Goal: Transaction & Acquisition: Purchase product/service

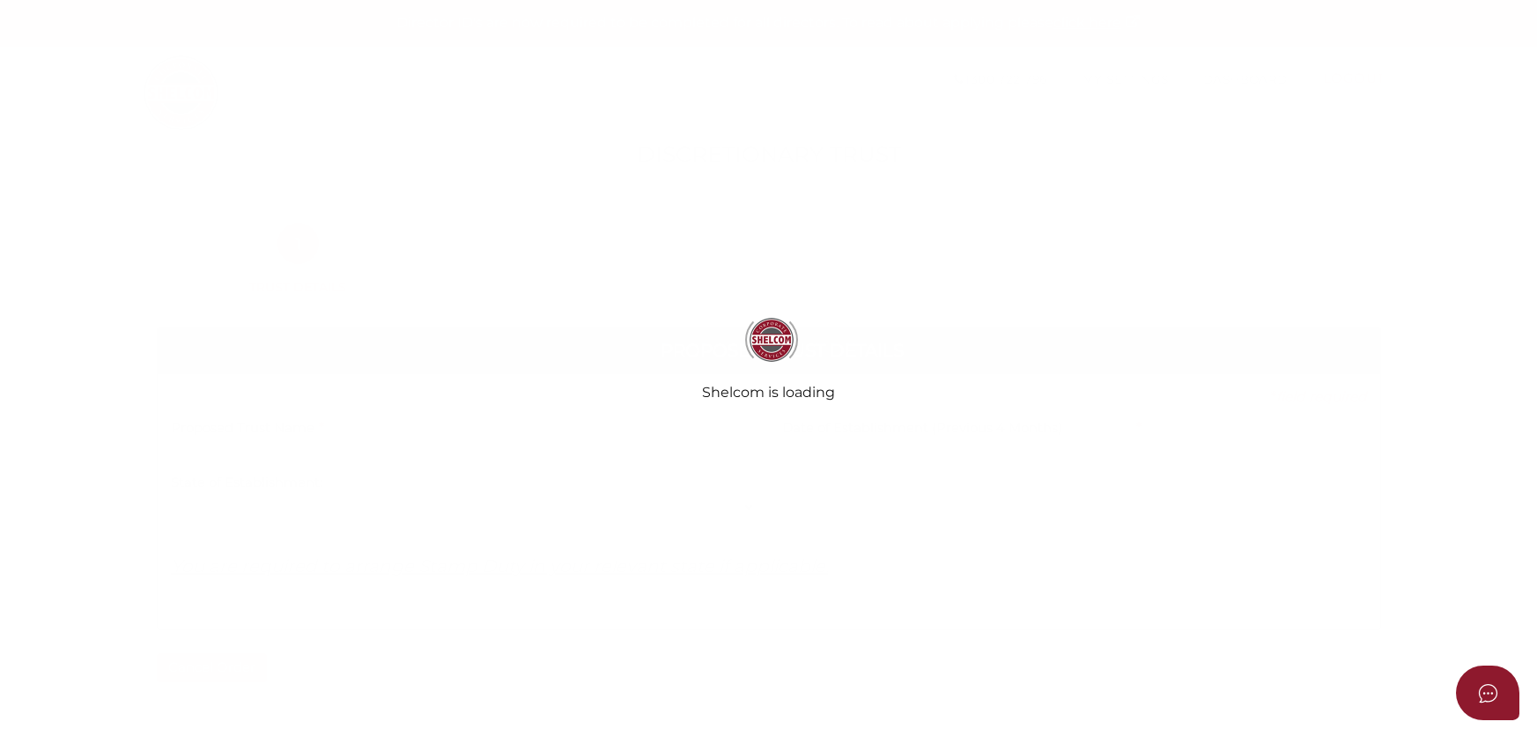
select select
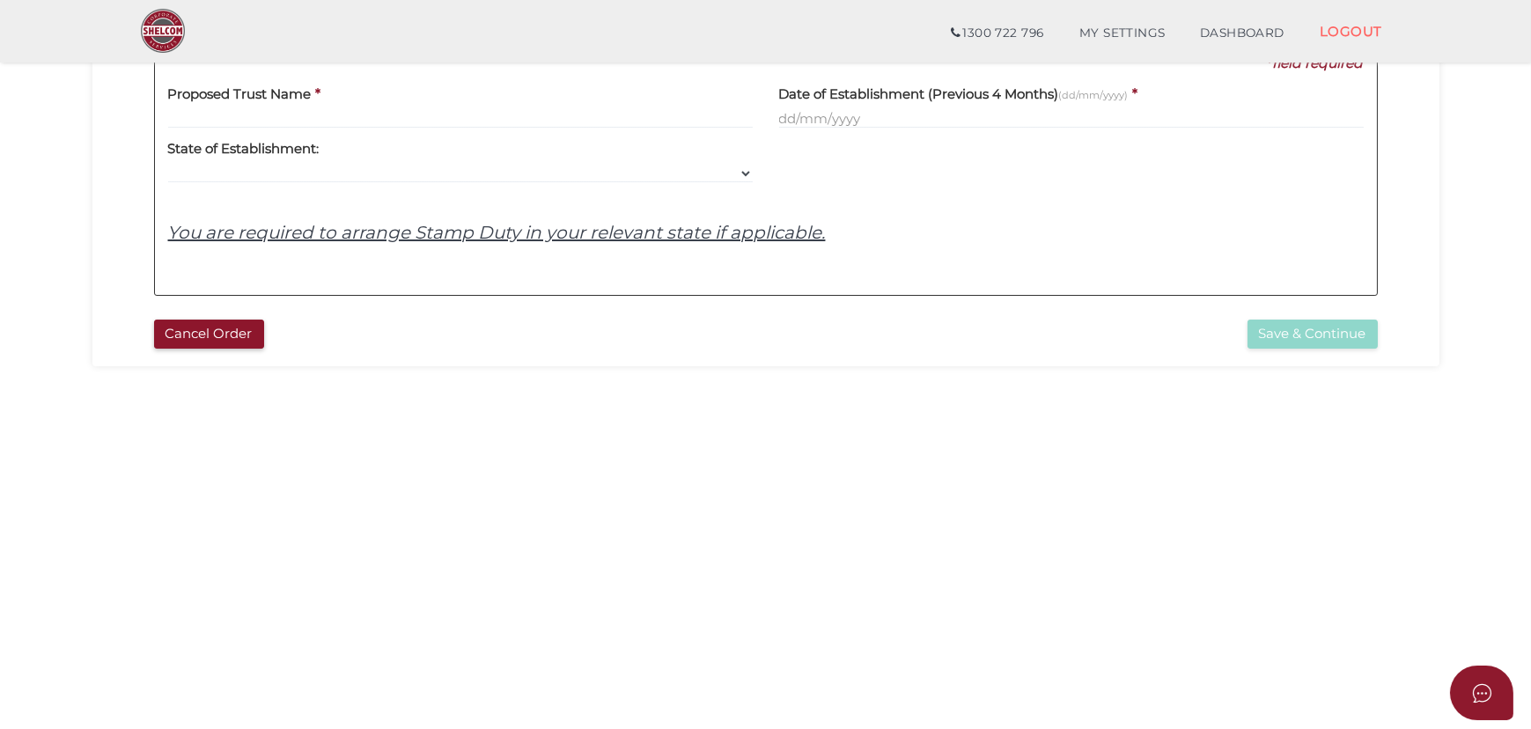
scroll to position [320, 0]
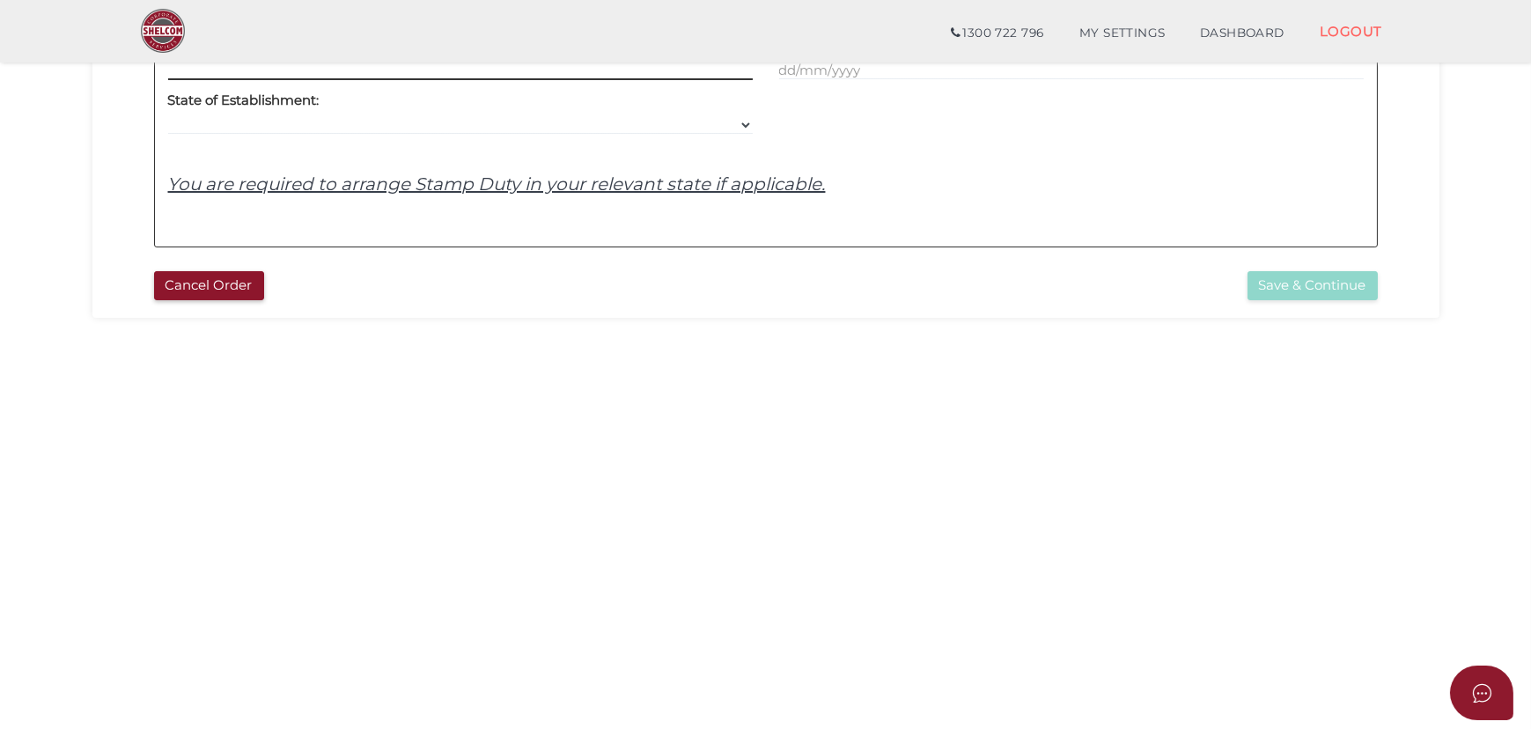
click at [380, 77] on input "text" at bounding box center [460, 70] width 585 height 19
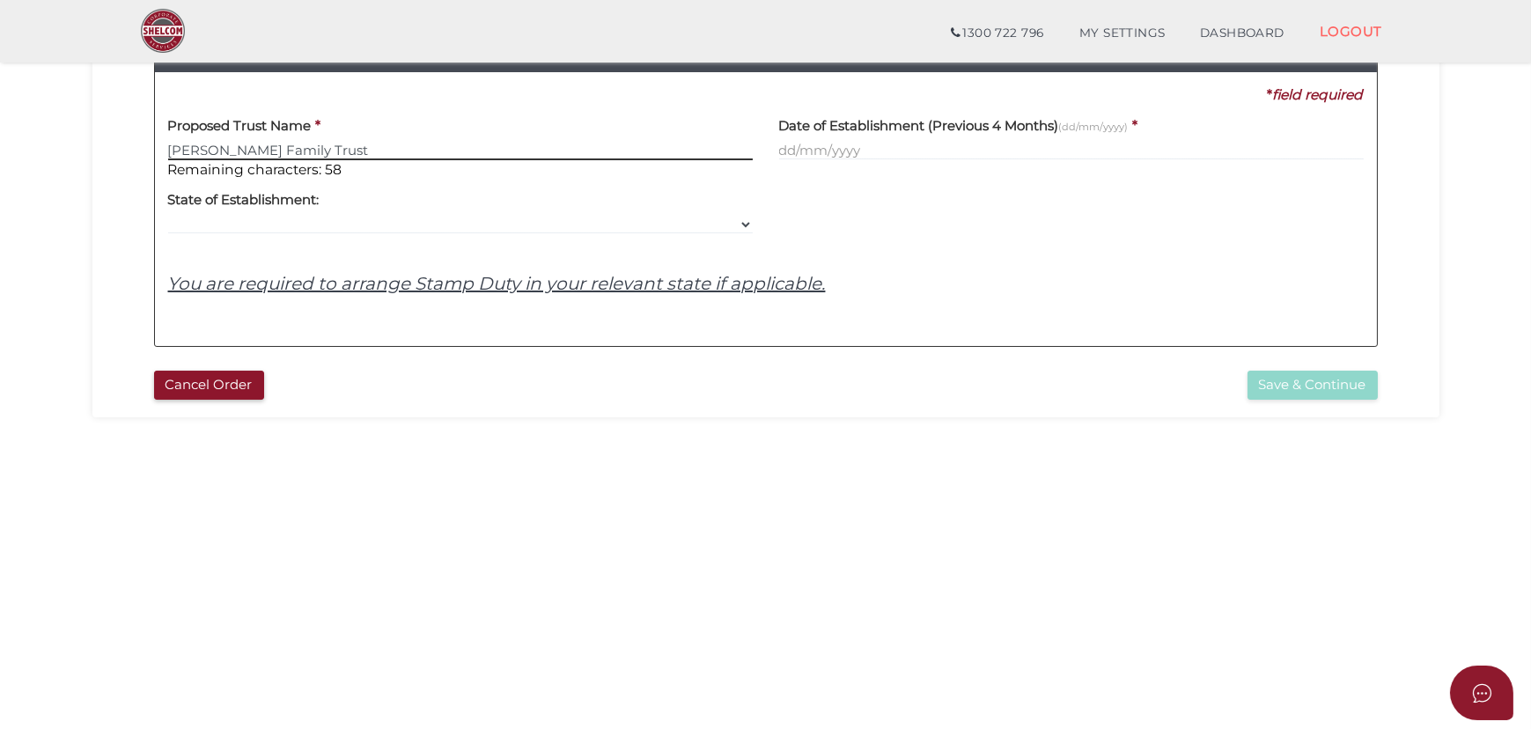
type input "Kanwaljit Family Trust"
click at [820, 176] on div "Date of Establishment (Previous 4 Months) (dd/mm/yyyy) *" at bounding box center [1071, 142] width 611 height 75
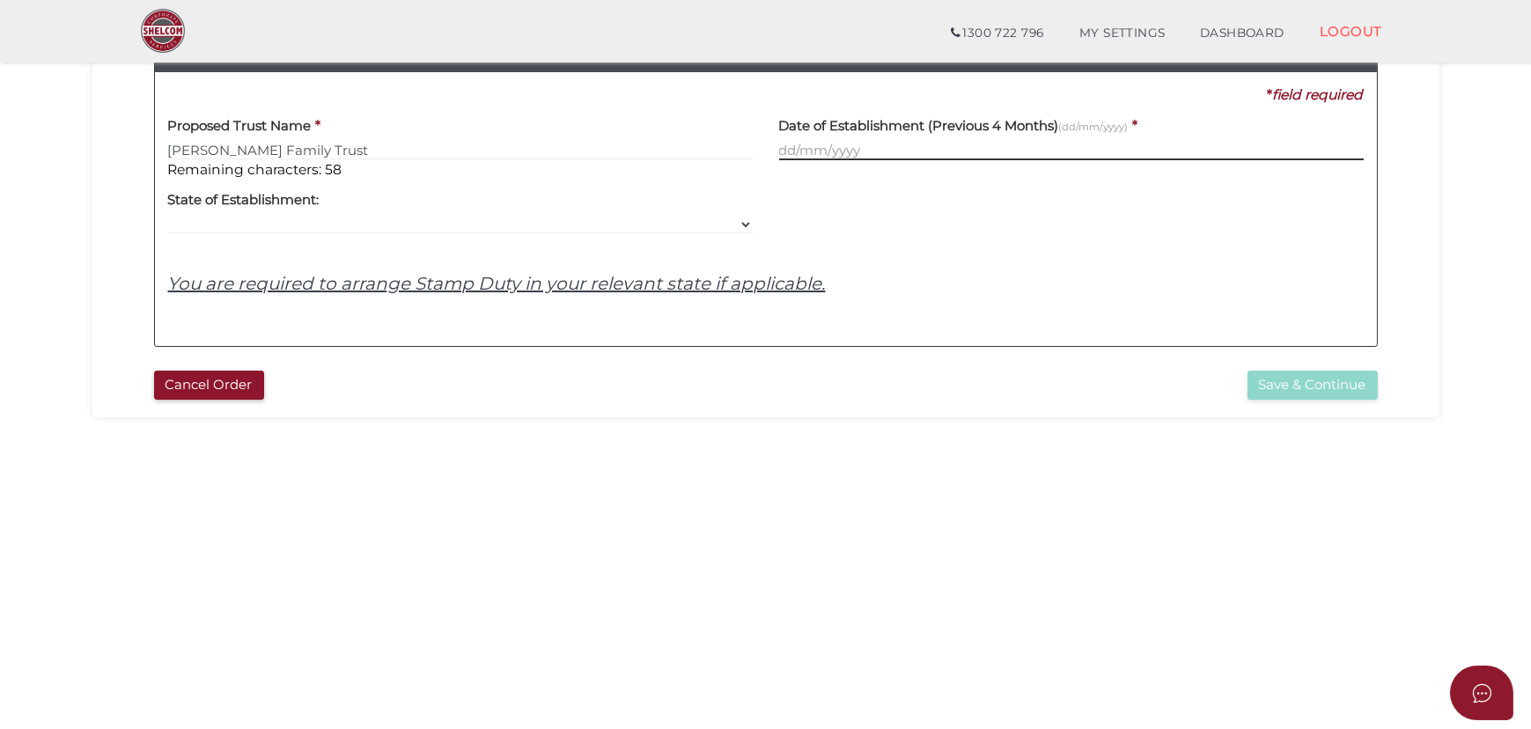
click at [885, 150] on input "text" at bounding box center [1071, 150] width 585 height 19
type input "09102025"
click at [861, 283] on h4 "You are required to arrange Stamp Duty in your relevant state if applicable." at bounding box center [766, 283] width 1196 height 19
drag, startPoint x: 869, startPoint y: 150, endPoint x: 375, endPoint y: 223, distance: 499.4
click at [375, 223] on div "Proposed Trust Name * Kanwaljit Family Trust Remaining characters: 58 Date of E…" at bounding box center [766, 219] width 1196 height 228
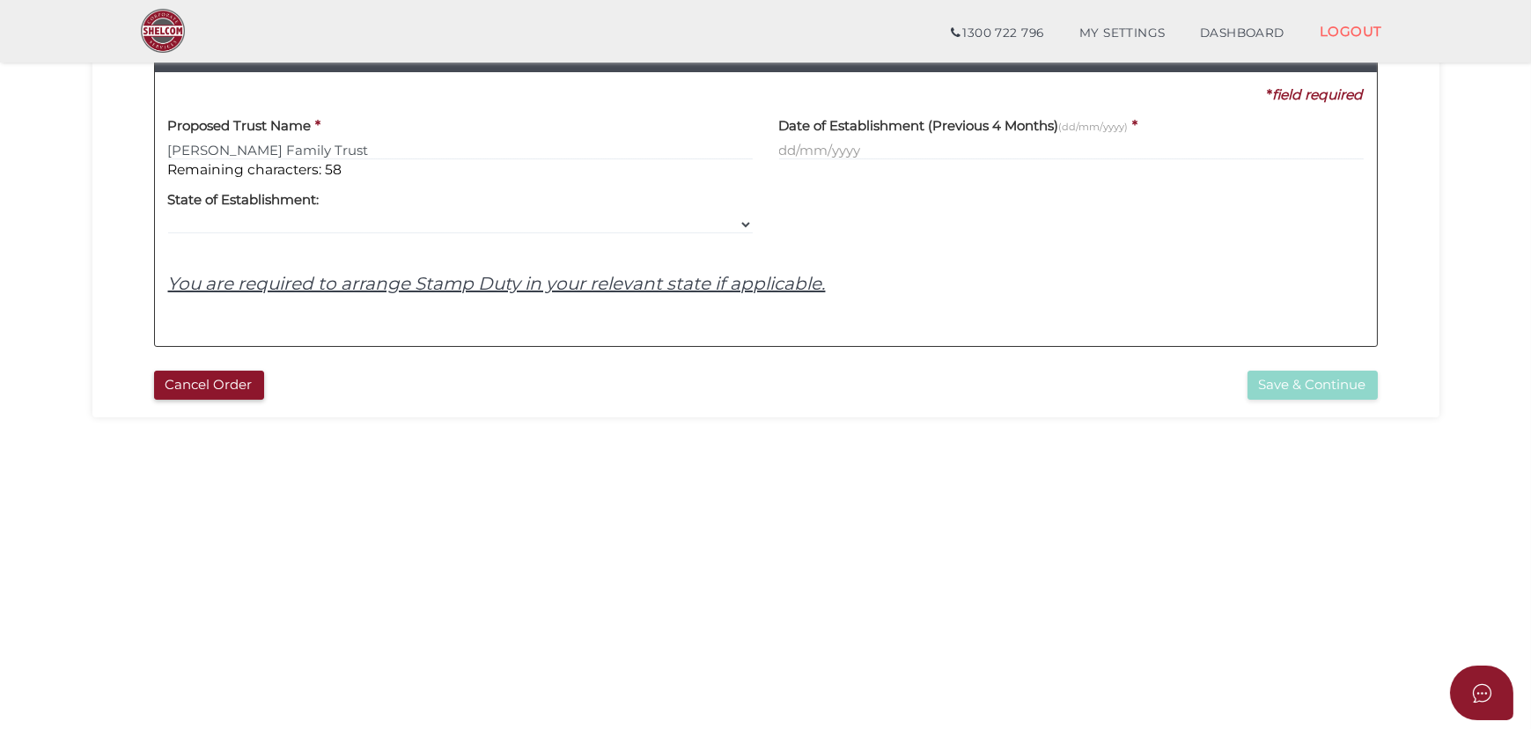
drag, startPoint x: 896, startPoint y: 244, endPoint x: 898, endPoint y: 171, distance: 73.1
click at [896, 244] on div "Proposed Trust Name * Kanwaljit Family Trust Remaining characters: 58 Date of E…" at bounding box center [766, 219] width 1196 height 228
click at [897, 154] on input "text" at bounding box center [1071, 150] width 585 height 19
type input "09102025"
click at [912, 207] on div at bounding box center [1071, 207] width 611 height 55
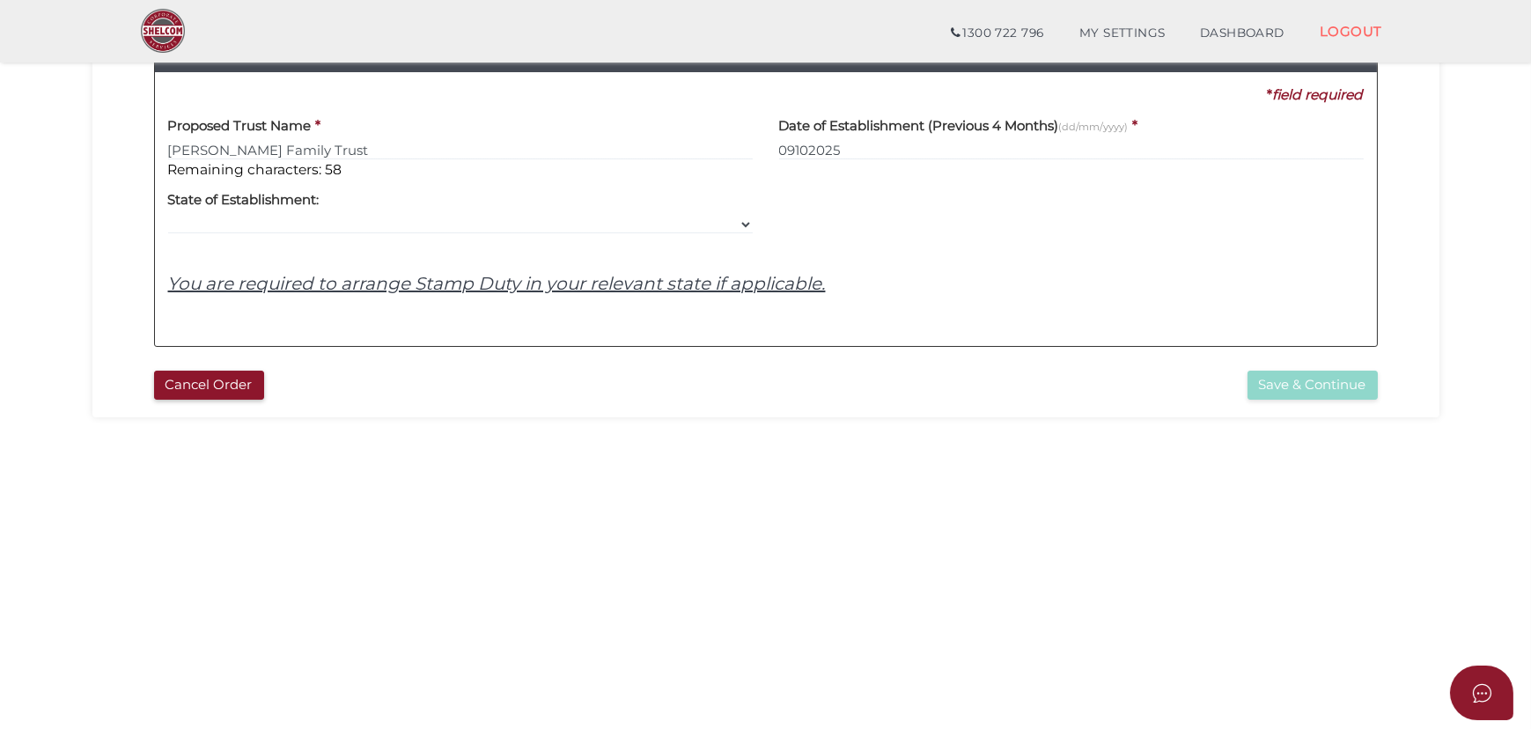
drag, startPoint x: 774, startPoint y: 139, endPoint x: 786, endPoint y: 142, distance: 11.7
click at [774, 140] on div "Date of Establishment (Previous 4 Months) (dd/mm/yyyy) * 09102025" at bounding box center [1071, 142] width 611 height 75
click at [845, 145] on input "09102025" at bounding box center [1071, 150] width 585 height 19
drag, startPoint x: 539, startPoint y: 137, endPoint x: 131, endPoint y: 218, distance: 415.7
click at [133, 210] on div "Proposed Trust Details 3ab6fa24a588db5ce714f84df5831ad3 f987f6b6a8ac7a1b1a0cc05…" at bounding box center [766, 178] width 1321 height 369
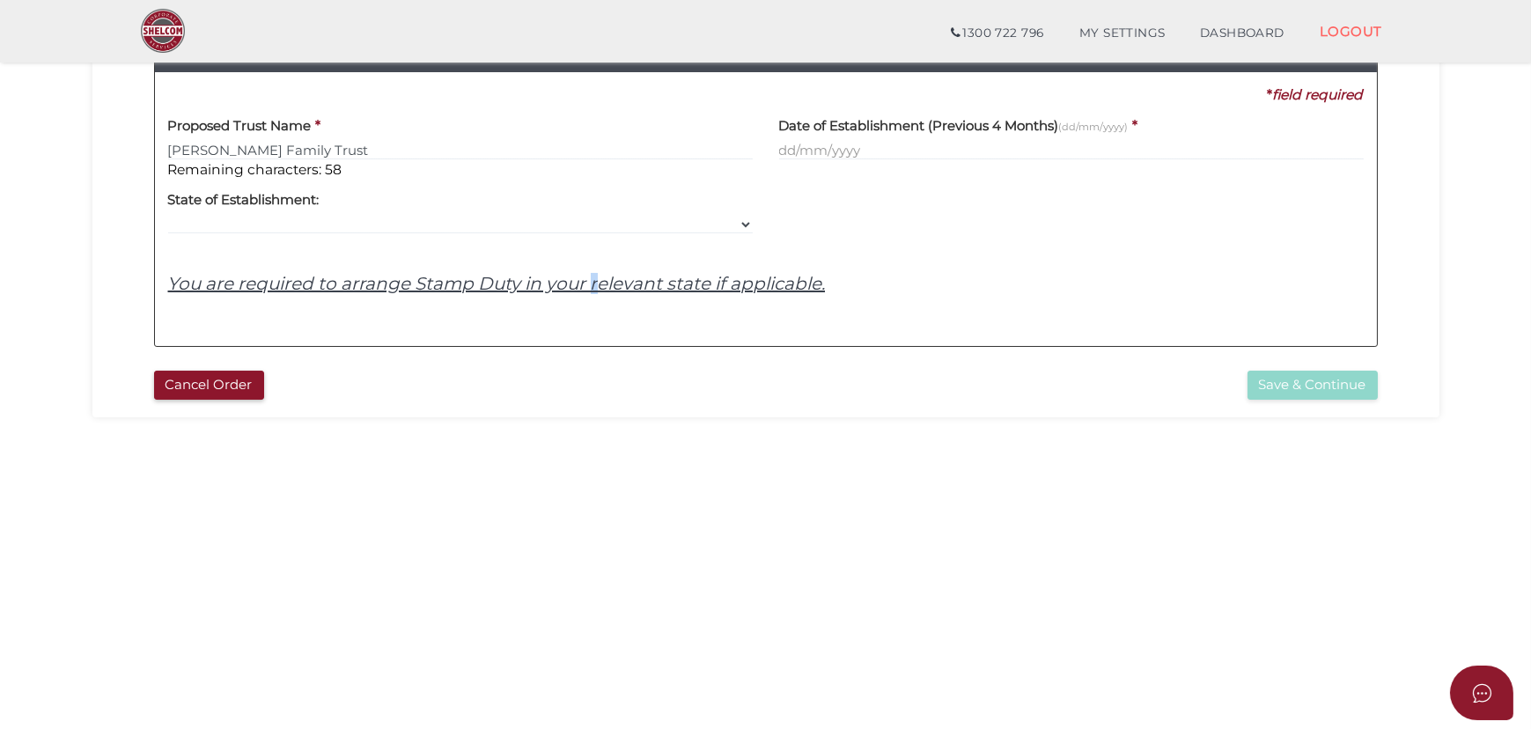
click at [610, 273] on u "You are required to arrange Stamp Duty in your relevant state if applicable." at bounding box center [497, 283] width 658 height 21
click at [1397, 113] on div "Proposed Trust Details 3ab6fa24a588db5ce714f84df5831ad3 f987f6b6a8ac7a1b1a0cc05…" at bounding box center [766, 178] width 1321 height 369
click at [1315, 138] on div "Date of Establishment (Previous 4 Months) (dd/mm/yyyy) *" at bounding box center [1071, 132] width 585 height 55
drag, startPoint x: 1302, startPoint y: 145, endPoint x: 1321, endPoint y: 144, distance: 18.6
click at [1303, 144] on input "text" at bounding box center [1071, 150] width 585 height 19
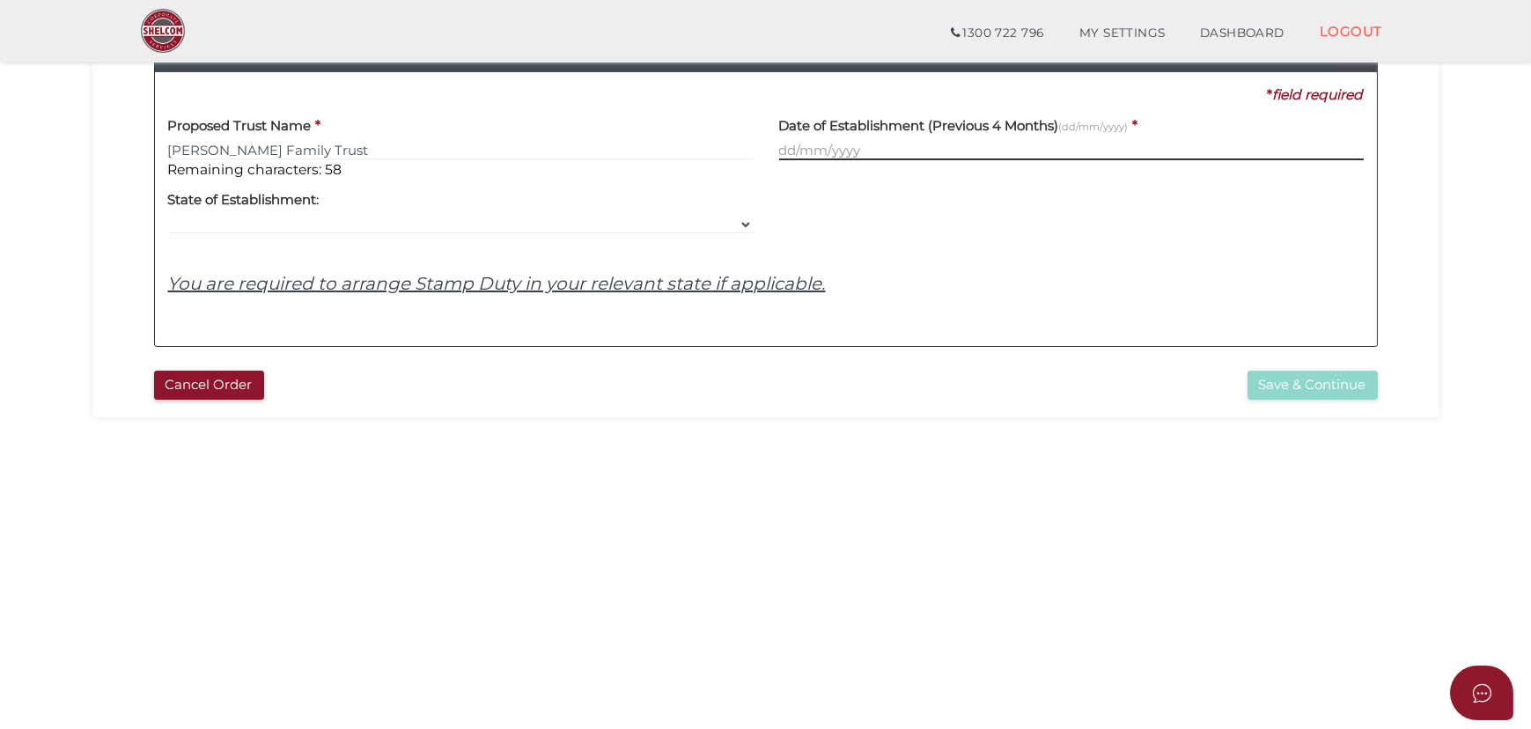
click at [1361, 145] on input "text" at bounding box center [1071, 150] width 585 height 19
click at [1022, 98] on div "* field required" at bounding box center [759, 94] width 1209 height 19
click at [1004, 129] on h4 "Date of Establishment (Previous 4 Months) (dd/mm/yyyy)" at bounding box center [954, 126] width 350 height 15
click at [1000, 129] on h4 "Date of Establishment (Previous 4 Months) (dd/mm/yyyy)" at bounding box center [954, 126] width 350 height 15
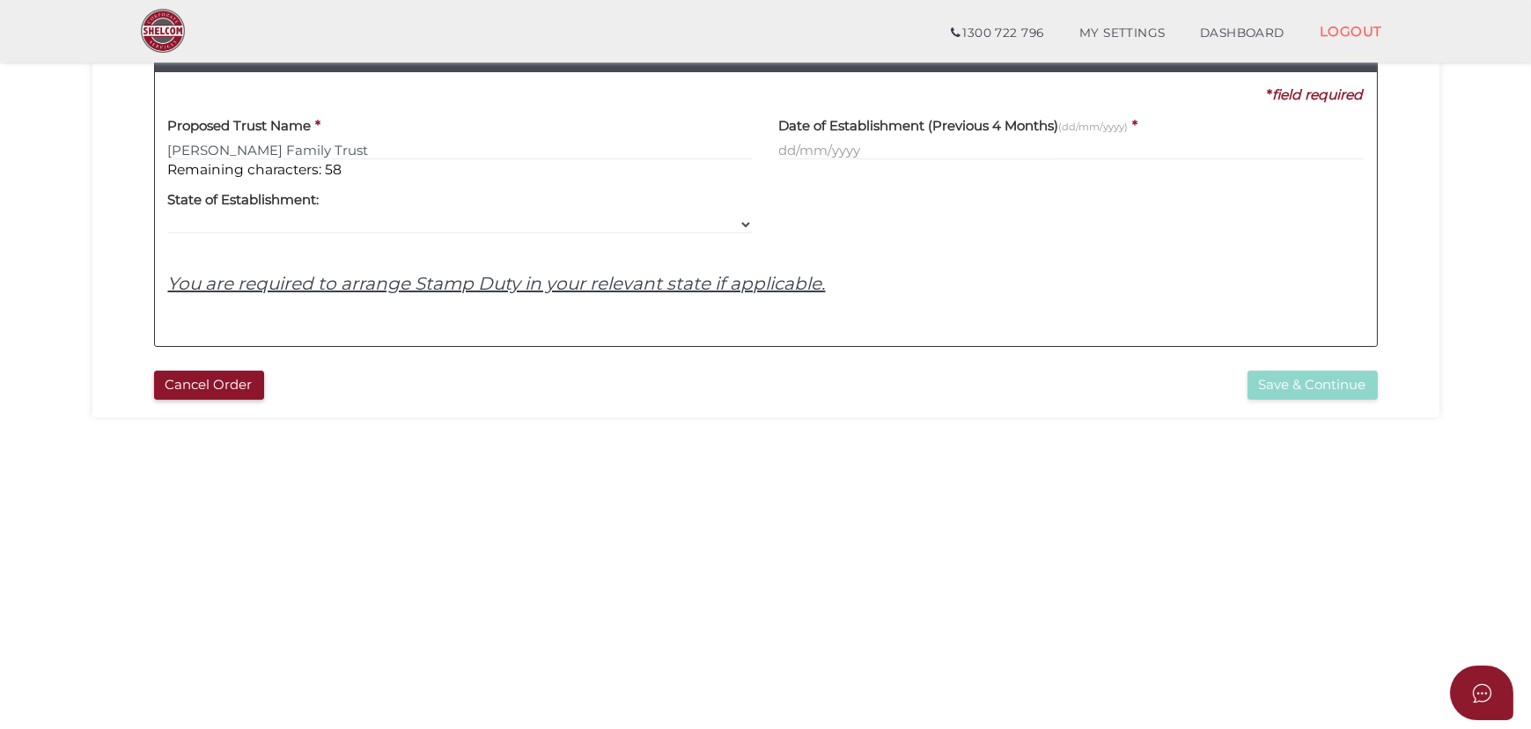
click at [992, 125] on h4 "Date of Establishment (Previous 4 Months) (dd/mm/yyyy)" at bounding box center [954, 126] width 350 height 15
click at [987, 125] on h4 "Date of Establishment (Previous 4 Months) (dd/mm/yyyy)" at bounding box center [954, 126] width 350 height 15
click at [986, 125] on h4 "Date of Establishment (Previous 4 Months) (dd/mm/yyyy)" at bounding box center [954, 126] width 350 height 15
click at [982, 122] on h4 "Date of Establishment (Previous 4 Months) (dd/mm/yyyy)" at bounding box center [954, 126] width 350 height 15
click at [977, 119] on h4 "Date of Establishment (Previous 4 Months) (dd/mm/yyyy)" at bounding box center [954, 126] width 350 height 15
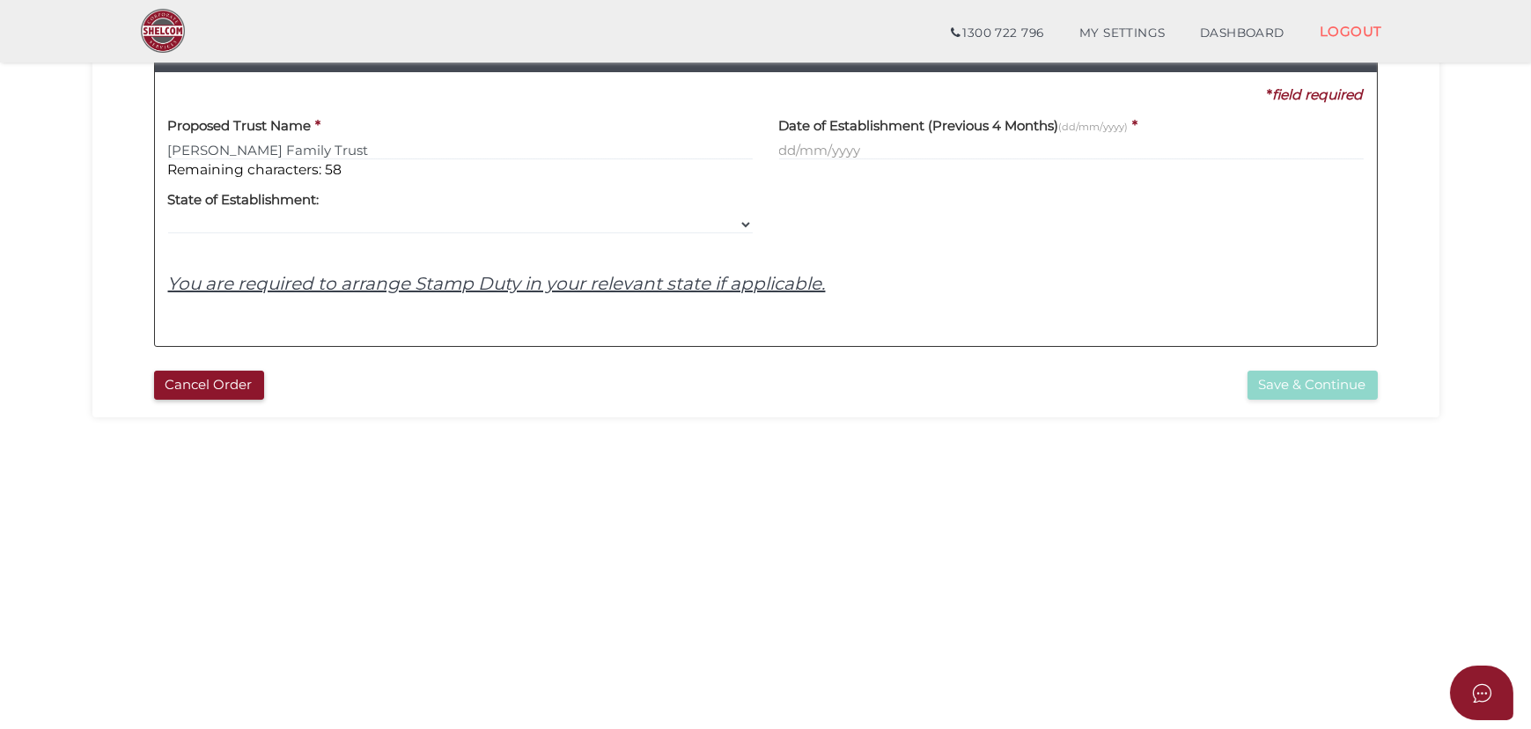
click at [976, 114] on label "Date of Establishment (Previous 4 Months) (dd/mm/yyyy)" at bounding box center [954, 123] width 350 height 36
click at [978, 113] on label "Date of Establishment (Previous 4 Months) (dd/mm/yyyy)" at bounding box center [954, 123] width 350 height 36
click at [984, 103] on div "* field required" at bounding box center [759, 94] width 1209 height 19
click at [699, 247] on div "Proposed Trust Name * Kanwaljit Family Trust Remaining characters: 58 Date of E…" at bounding box center [766, 219] width 1196 height 228
click at [705, 227] on select "VIC ACT [GEOGRAPHIC_DATA] [GEOGRAPHIC_DATA] QLD [GEOGRAPHIC_DATA] [GEOGRAPHIC_D…" at bounding box center [460, 224] width 585 height 19
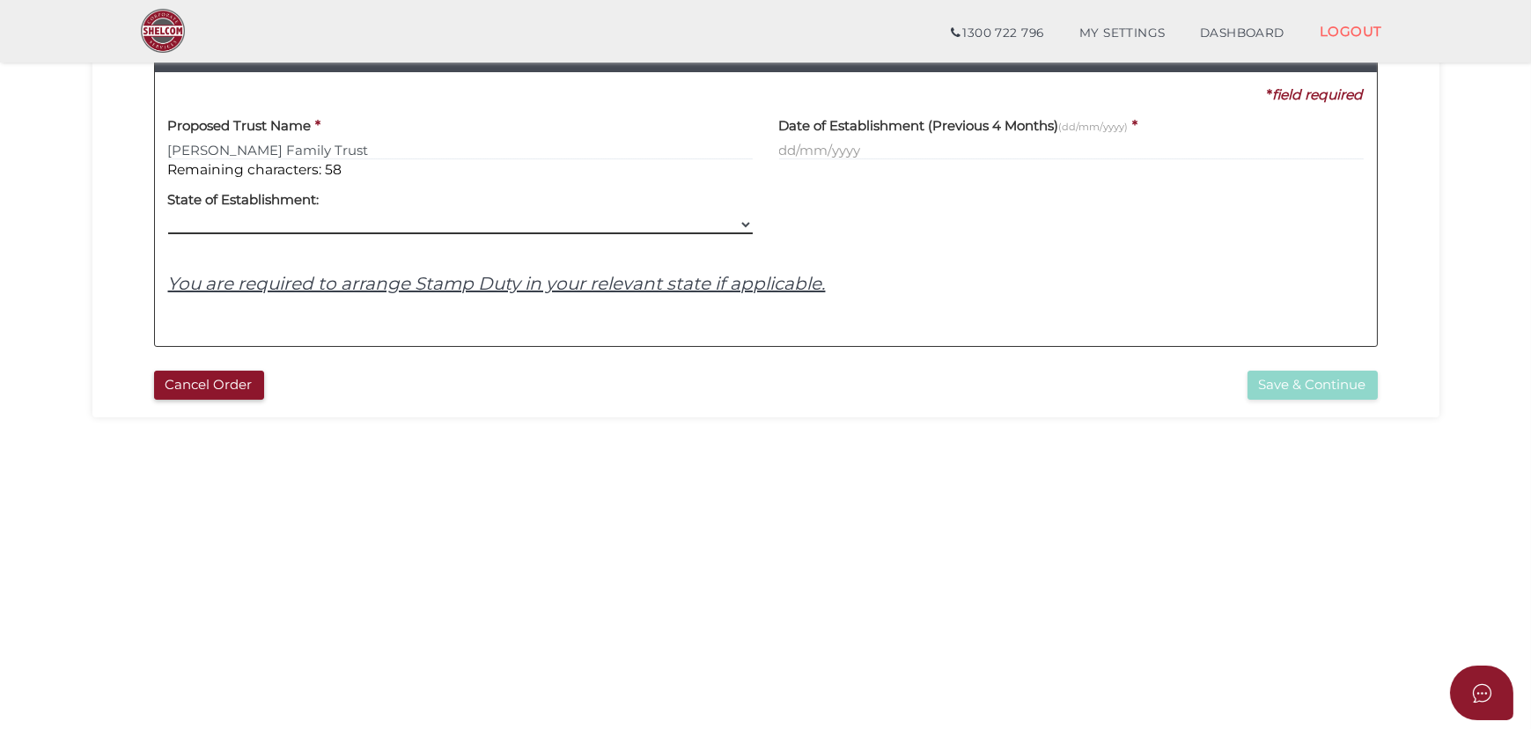
select select "VIC"
click at [168, 215] on select "VIC ACT [GEOGRAPHIC_DATA] [GEOGRAPHIC_DATA] QLD [GEOGRAPHIC_DATA] [GEOGRAPHIC_D…" at bounding box center [460, 224] width 585 height 19
click at [446, 322] on div "Proposed Trust Name * Kanwaljit Family Trust Remaining characters: 58 Date of E…" at bounding box center [766, 219] width 1196 height 228
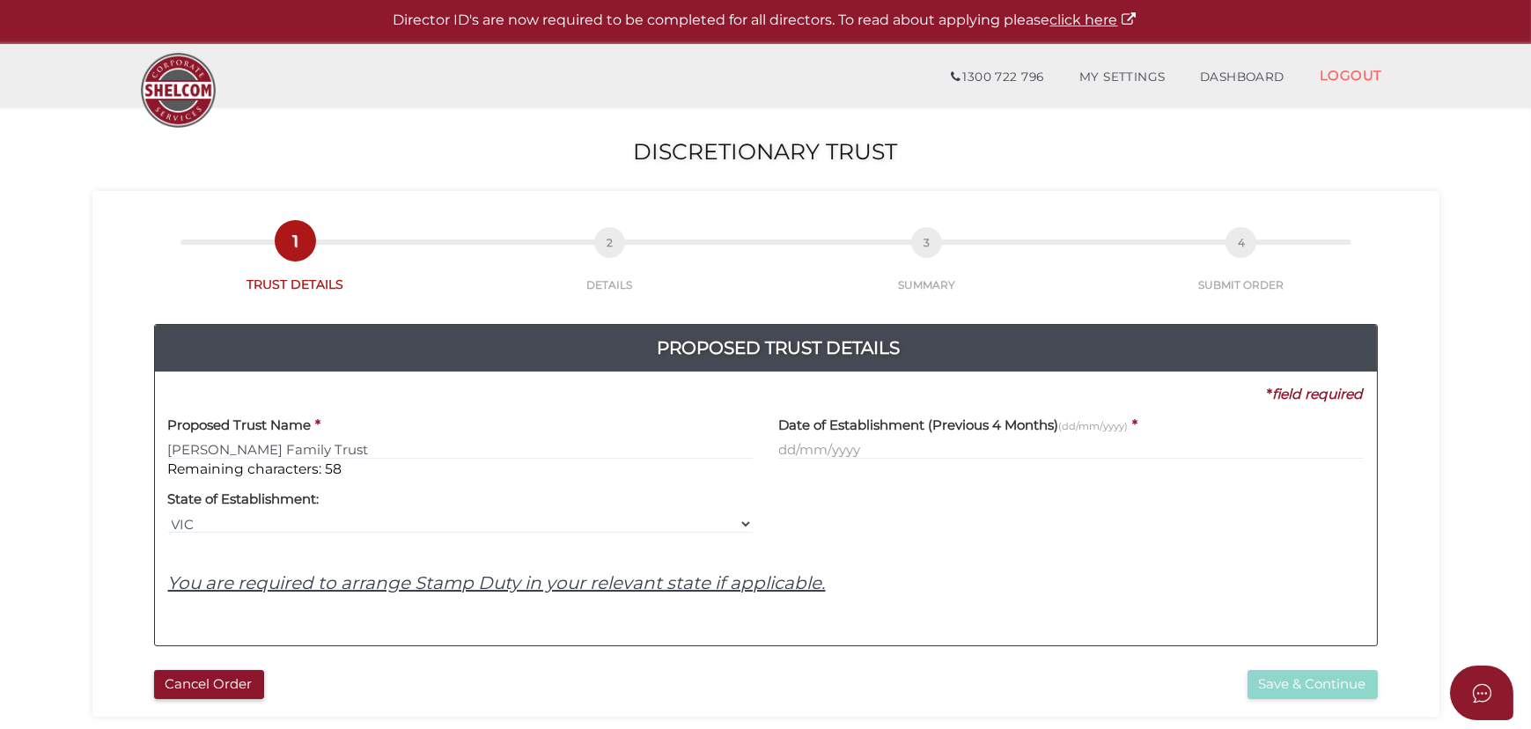
scroll to position [0, 0]
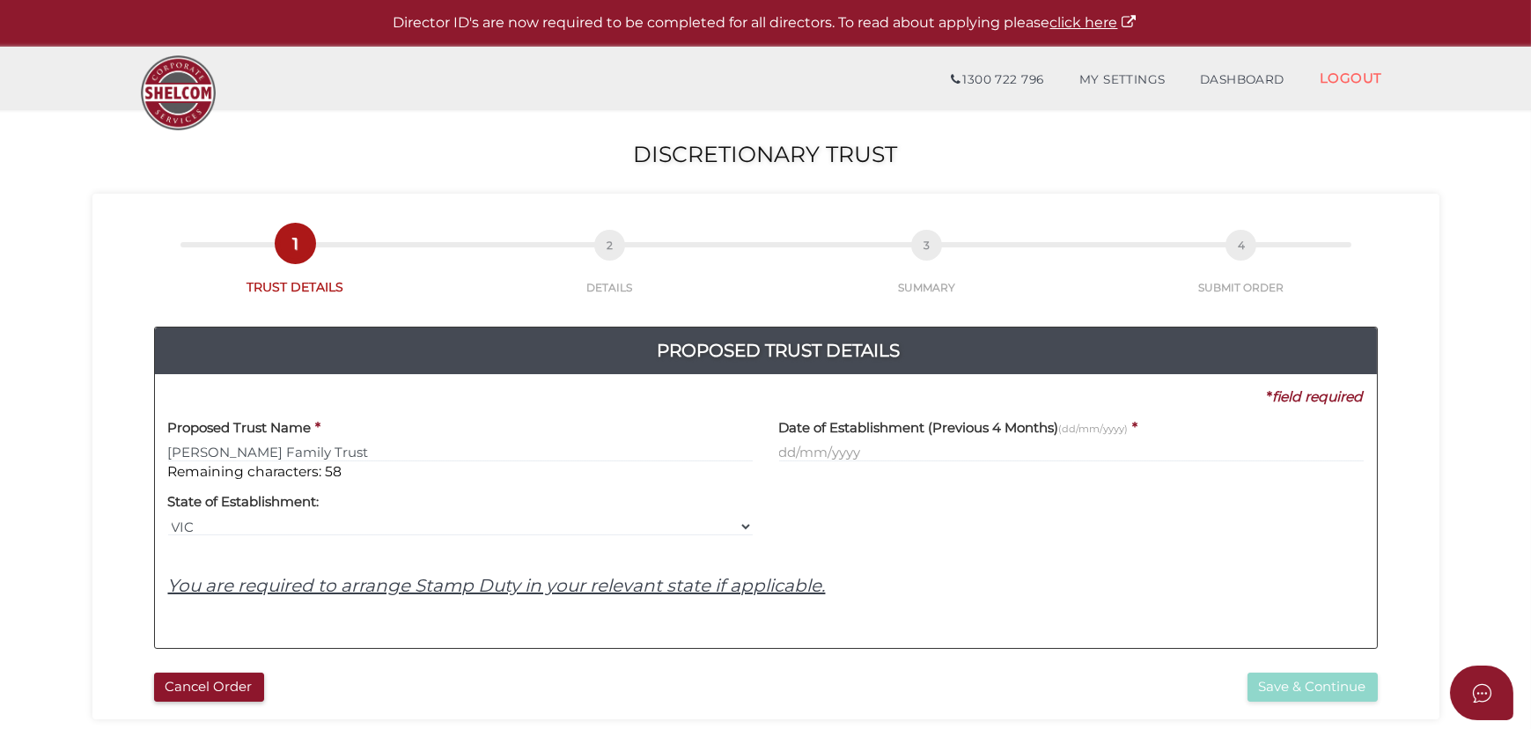
click at [719, 587] on u "You are required to arrange Stamp Duty in your relevant state if applicable." at bounding box center [497, 585] width 658 height 21
click at [838, 454] on input "text" at bounding box center [1071, 452] width 585 height 19
type input "09"
click at [185, 681] on button "Cancel Order" at bounding box center [209, 687] width 110 height 29
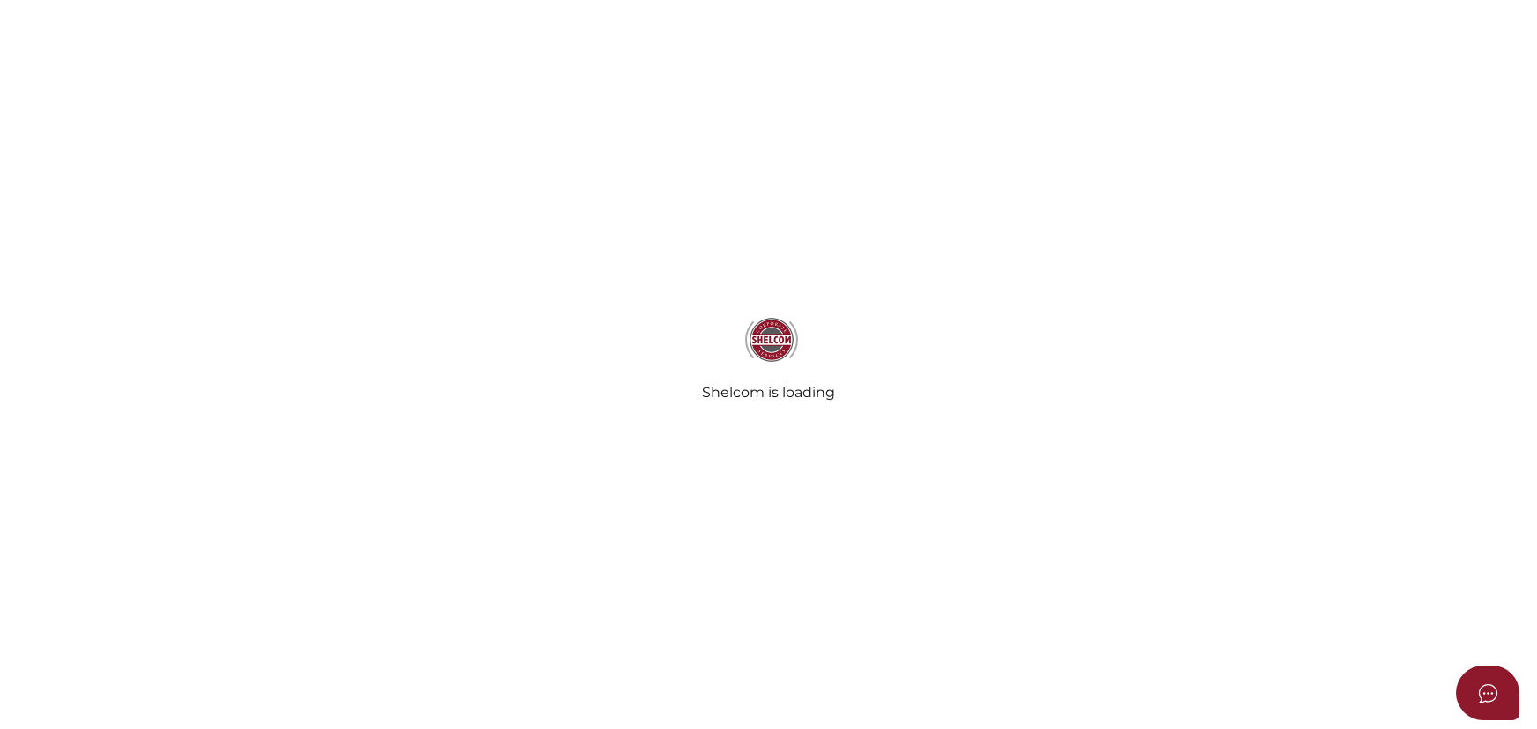
select select
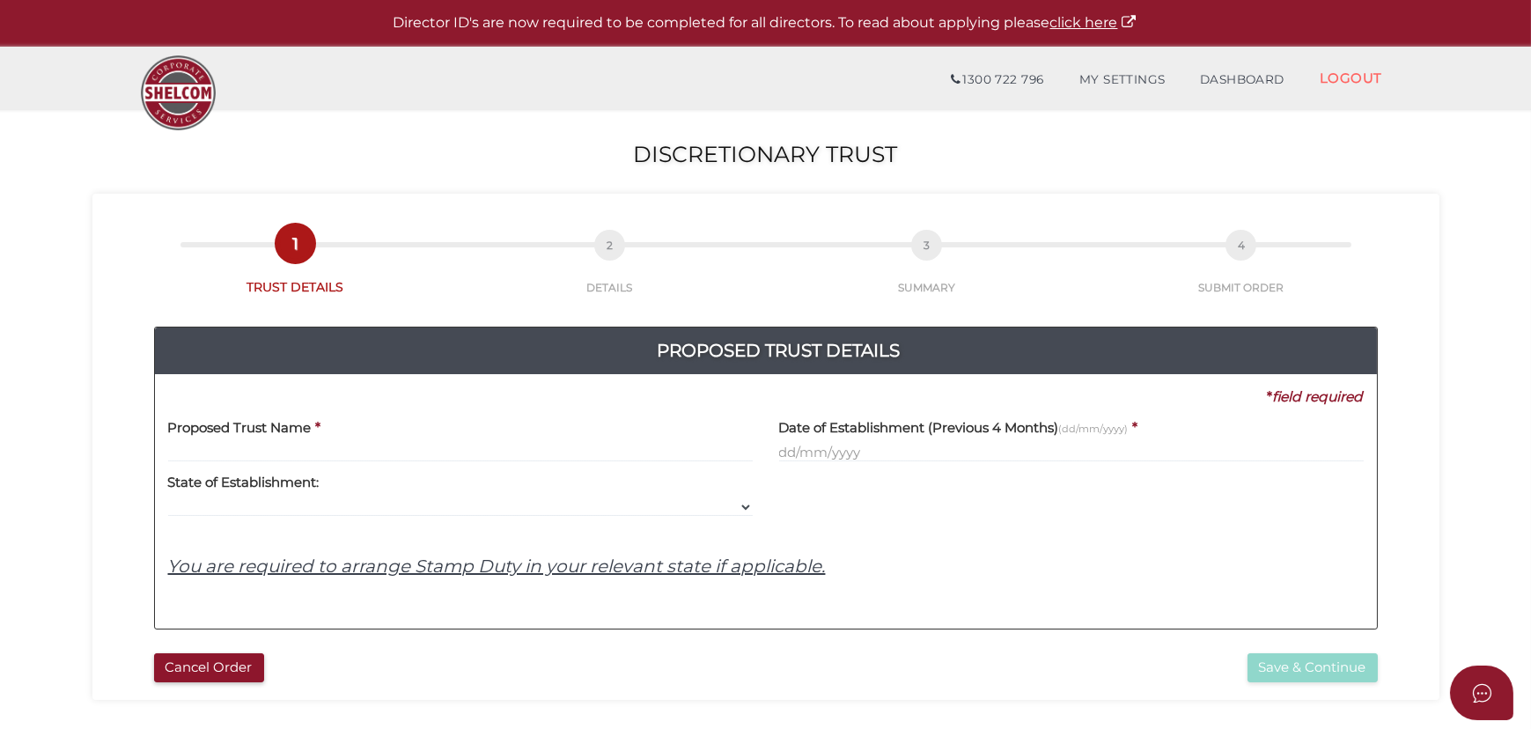
click at [658, 432] on div "Proposed Trust Name *" at bounding box center [460, 434] width 585 height 55
click at [654, 440] on div "Proposed Trust Name *" at bounding box center [460, 434] width 585 height 55
click at [639, 452] on input "text" at bounding box center [460, 452] width 585 height 19
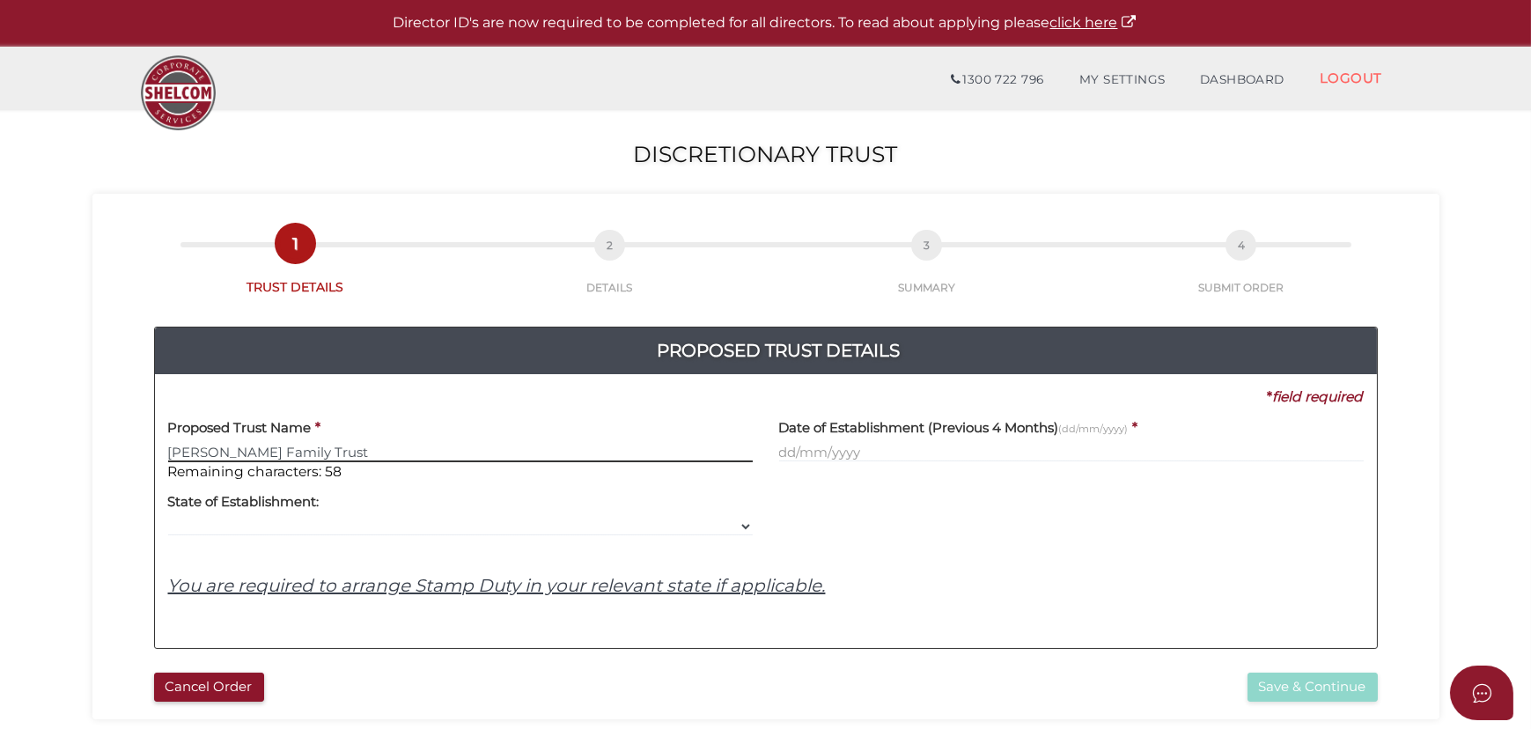
type input "Kanwaljit Family Trust"
click at [860, 487] on div at bounding box center [1071, 509] width 611 height 55
click at [872, 463] on div "Date of Establishment (Previous 4 Months) (dd/mm/yyyy) *" at bounding box center [1071, 444] width 611 height 75
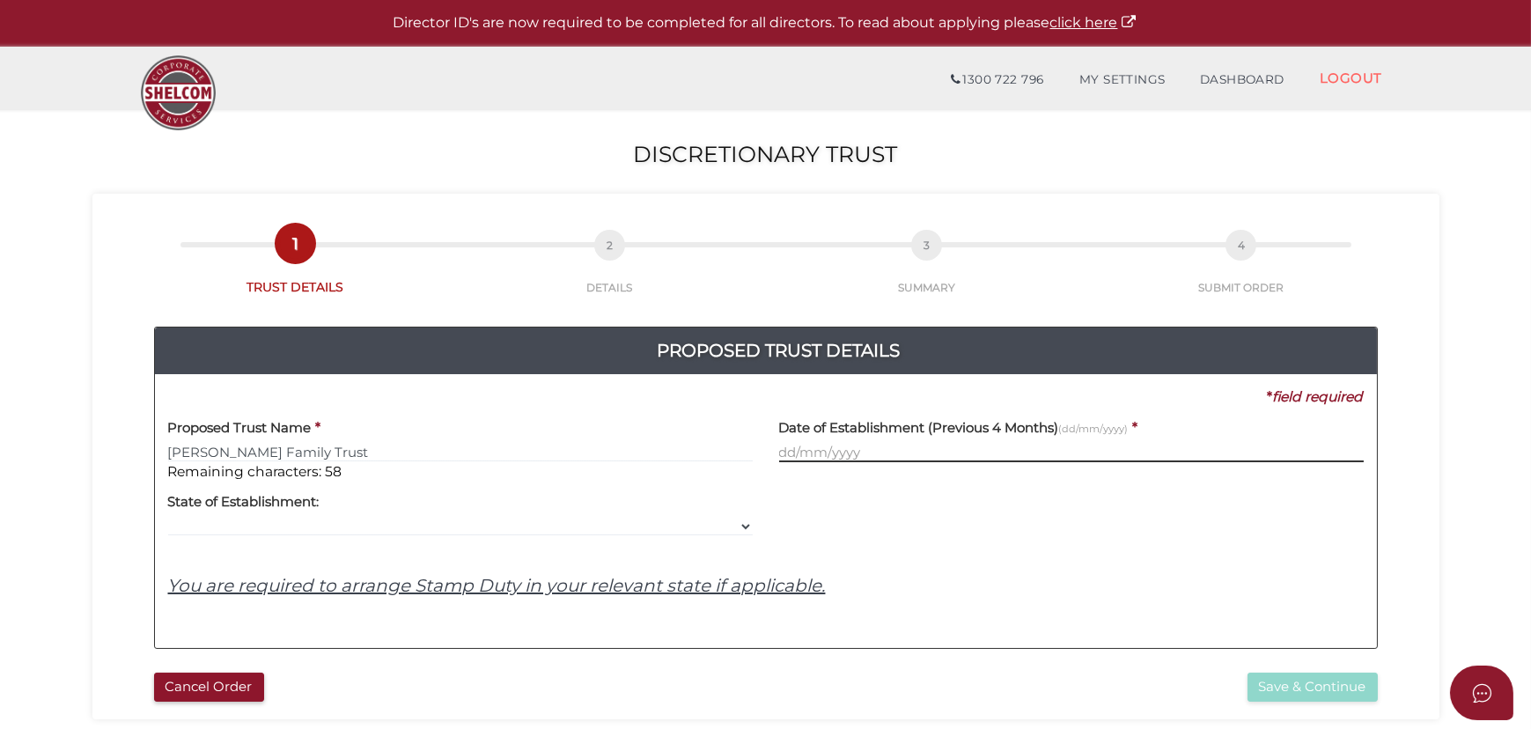
click at [872, 453] on input "text" at bounding box center [1071, 452] width 585 height 19
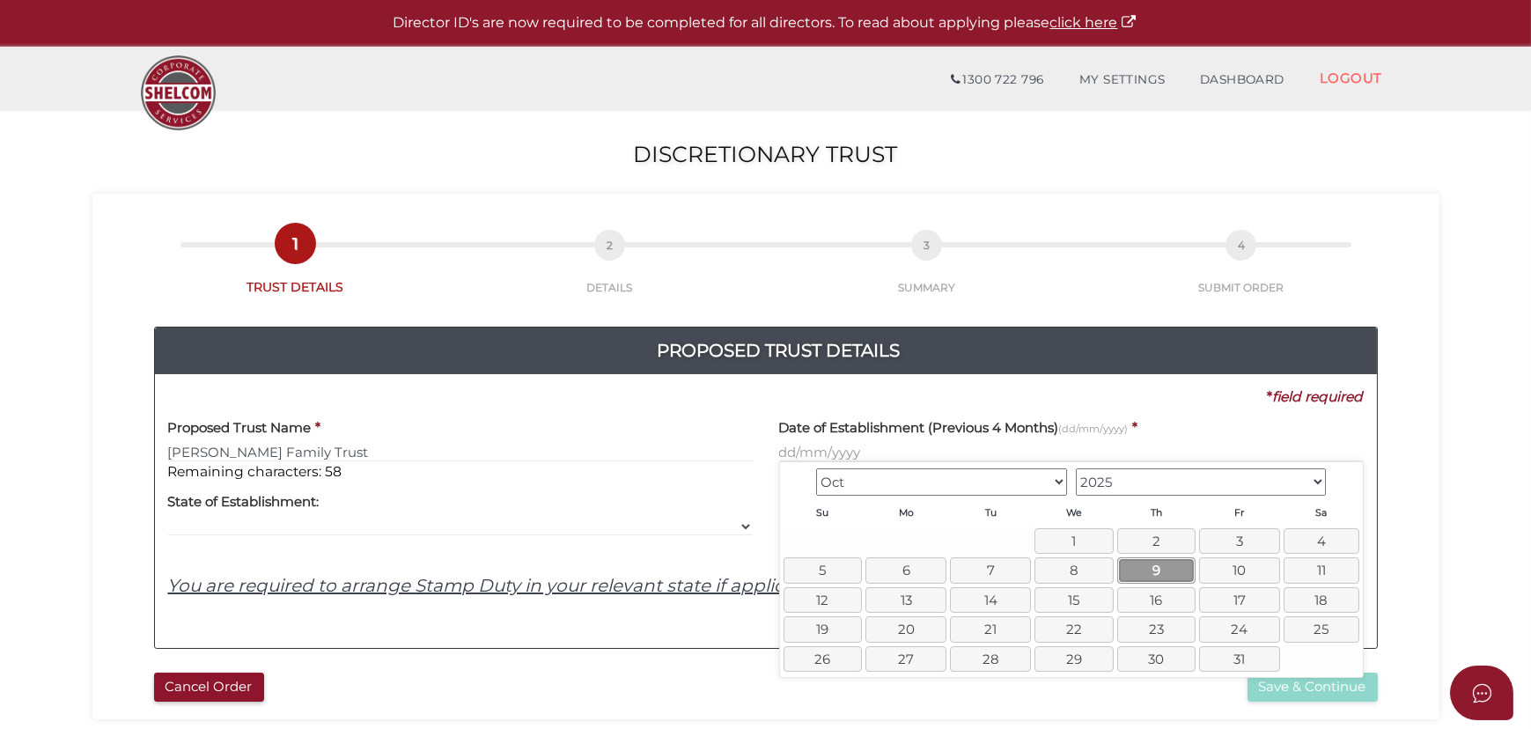
click at [1163, 570] on link "9" at bounding box center [1157, 570] width 78 height 26
type input "09/10/2025"
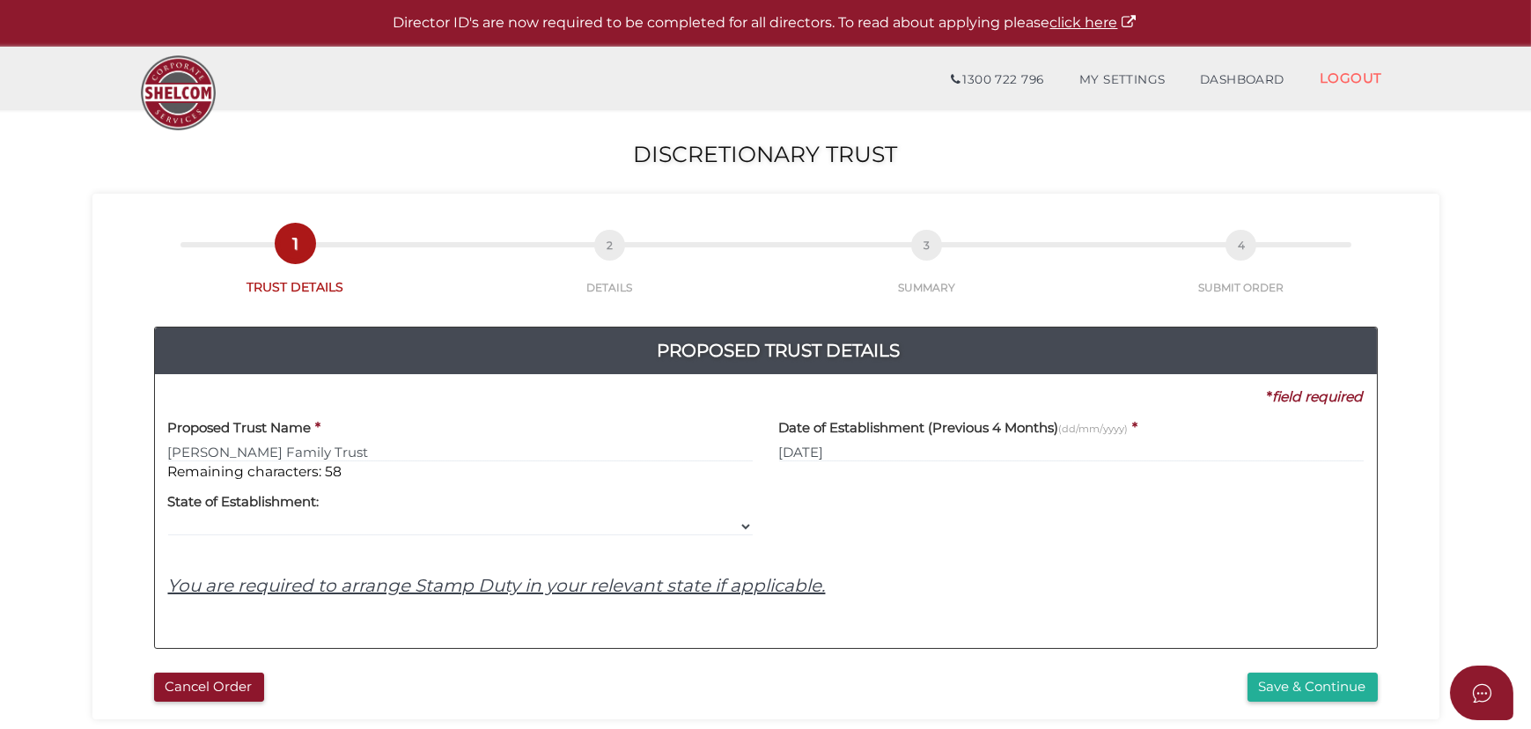
drag, startPoint x: 592, startPoint y: 491, endPoint x: 583, endPoint y: 501, distance: 13.8
click at [587, 498] on div "Yes No No State of Establishment: VIC ACT NSW NT QLD TAS WA SA" at bounding box center [460, 509] width 585 height 55
click at [528, 520] on select "VIC ACT NSW NT QLD TAS WA SA" at bounding box center [460, 526] width 585 height 19
select select "VIC"
click at [168, 517] on select "VIC ACT NSW NT QLD TAS WA SA" at bounding box center [460, 526] width 585 height 19
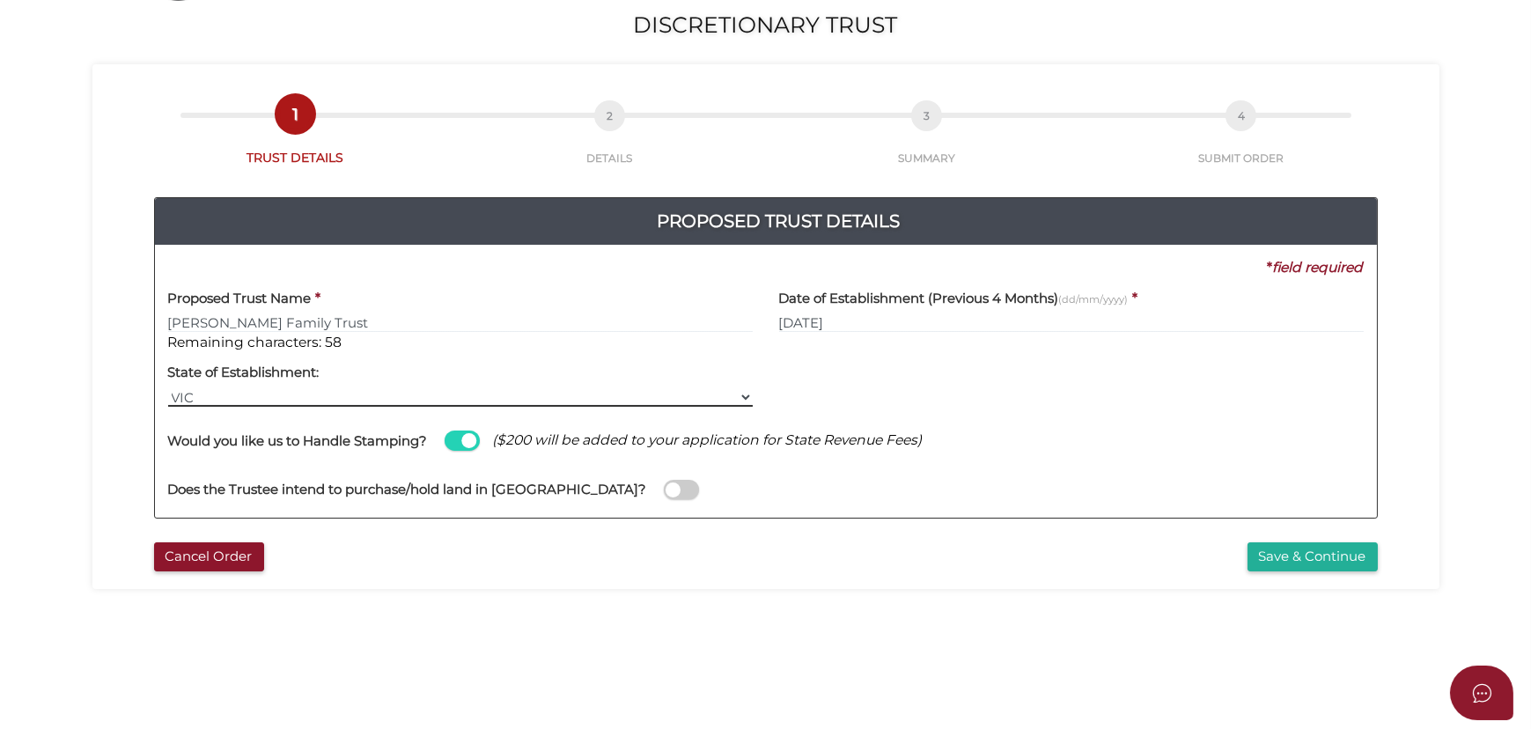
scroll to position [240, 0]
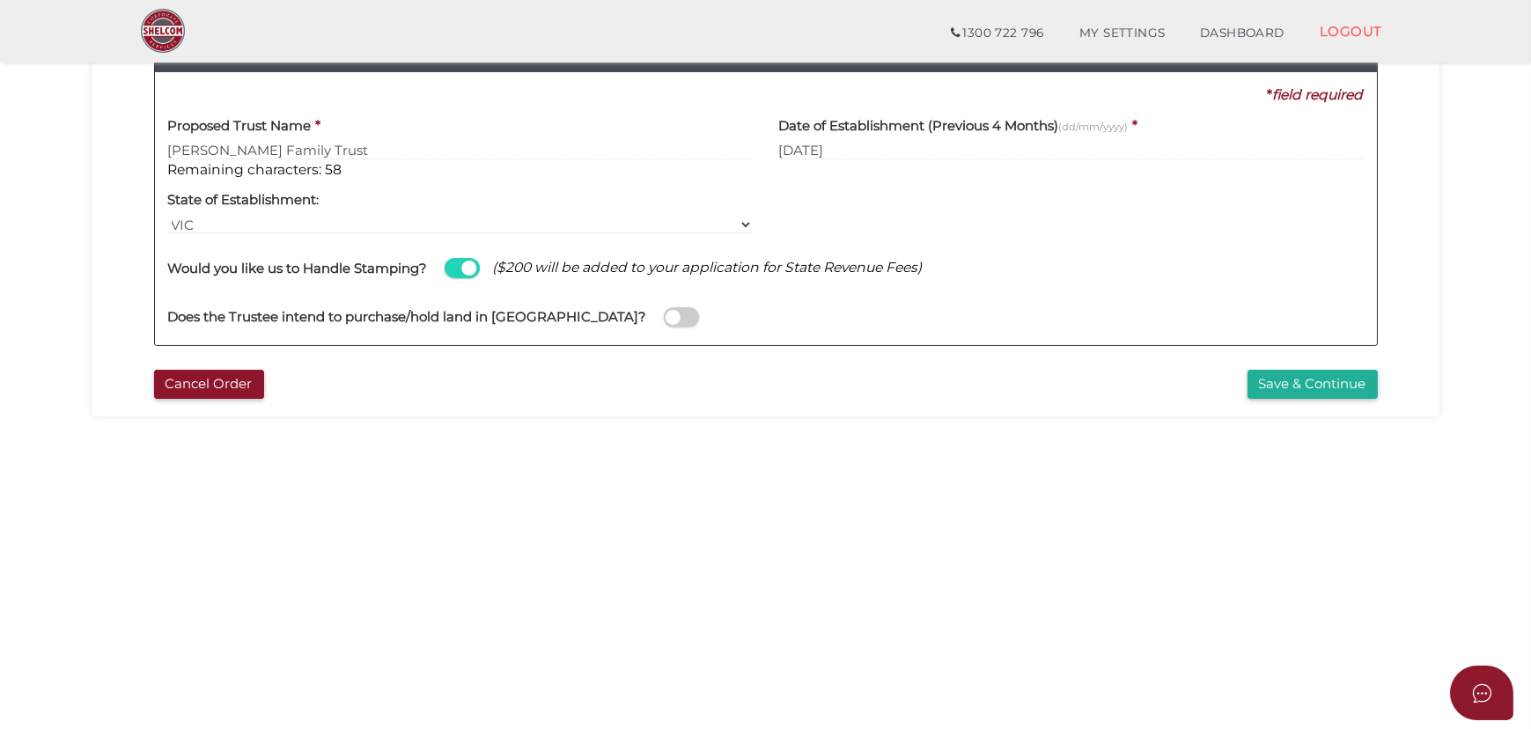
click at [463, 264] on span at bounding box center [462, 268] width 35 height 20
click at [0, 0] on input "checkbox" at bounding box center [0, 0] width 0 height 0
click at [664, 310] on span at bounding box center [681, 317] width 35 height 20
click at [0, 0] on input "checkbox" at bounding box center [0, 0] width 0 height 0
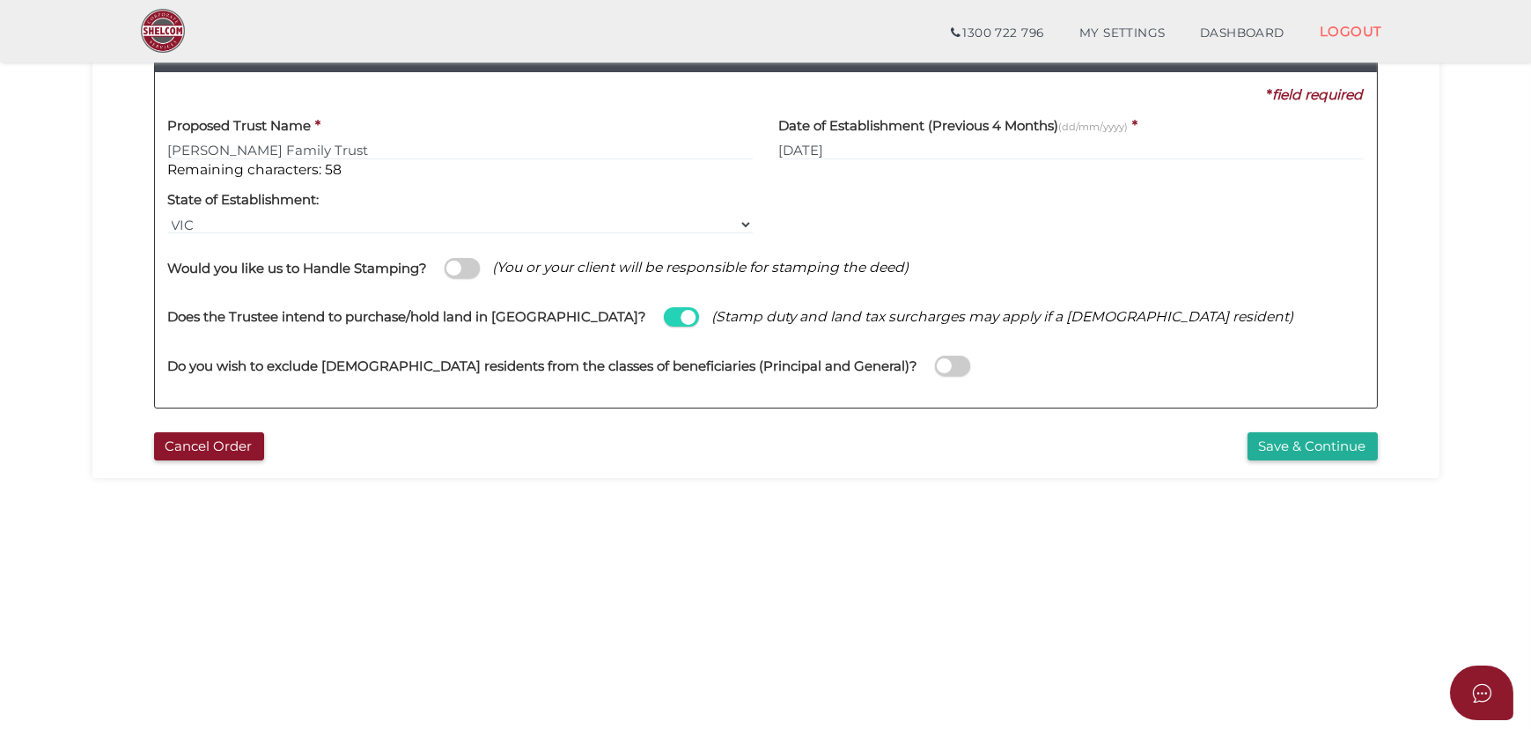
click at [868, 363] on div "Do you wish to exclude foreign residents from the classes of beneficiaries (Pri…" at bounding box center [766, 356] width 1196 height 49
click at [862, 369] on div "Do you wish to exclude foreign residents from the classes of beneficiaries (Pri…" at bounding box center [766, 356] width 1196 height 49
click at [935, 361] on span at bounding box center [952, 366] width 35 height 20
click at [0, 0] on input "checkbox" at bounding box center [0, 0] width 0 height 0
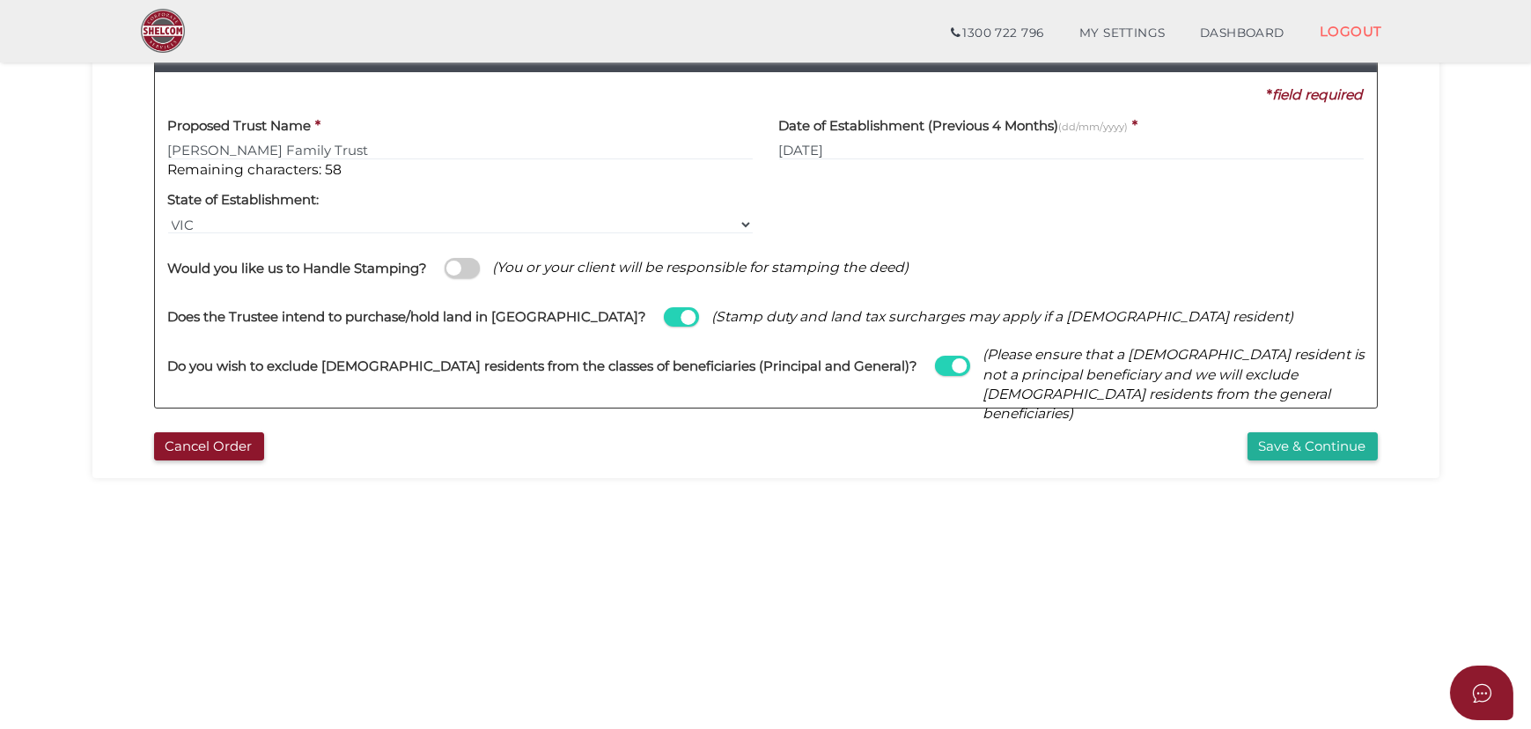
click at [1244, 262] on div "Would you like us to Handle Stamping? (You or your client will be responsible f…" at bounding box center [766, 258] width 1196 height 49
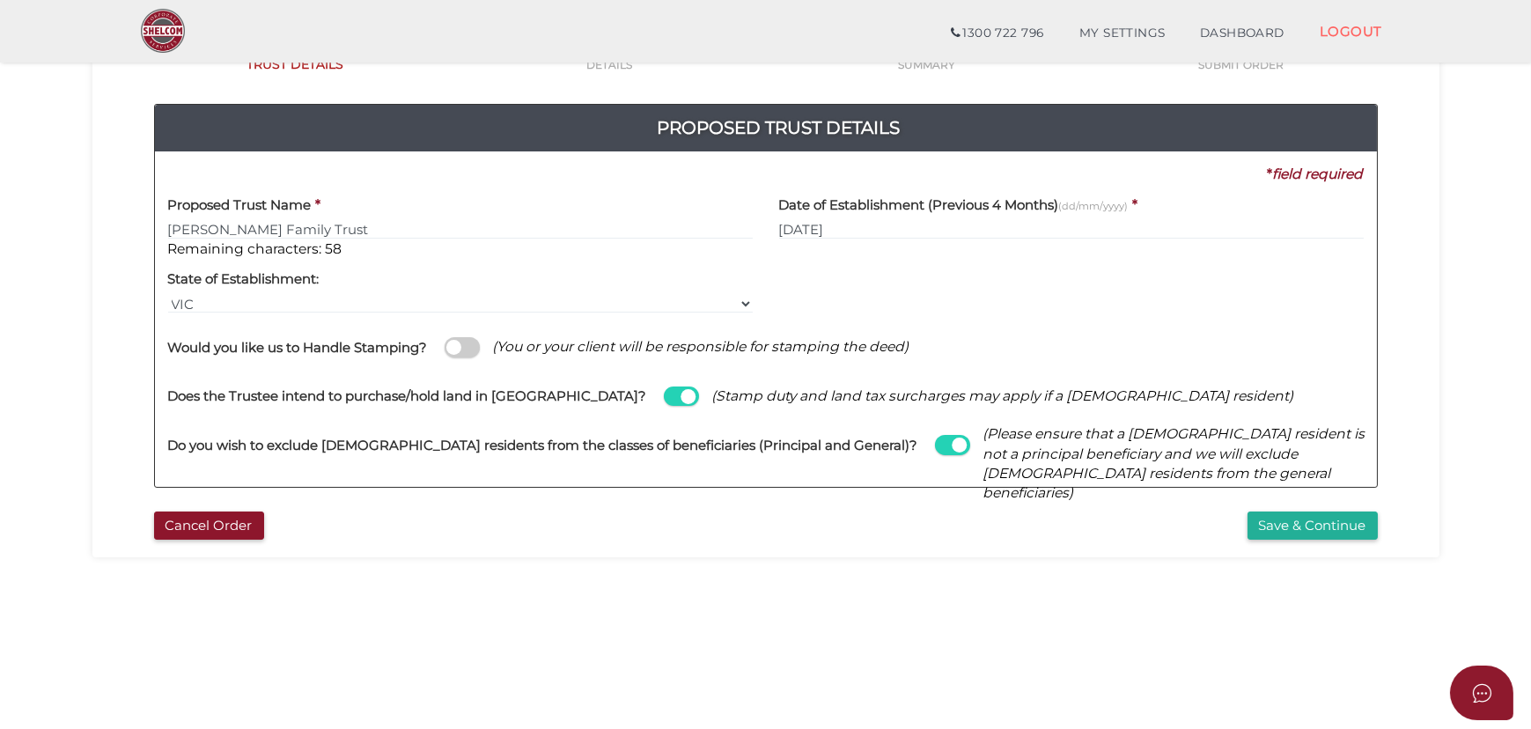
scroll to position [159, 0]
click at [1204, 364] on div "Does the Trustee intend to purchase/hold land in Australia? (Stamp duty and lan…" at bounding box center [766, 388] width 1196 height 49
click at [1263, 517] on button "Save & Continue" at bounding box center [1313, 527] width 130 height 29
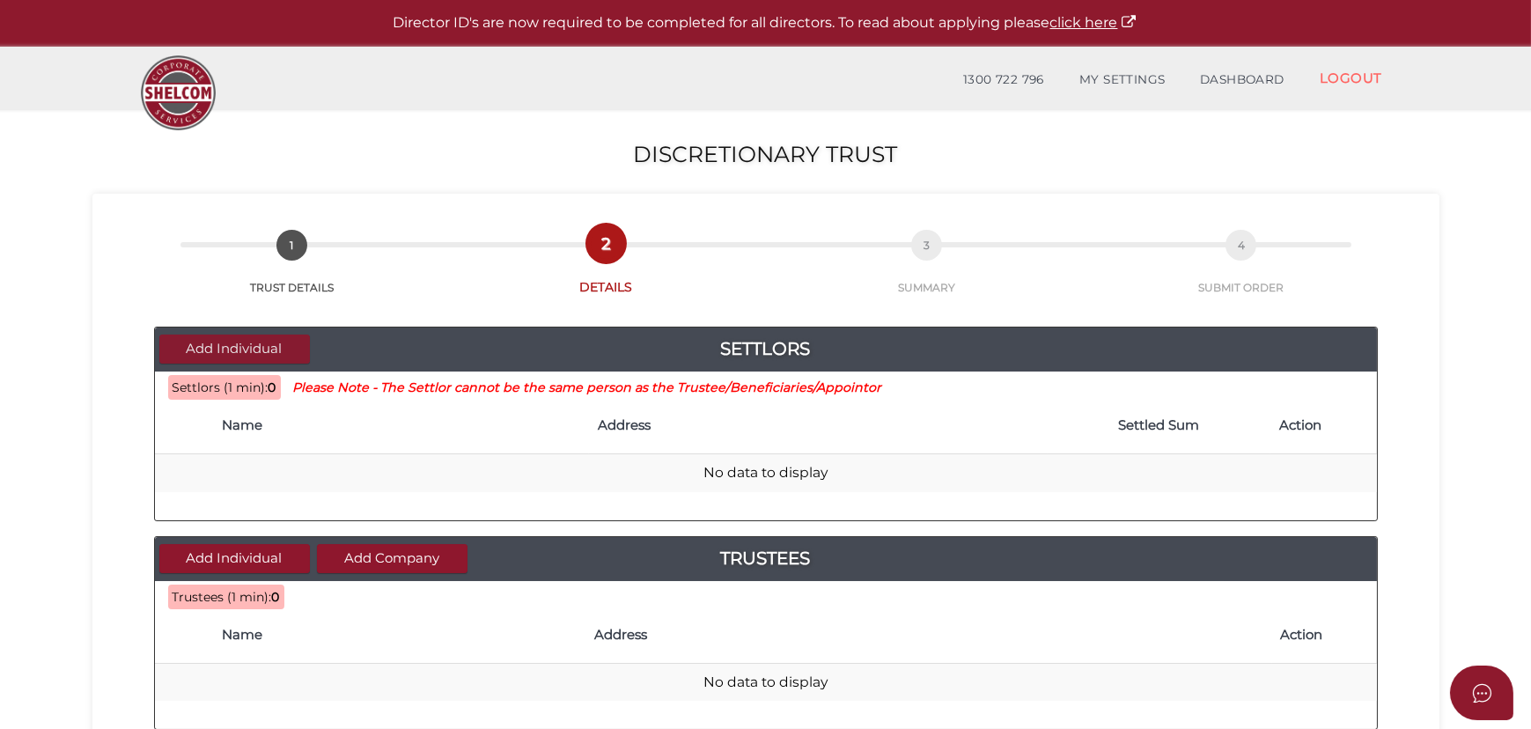
click at [279, 344] on button "Add Individual" at bounding box center [234, 349] width 151 height 29
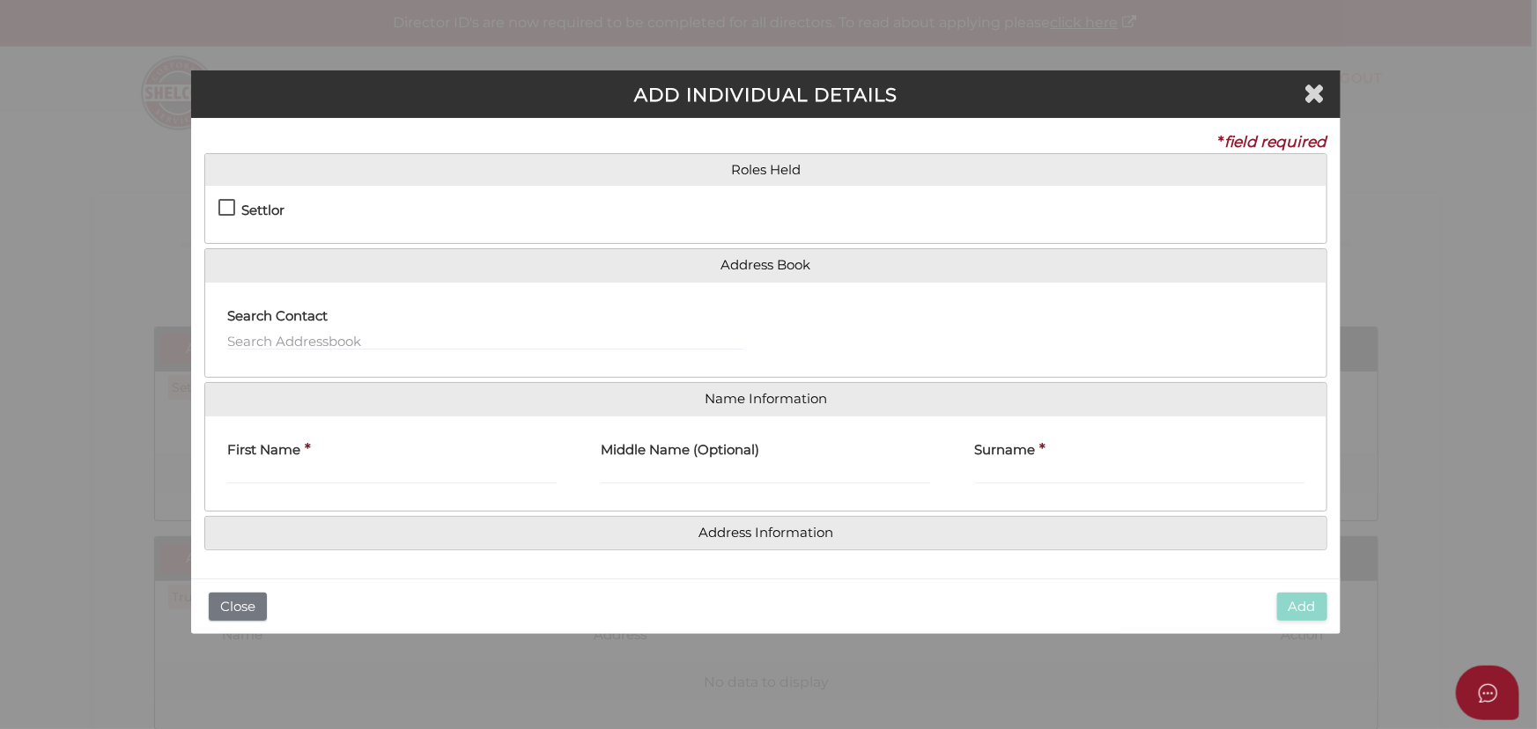
click at [269, 206] on h4 "Settlor" at bounding box center [262, 210] width 43 height 15
checkbox input "true"
type input "10"
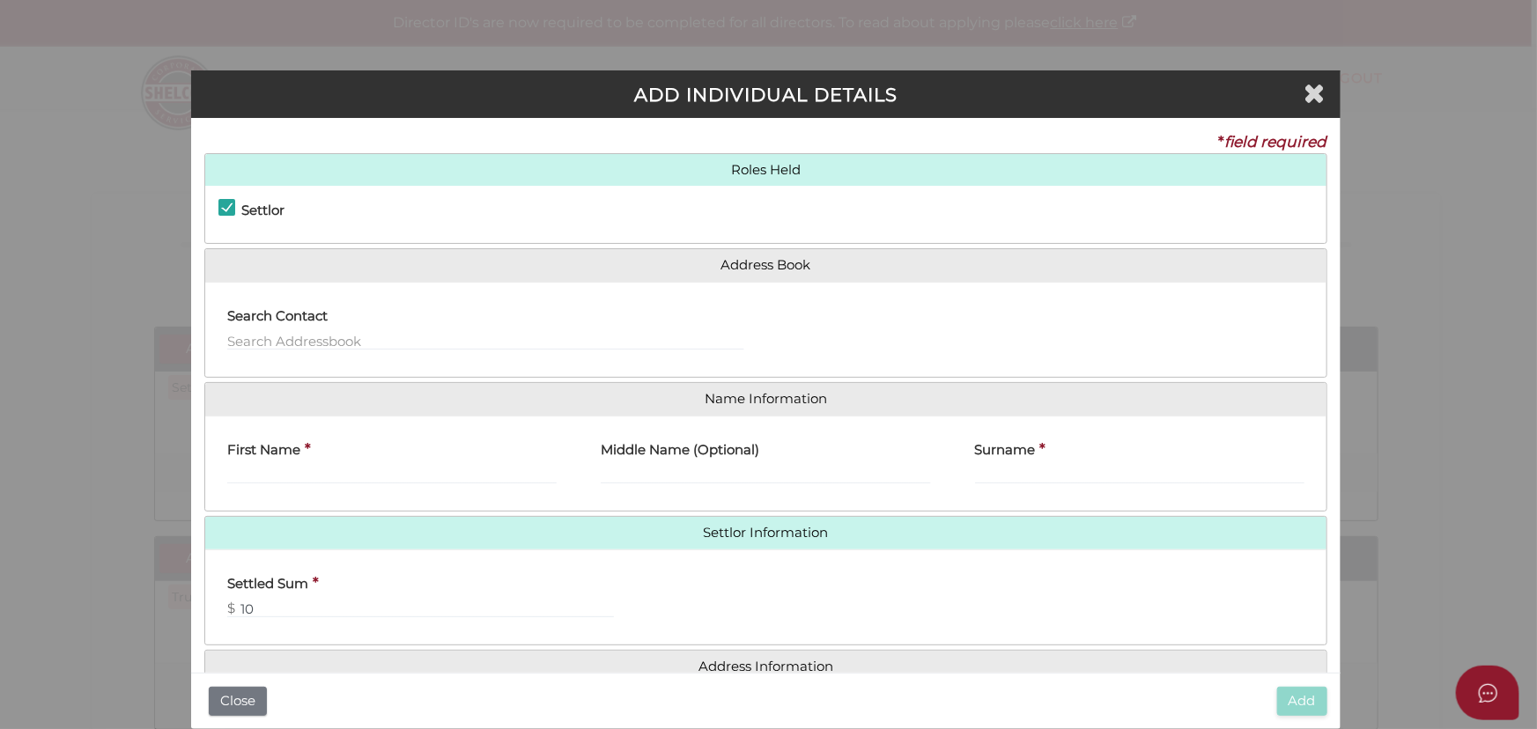
click at [324, 328] on label "Search Contact" at bounding box center [277, 314] width 100 height 36
click at [326, 343] on input "text" at bounding box center [485, 340] width 516 height 19
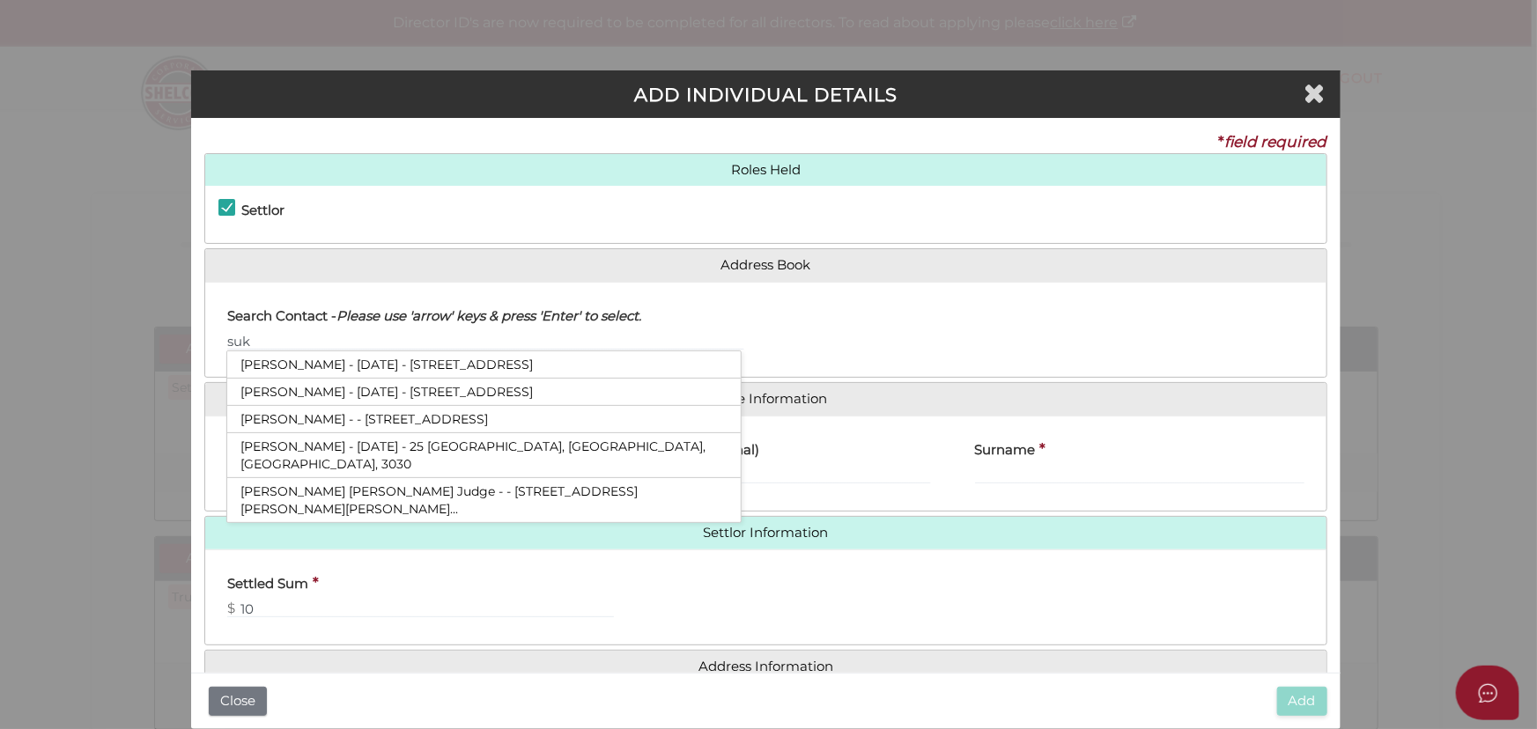
click at [381, 478] on li "Sukhwinder Pal Singh Judge - - 101 Overton Road, Williams Landing, VIC, 3..." at bounding box center [483, 500] width 513 height 44
type input "[PERSON_NAME]"
type input "Sukhwinder Pal"
type input "Singh"
type input "Judge"
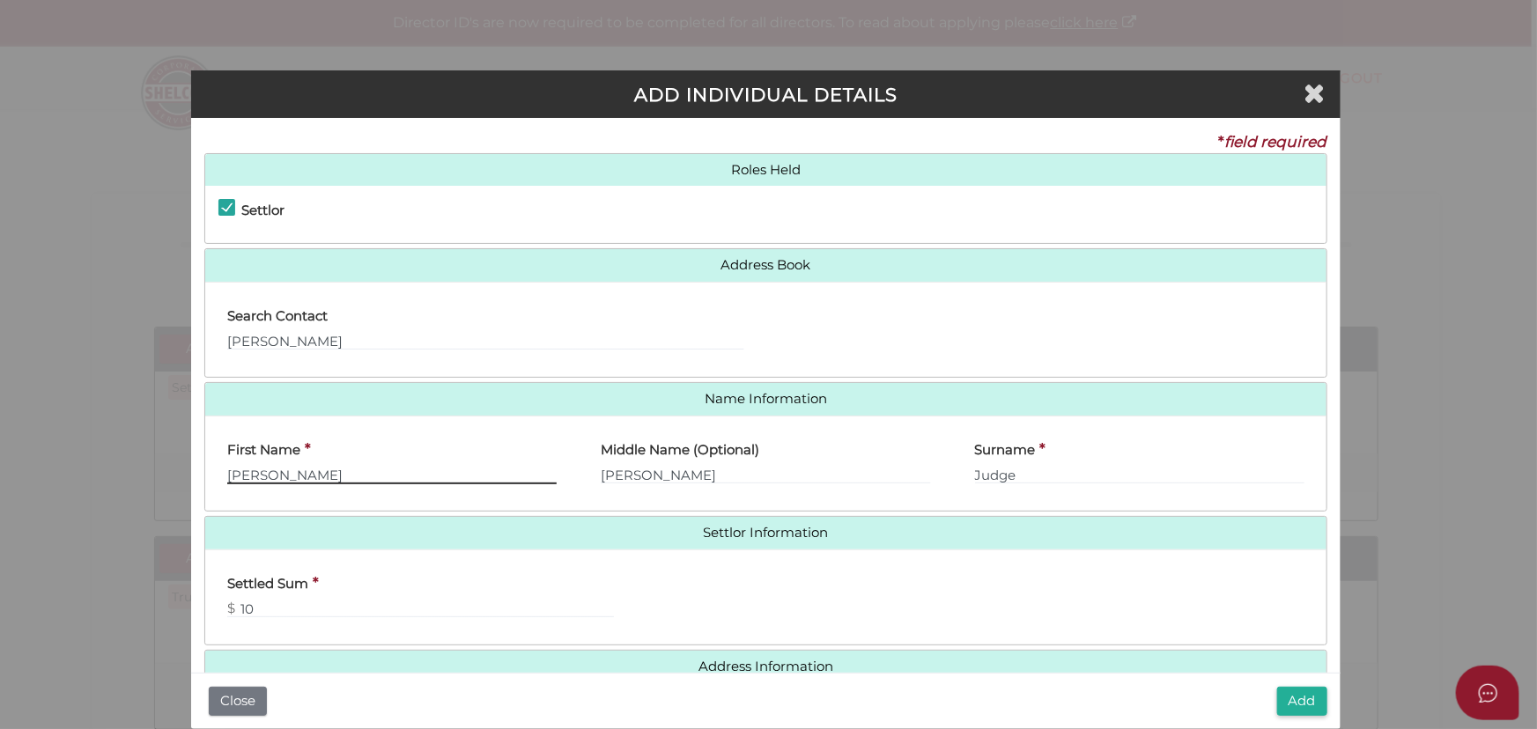
click at [385, 469] on input "Sukhwinder Pal" at bounding box center [391, 474] width 329 height 19
type input "[PERSON_NAME]"
click at [601, 476] on input "Singh" at bounding box center [765, 474] width 329 height 19
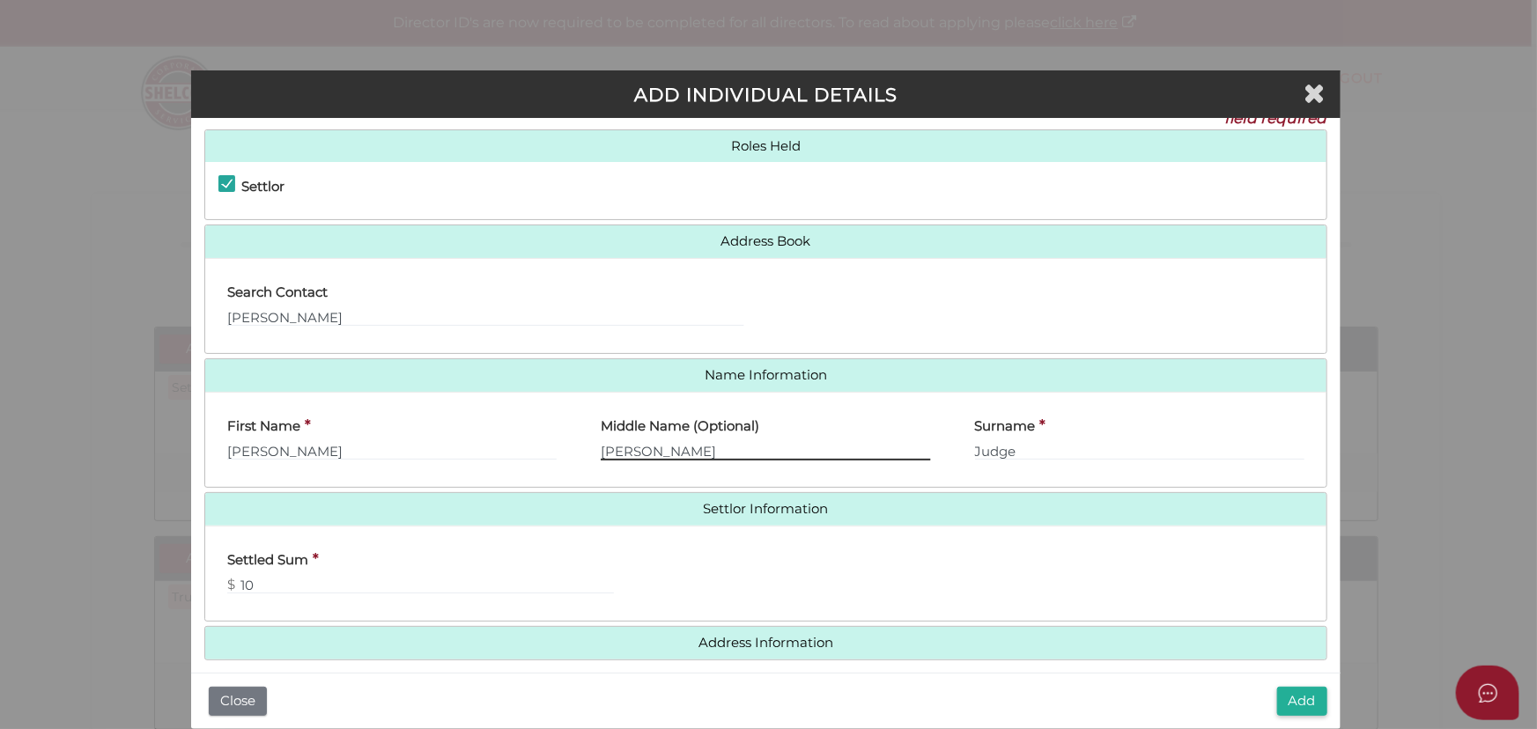
scroll to position [36, 0]
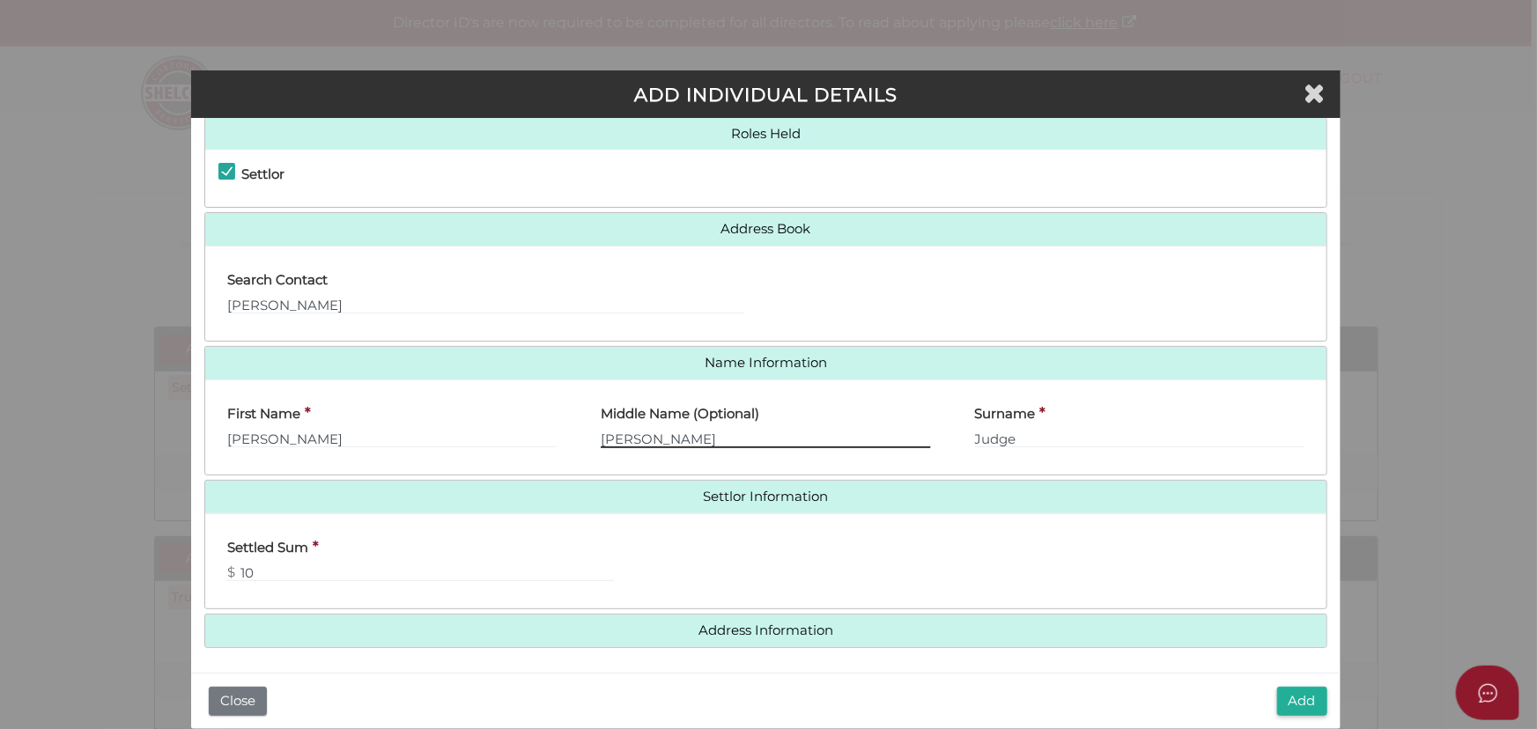
type input "Pal Singh"
click at [599, 539] on div "Settled Sum * $ 10" at bounding box center [413, 555] width 373 height 55
click at [1312, 705] on button "Add" at bounding box center [1302, 701] width 50 height 29
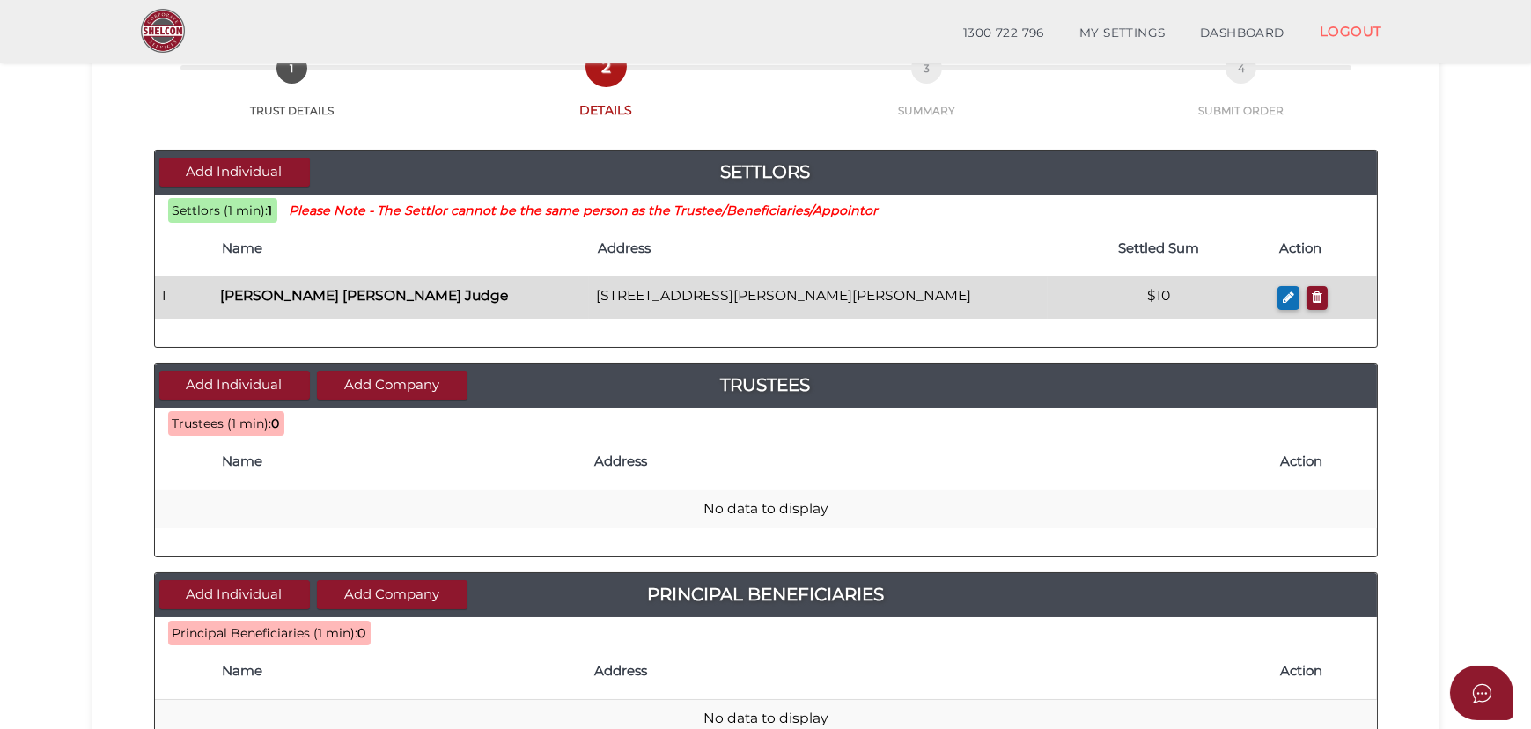
scroll to position [320, 0]
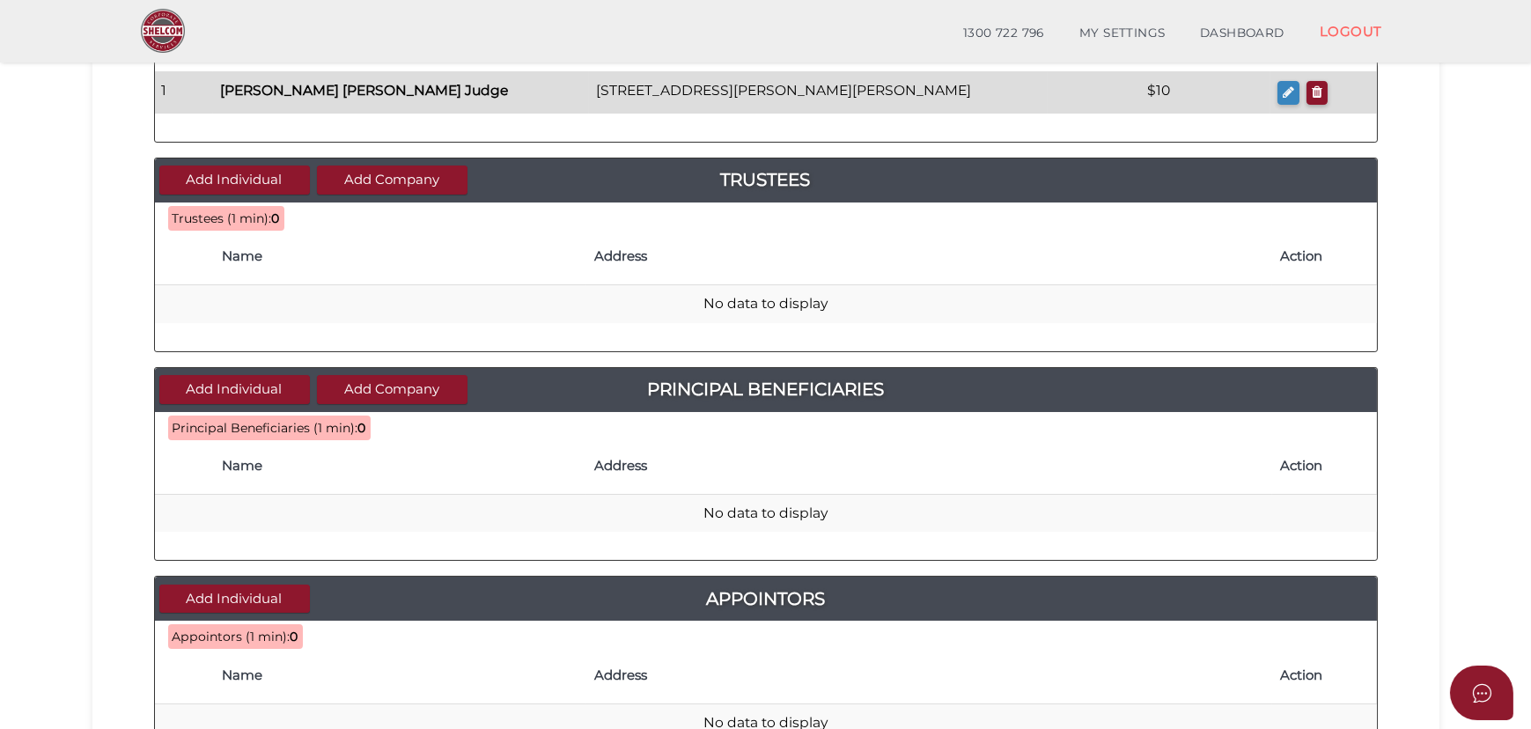
click at [1282, 95] on button "button" at bounding box center [1289, 93] width 22 height 24
checkbox input "true"
type input "[PERSON_NAME]"
type input "Pal Singh"
type input "Judge"
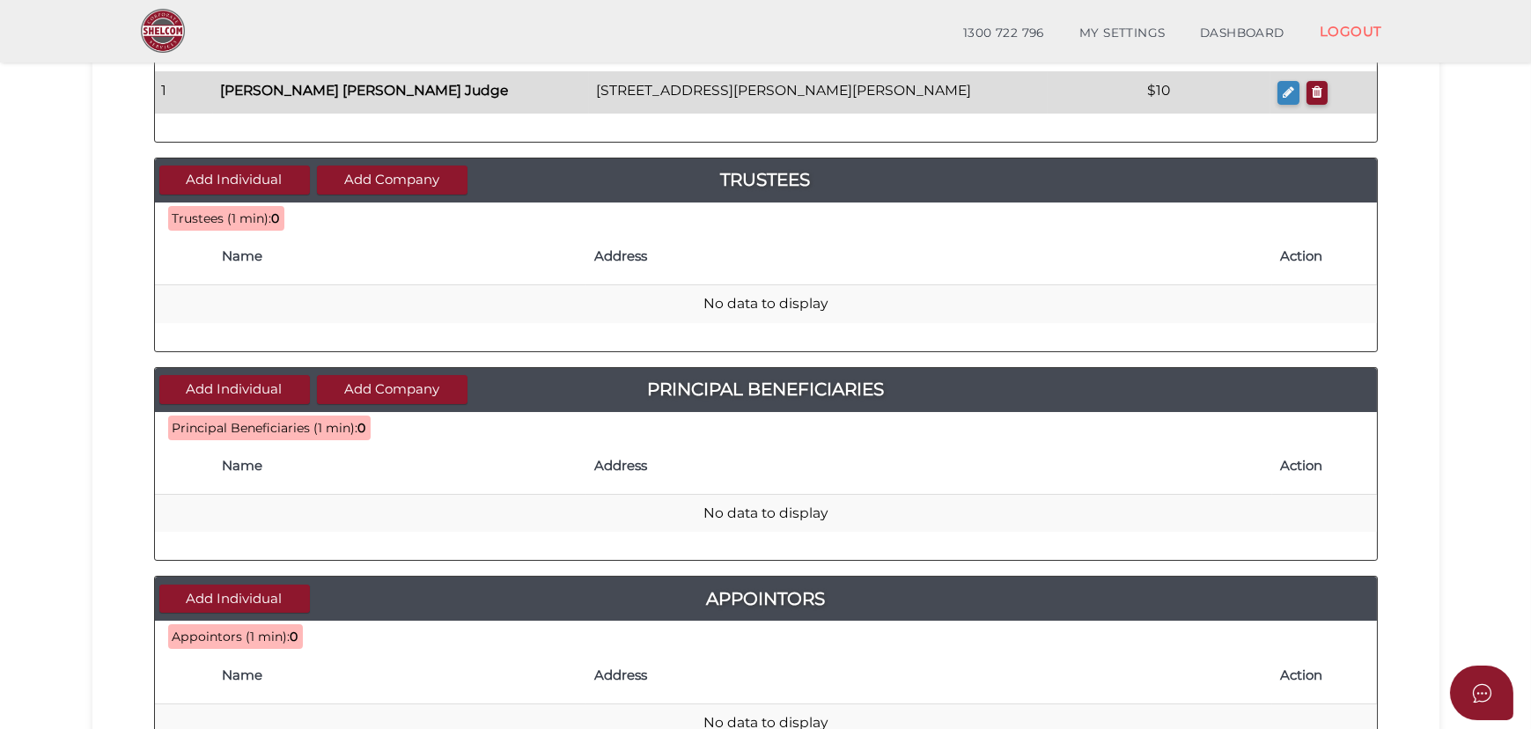
type input "10"
type input "510"
type input "101 Overton Road"
type input "Williams Landing"
select select
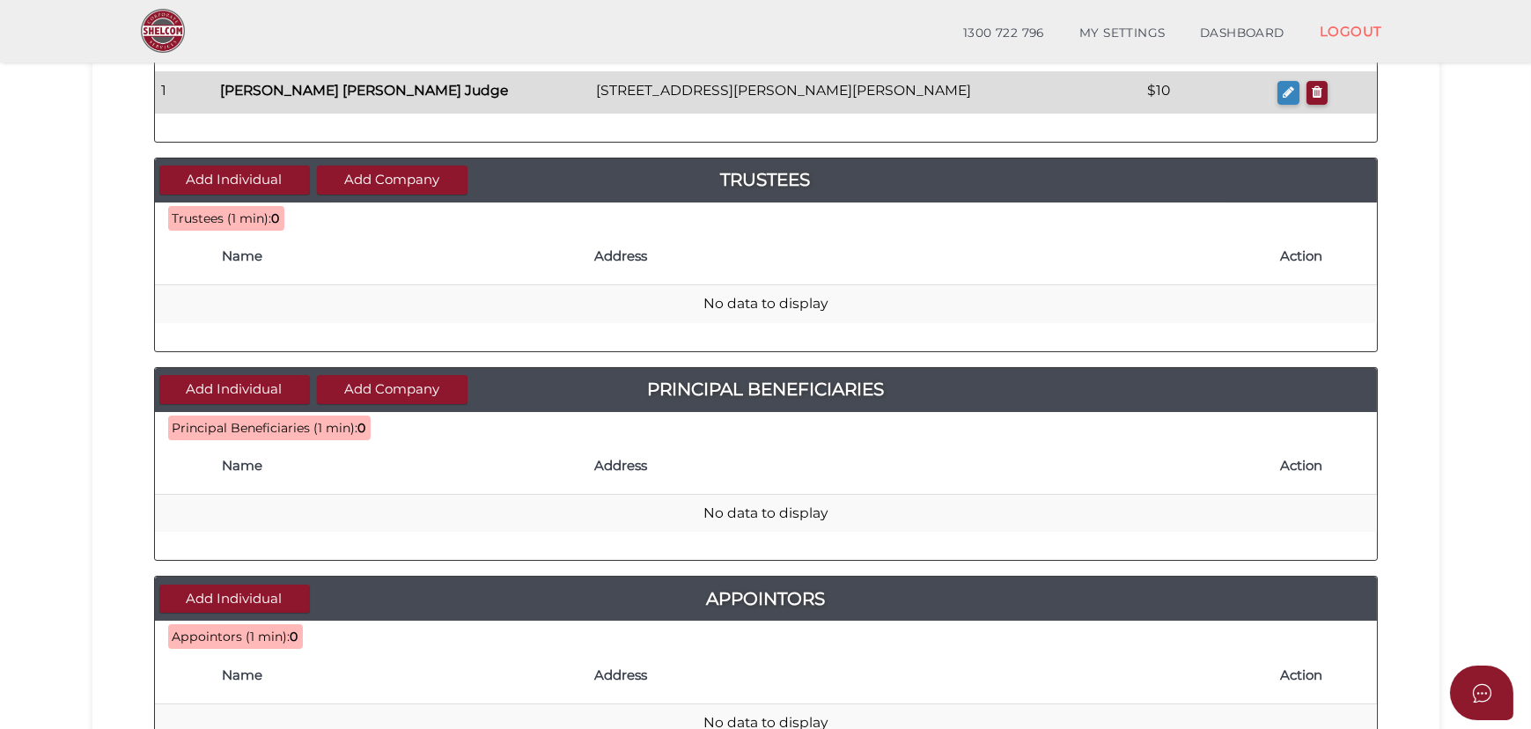
type input "3027"
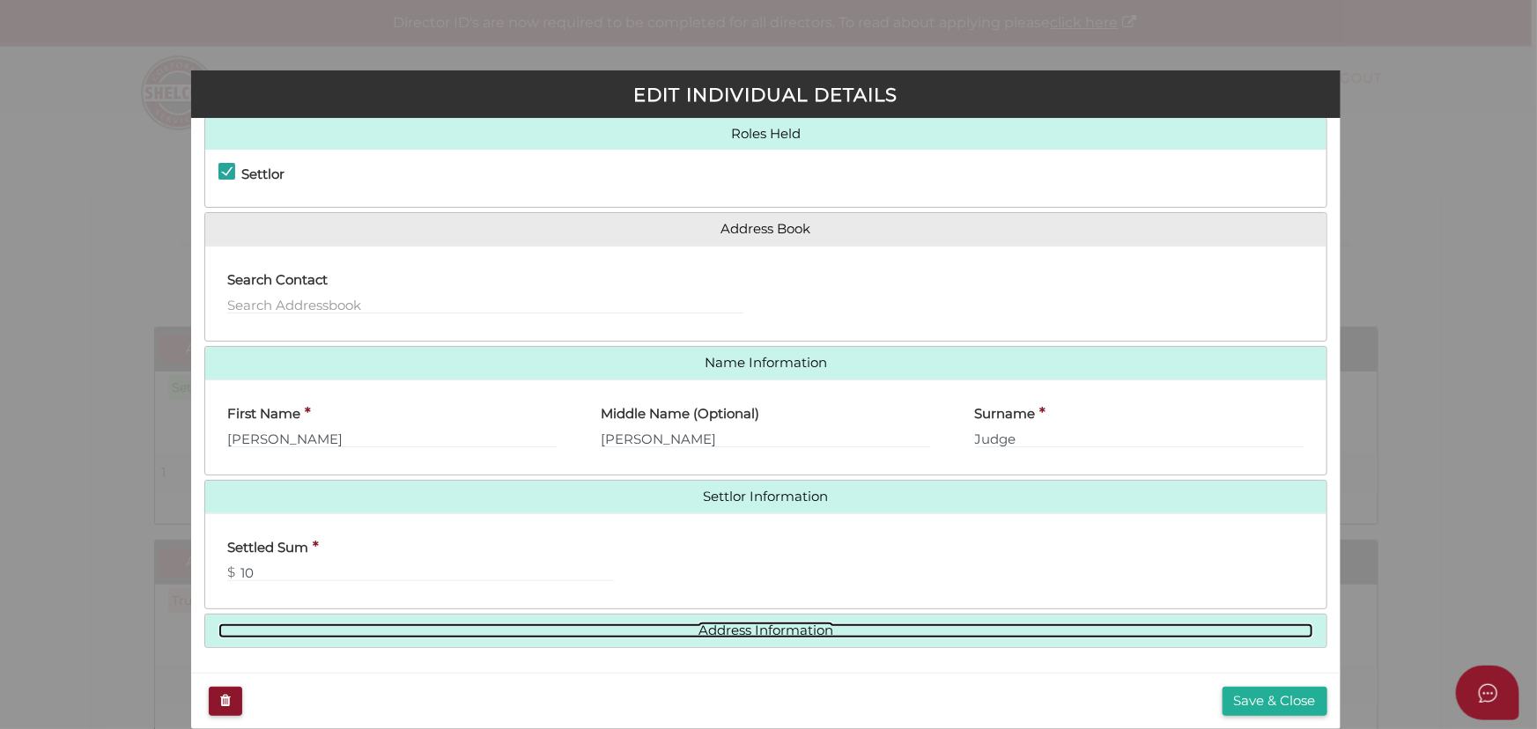
click at [592, 630] on link "Address Information" at bounding box center [765, 630] width 1094 height 15
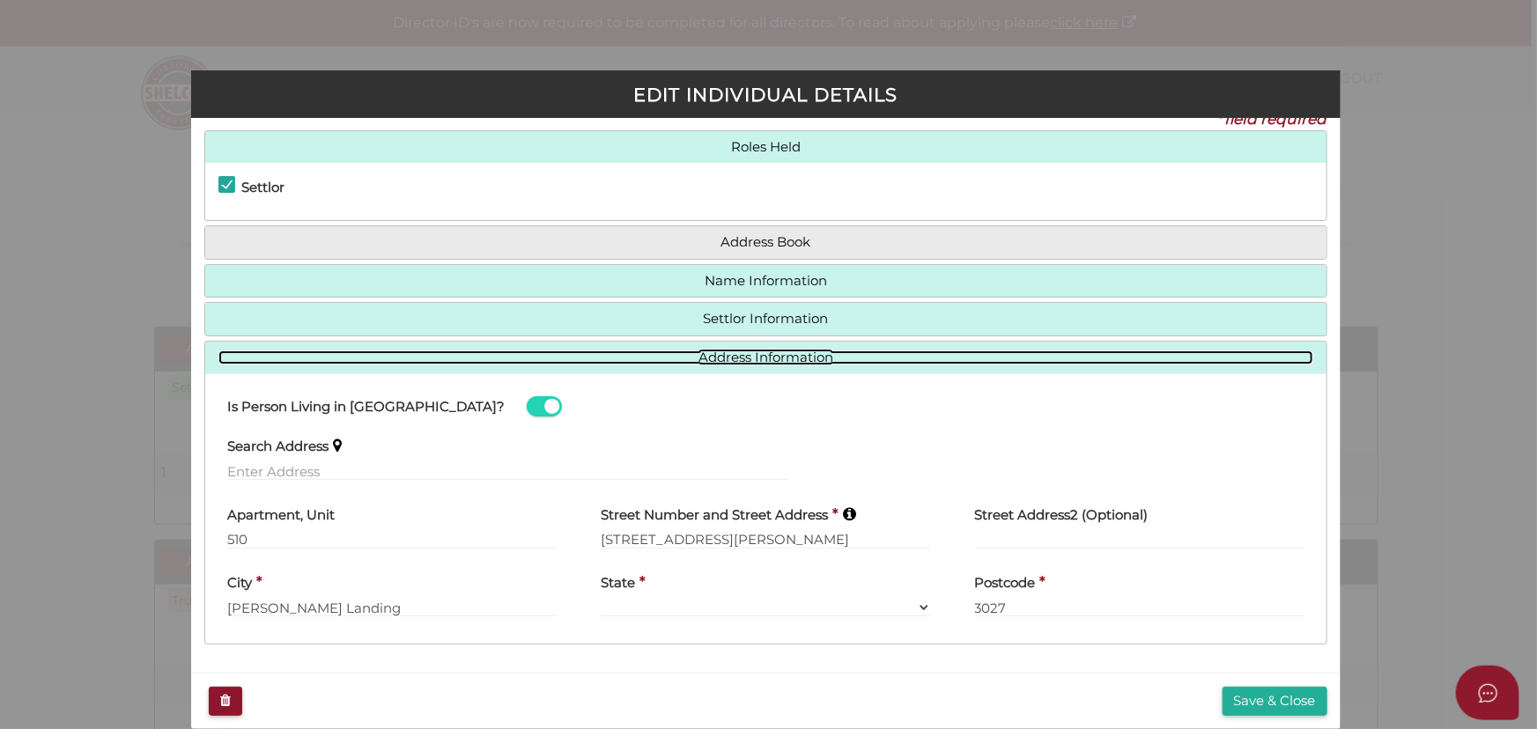
scroll to position [20, 0]
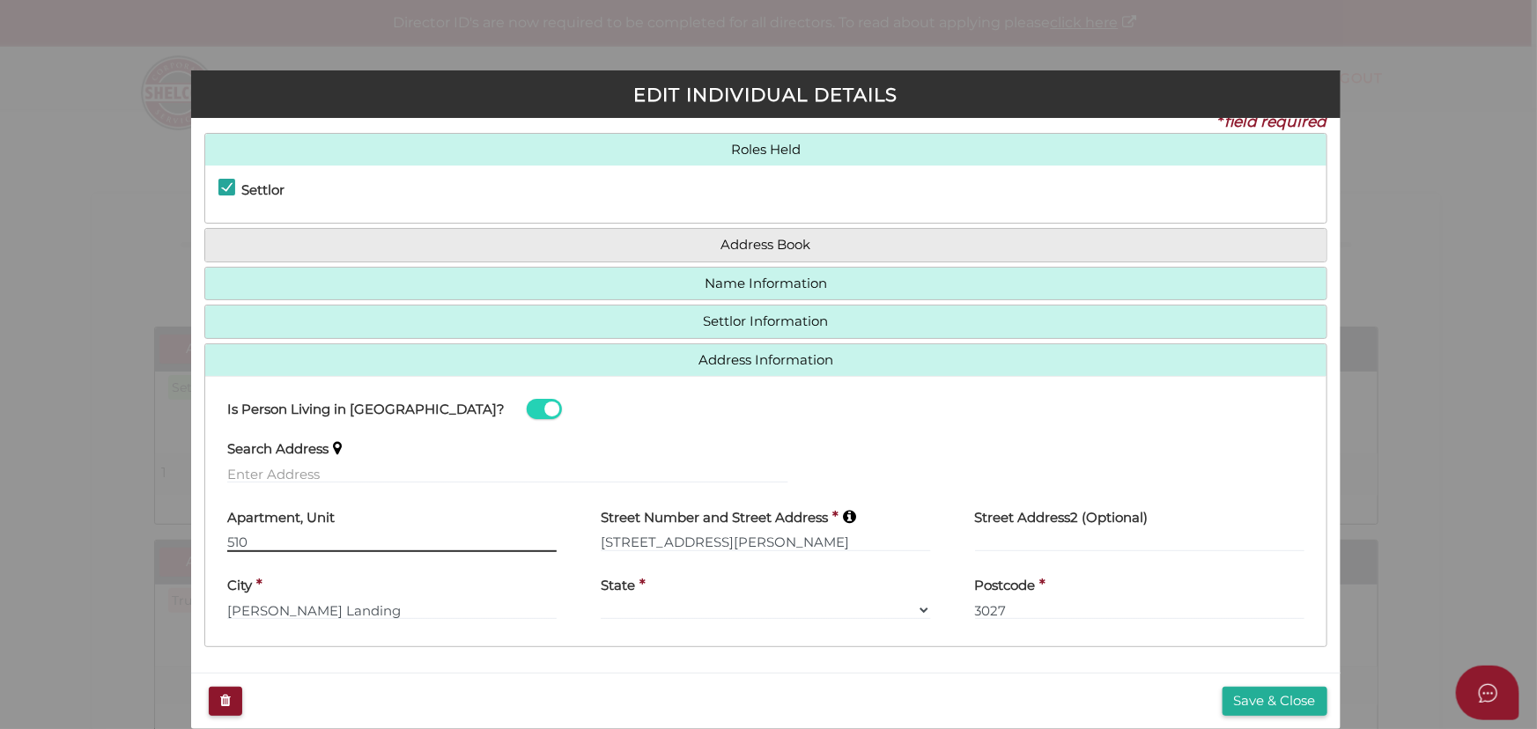
click at [238, 537] on input "510" at bounding box center [391, 542] width 329 height 19
type input "5.10"
click at [1257, 709] on button "Save & Close" at bounding box center [1274, 701] width 105 height 29
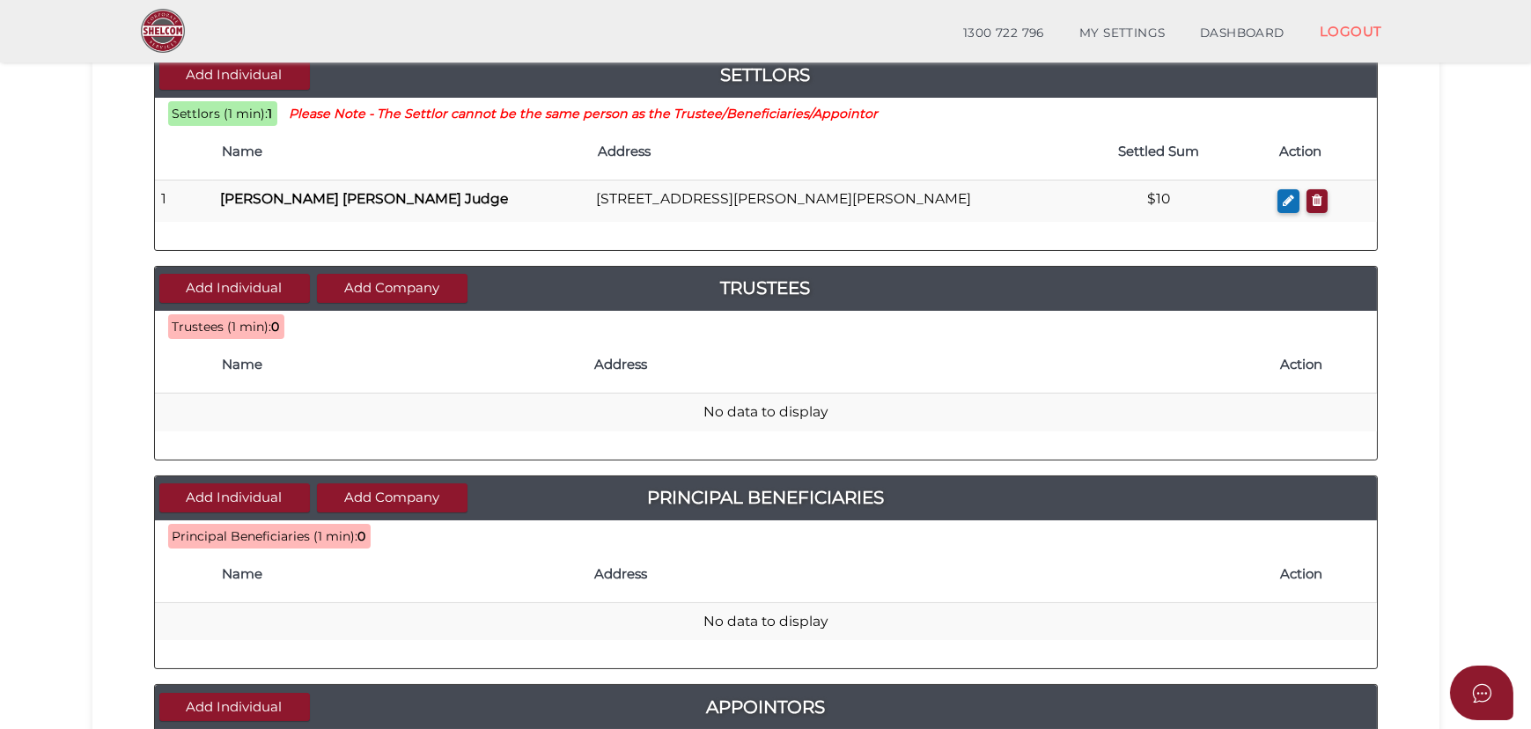
scroll to position [240, 0]
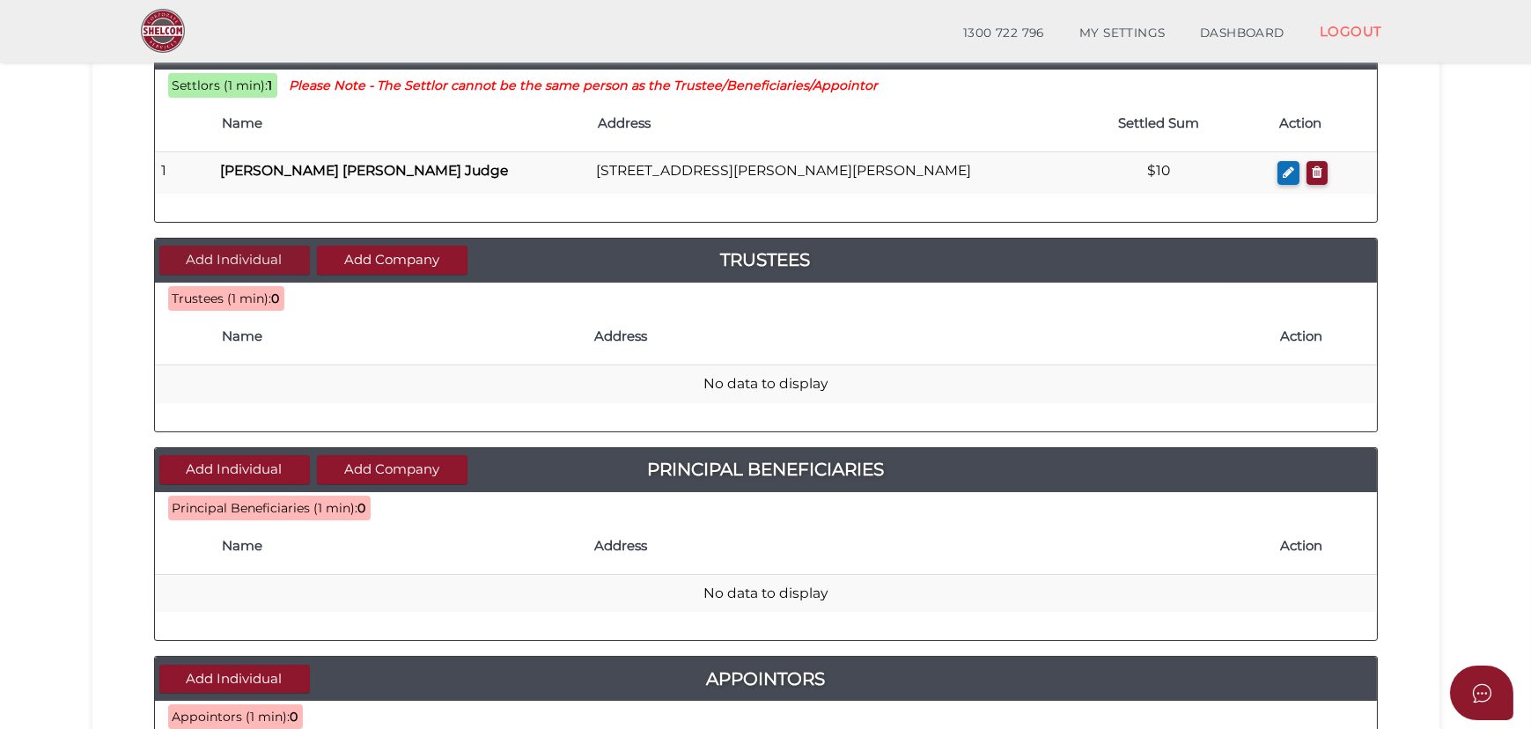
click at [193, 257] on button "Add Individual" at bounding box center [234, 260] width 151 height 29
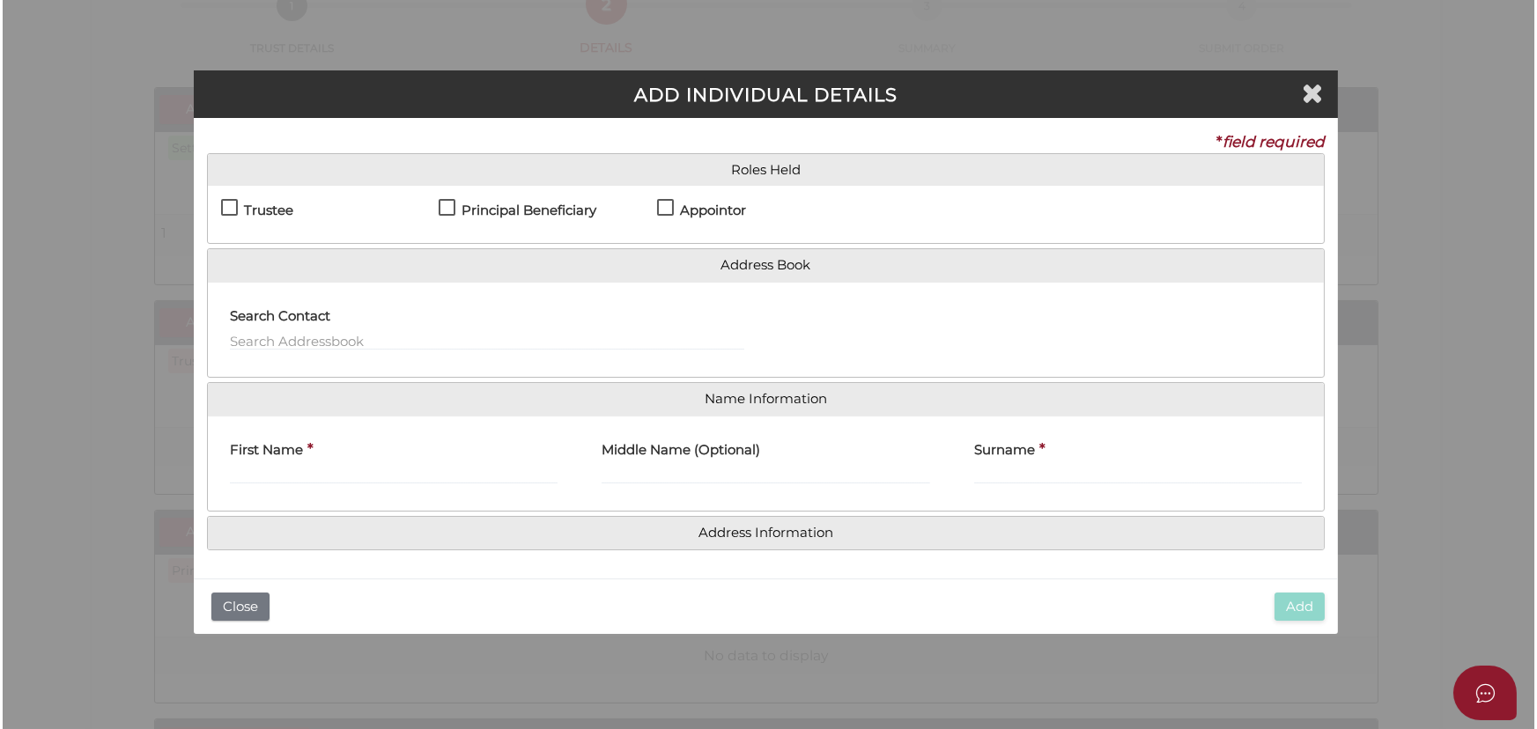
scroll to position [0, 0]
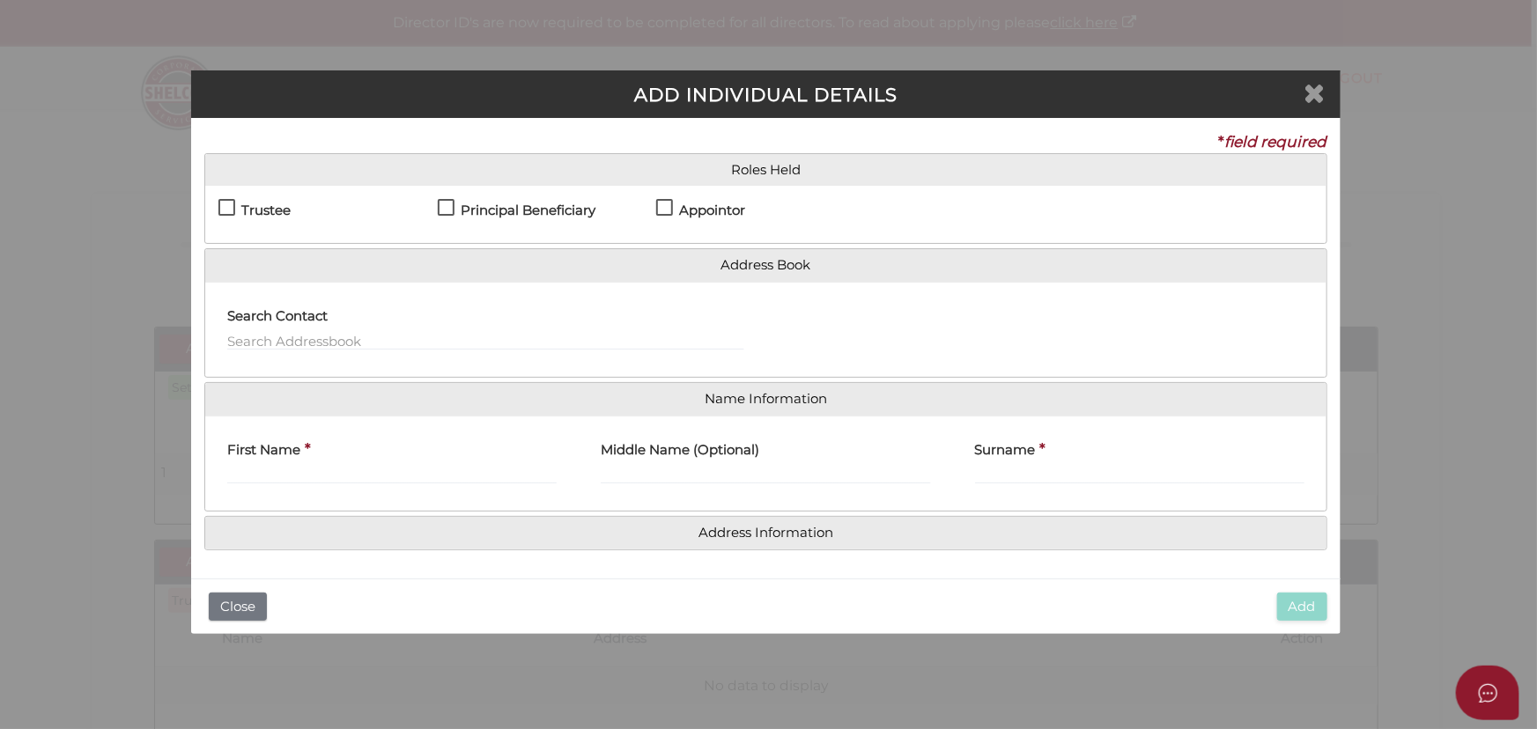
drag, startPoint x: 1295, startPoint y: 84, endPoint x: 1308, endPoint y: 85, distance: 12.5
click at [1302, 85] on h3 "ADD INDIVIDUAL DETAILS" at bounding box center [765, 95] width 1121 height 20
click at [1308, 85] on icon "Close" at bounding box center [1314, 92] width 21 height 26
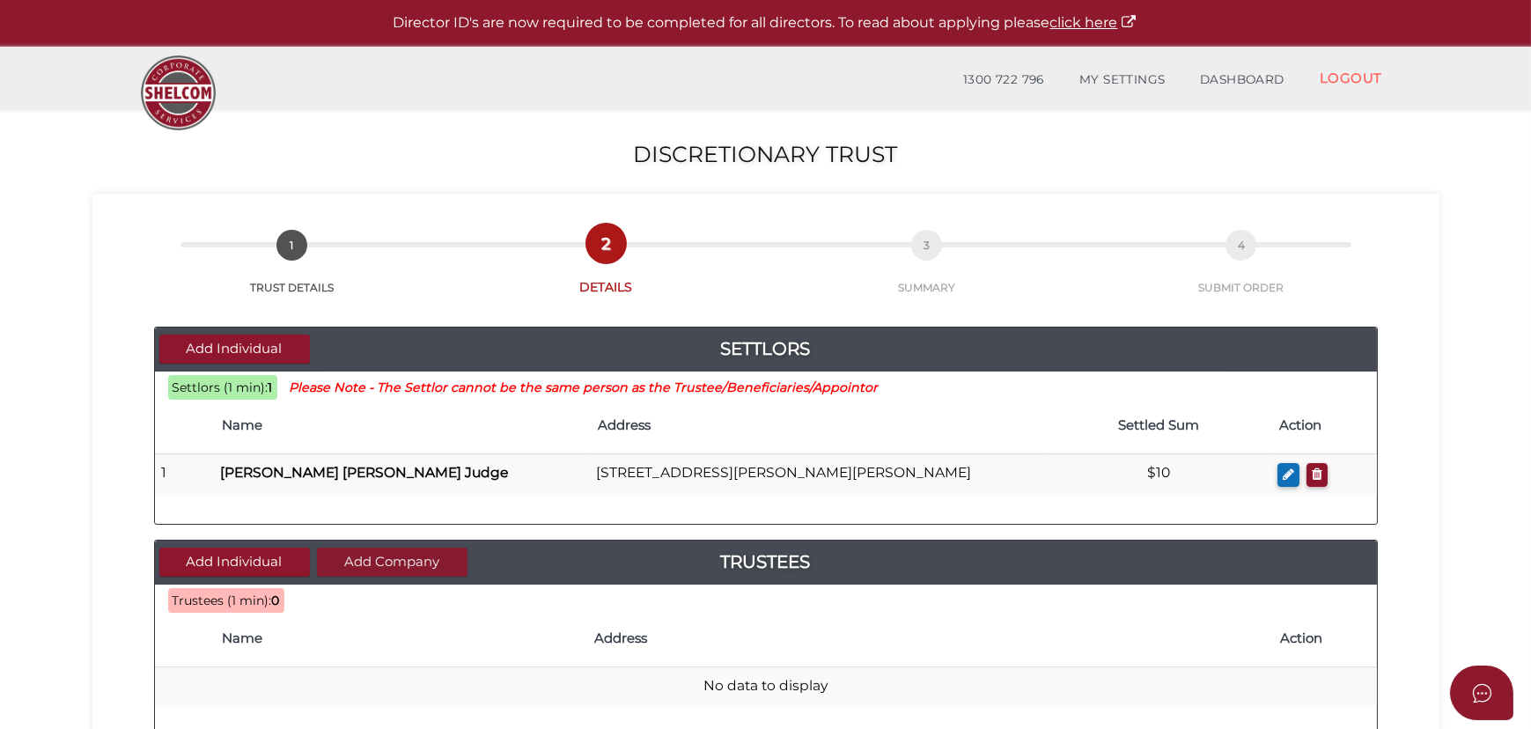
click at [378, 569] on button "Add Company" at bounding box center [392, 562] width 151 height 29
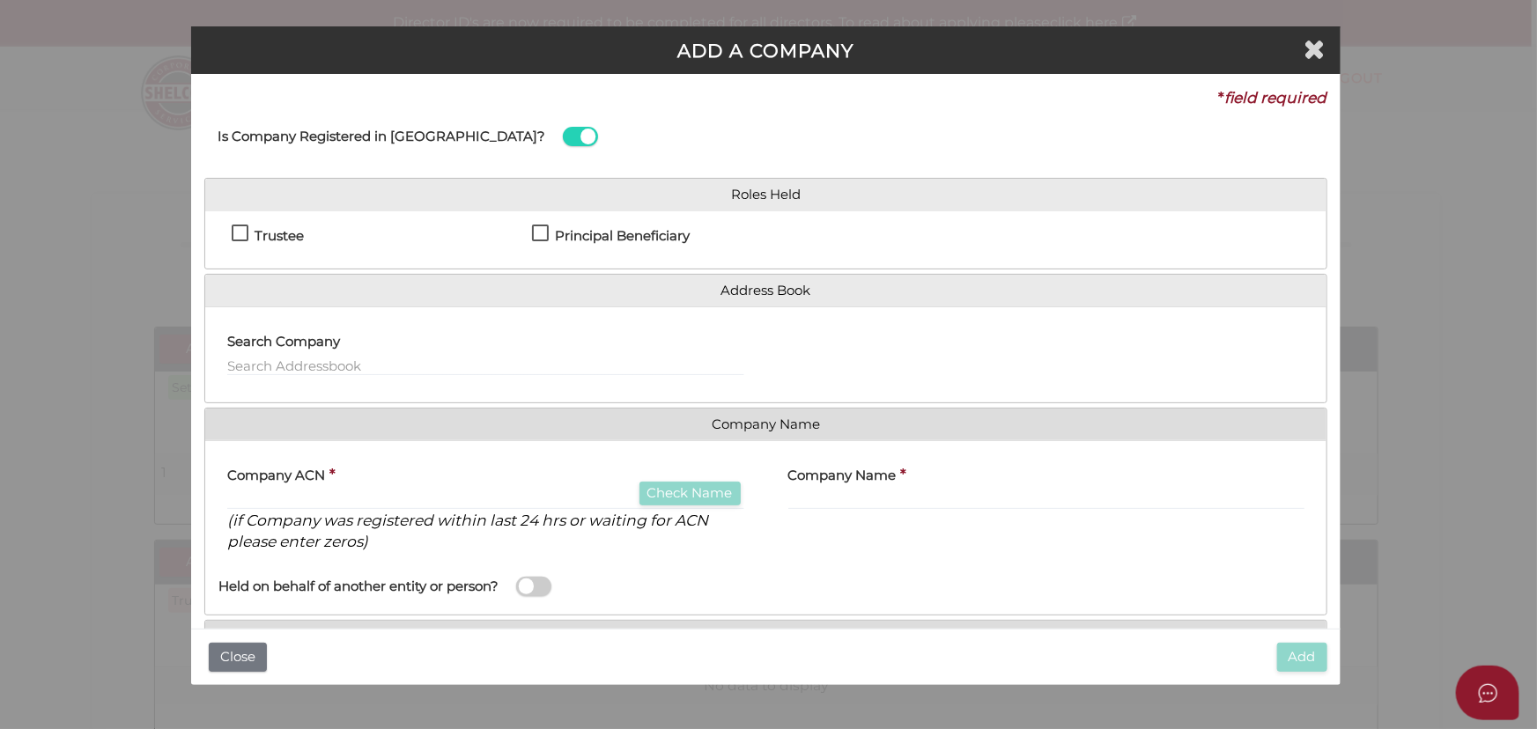
click at [269, 234] on h4 "Trustee" at bounding box center [279, 236] width 49 height 15
checkbox input "true"
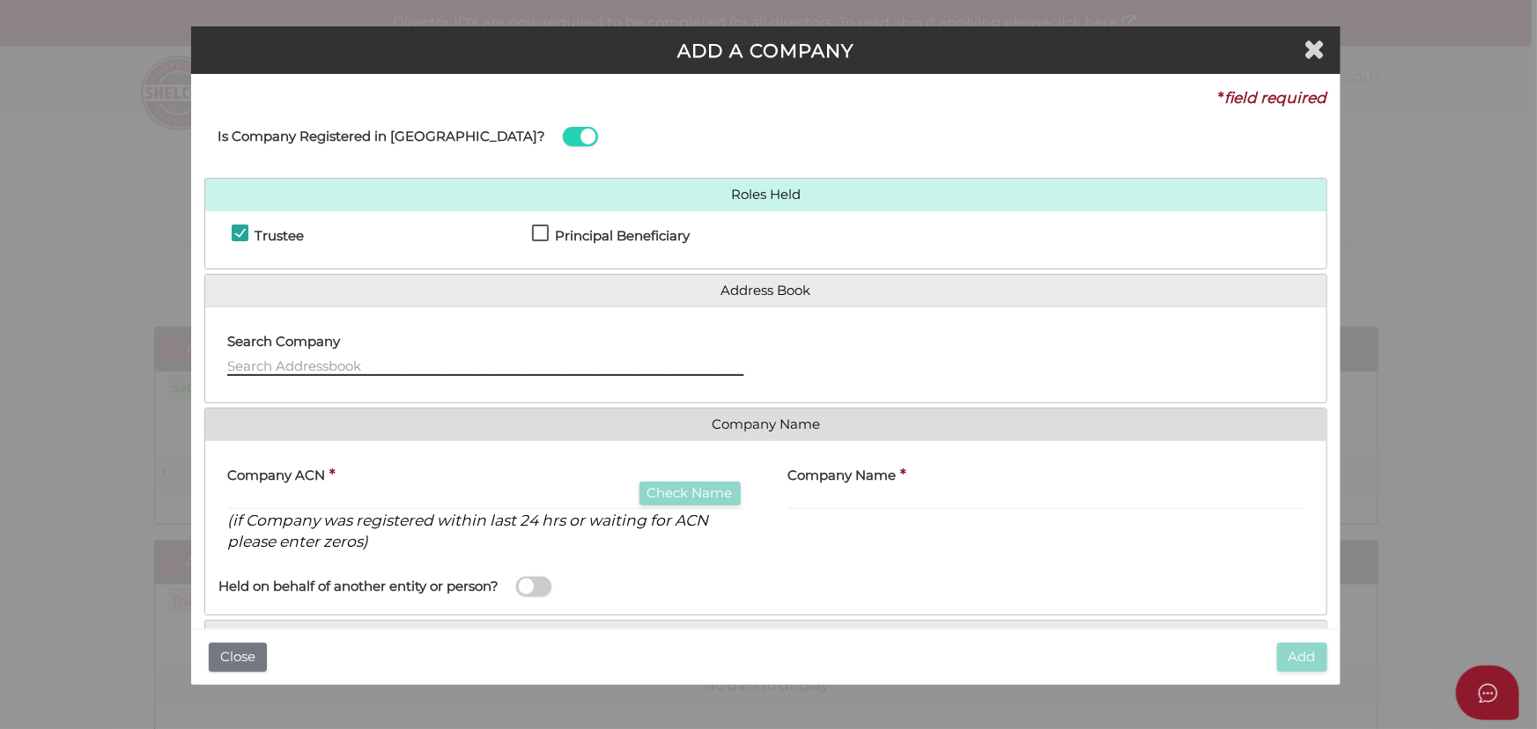
click at [439, 369] on input "text" at bounding box center [485, 366] width 516 height 19
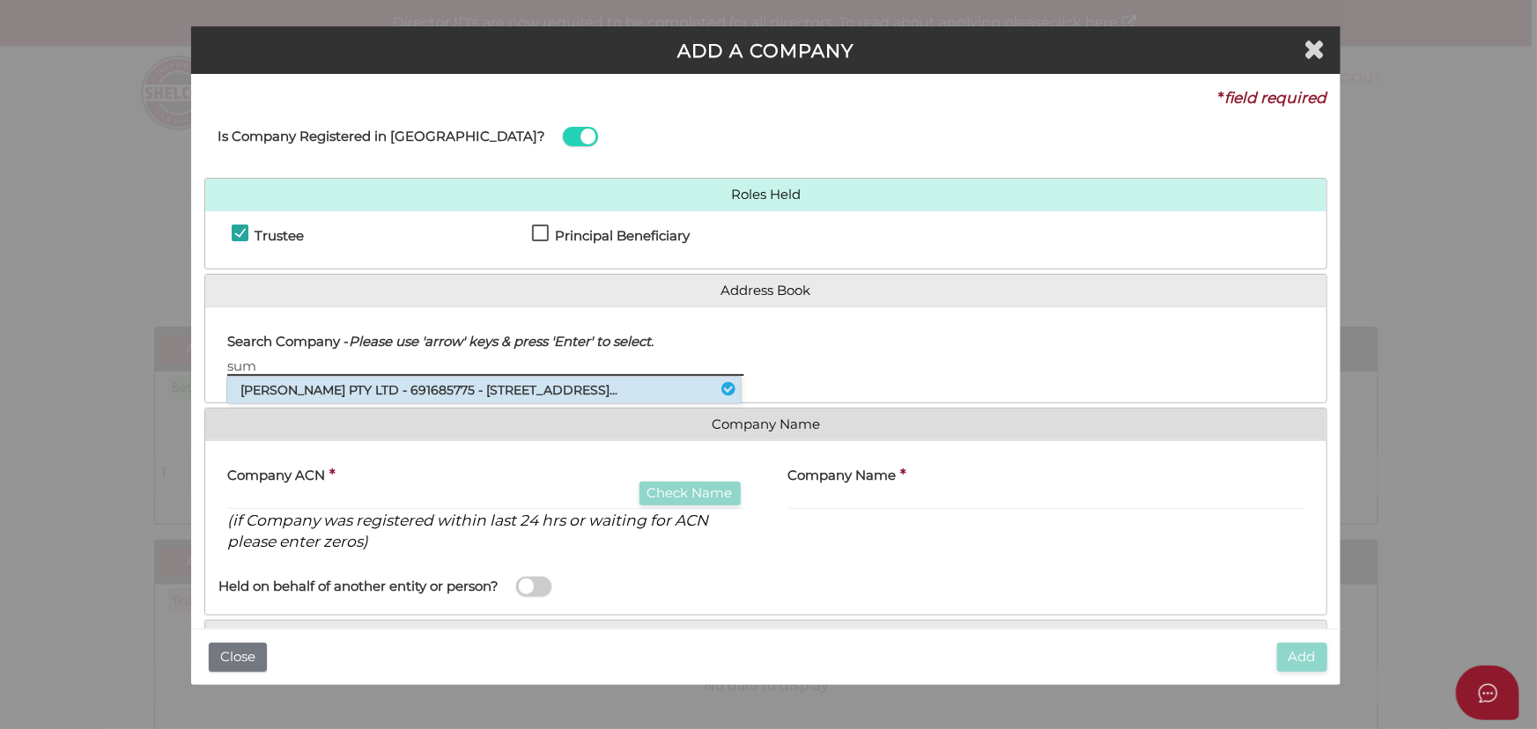
type input "sum"
click at [426, 393] on li "SUMER NANDHA PTY LTD - 691685775 - 15 Maclarens Close, Manor Lakes, VIC, 302..." at bounding box center [483, 390] width 513 height 26
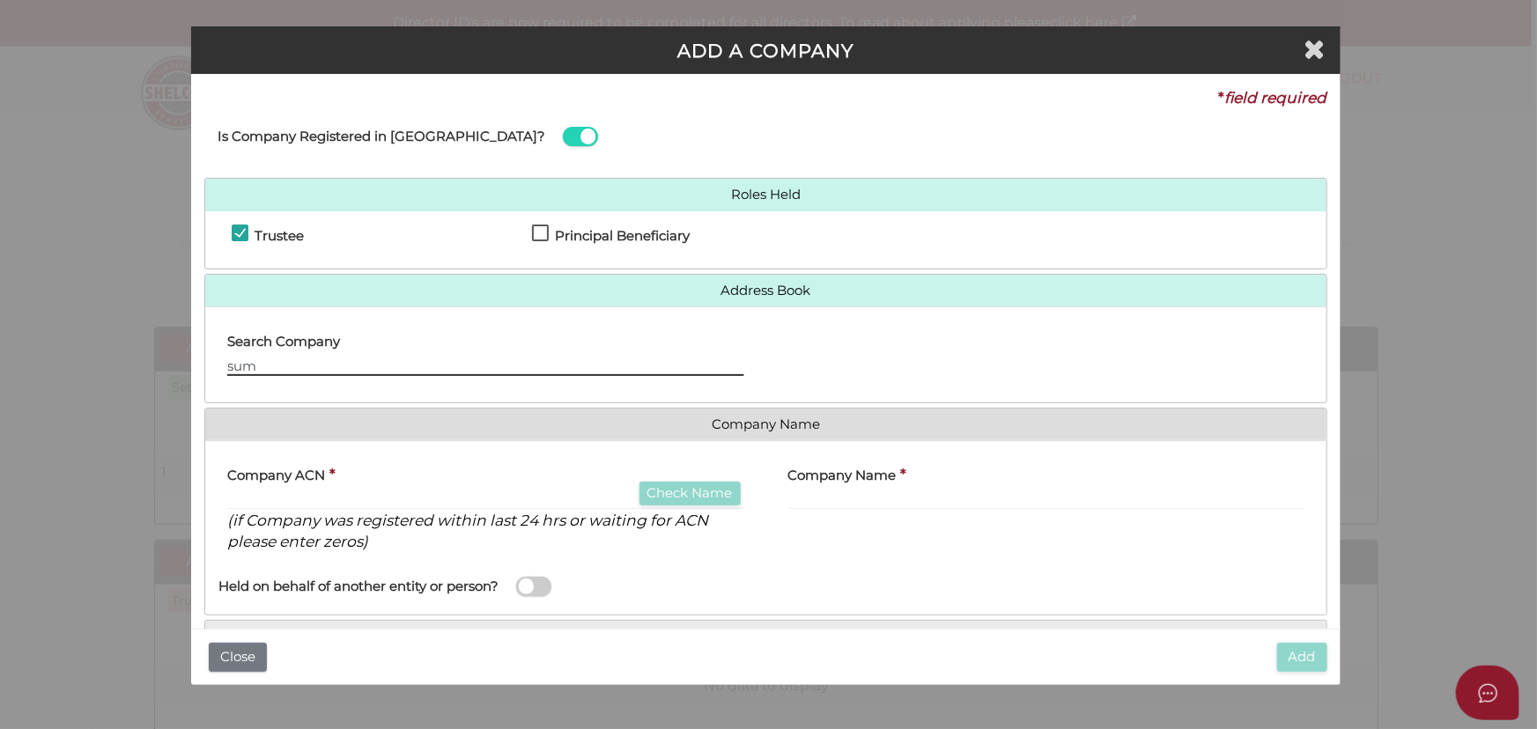
click at [343, 362] on input "sum" at bounding box center [485, 366] width 516 height 19
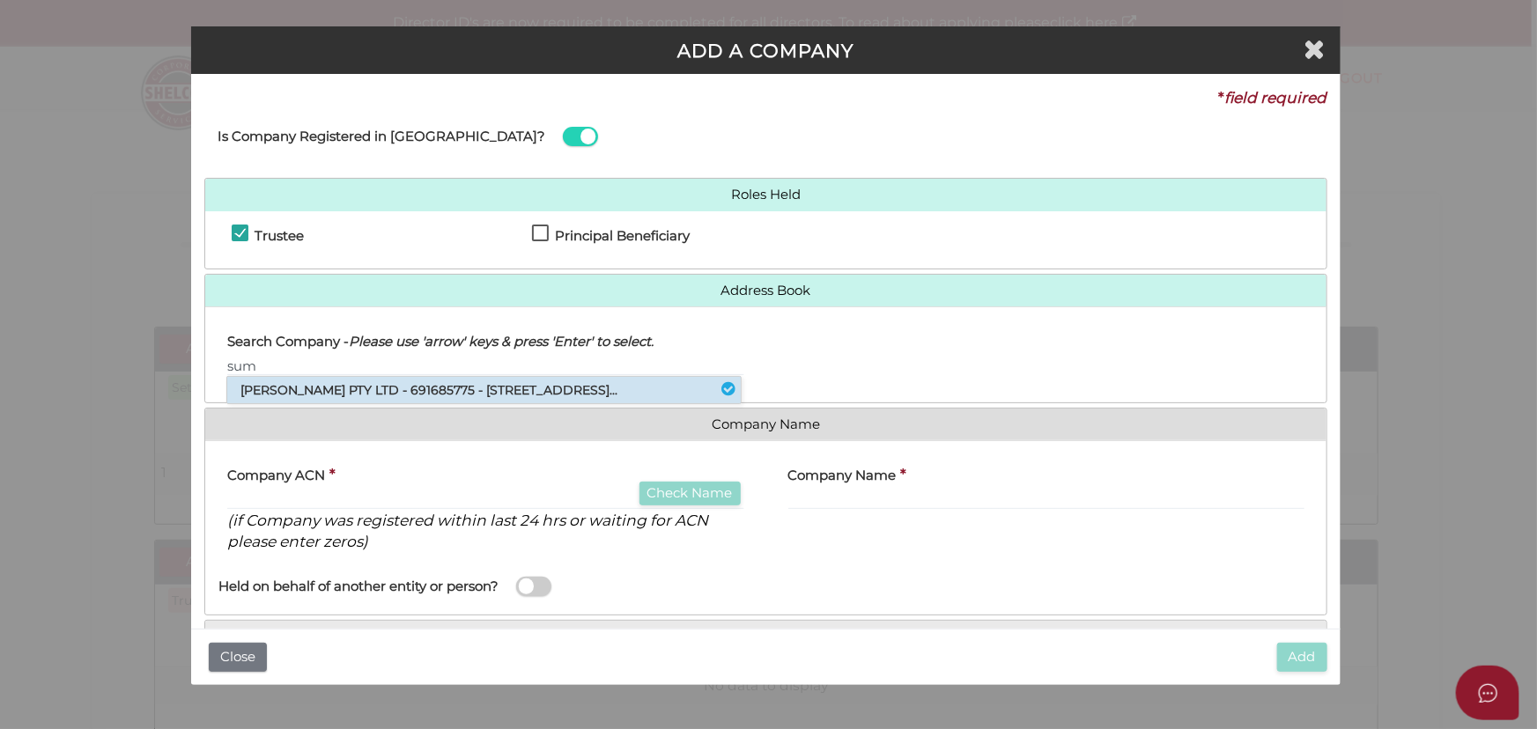
click at [322, 398] on li "SUMER NANDHA PTY LTD - 691685775 - 15 Maclarens Close, Manor Lakes, VIC, 302..." at bounding box center [483, 390] width 513 height 26
type input "691685775"
type input "SUMER NANDHA PTY LTD"
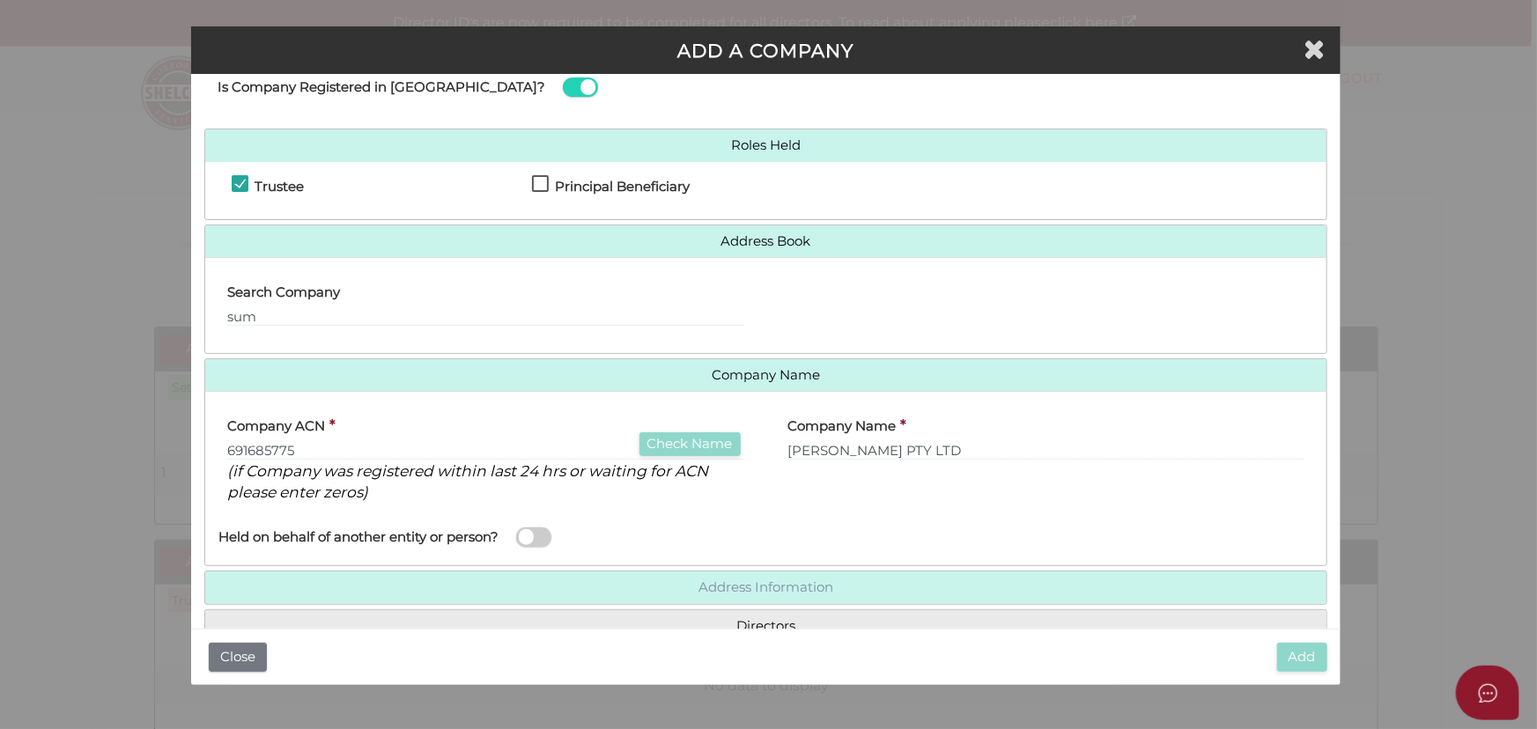
scroll to position [89, 0]
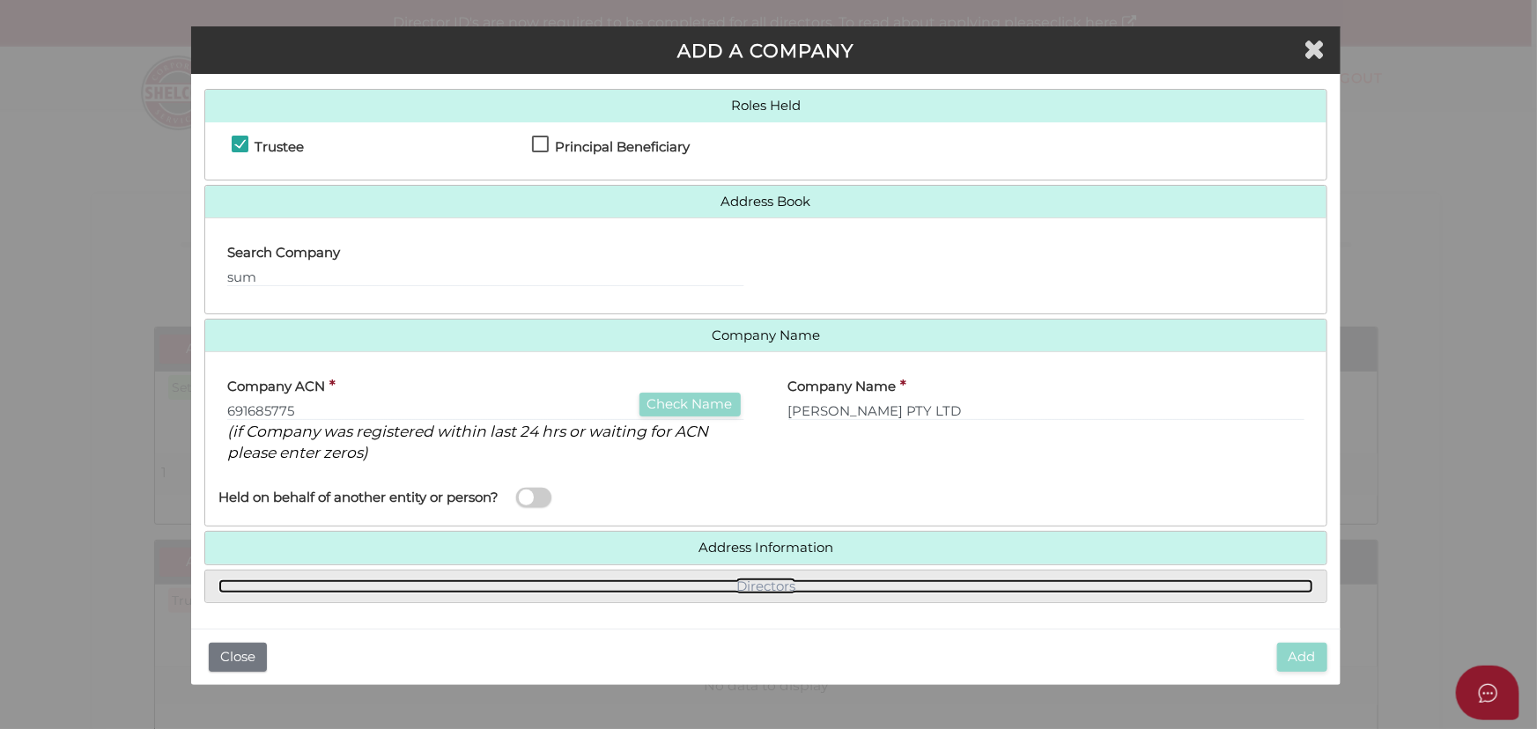
click at [763, 579] on link "Directors" at bounding box center [765, 586] width 1094 height 15
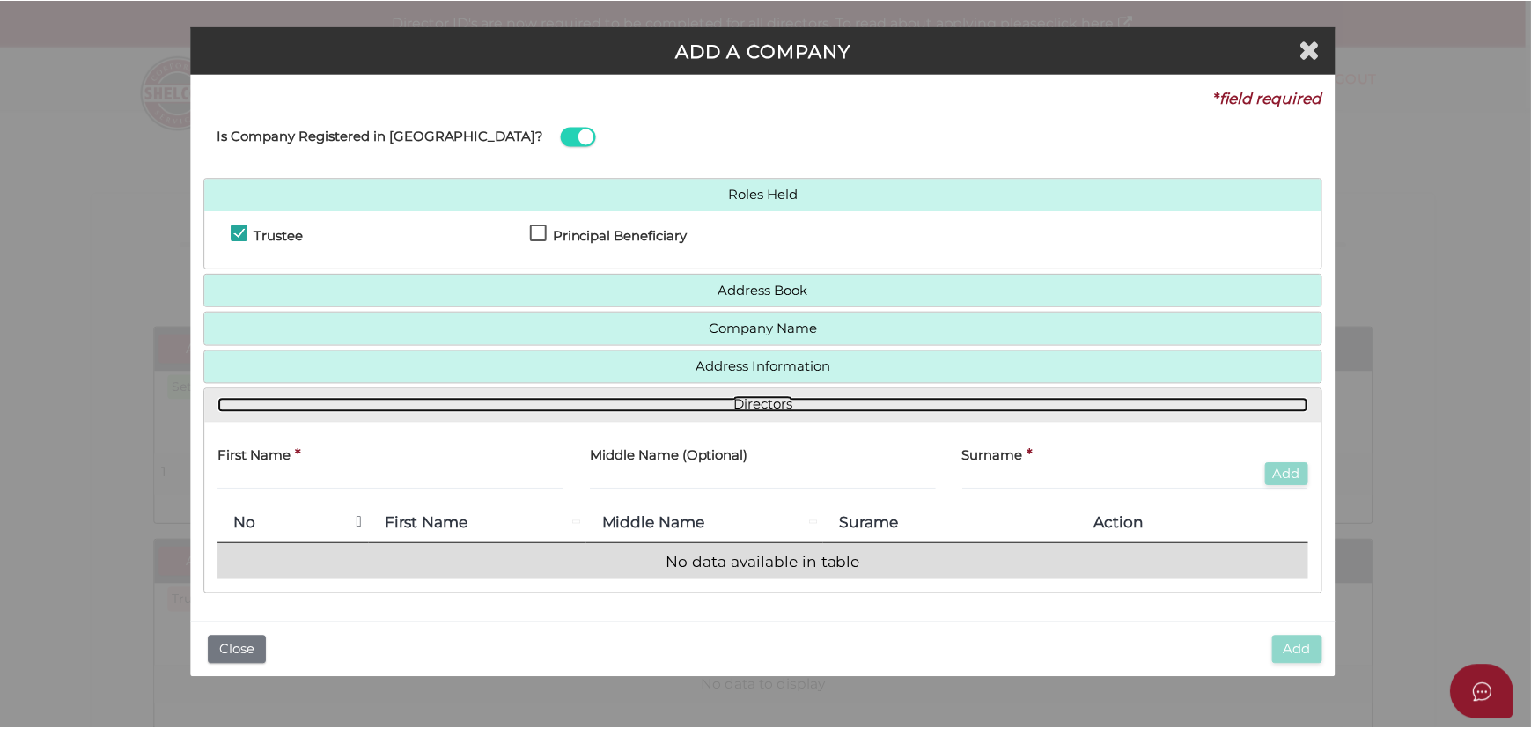
scroll to position [0, 0]
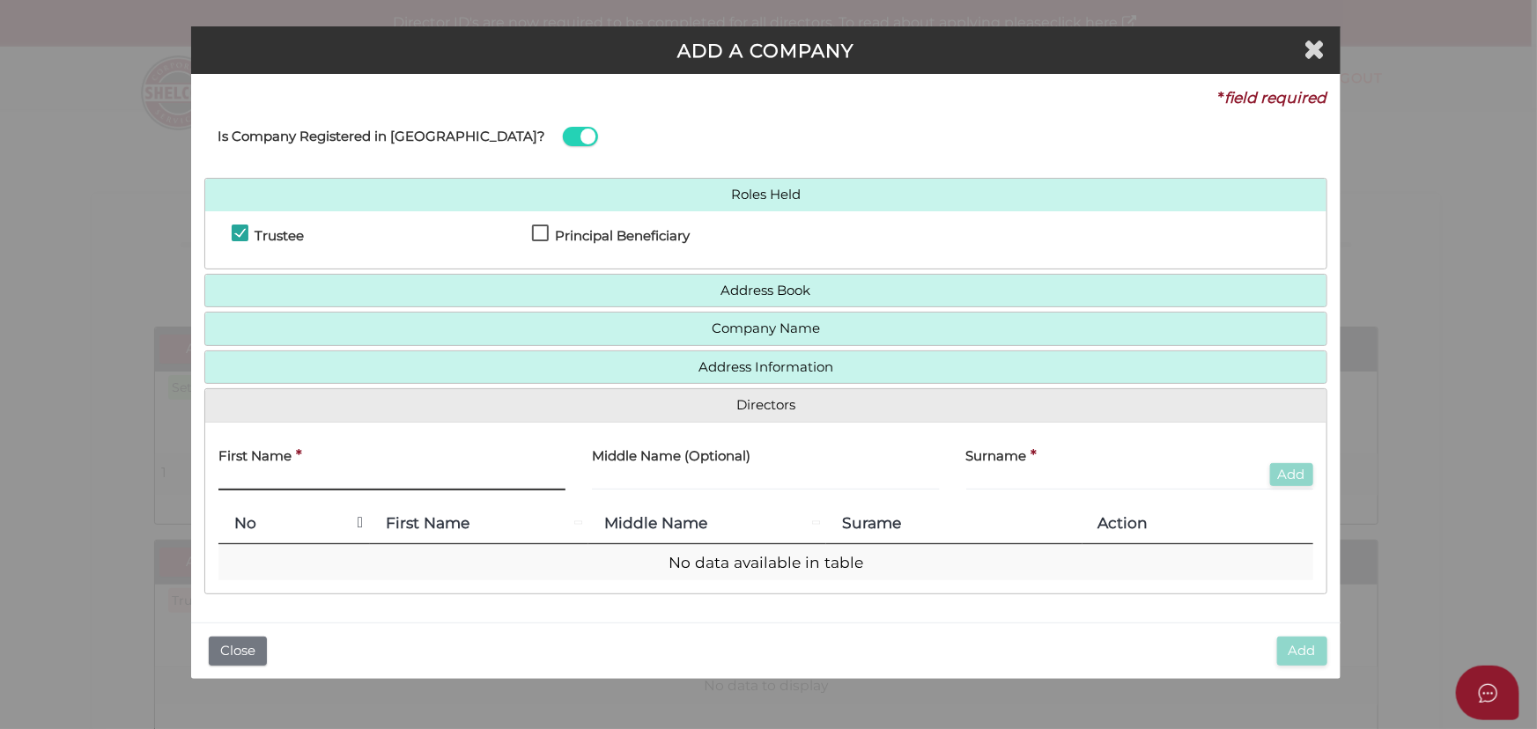
click at [257, 476] on input "text" at bounding box center [391, 480] width 347 height 19
type input "Ramandeep"
type input "Singh"
click at [1270, 463] on button "Add" at bounding box center [1291, 475] width 43 height 24
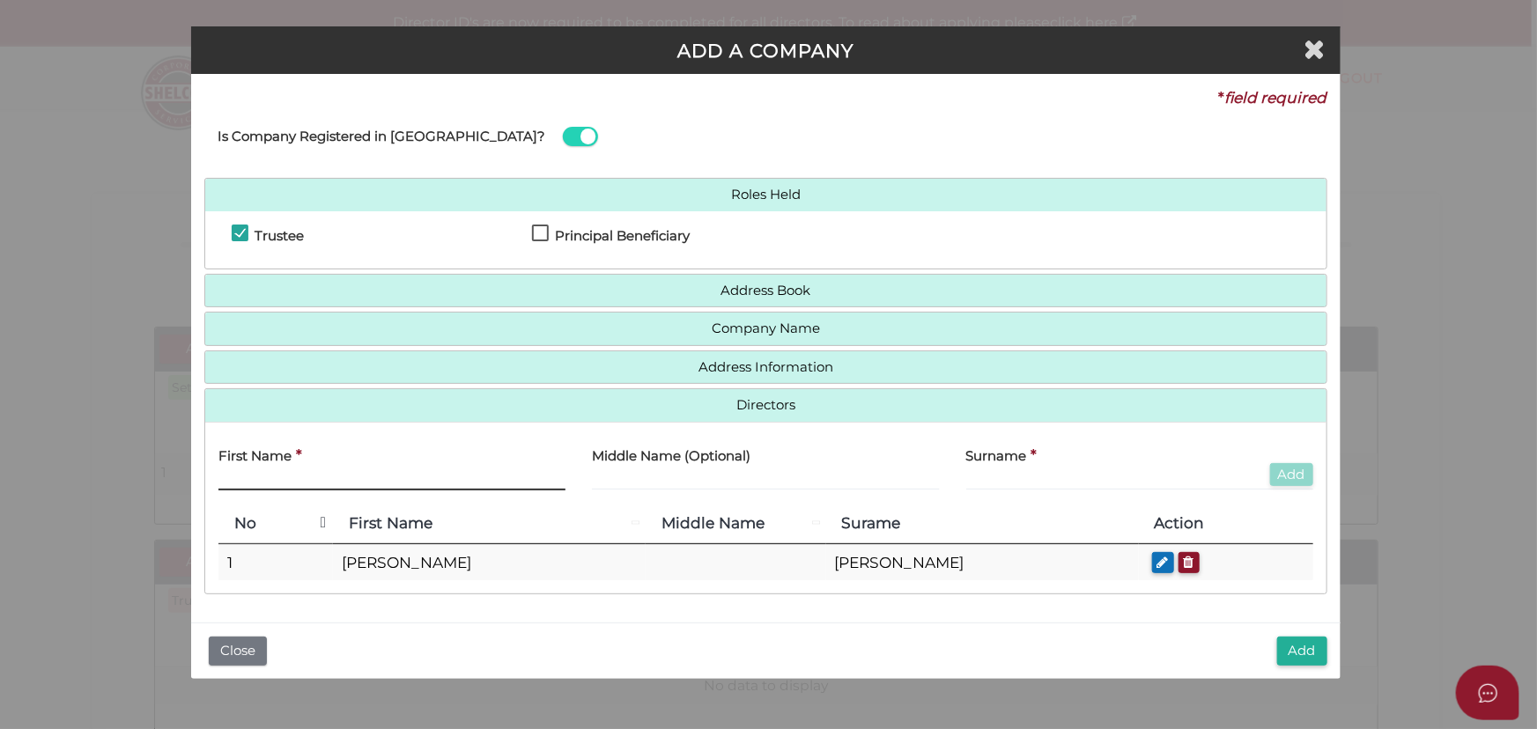
click at [308, 475] on input "text" at bounding box center [391, 480] width 347 height 19
type input "[PERSON_NAME]"
type input "Kaur"
click at [1278, 476] on button "Add" at bounding box center [1291, 475] width 43 height 24
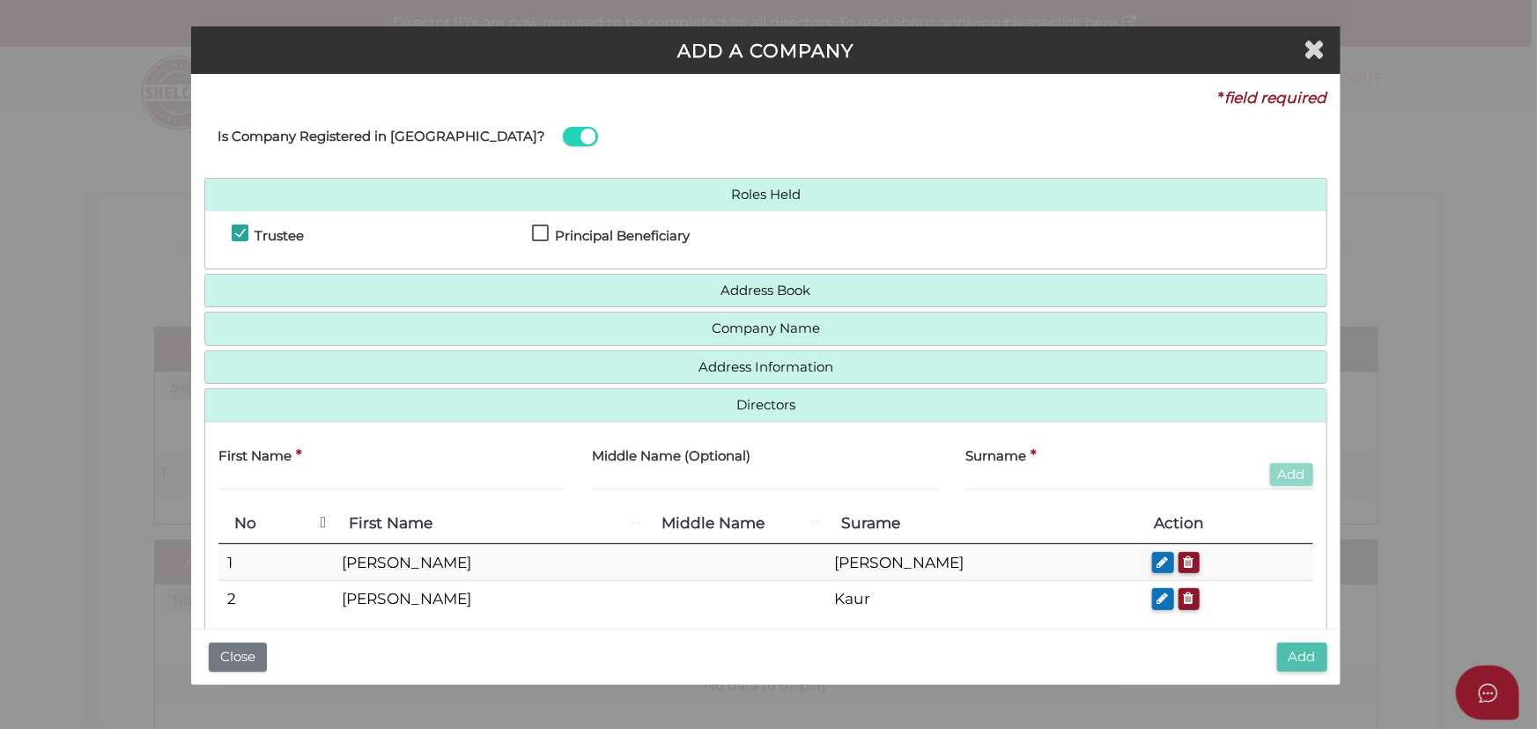
click at [1300, 655] on button "Add" at bounding box center [1302, 657] width 50 height 29
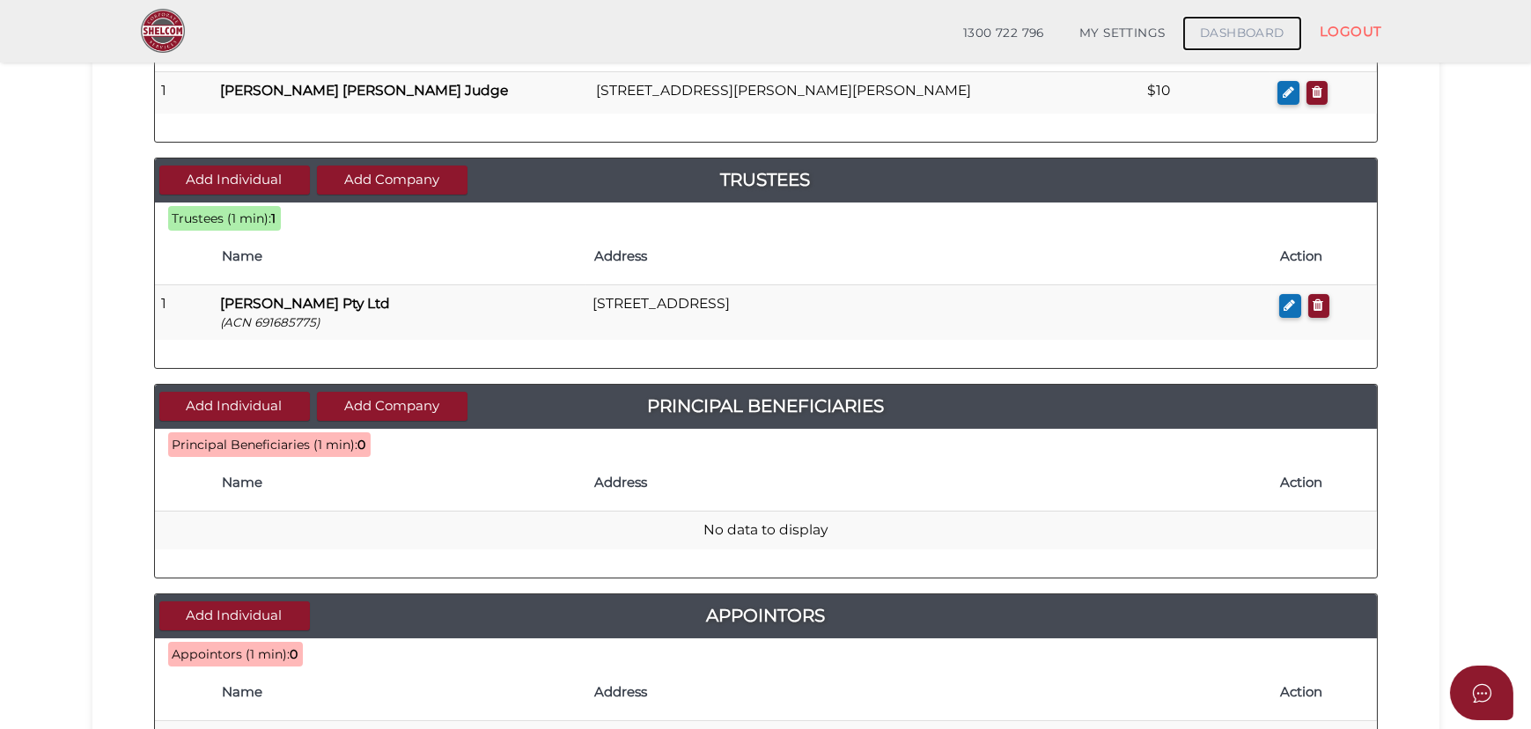
scroll to position [400, 0]
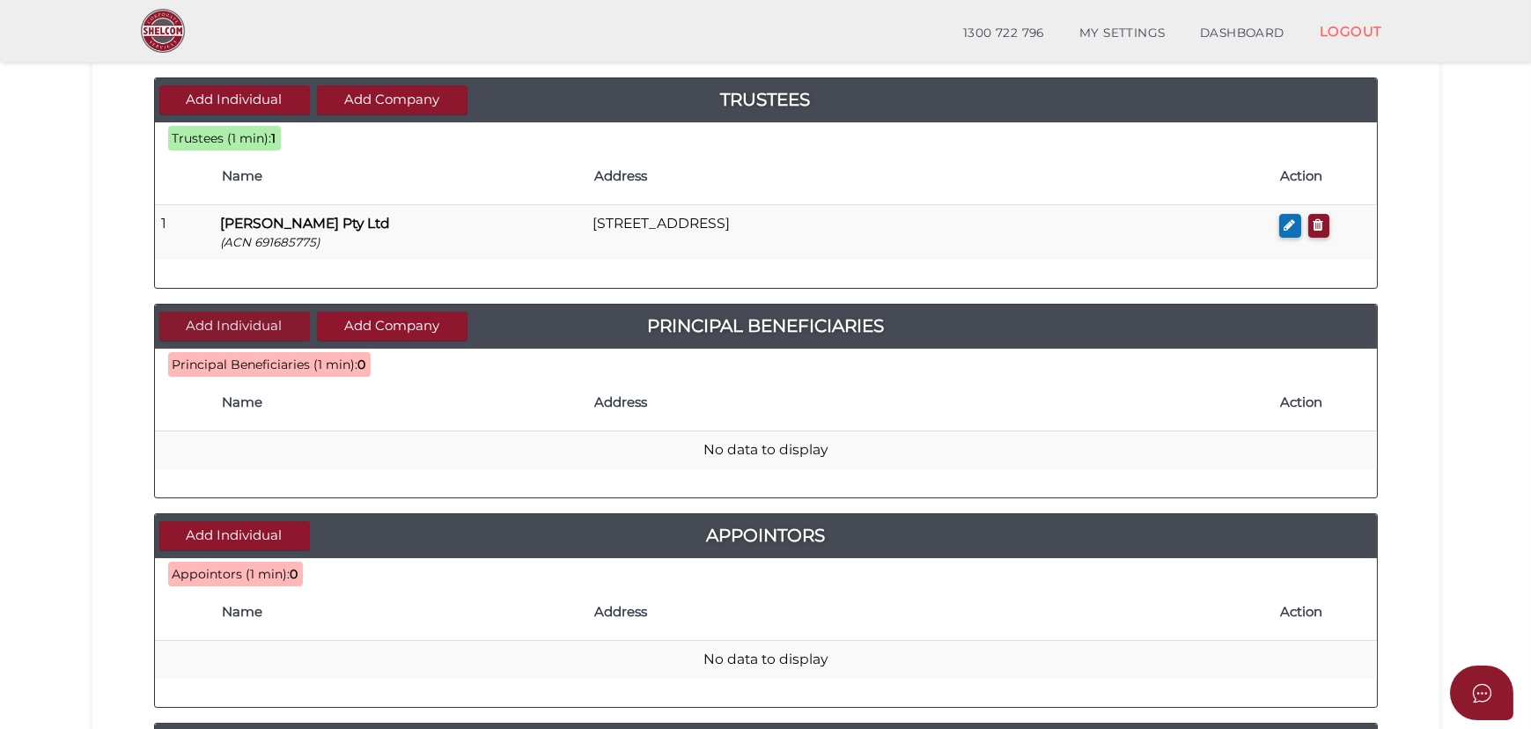
click at [277, 321] on button "Add Individual" at bounding box center [234, 326] width 151 height 29
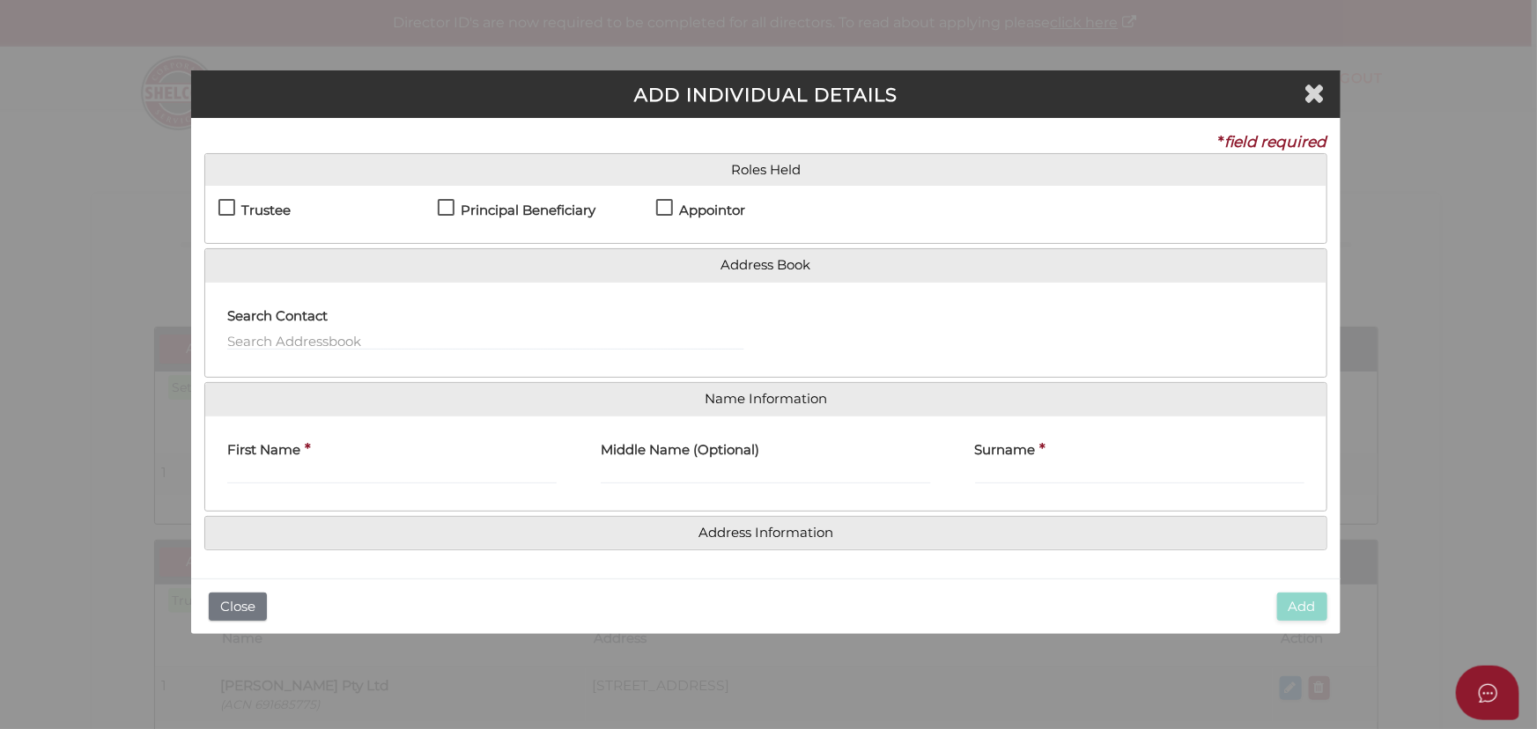
click at [553, 210] on h4 "Principal Beneficiary" at bounding box center [528, 210] width 135 height 15
checkbox input "true"
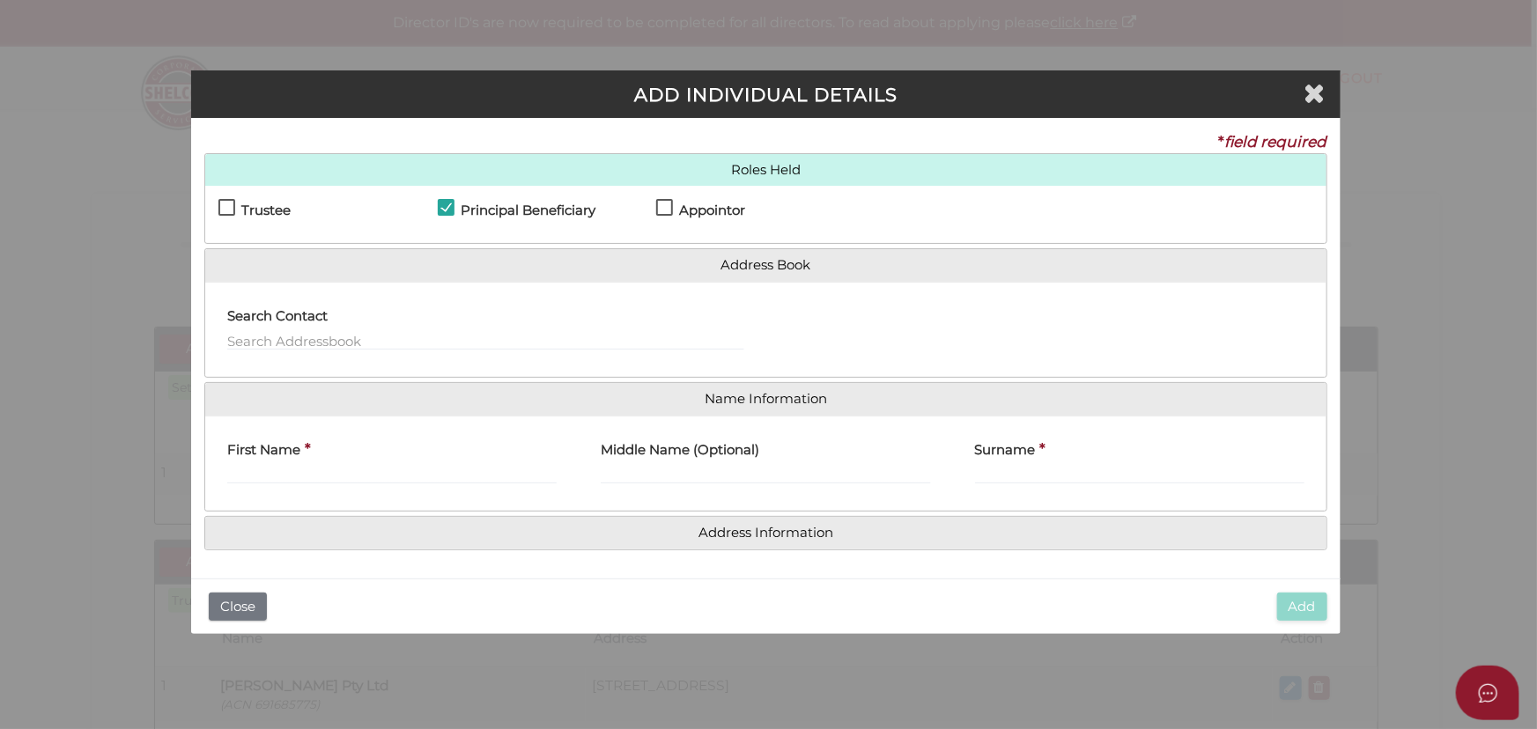
click at [675, 210] on label "Appointor" at bounding box center [700, 214] width 89 height 22
checkbox input "true"
click at [423, 344] on input "text" at bounding box center [485, 340] width 516 height 19
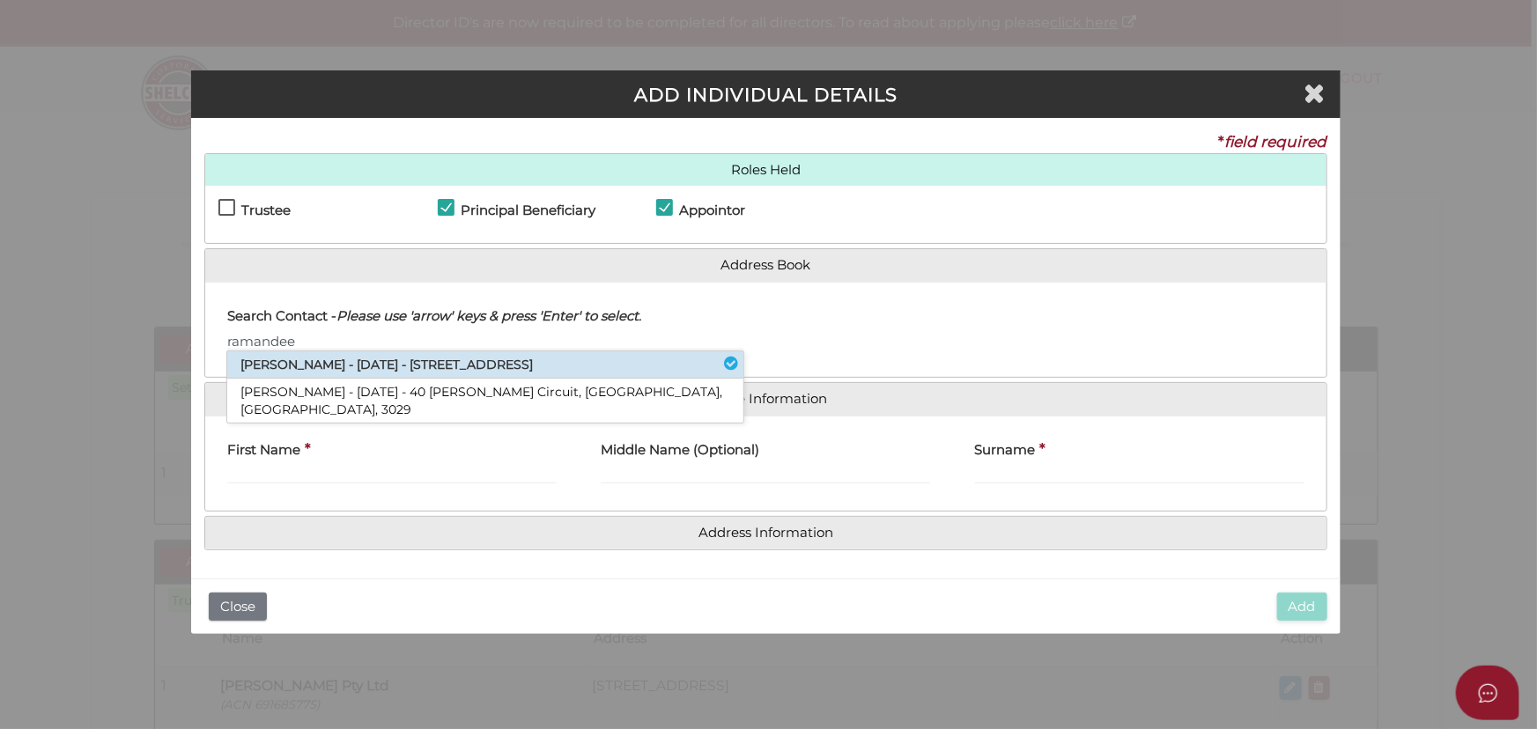
click at [461, 355] on li "Ramandeep Singh - 07/05/1985 - 15 Maclarens Close, Manor Lakes, VIC, 3024" at bounding box center [485, 364] width 516 height 27
type input "Ramandeep"
type input "Singh"
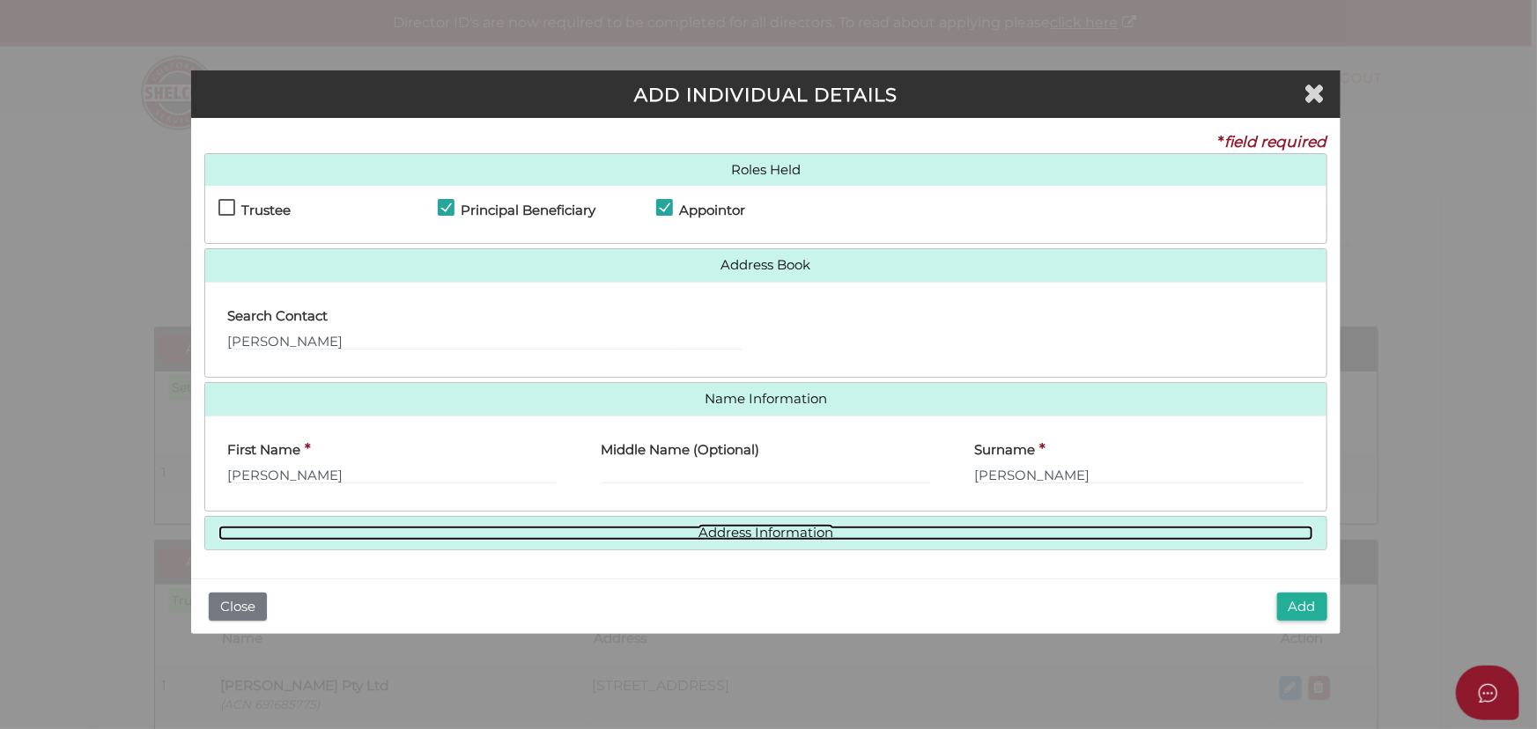
click at [725, 534] on link "Address Information" at bounding box center [765, 533] width 1094 height 15
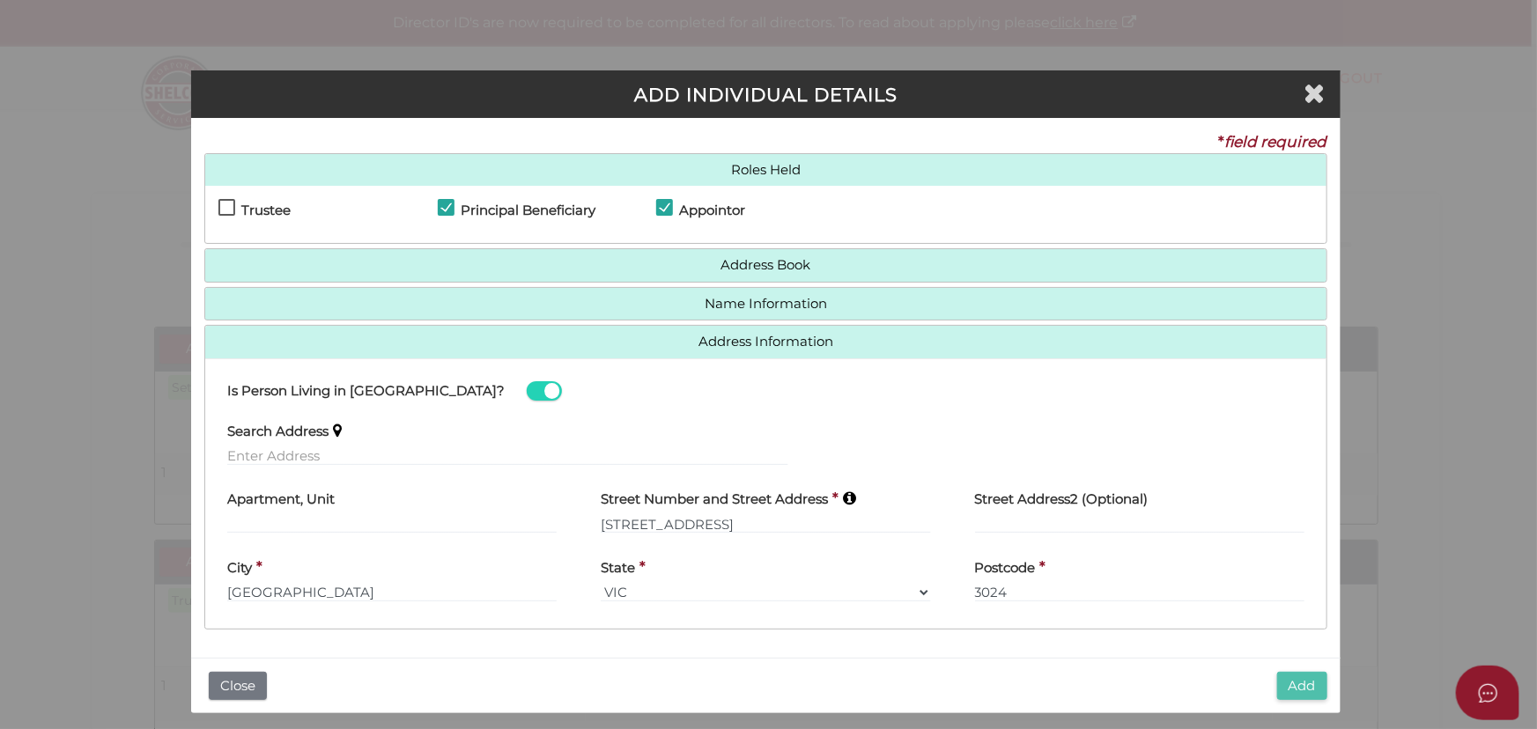
click at [1295, 686] on button "Add" at bounding box center [1302, 686] width 50 height 29
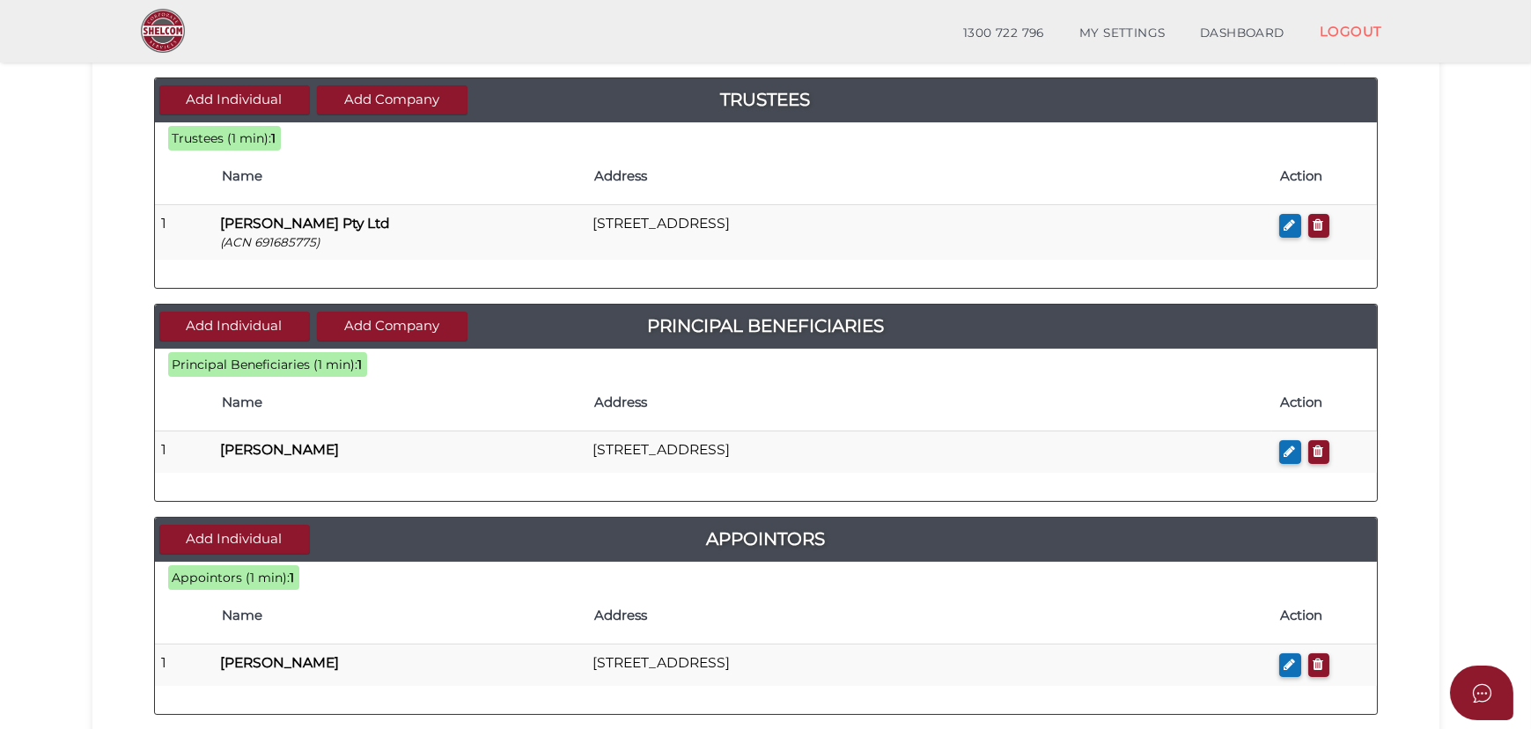
scroll to position [387, 0]
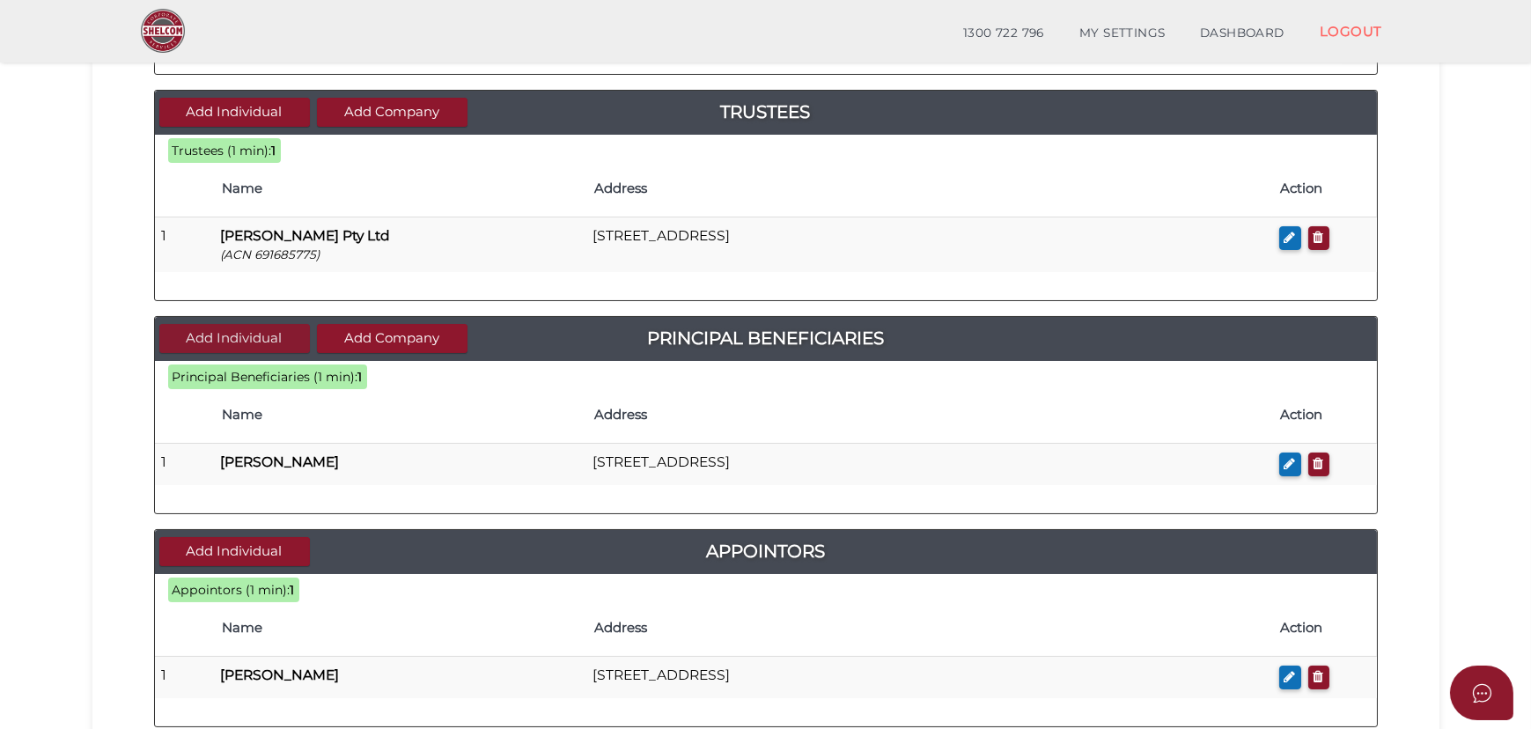
click at [265, 326] on button "Add Individual" at bounding box center [234, 338] width 151 height 29
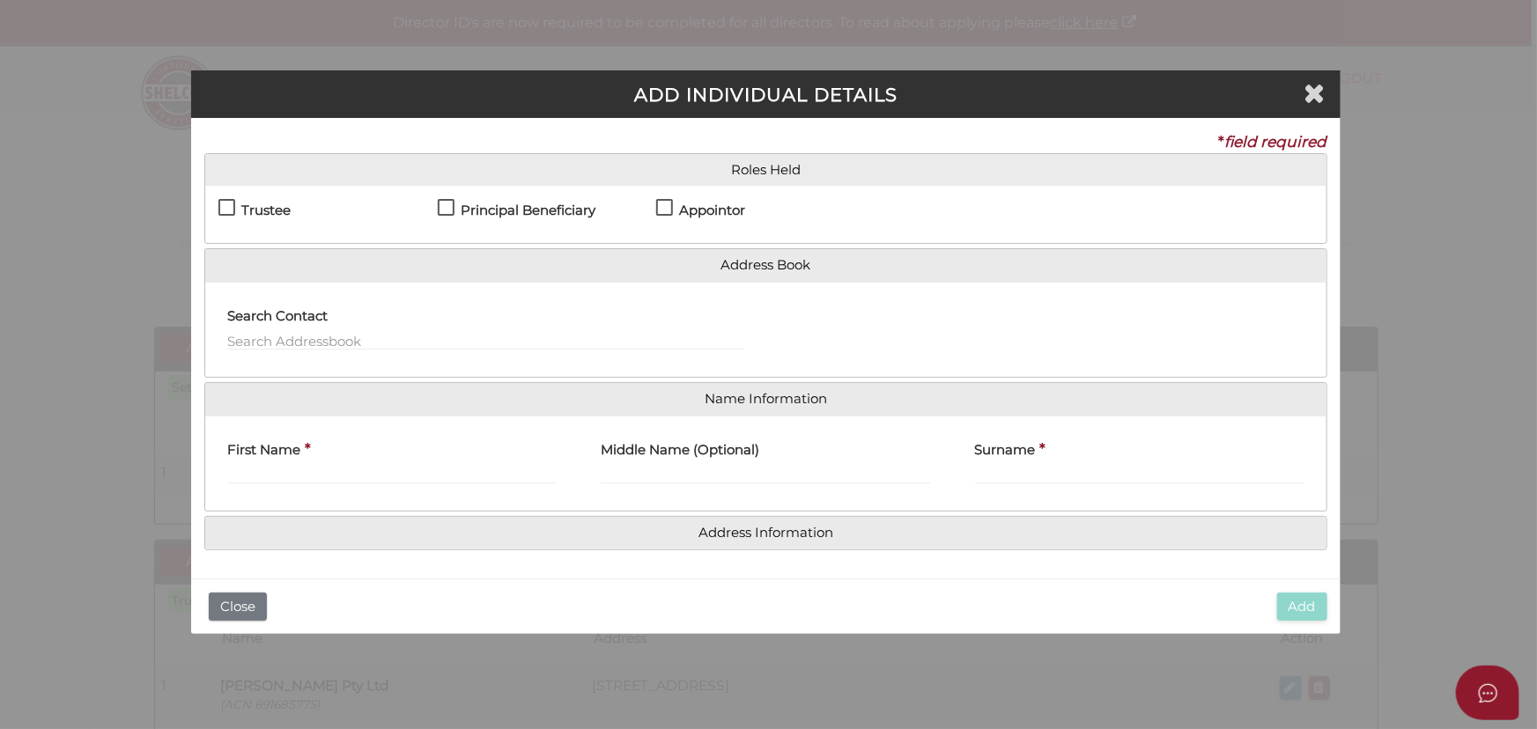
click at [520, 210] on h4 "Principal Beneficiary" at bounding box center [528, 210] width 135 height 15
checkbox input "true"
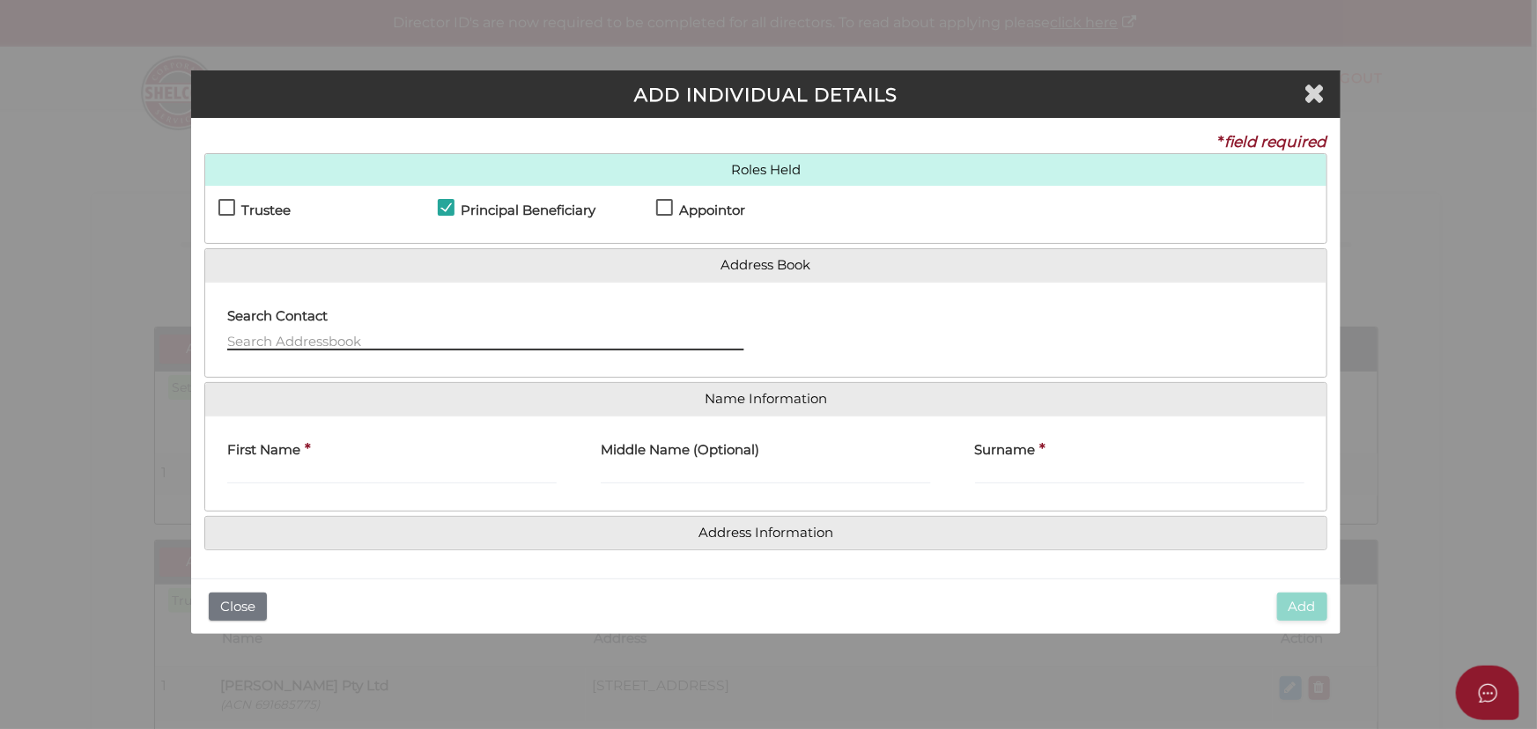
click at [409, 345] on input "text" at bounding box center [485, 340] width 516 height 19
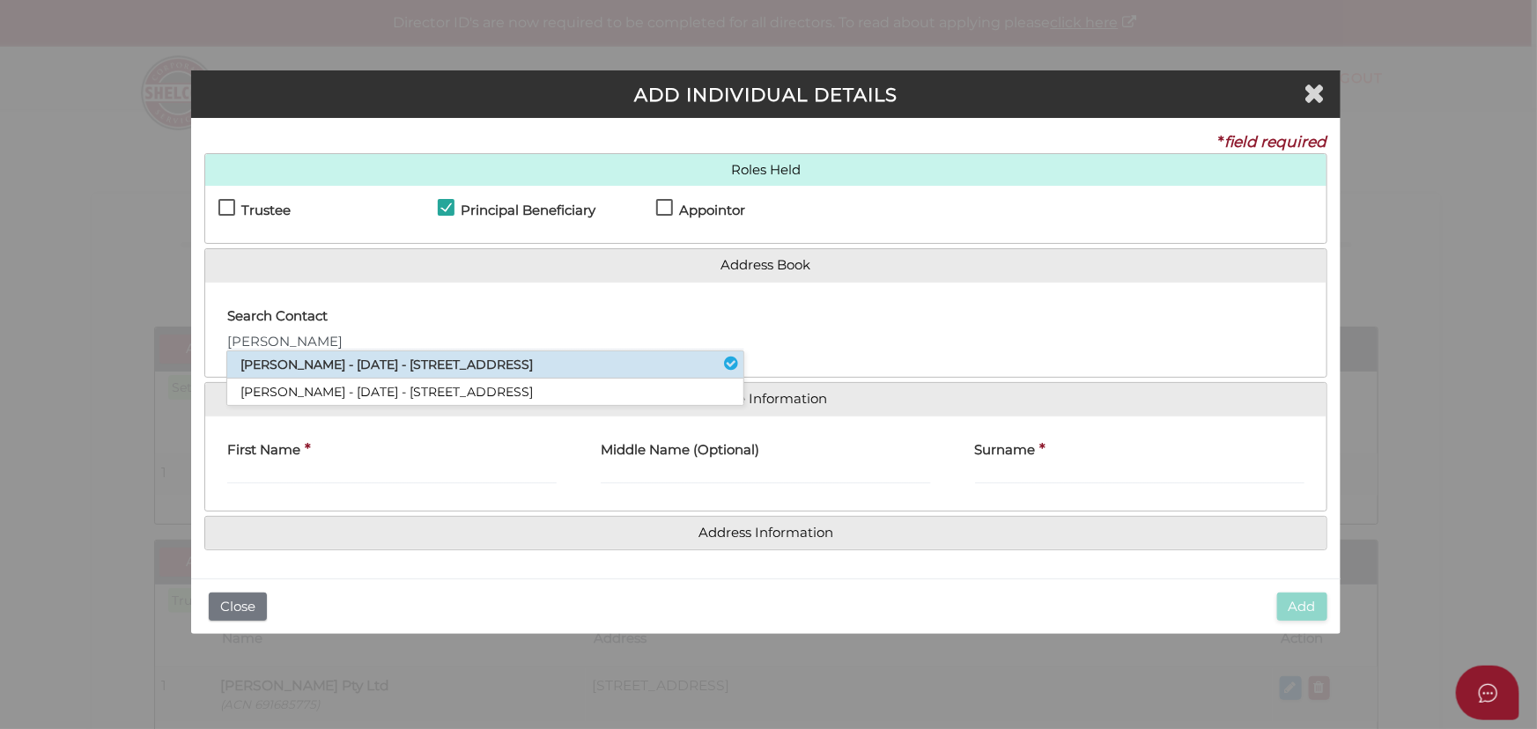
click at [415, 363] on li "[PERSON_NAME] - [DATE] - [STREET_ADDRESS]" at bounding box center [485, 364] width 516 height 27
type input "[PERSON_NAME]"
type input "Kaur"
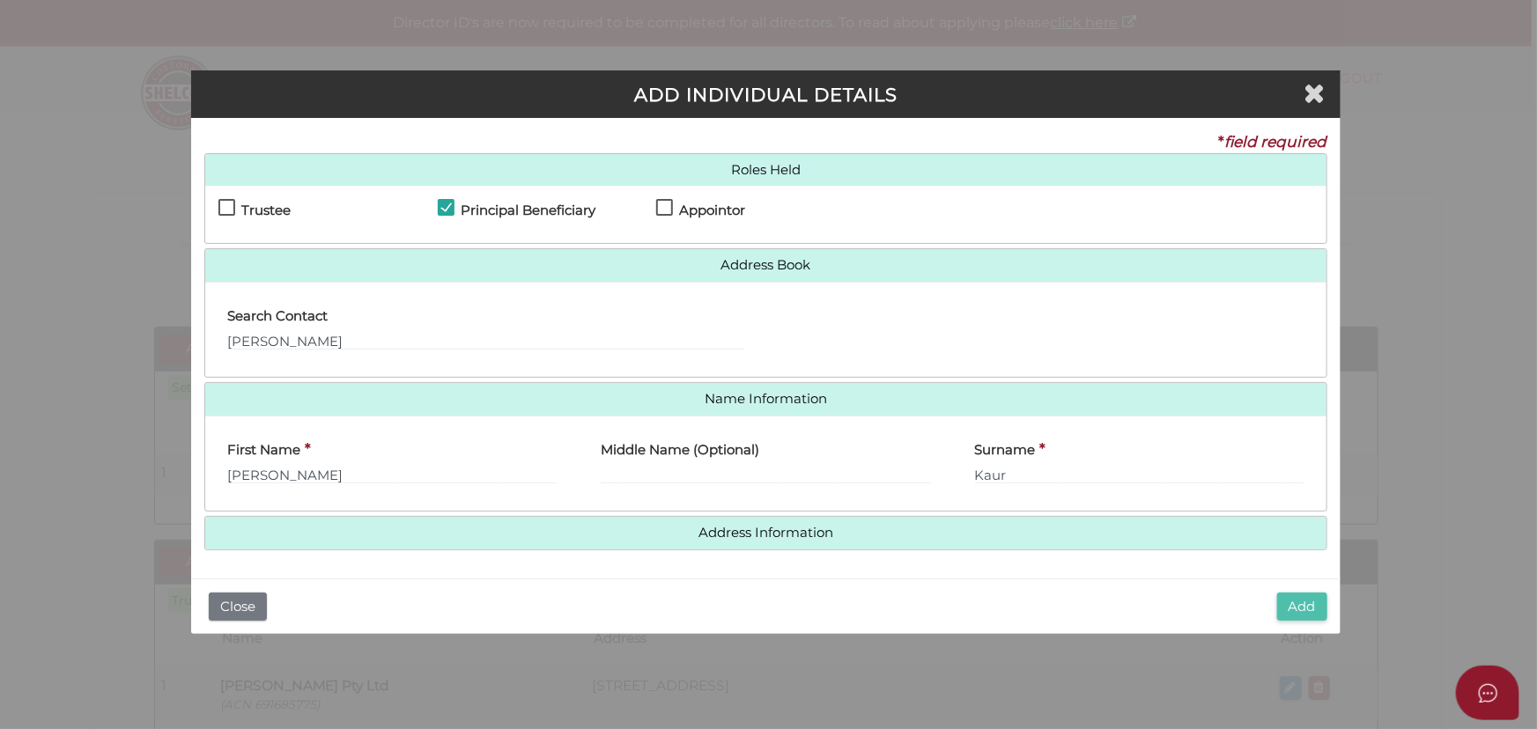
click at [1316, 613] on button "Add" at bounding box center [1302, 607] width 50 height 29
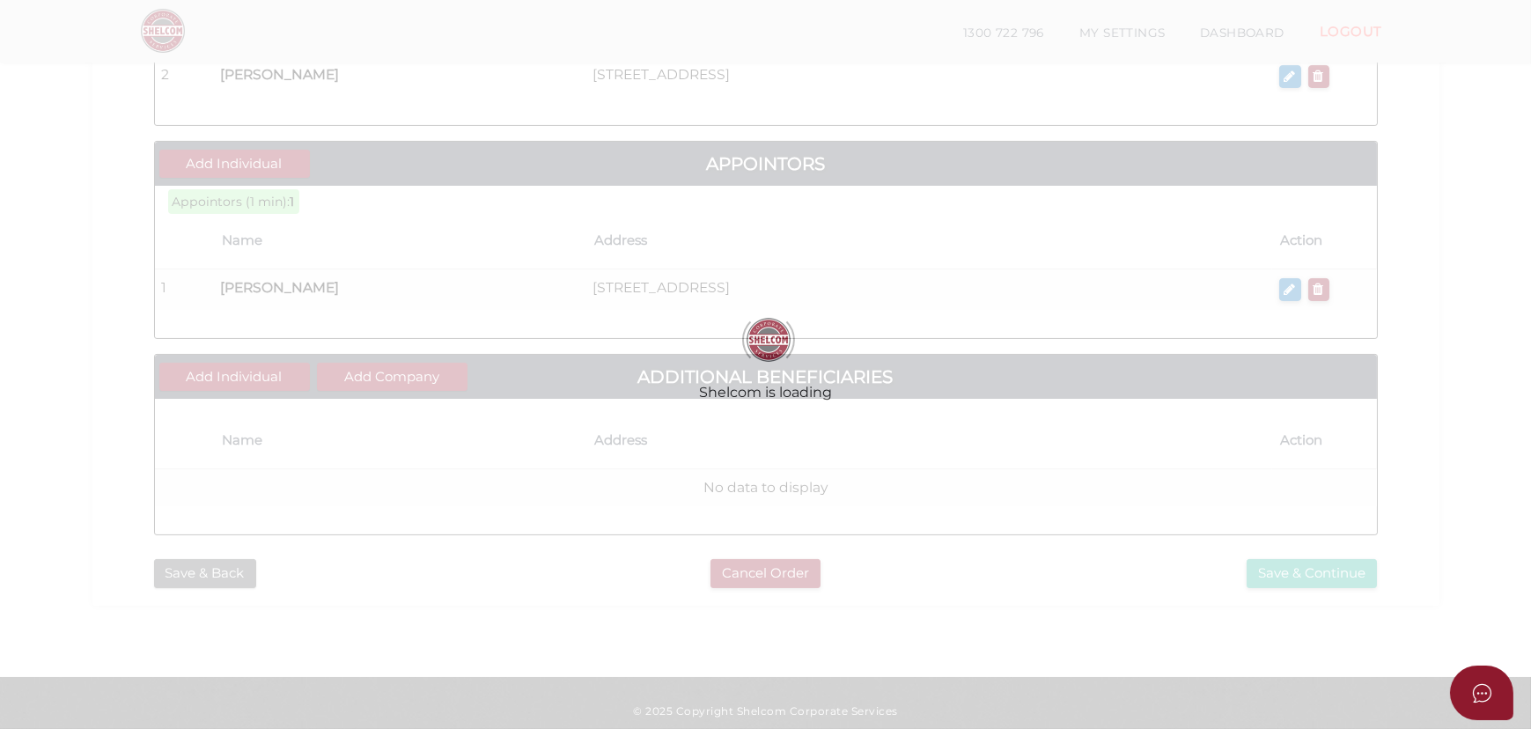
scroll to position [830, 0]
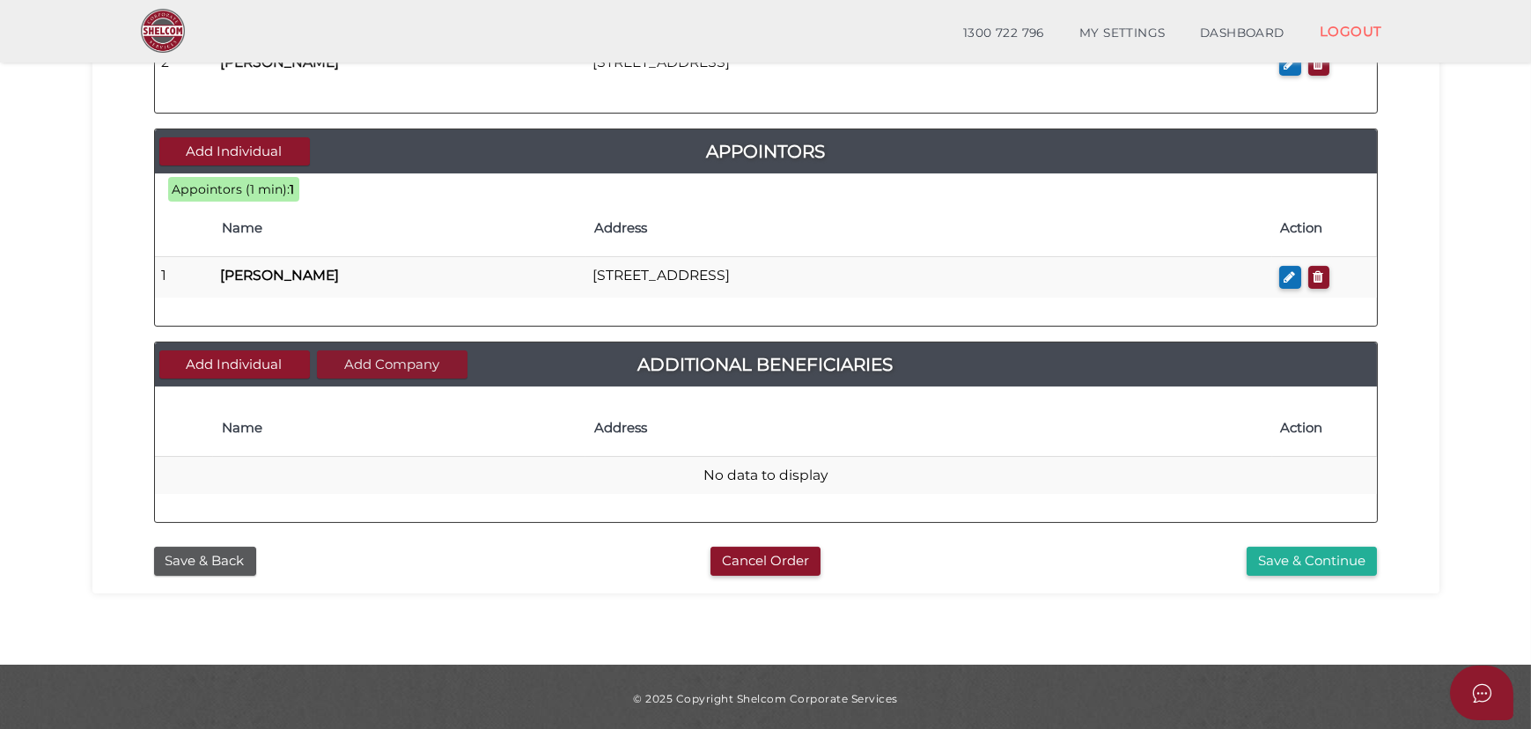
click at [345, 359] on button "Add Company" at bounding box center [392, 364] width 151 height 29
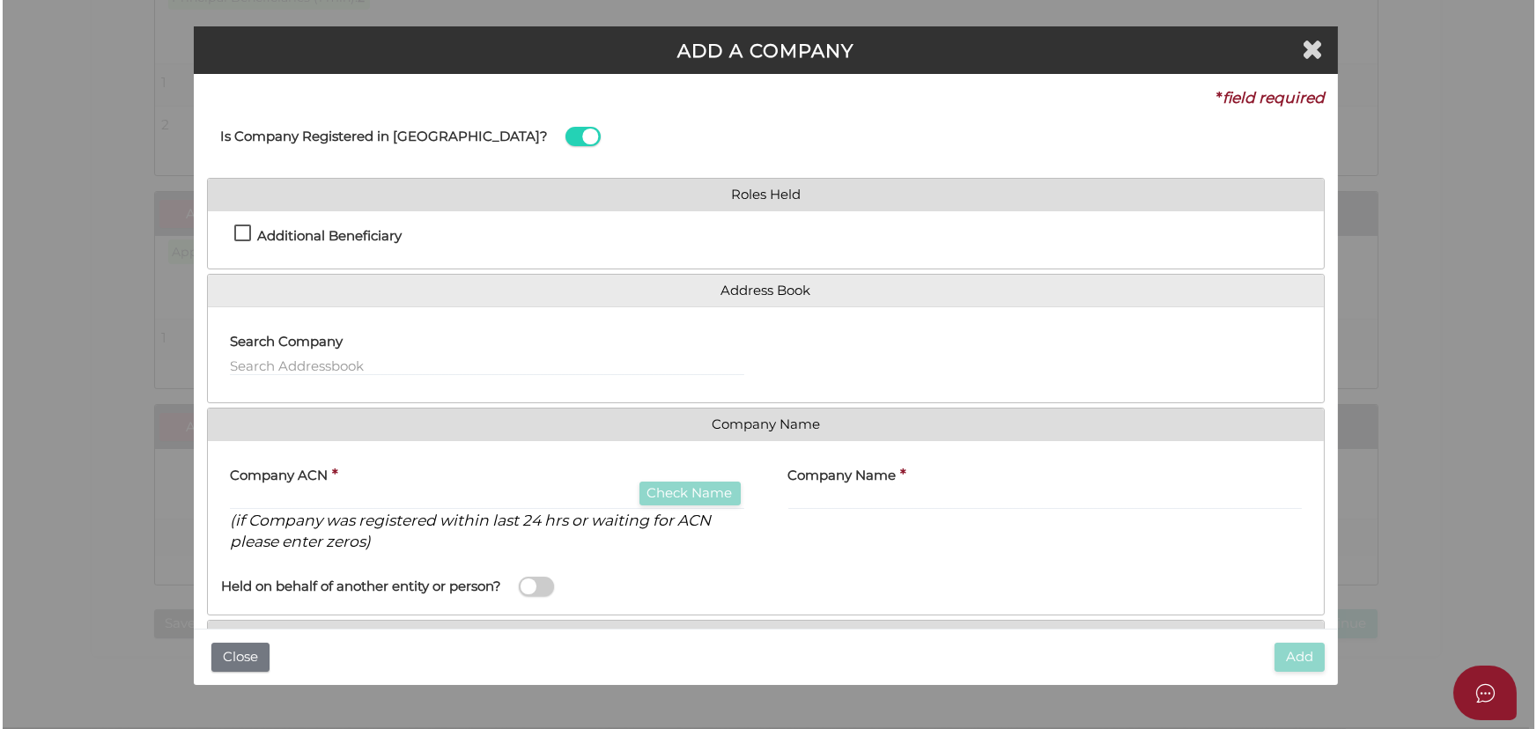
scroll to position [0, 0]
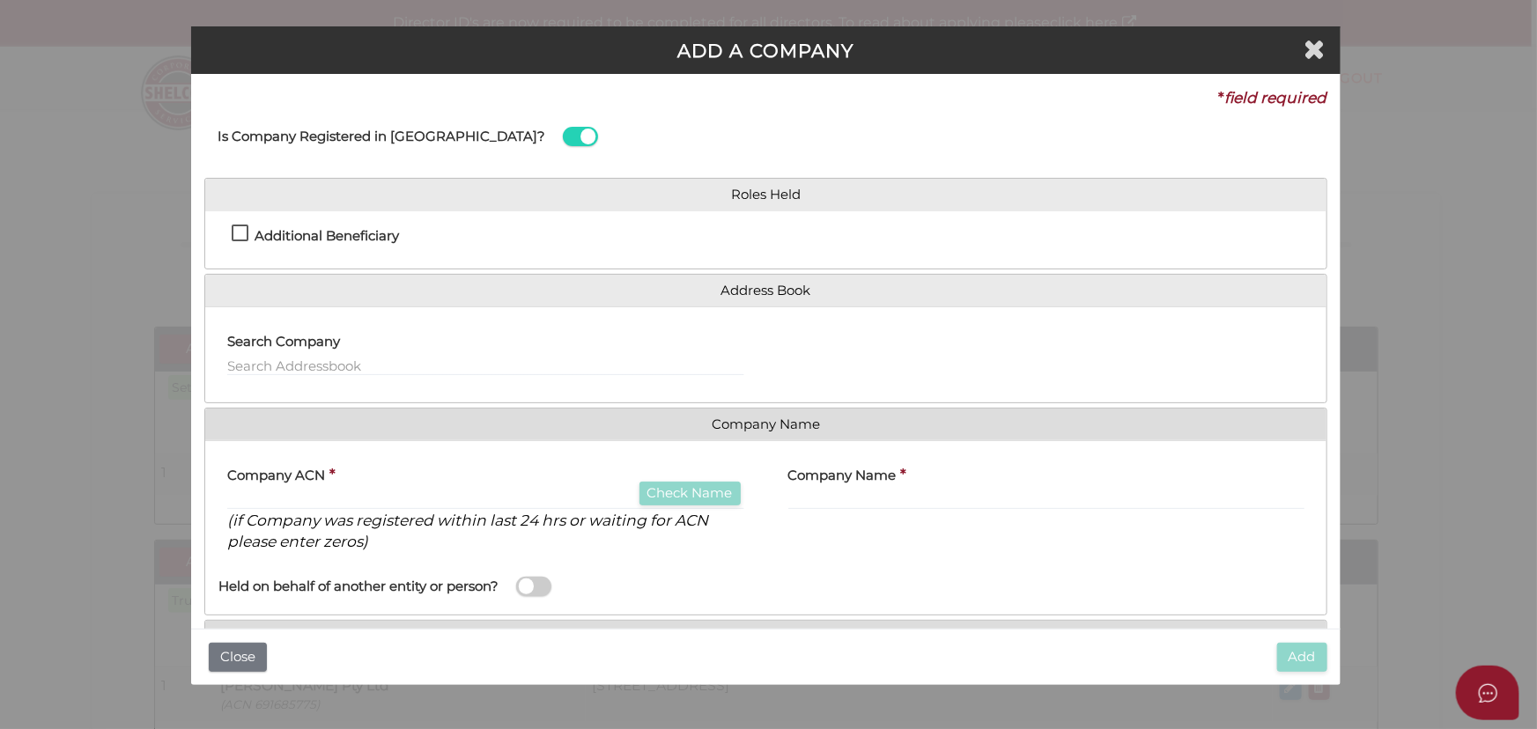
click at [359, 229] on h4 "Additional Beneficiary" at bounding box center [327, 236] width 144 height 15
checkbox input "true"
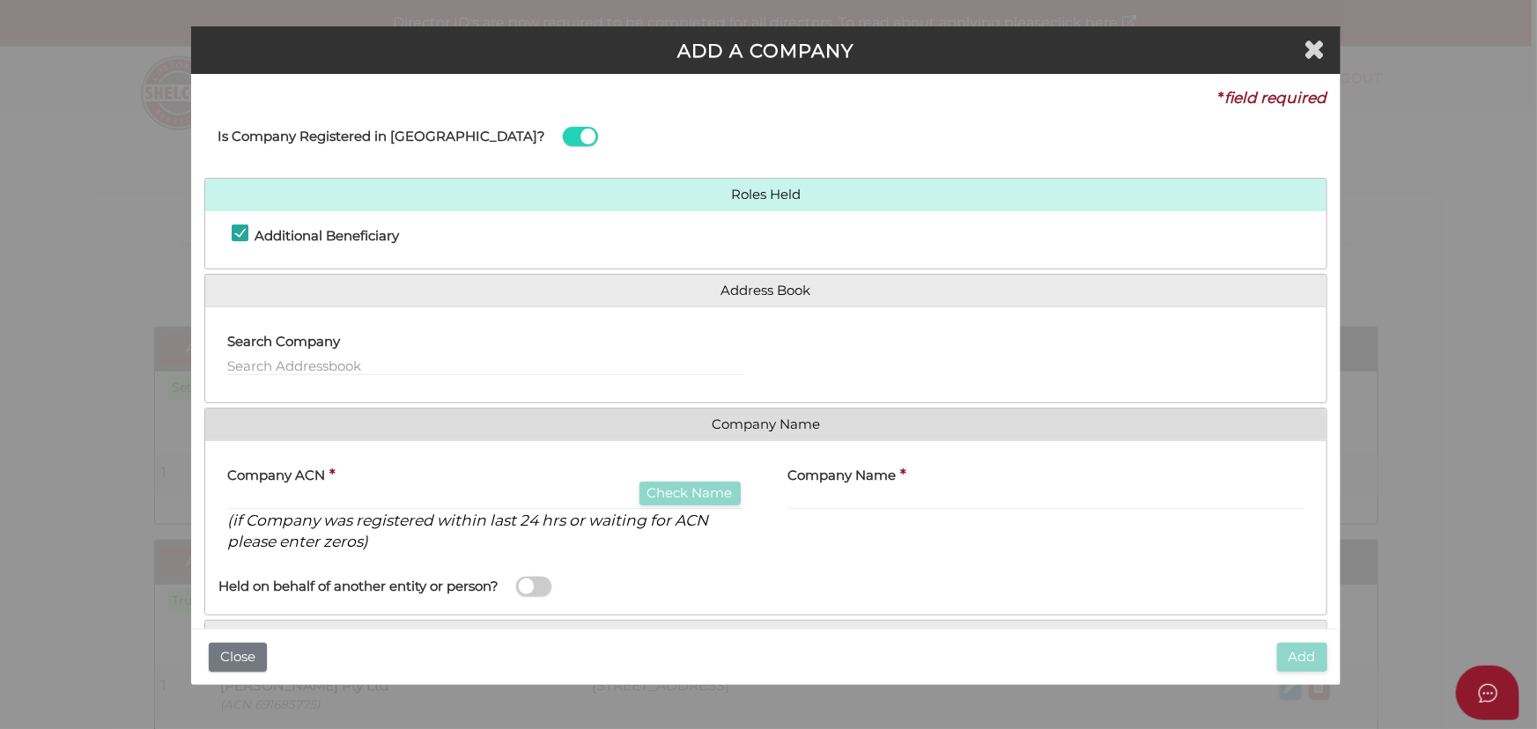
click at [379, 339] on div "Search Company" at bounding box center [485, 348] width 516 height 55
click at [361, 358] on input "text" at bounding box center [485, 366] width 516 height 19
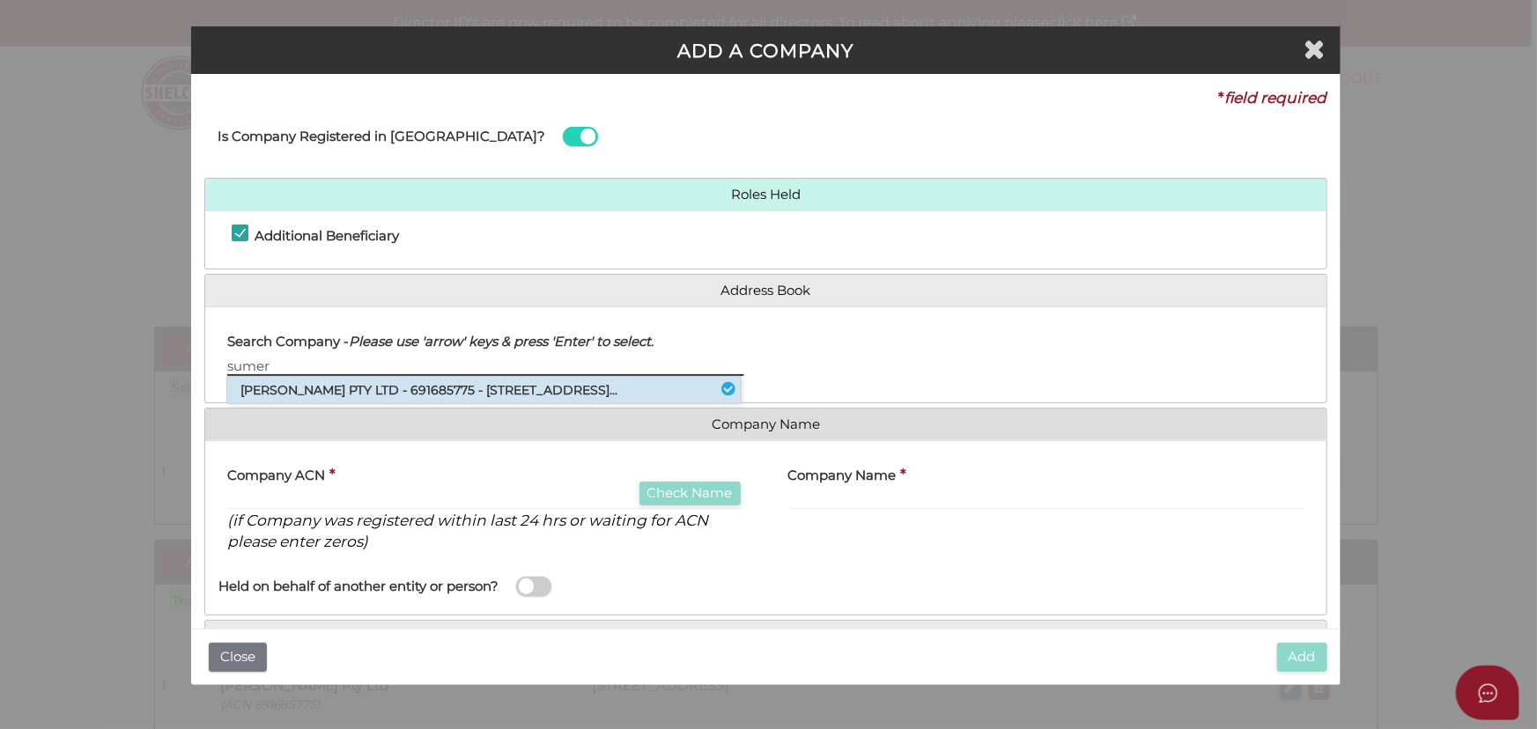
type input "sumer"
click at [355, 387] on li "SUMER NANDHA PTY LTD - 691685775 - 15 Maclarens Close, Manor Lakes, VIC, 302..." at bounding box center [483, 390] width 513 height 26
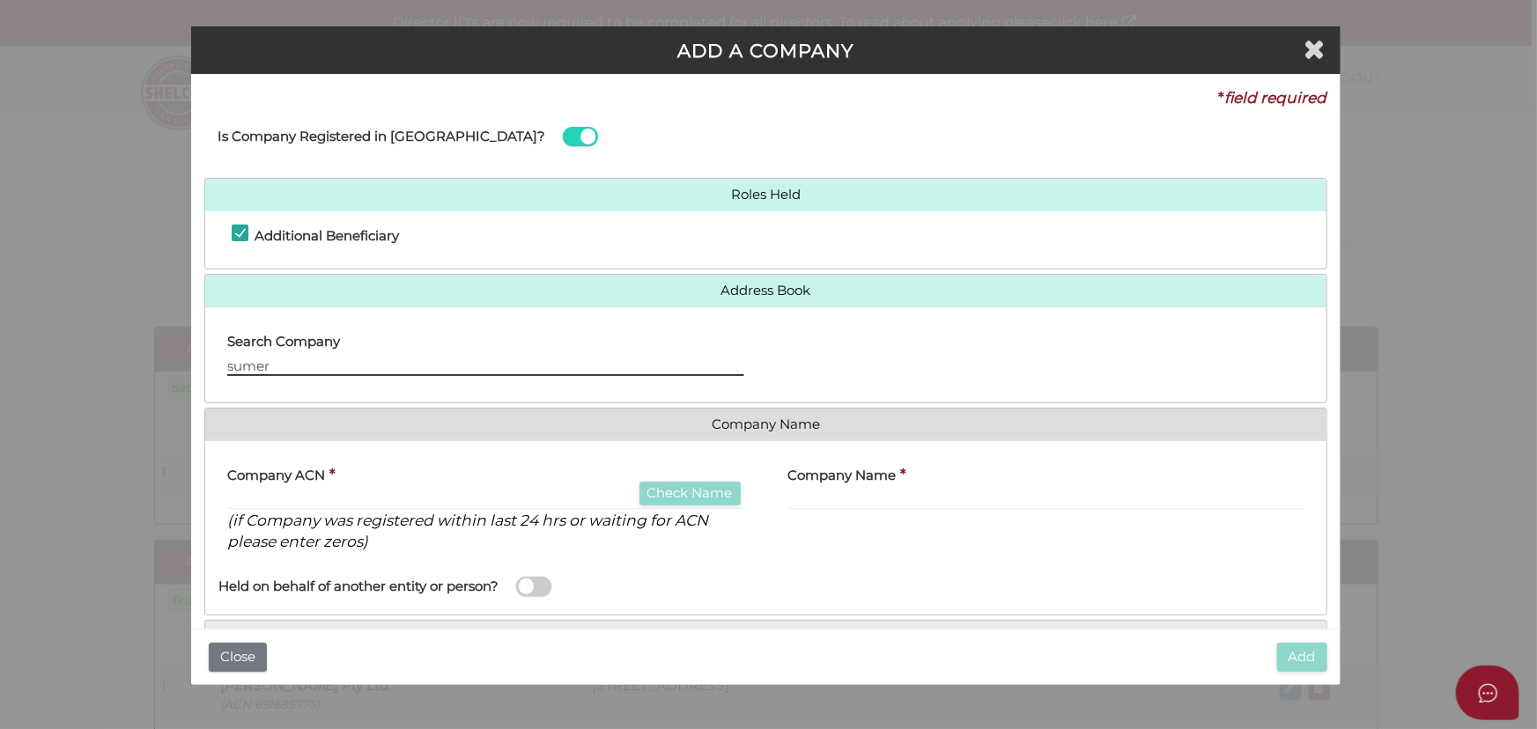
click at [305, 365] on input "sumer" at bounding box center [485, 366] width 516 height 19
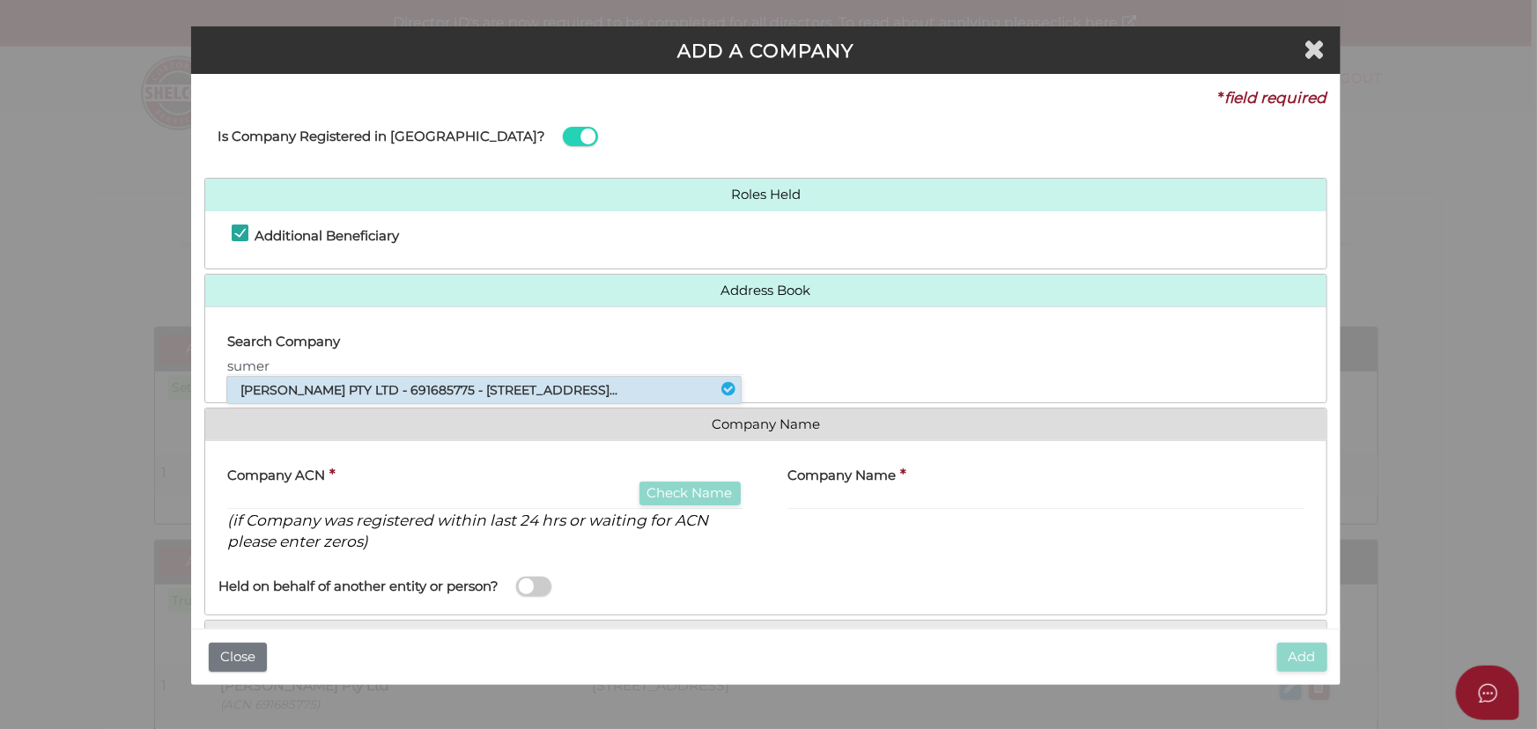
click at [354, 397] on li "SUMER NANDHA PTY LTD - 691685775 - 15 Maclarens Close, Manor Lakes, VIC, 302..." at bounding box center [483, 390] width 513 height 26
type input "691685775"
type input "SUMER NANDHA PTY LTD"
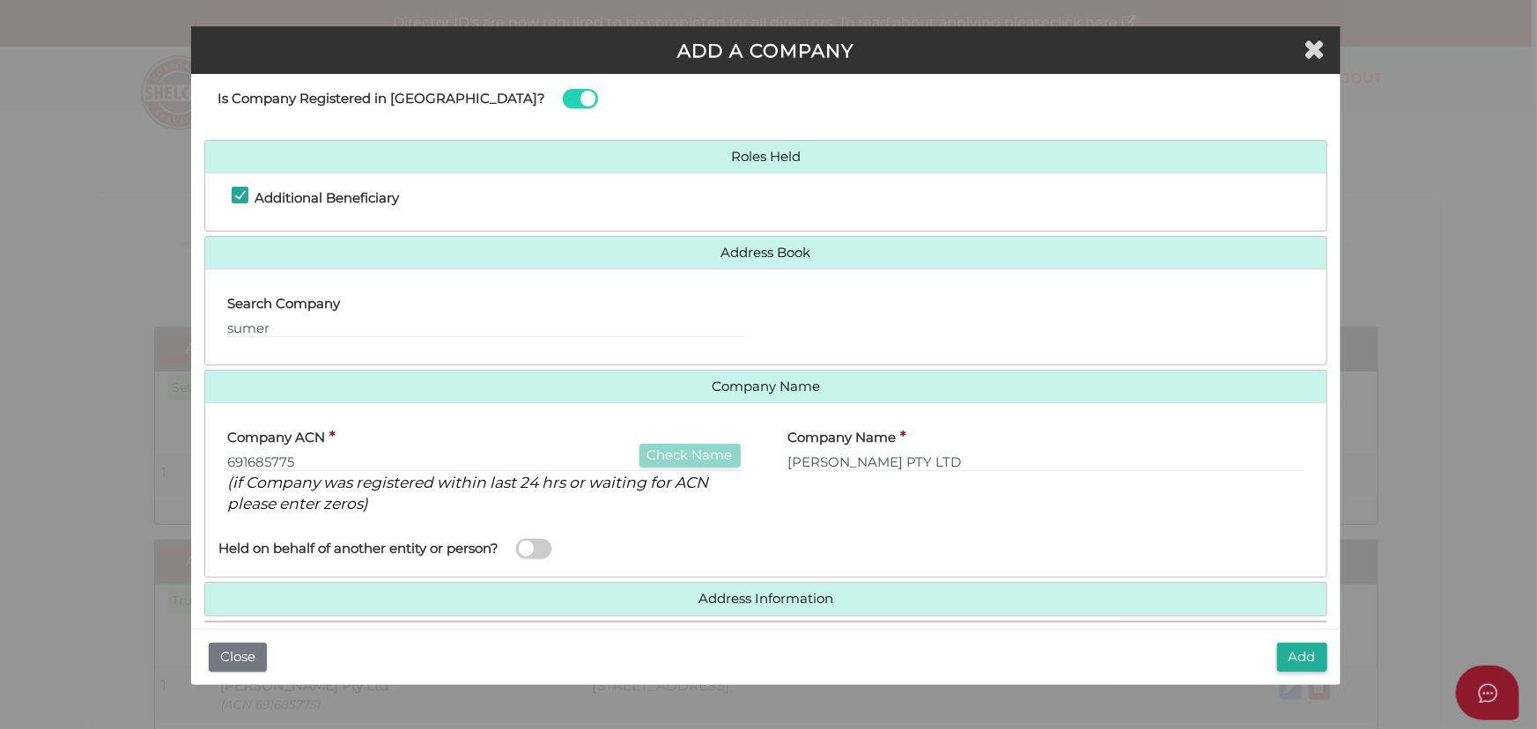
scroll to position [56, 0]
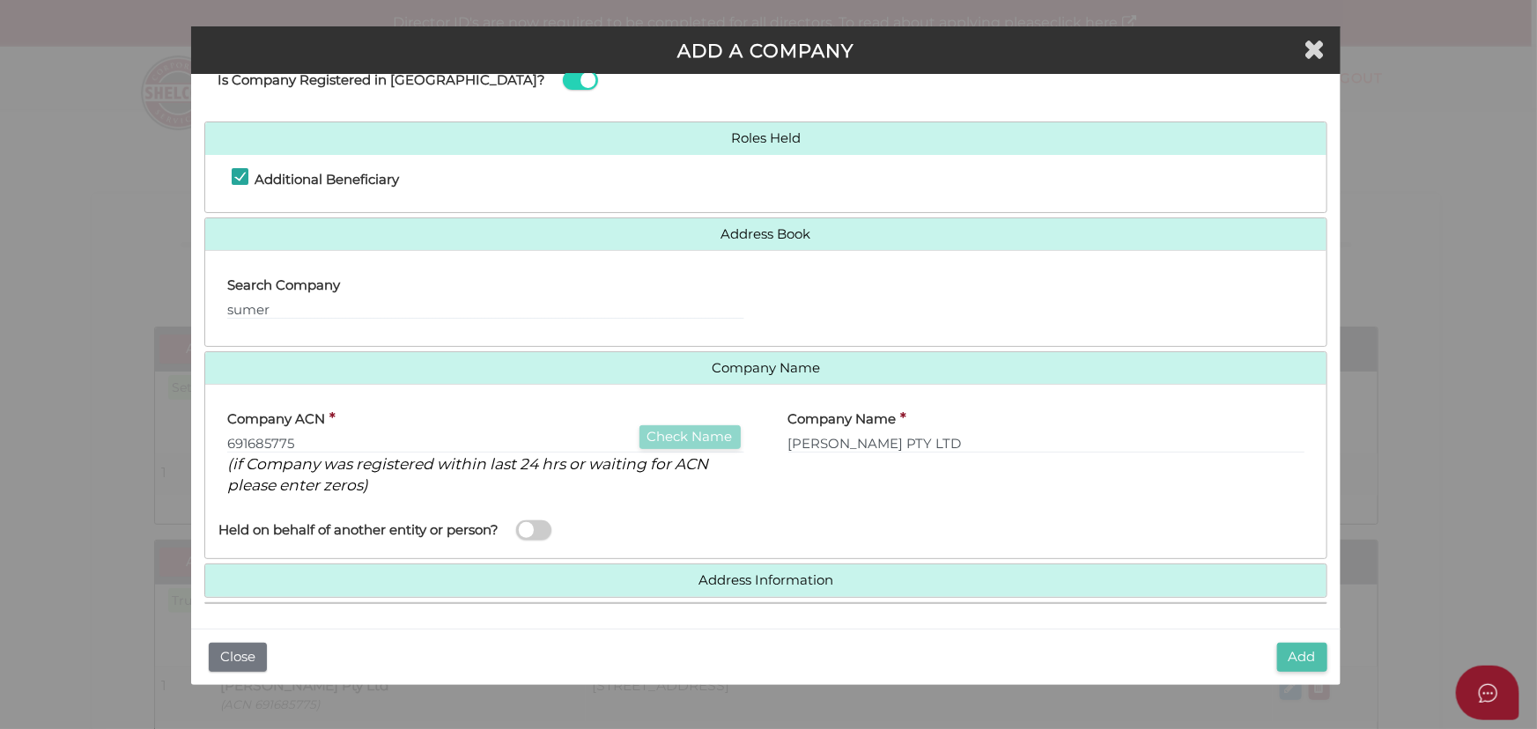
click at [1302, 653] on button "Add" at bounding box center [1302, 657] width 50 height 29
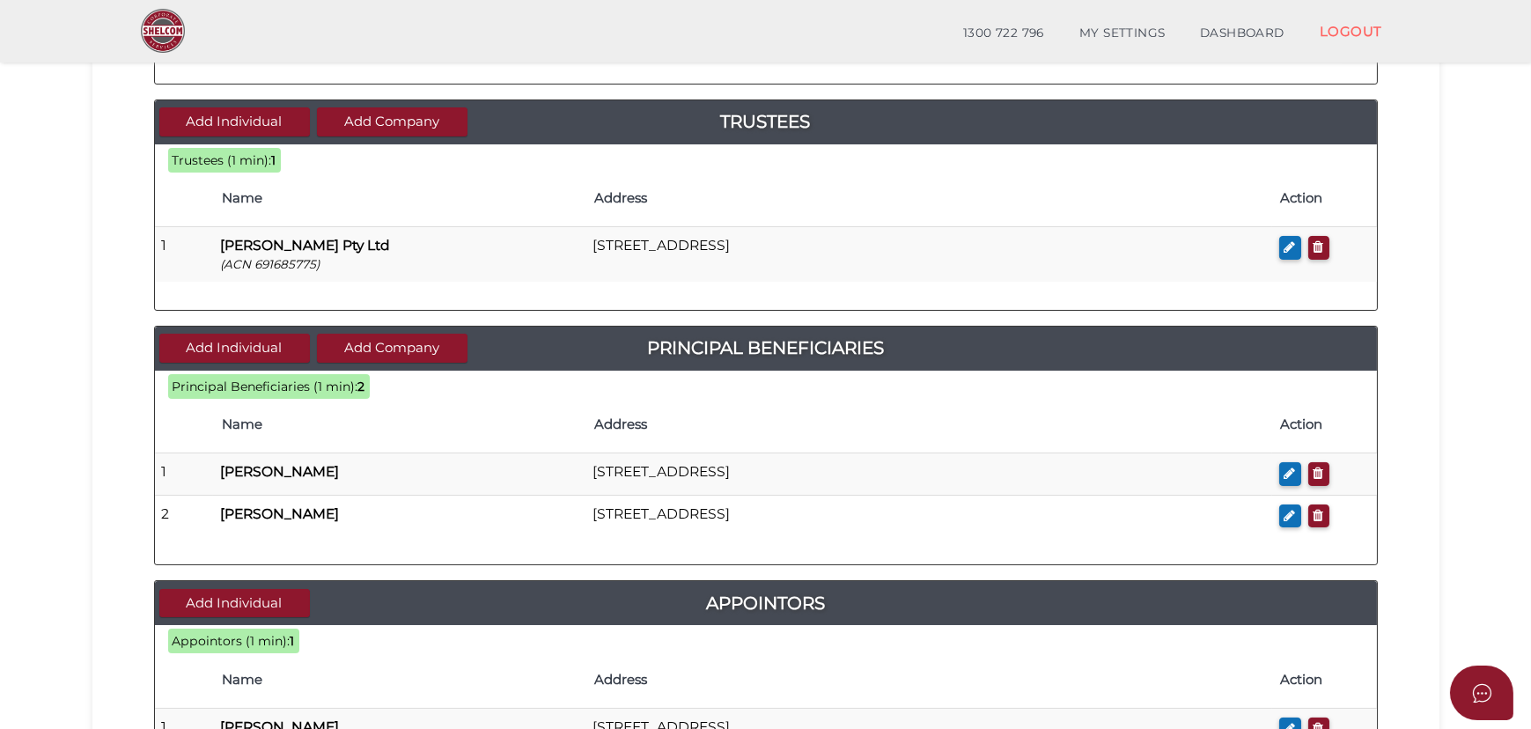
scroll to position [847, 0]
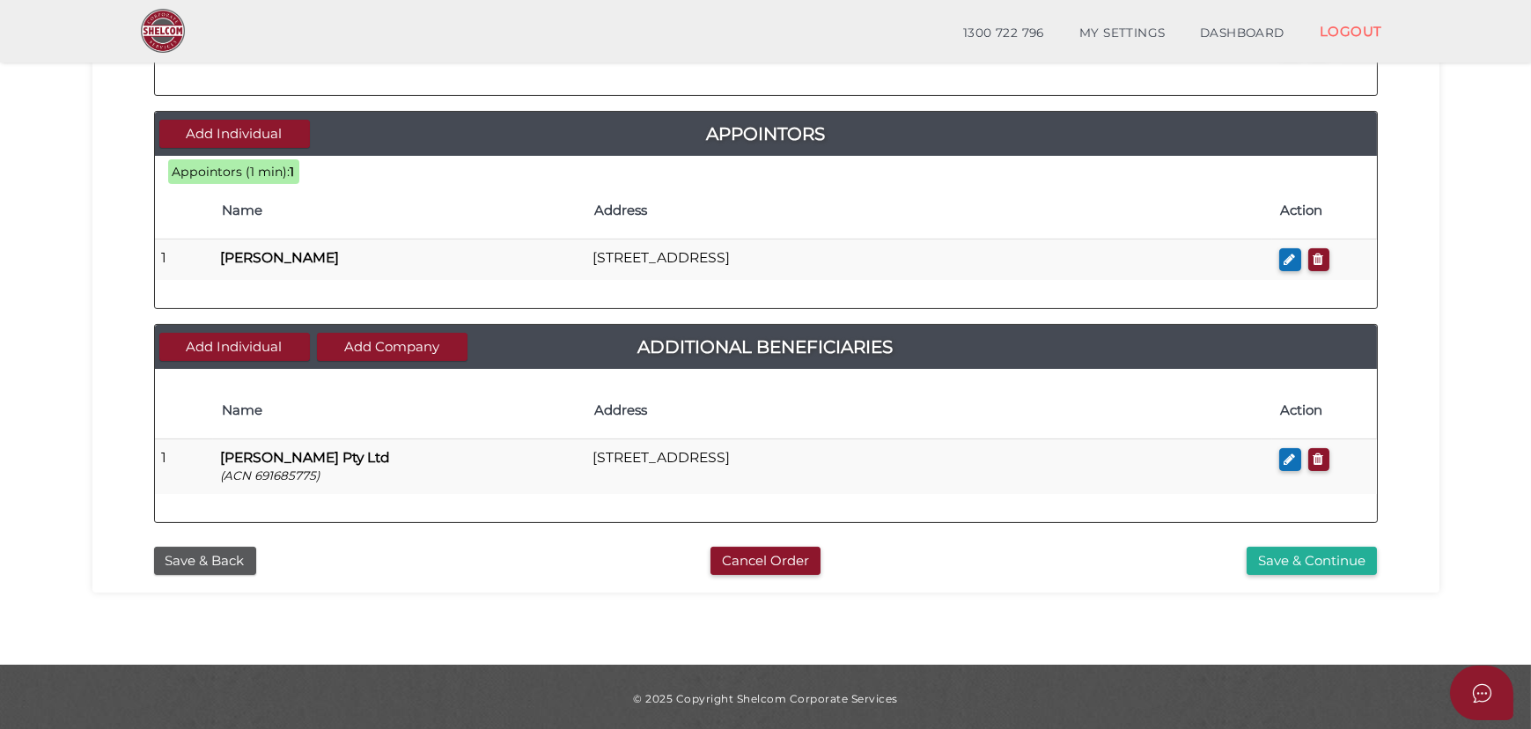
click at [1245, 570] on div "Save & Continue" at bounding box center [1182, 561] width 417 height 29
click at [1286, 549] on button "Save & Continue" at bounding box center [1312, 561] width 130 height 29
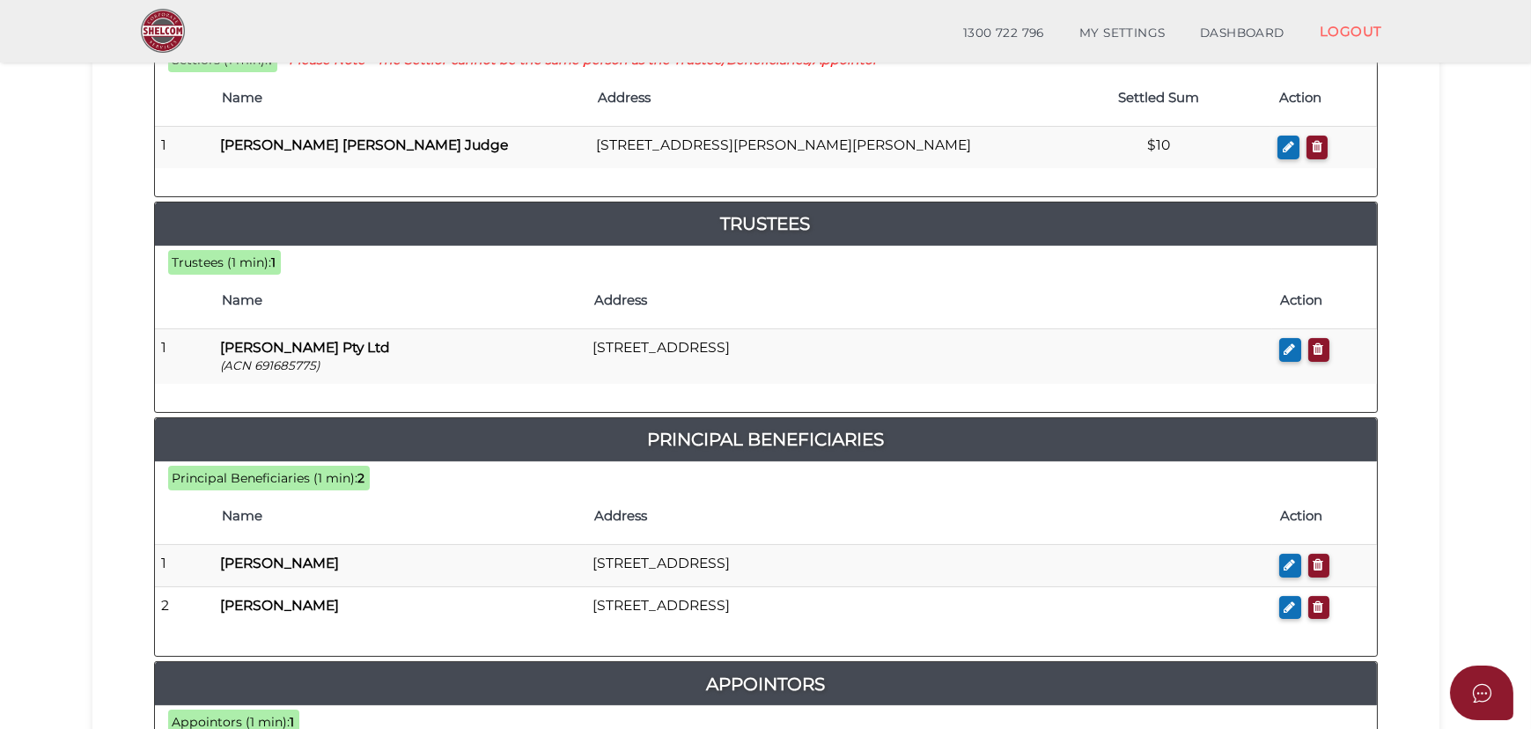
scroll to position [1022, 0]
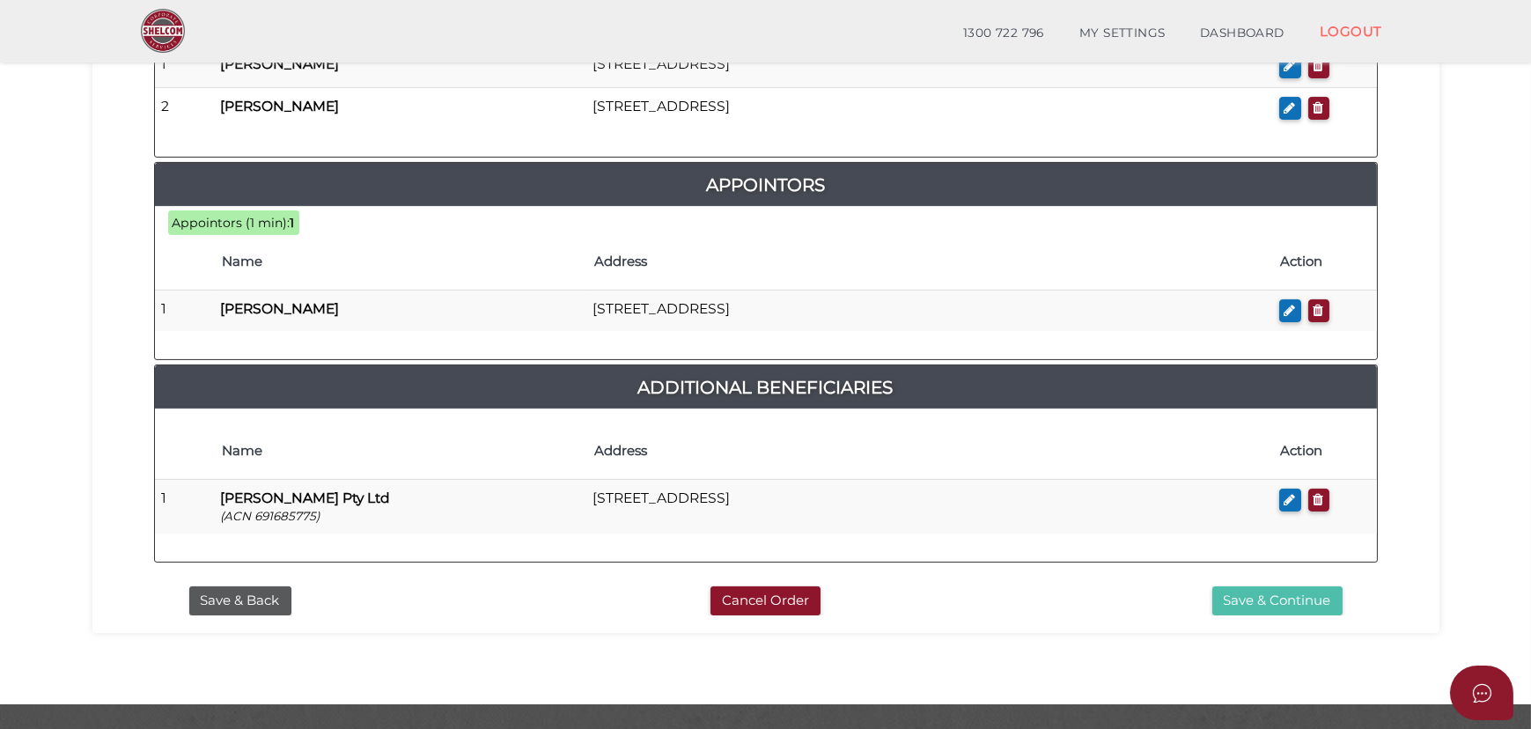
click at [1233, 587] on button "Save & Continue" at bounding box center [1278, 601] width 130 height 29
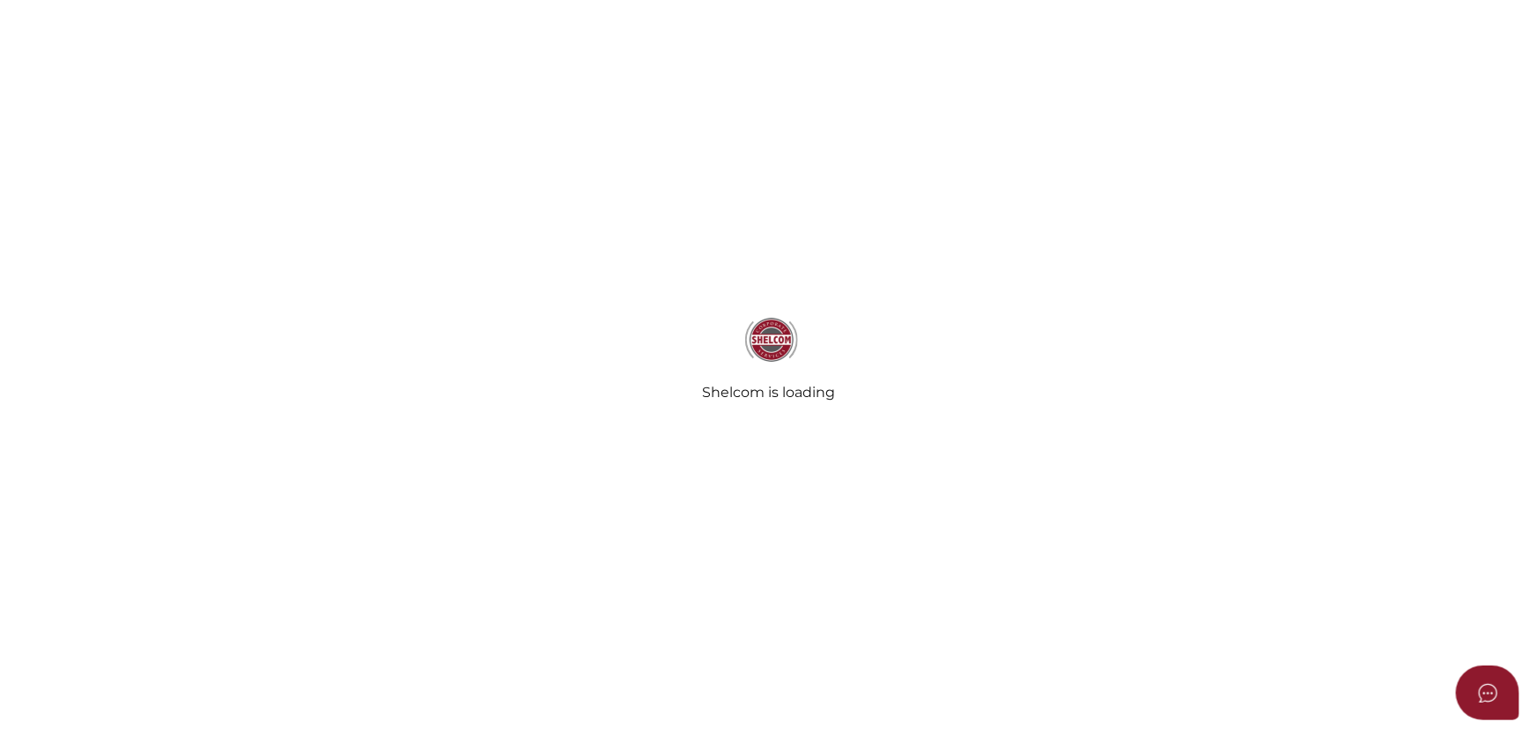
radio input "true"
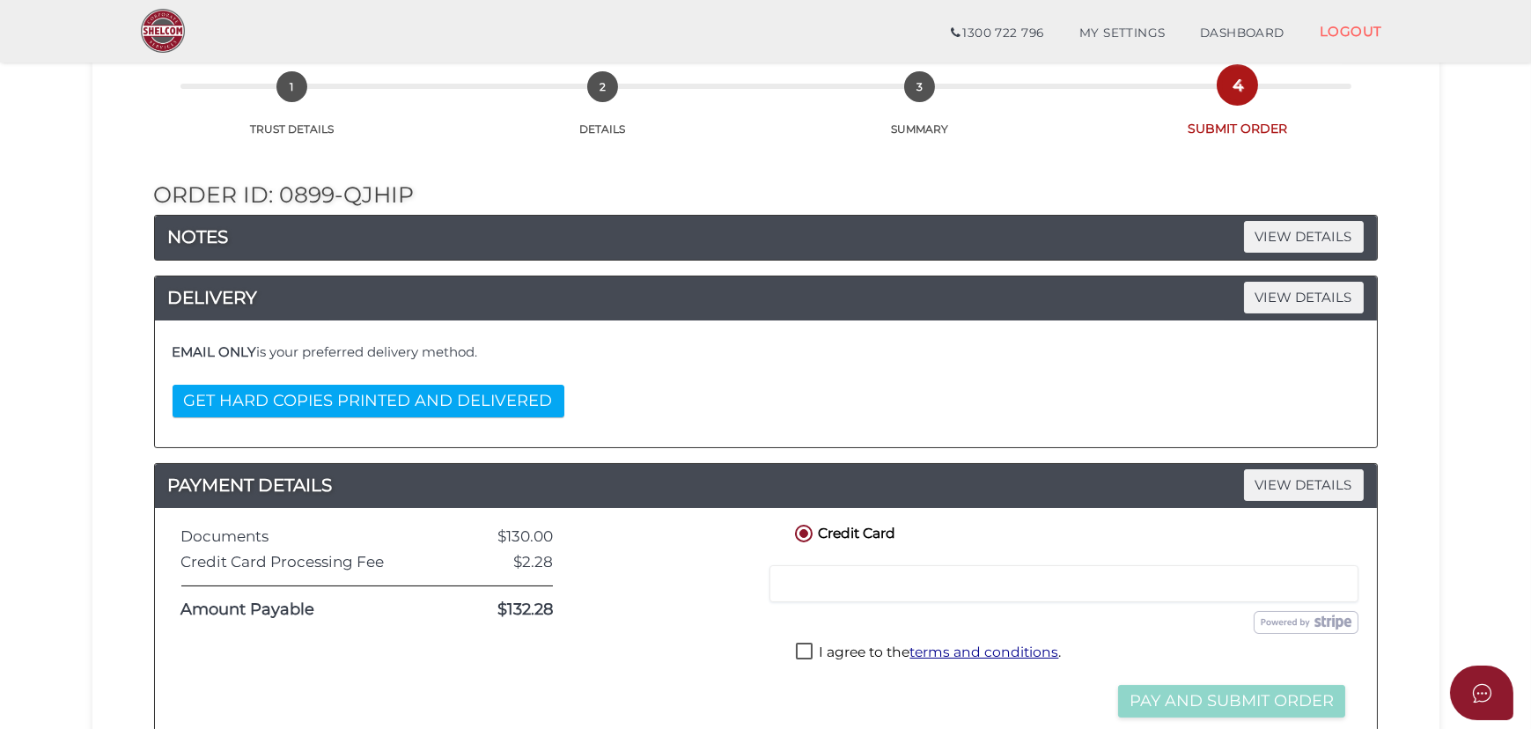
scroll to position [240, 0]
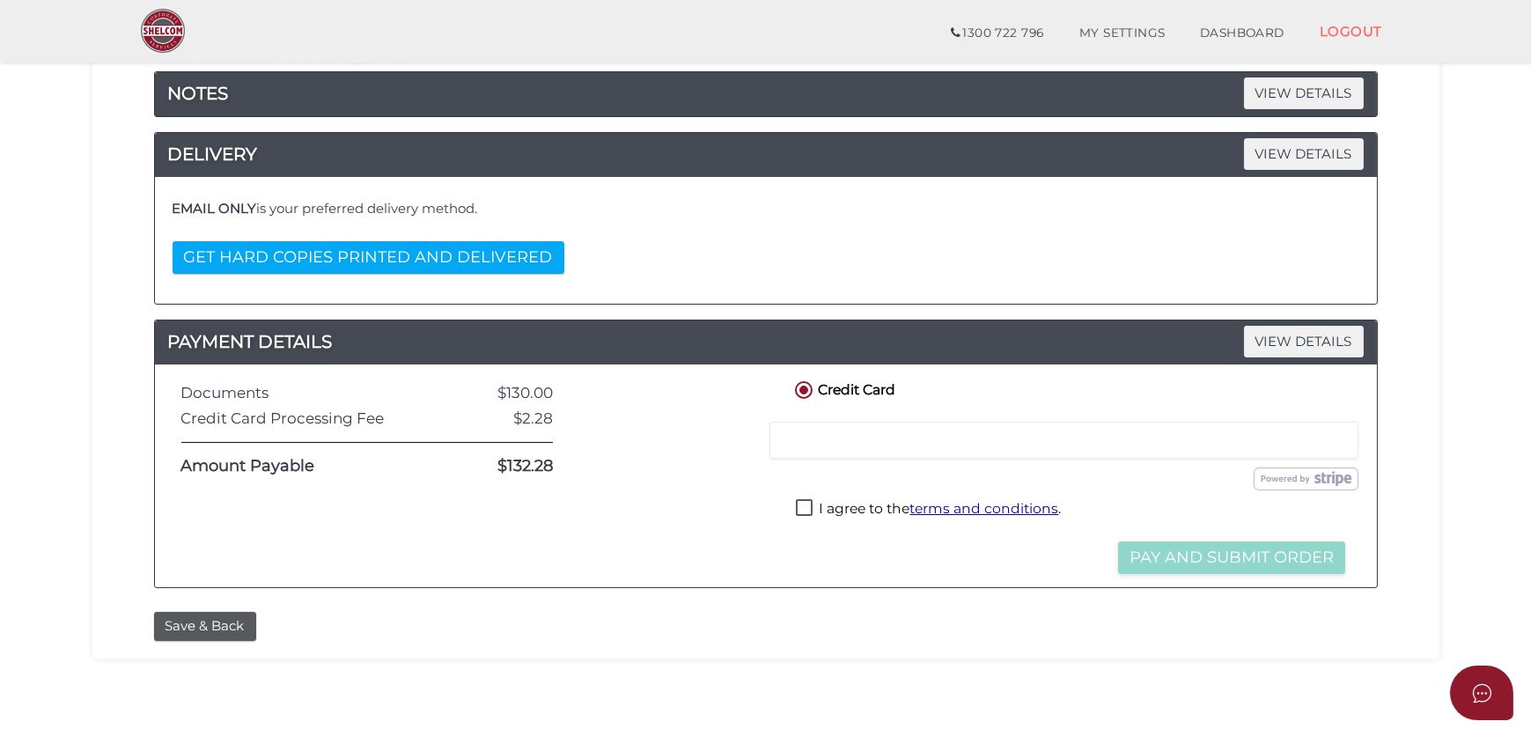
click at [460, 231] on div "EMAIL ONLY is your preferred delivery method. GET HARD COPIES PRINTED AND DELIV…" at bounding box center [766, 240] width 1196 height 100
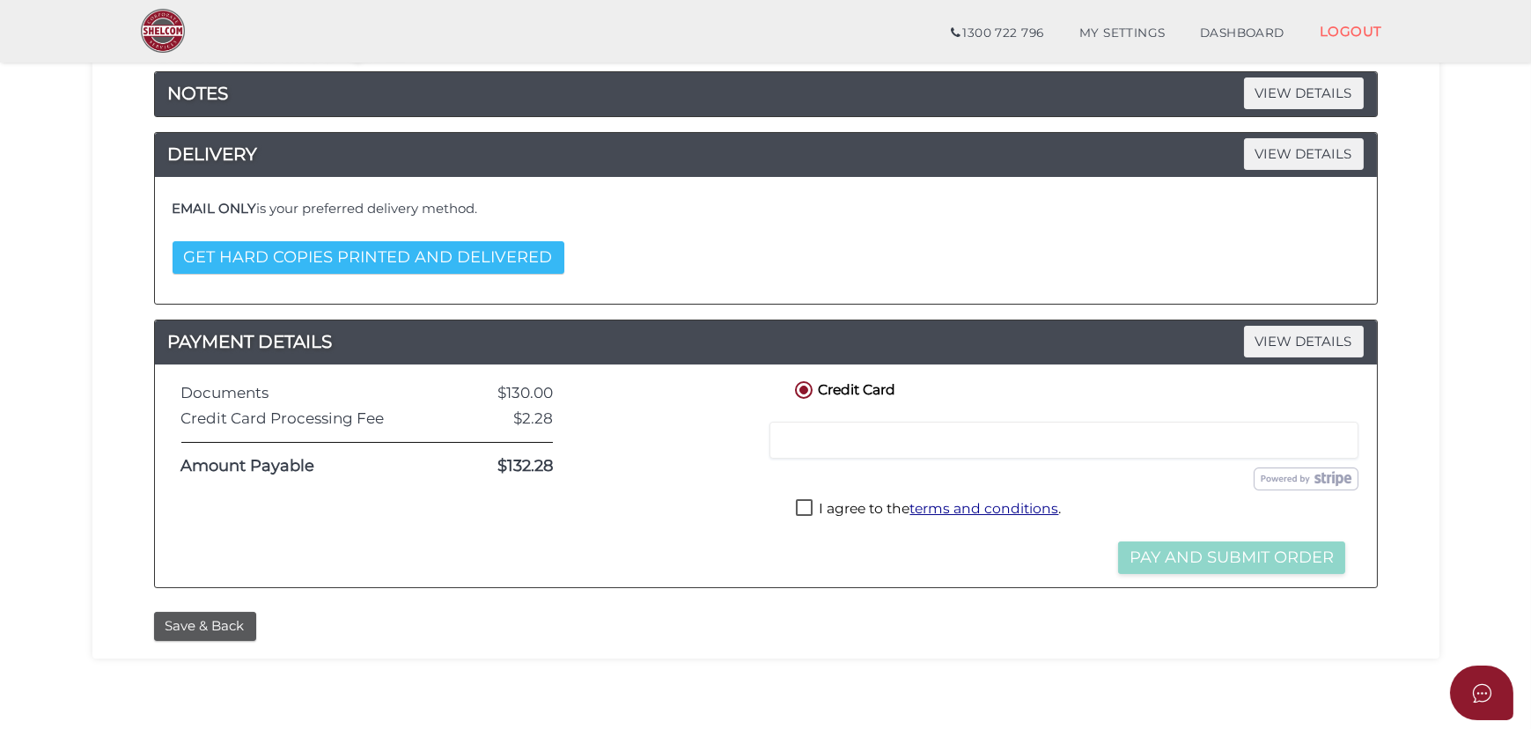
click at [461, 251] on button "GET HARD COPIES PRINTED AND DELIVERED" at bounding box center [369, 257] width 392 height 33
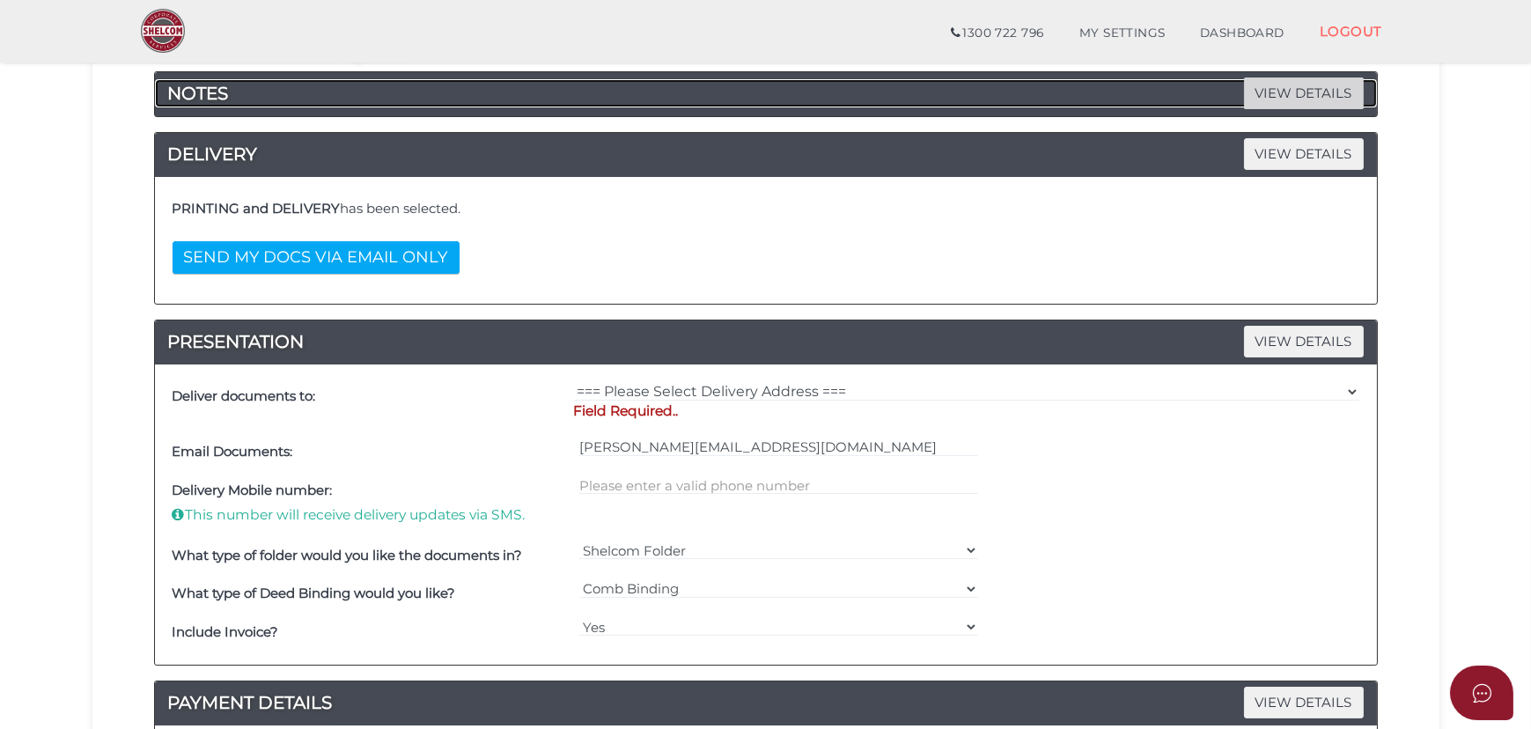
click at [1285, 104] on span "VIEW DETAILS" at bounding box center [1304, 92] width 120 height 31
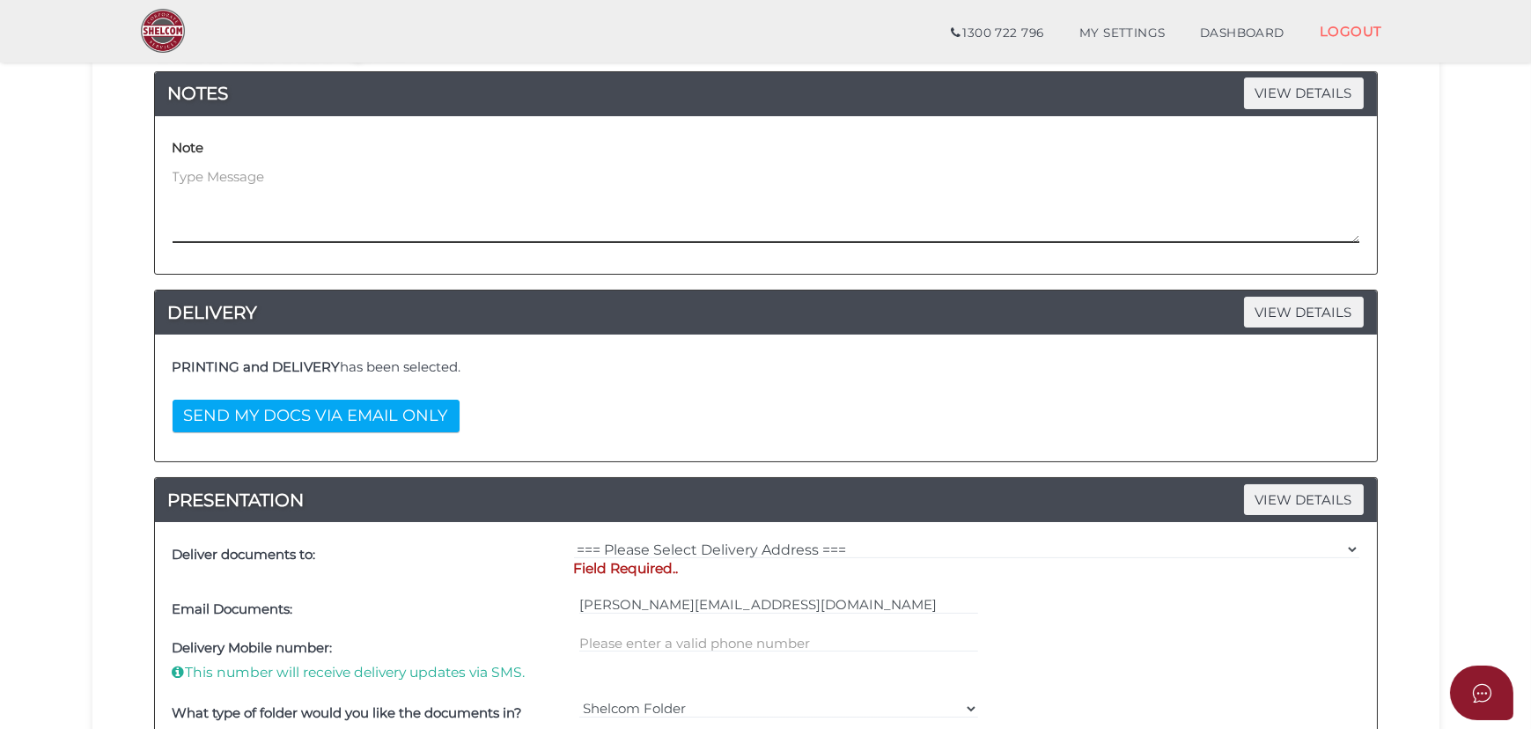
click at [713, 213] on textarea at bounding box center [766, 205] width 1187 height 76
paste textarea "0402190024"
click at [193, 213] on textarea "Hi, could you please have the hard copy of the files delivered to the address b…" at bounding box center [766, 205] width 1187 height 76
click at [188, 194] on textarea "Hi, could you please have the hard copy of the files delivered to the address b…" at bounding box center [766, 205] width 1187 height 76
click at [295, 211] on textarea "Hi, could you please have the hard copy of the files delivered to the address b…" at bounding box center [766, 205] width 1187 height 76
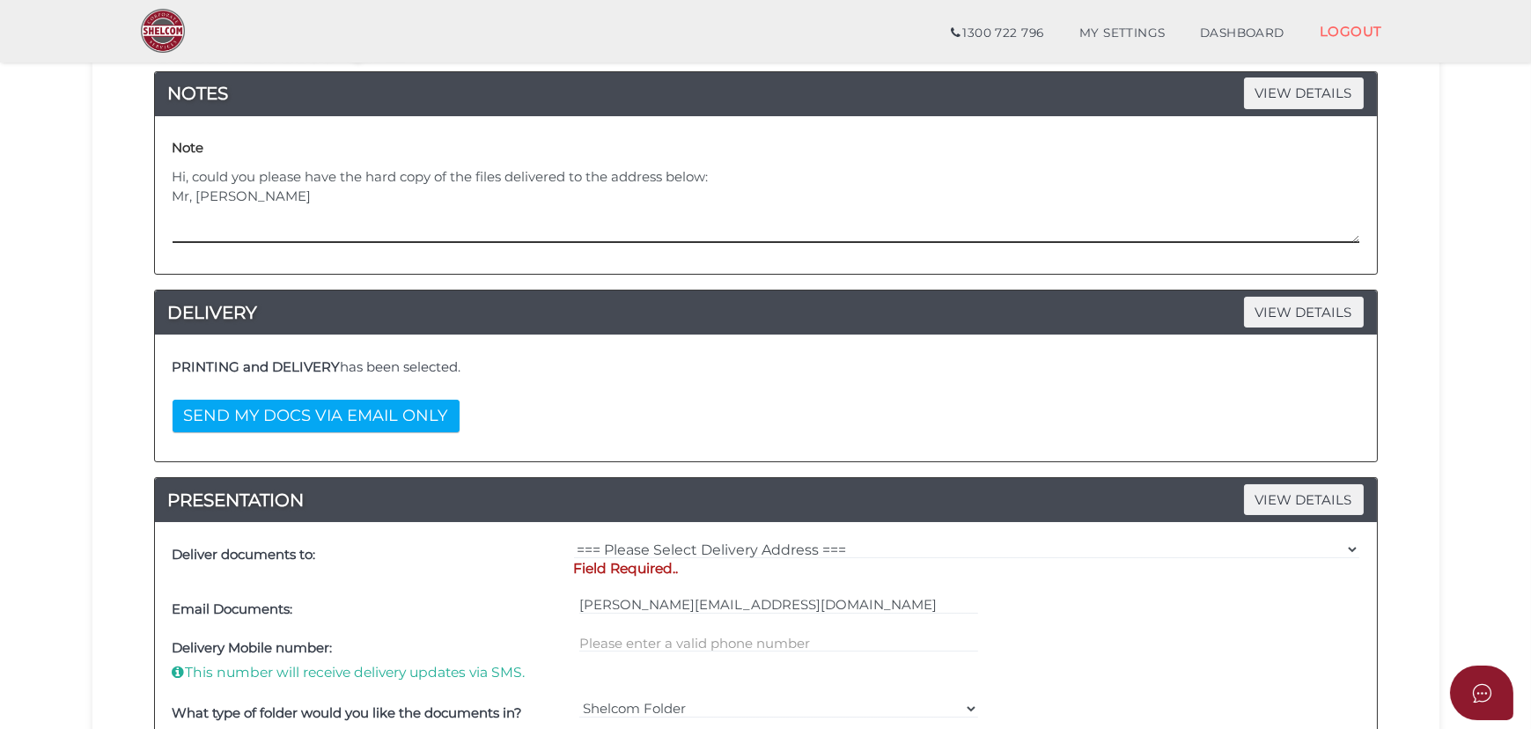
click at [192, 197] on textarea "Hi, could you please have the hard copy of the files delivered to the address b…" at bounding box center [766, 205] width 1187 height 76
click at [250, 206] on textarea "Hi, could you please have the hard copy of the files delivered to the address b…" at bounding box center [766, 205] width 1187 height 76
drag, startPoint x: 318, startPoint y: 196, endPoint x: 265, endPoint y: 194, distance: 52.9
click at [265, 194] on textarea "Hi, could you please have the hard copy of the files delivered to the address b…" at bounding box center [766, 205] width 1187 height 76
click at [215, 185] on textarea "Hi, could you please have the hard copy of the files delivered to the address b…" at bounding box center [766, 205] width 1187 height 76
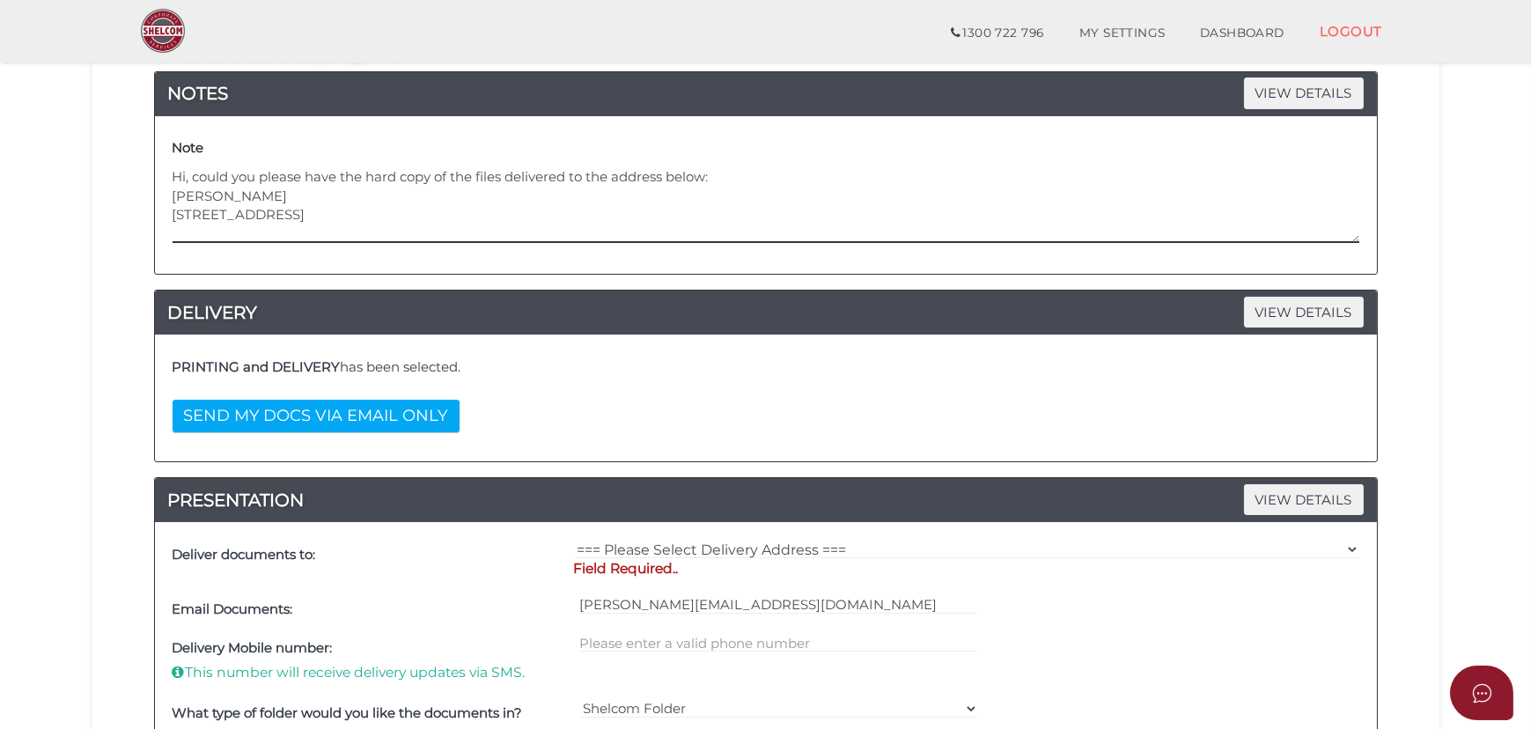
click at [215, 185] on textarea "Hi, could you please have the hard copy of the files delivered to the address b…" at bounding box center [766, 205] width 1187 height 76
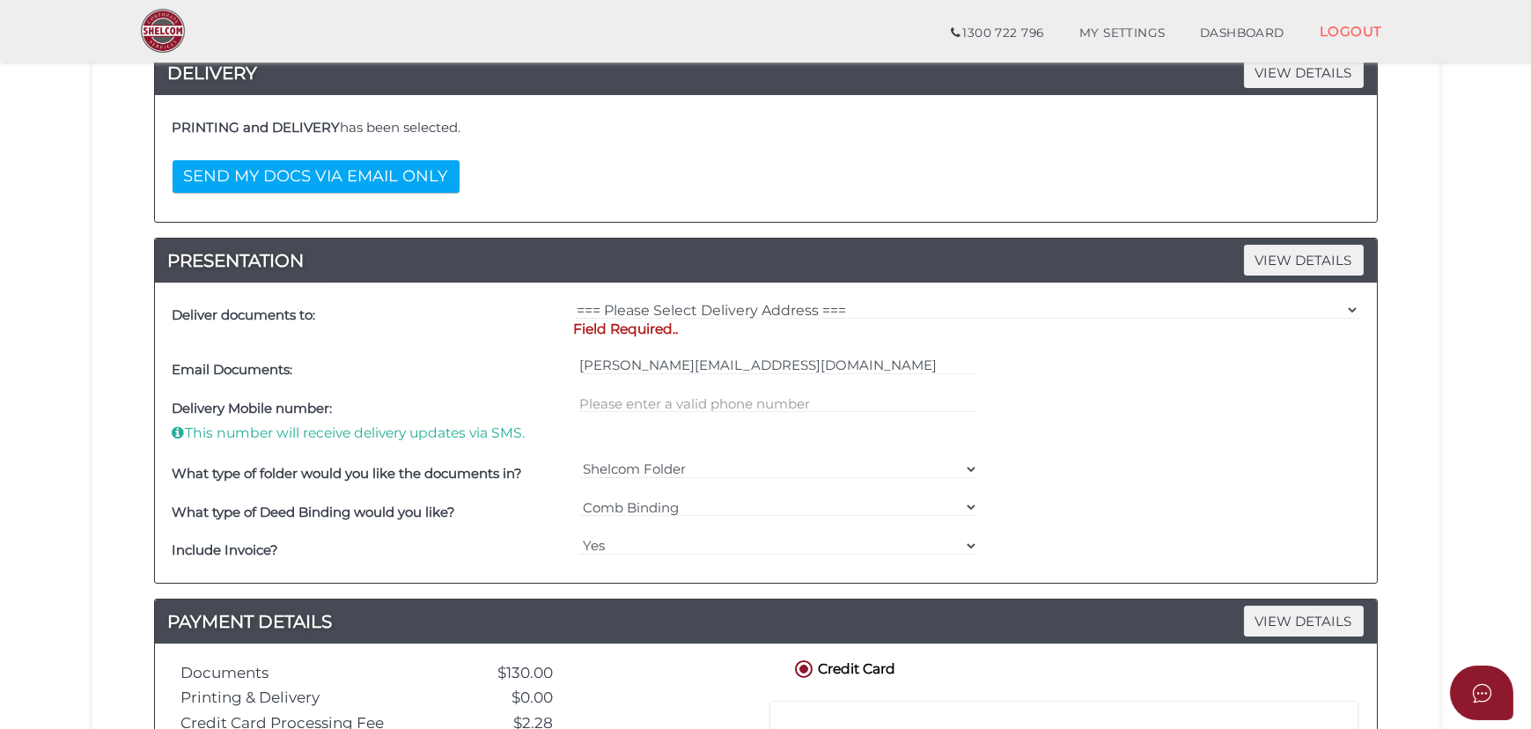
scroll to position [480, 0]
type textarea "Hi, could you please have the hard copy of the files delivered to the address b…"
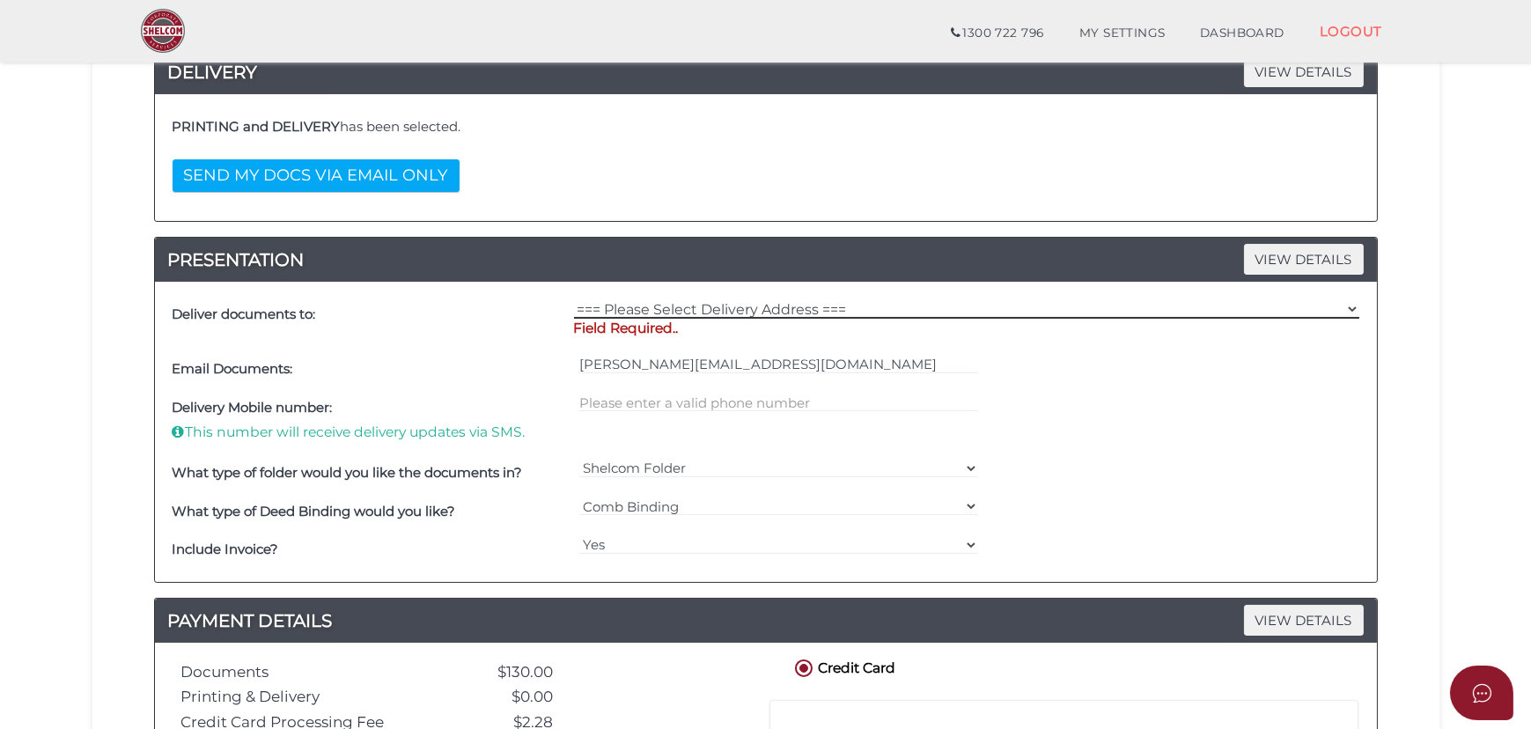
click at [683, 310] on select "=== Please Select Delivery Address === (User Address - [PERSON_NAME][GEOGRAPHIC…" at bounding box center [967, 308] width 786 height 19
select select "Other"
click at [574, 299] on select "=== Please Select Delivery Address === (User Address - [PERSON_NAME][GEOGRAPHIC…" at bounding box center [967, 308] width 786 height 19
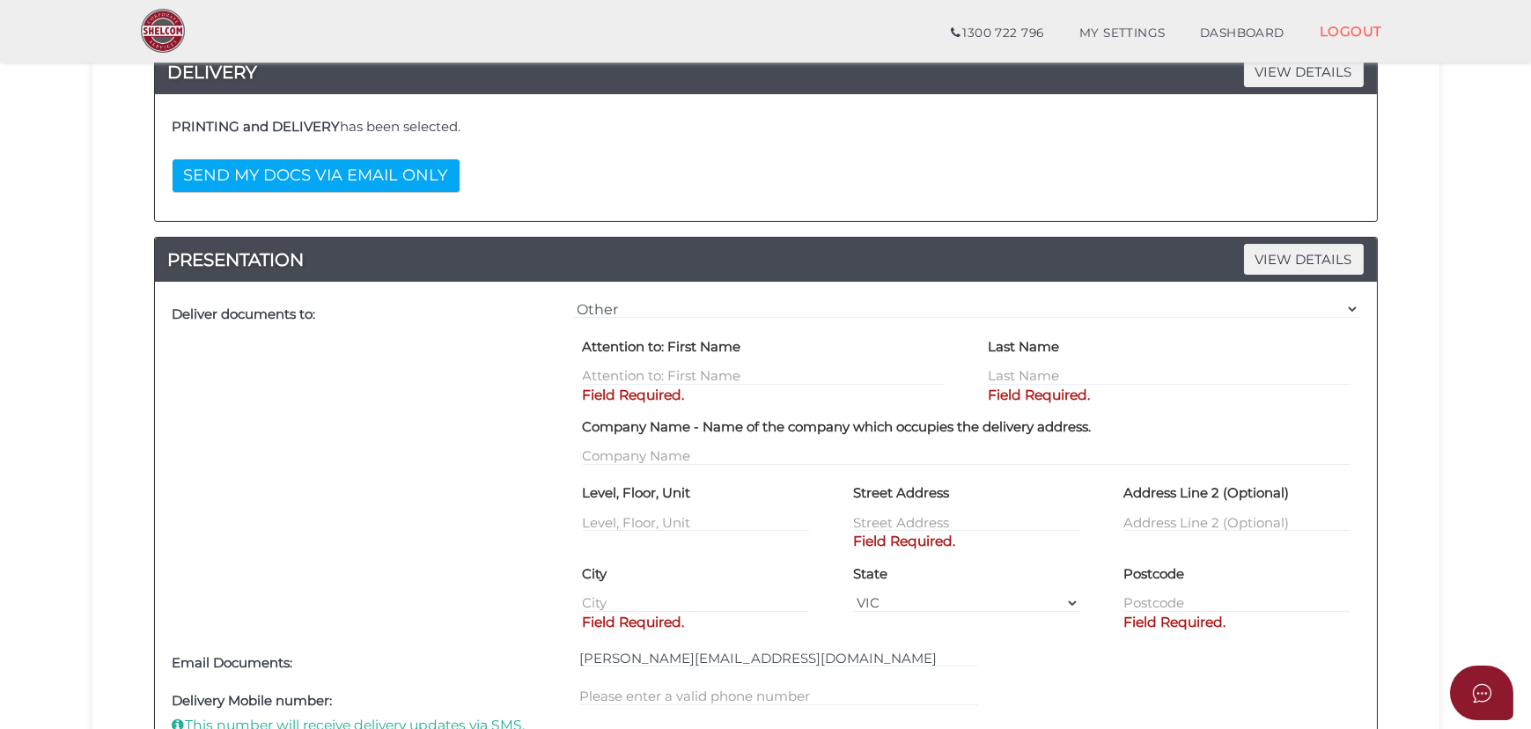
click at [669, 356] on label "Attention to: First Name" at bounding box center [662, 347] width 159 height 30
click at [662, 366] on input "text" at bounding box center [764, 375] width 362 height 19
paste input "[PERSON_NAME]"
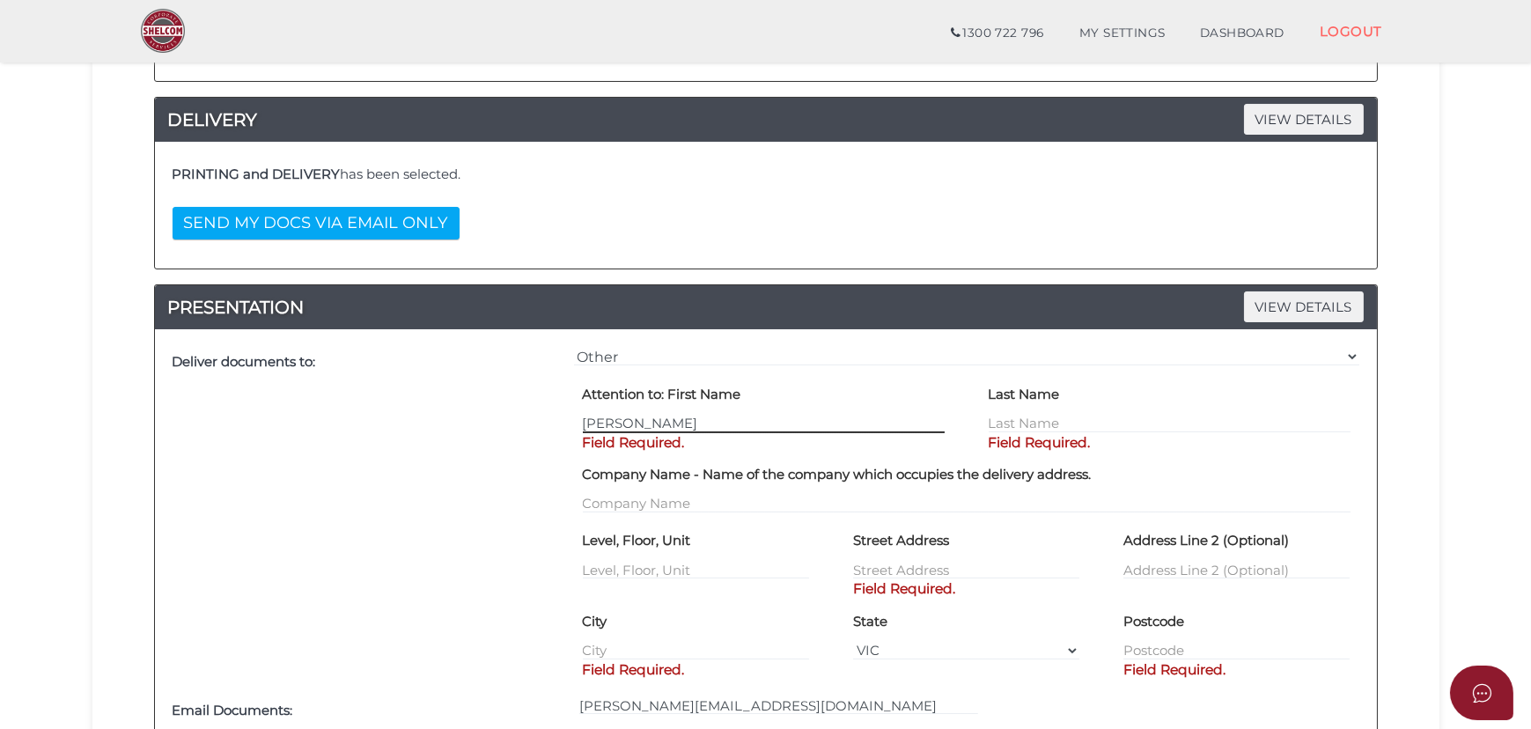
scroll to position [240, 0]
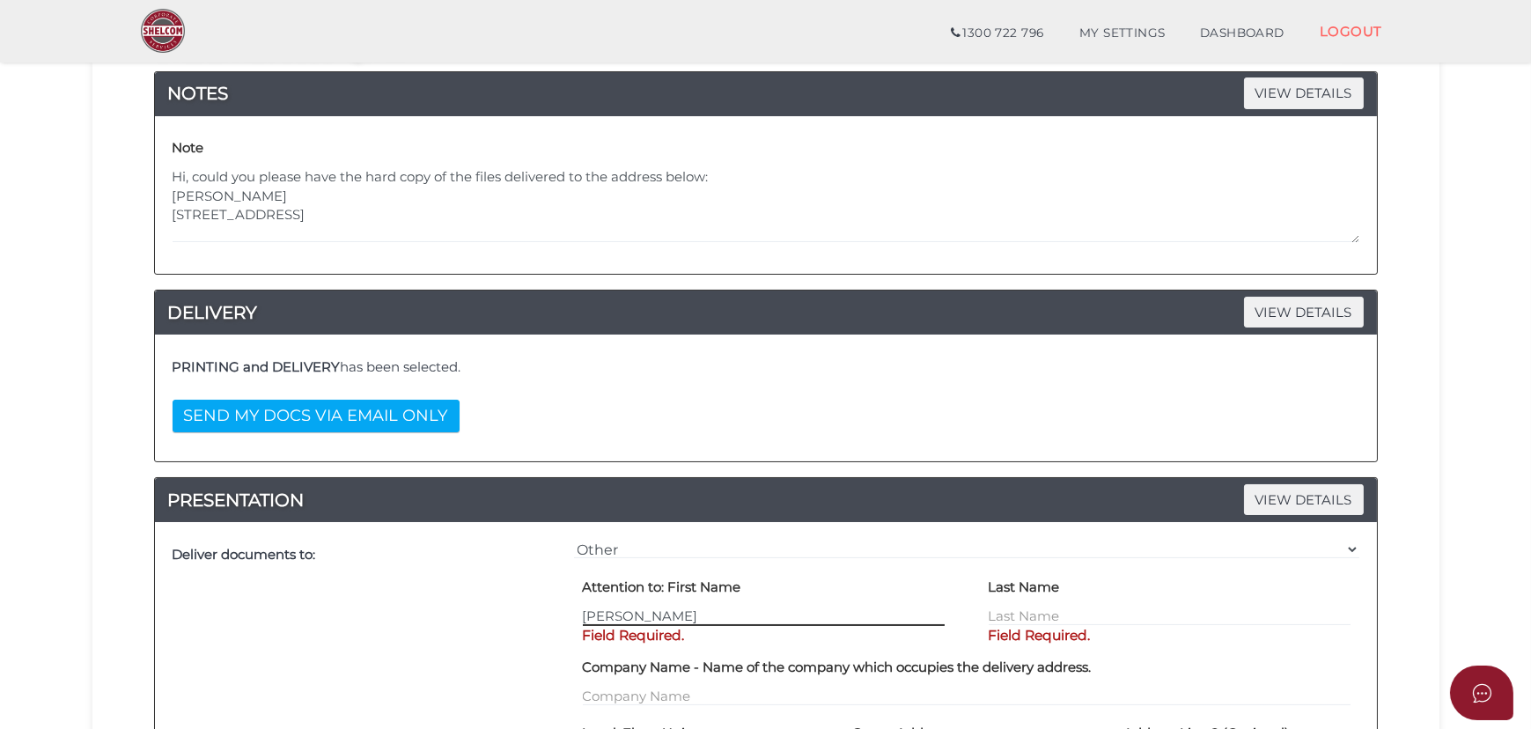
type input "[PERSON_NAME]"
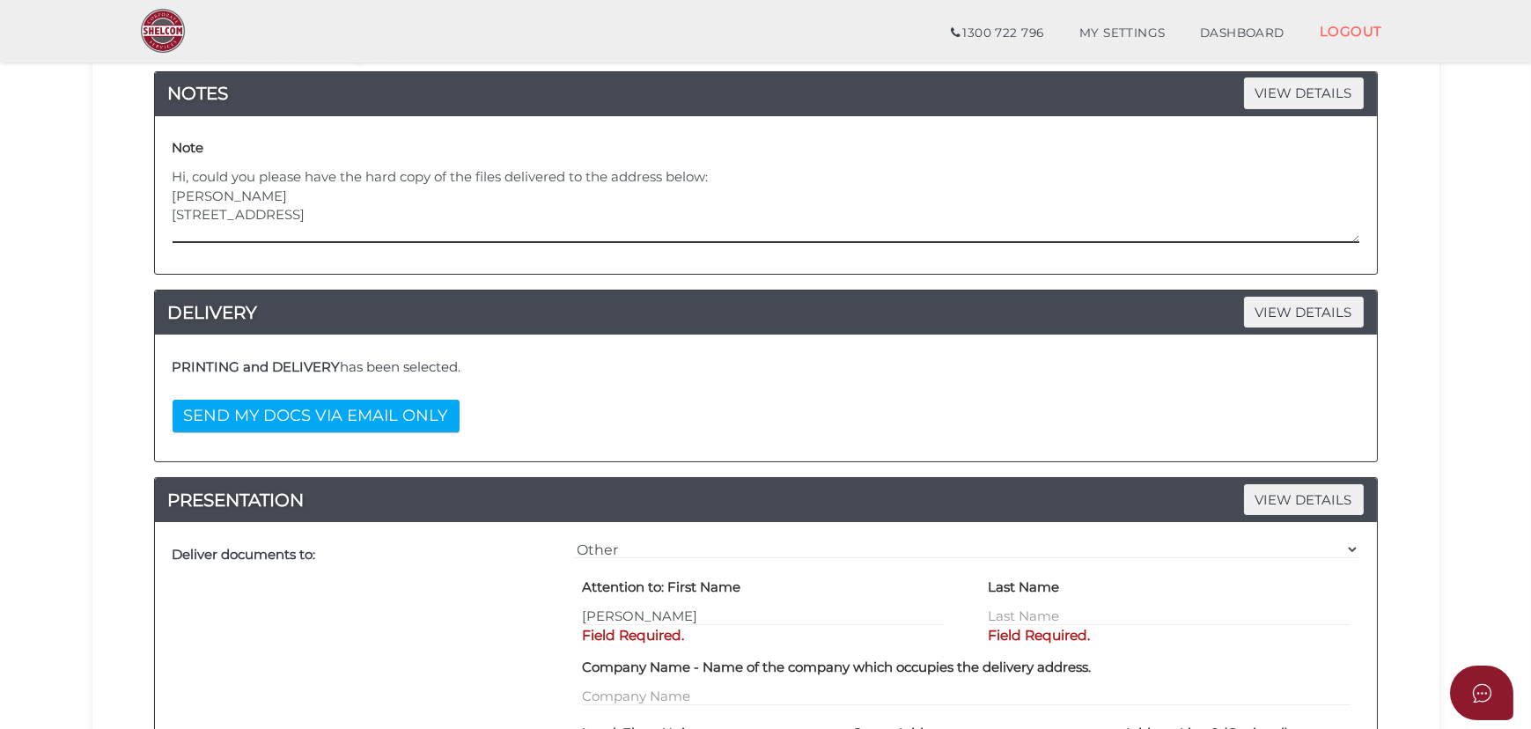
click at [270, 210] on textarea "Hi, could you please have the hard copy of the files delivered to the address b…" at bounding box center [766, 205] width 1187 height 76
click at [291, 200] on textarea "Hi, could you please have the hard copy of the files delivered to the address b…" at bounding box center [766, 205] width 1187 height 76
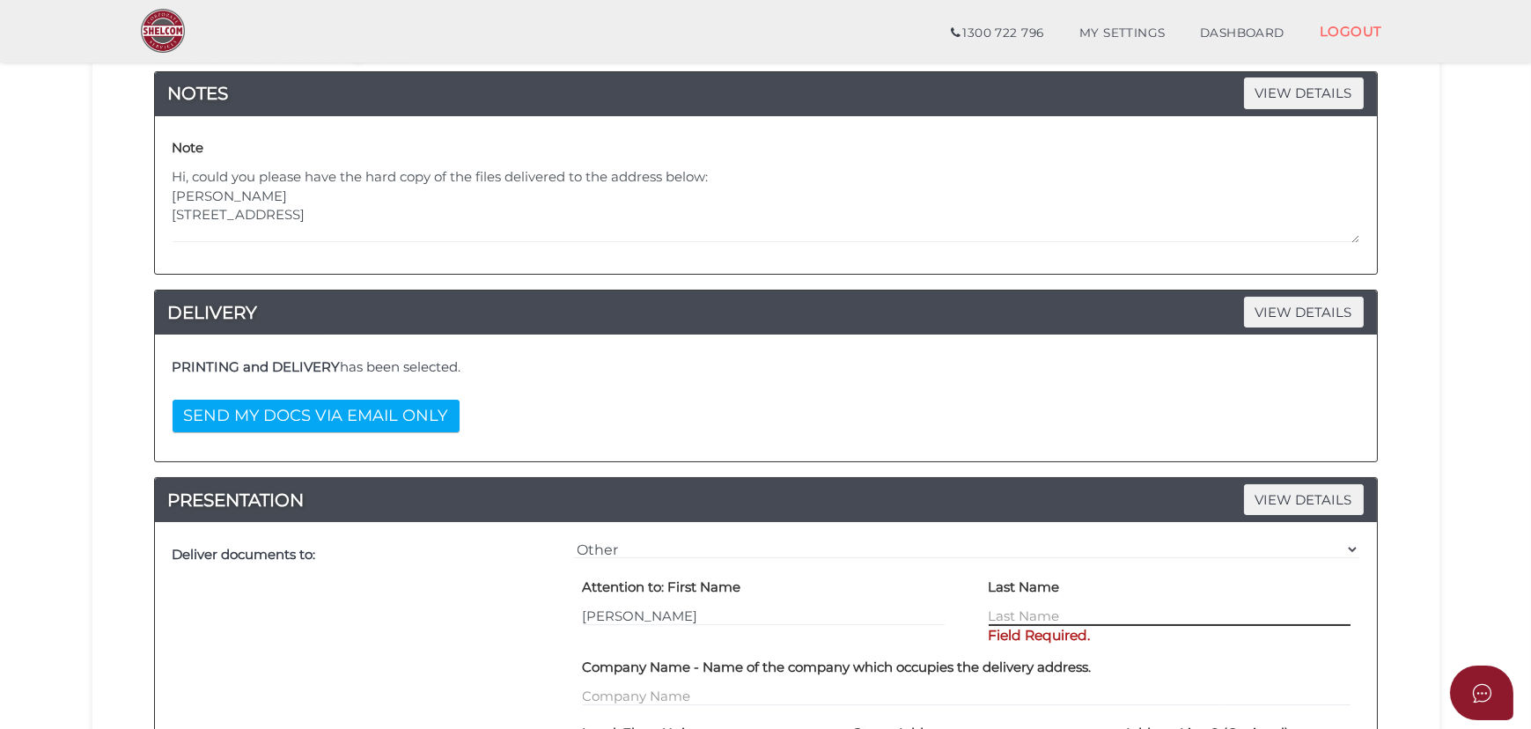
click at [1011, 618] on input "text" at bounding box center [1170, 616] width 362 height 19
paste input "[PERSON_NAME]"
type input "[PERSON_NAME]"
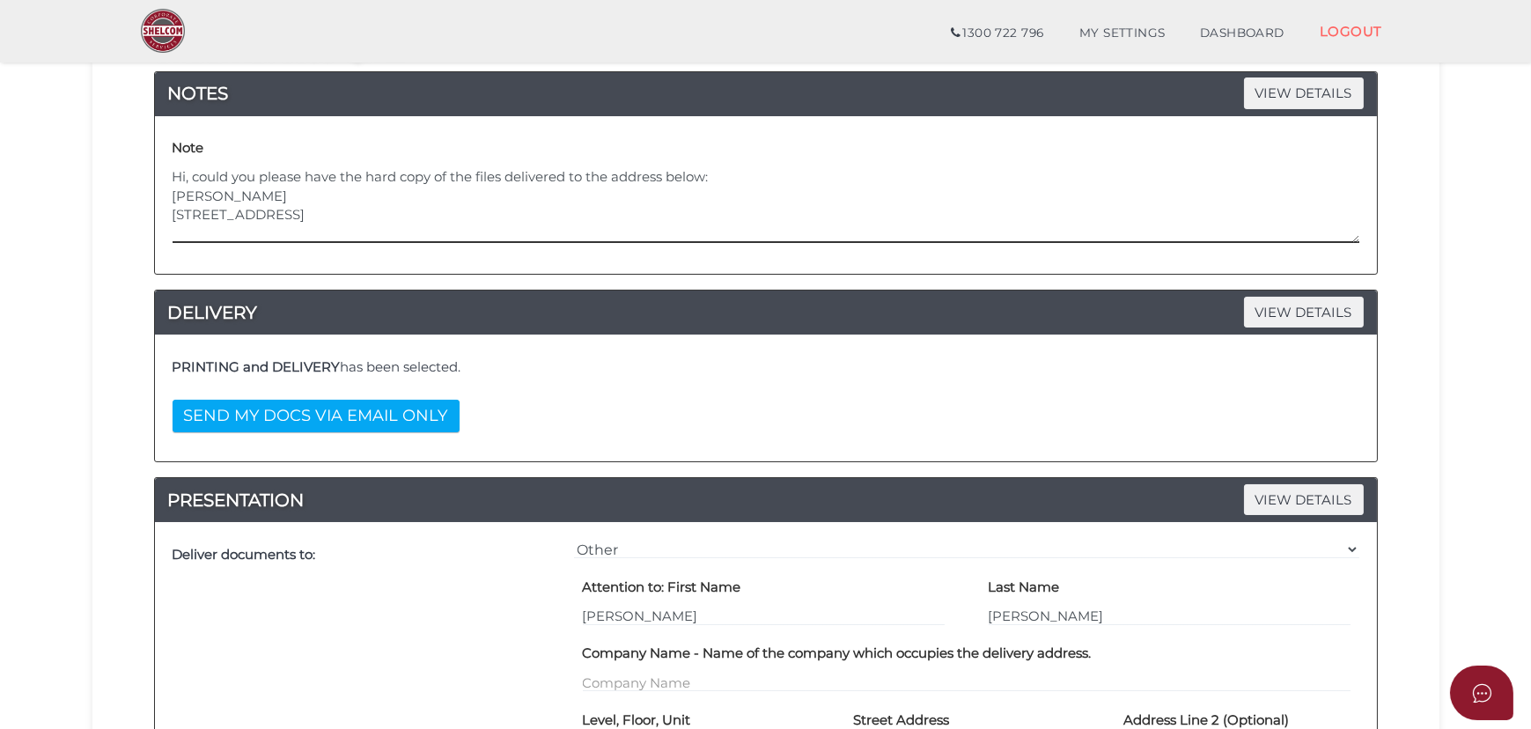
drag, startPoint x: 291, startPoint y: 214, endPoint x: 97, endPoint y: 219, distance: 193.8
click at [97, 219] on div "f987f6b6a8ac7a1b1a0cc05706d2ff74 1 TRUST DETAILS 2 DETAILS 3 SUMMARY 4 SUBMIT O…" at bounding box center [765, 675] width 1347 height 1566
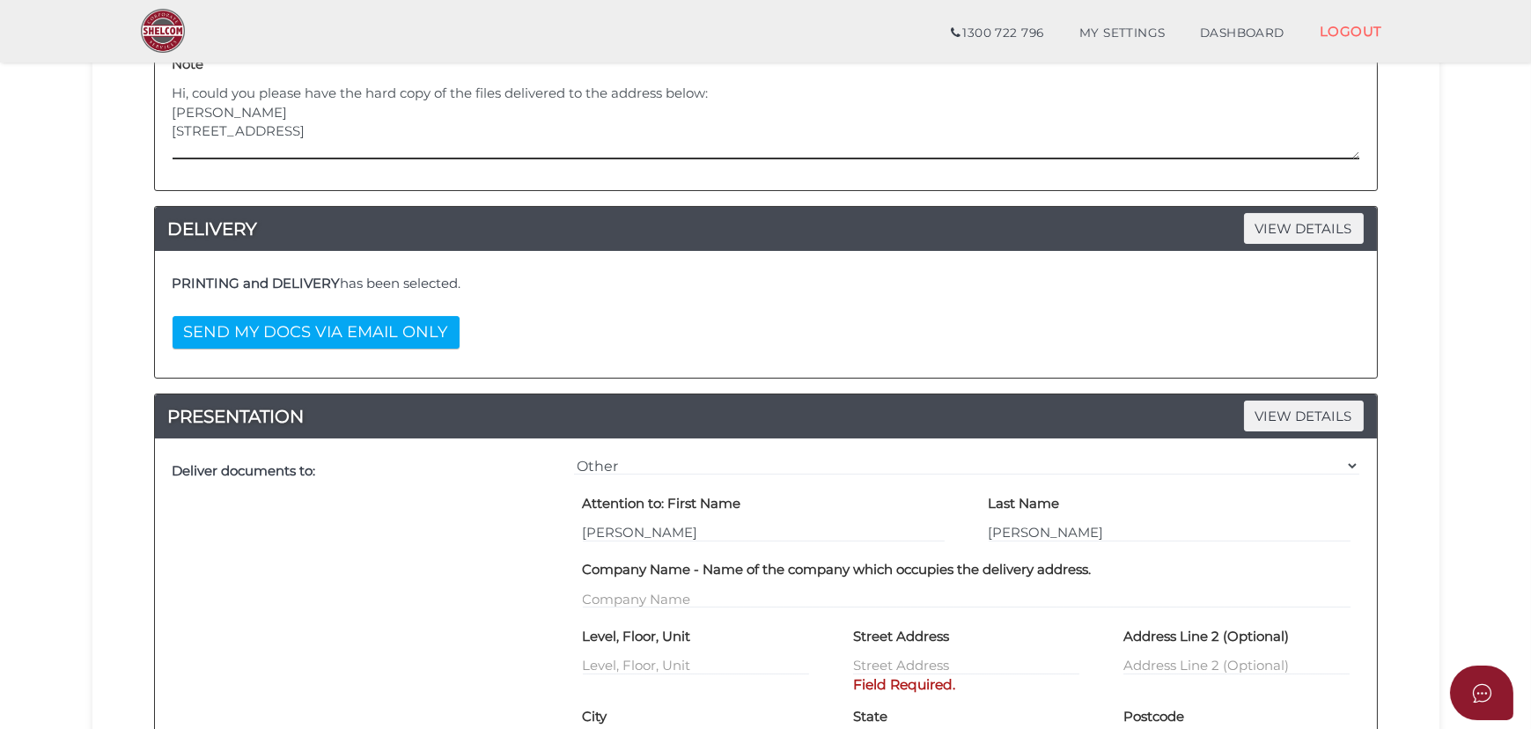
scroll to position [400, 0]
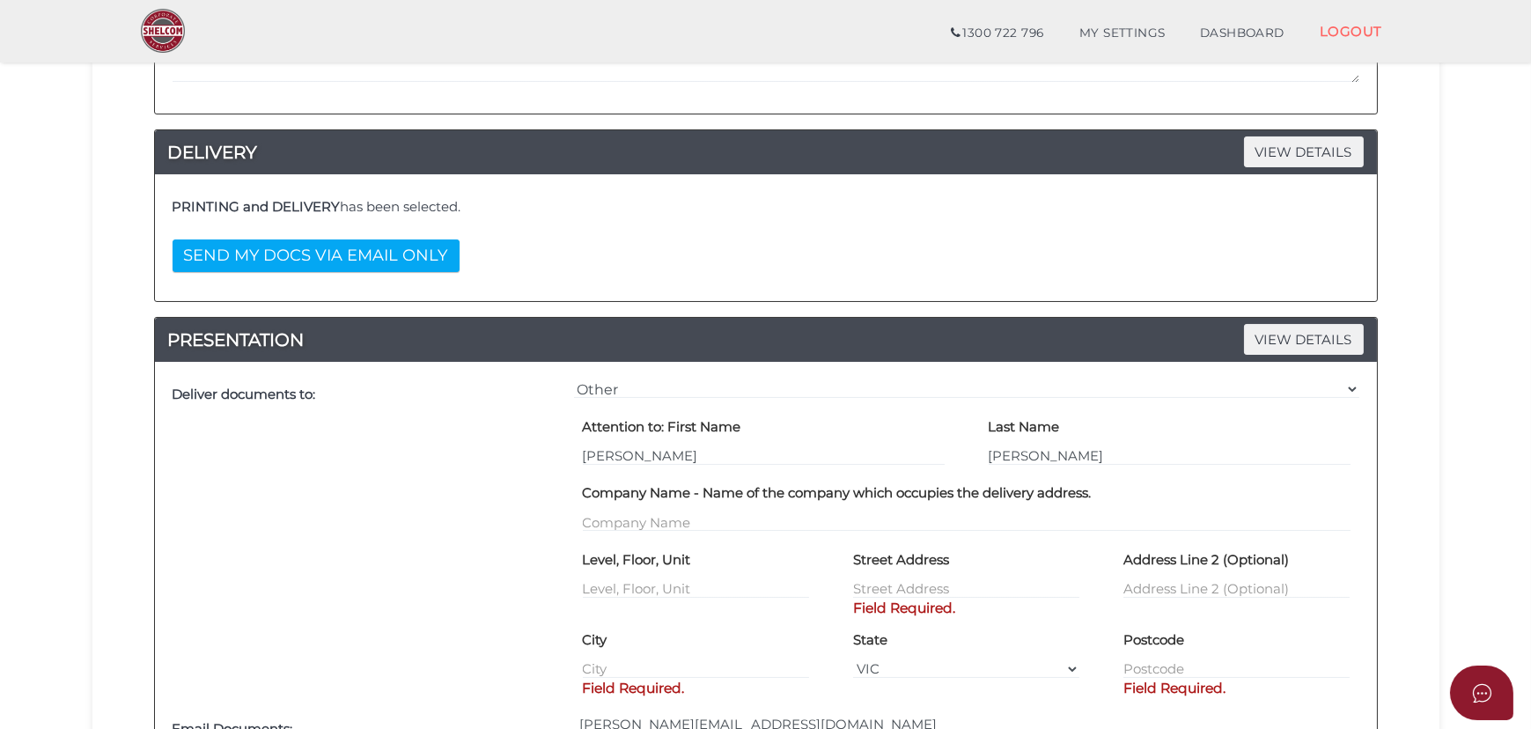
click at [886, 571] on label "Street Address" at bounding box center [901, 560] width 96 height 30
click at [882, 582] on input "text" at bounding box center [966, 588] width 226 height 19
paste input "[STREET_ADDRESS]"
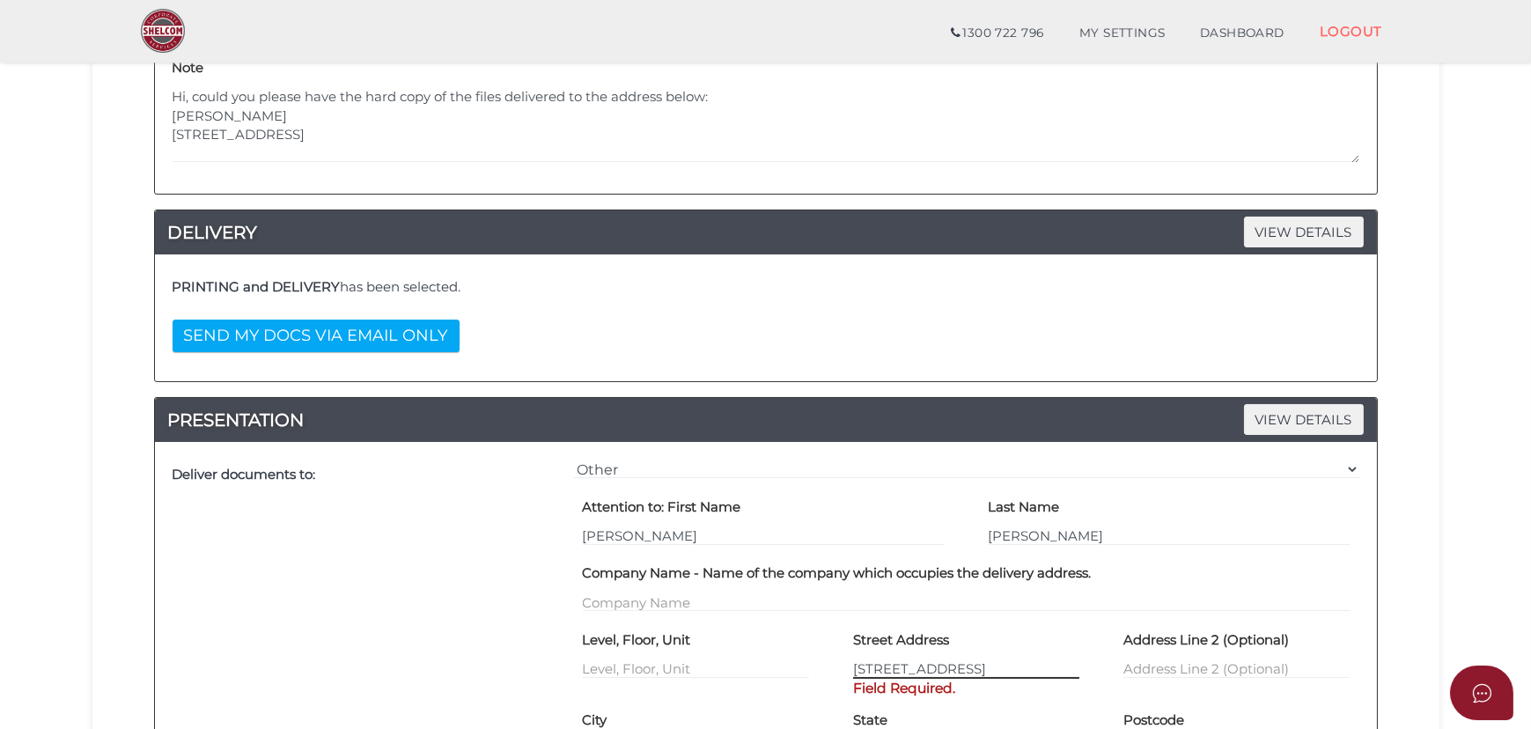
type input "[STREET_ADDRESS]"
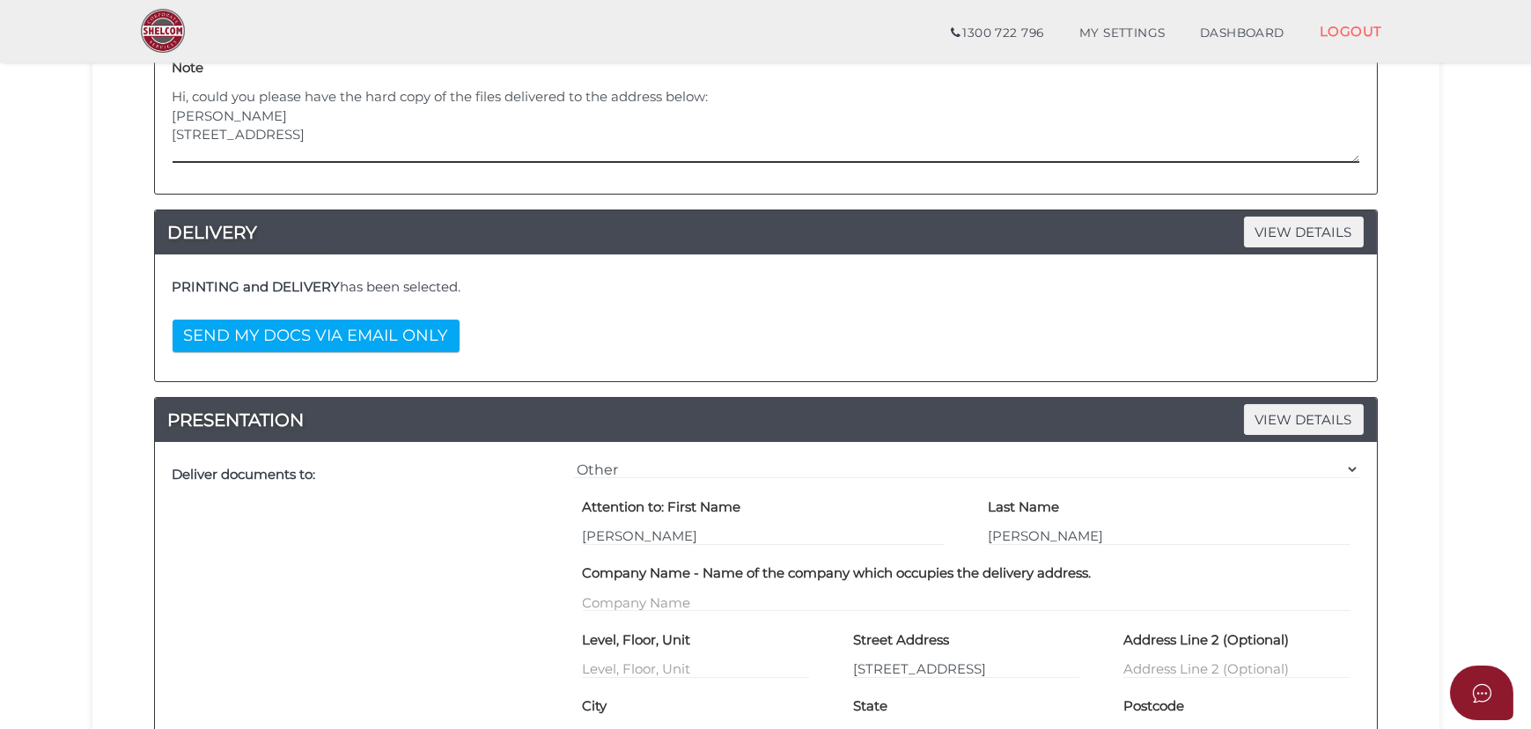
drag, startPoint x: 253, startPoint y: 153, endPoint x: 133, endPoint y: 149, distance: 119.8
click at [138, 147] on div "Order ID: 0899-QJhiP NOTES VIEW DETAILS Note Hi, could you please have the hard…" at bounding box center [766, 611] width 1321 height 1395
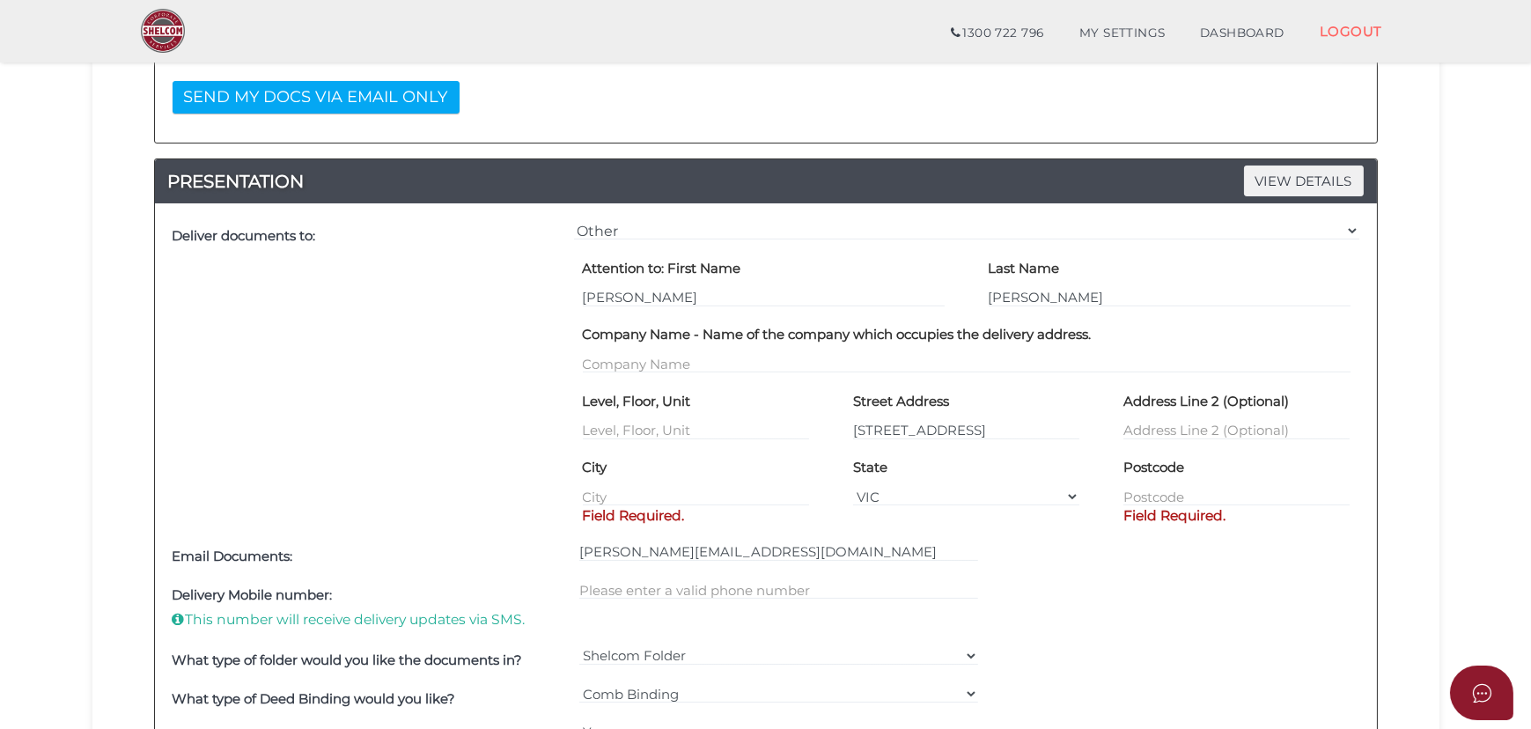
scroll to position [560, 0]
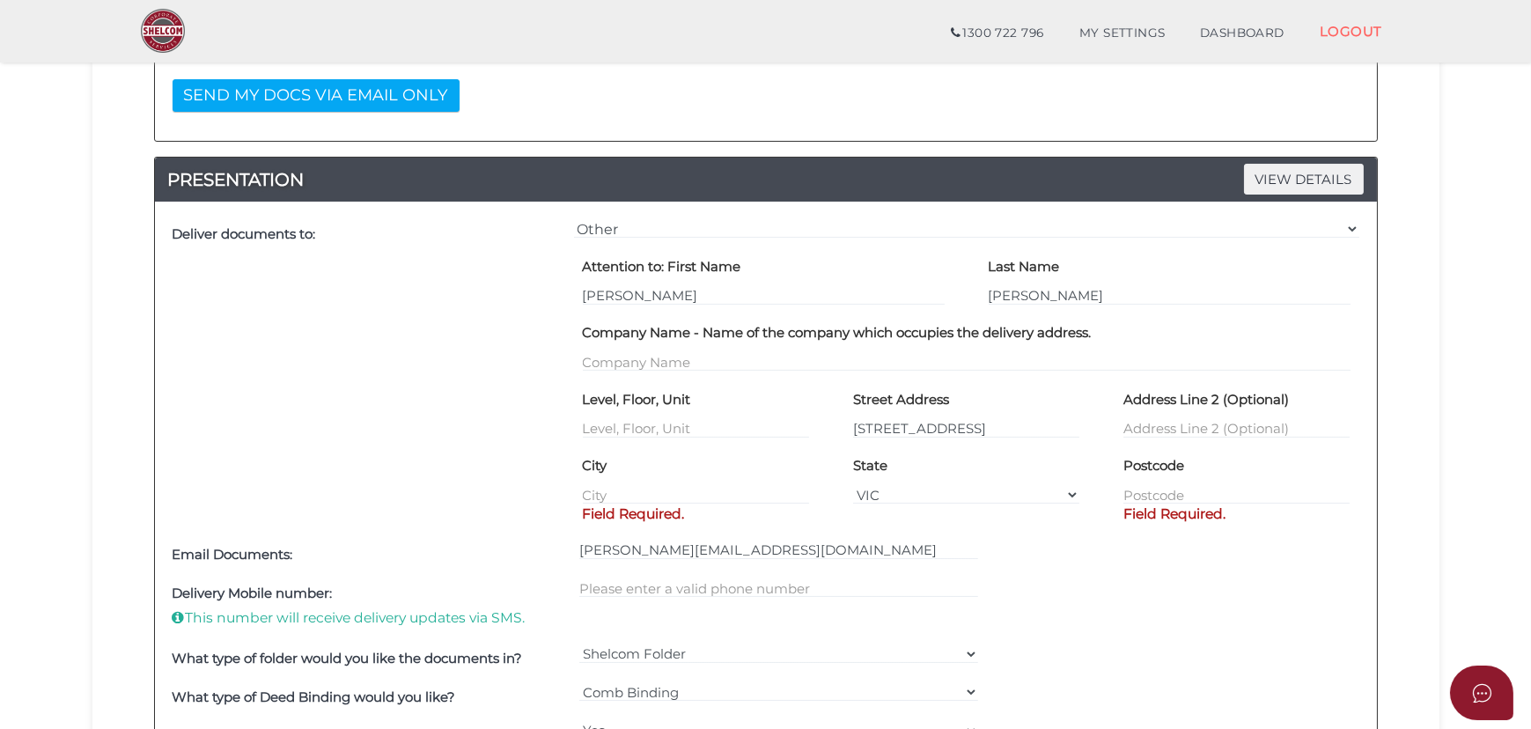
click at [662, 505] on p "Field Required." at bounding box center [696, 514] width 226 height 19
click at [682, 486] on input "text" at bounding box center [696, 494] width 226 height 19
paste input "[GEOGRAPHIC_DATA]"
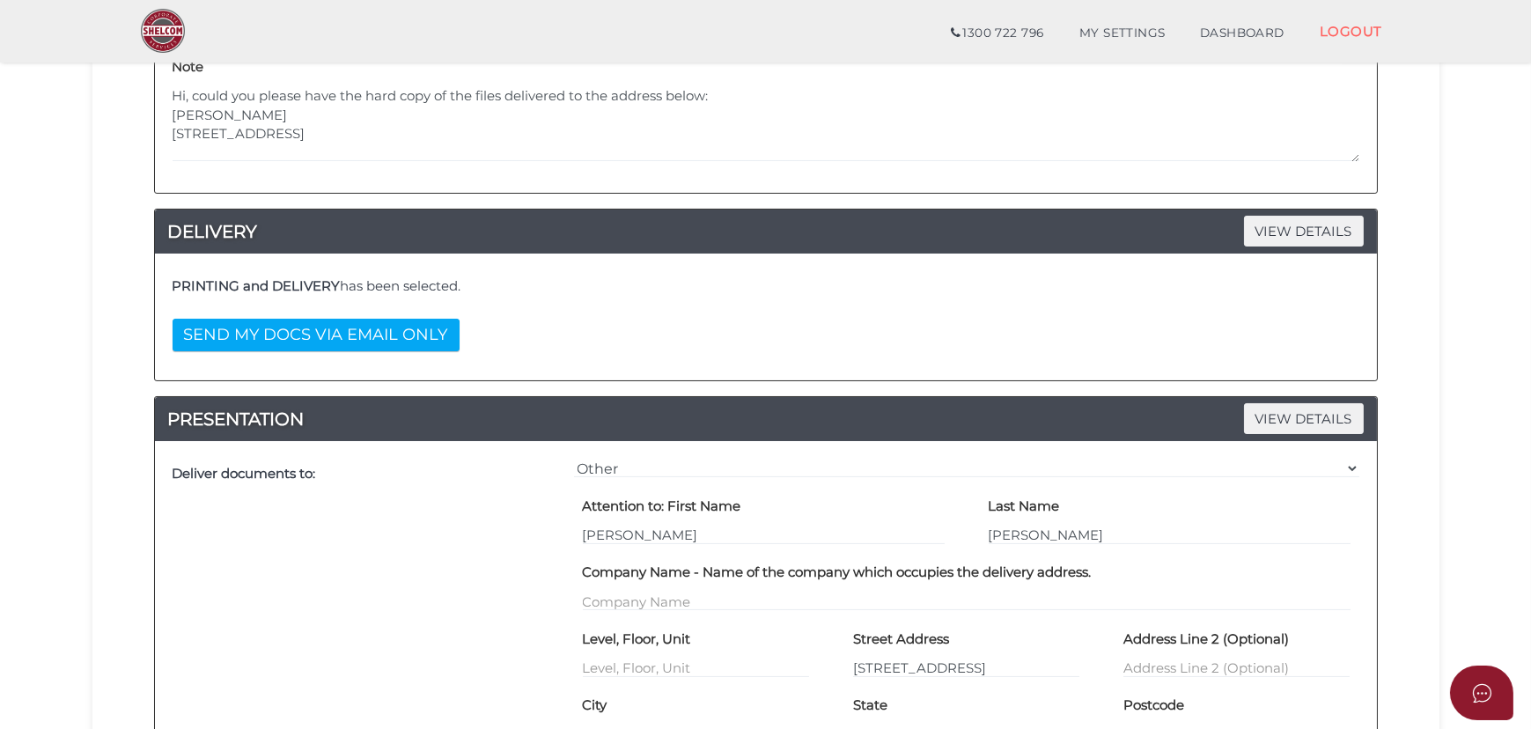
scroll to position [320, 0]
type input "[GEOGRAPHIC_DATA]"
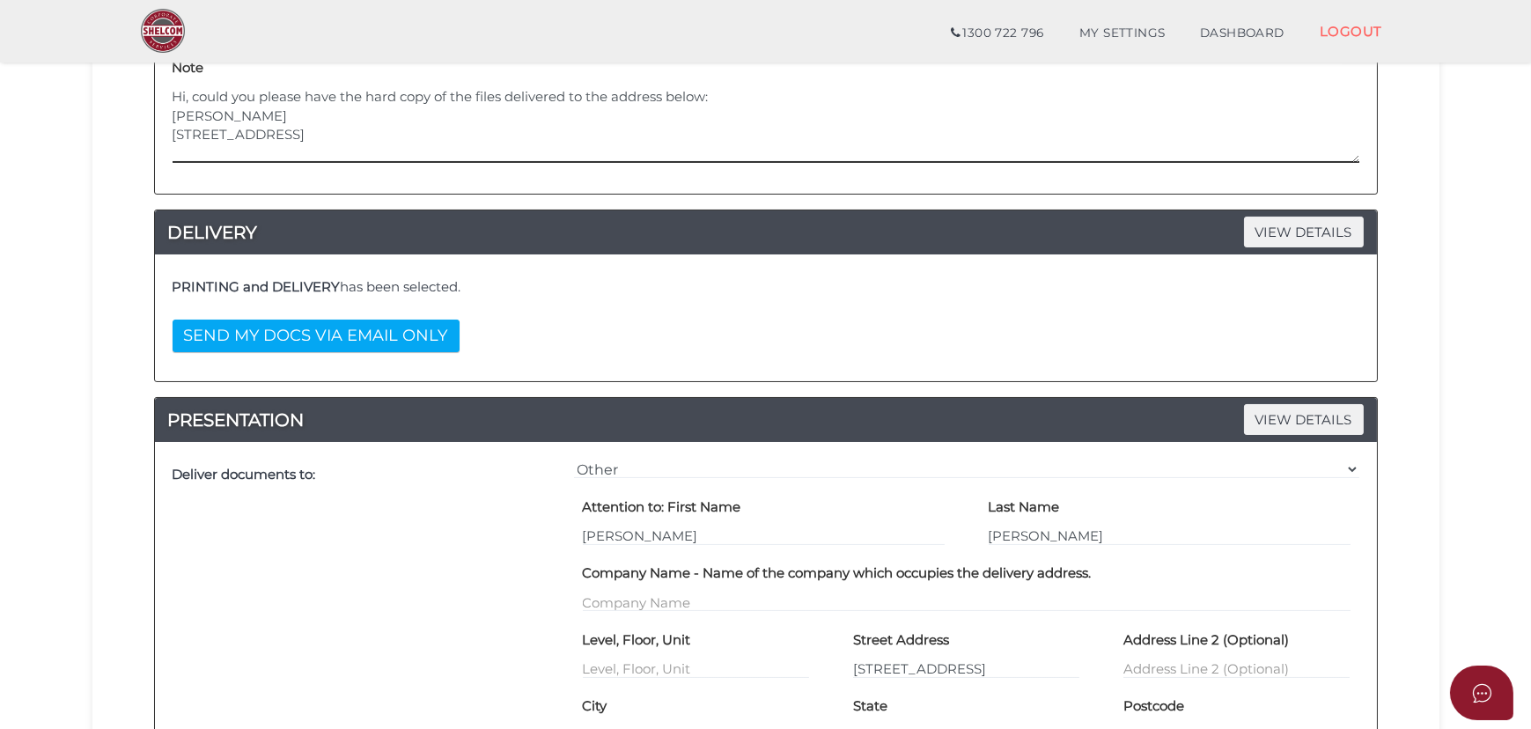
click at [303, 144] on textarea "Hi, could you please have the hard copy of the files delivered to the address b…" at bounding box center [766, 125] width 1187 height 76
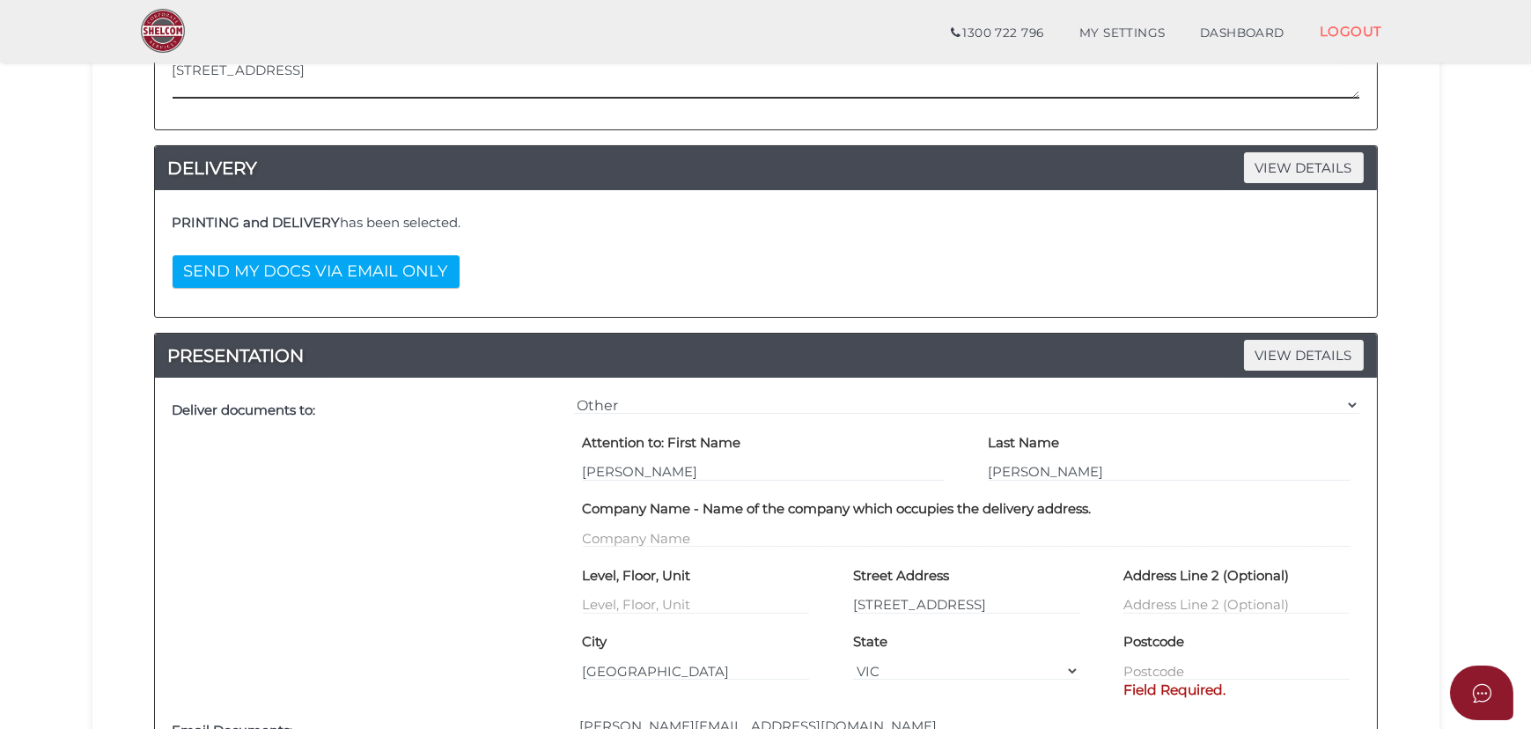
scroll to position [480, 0]
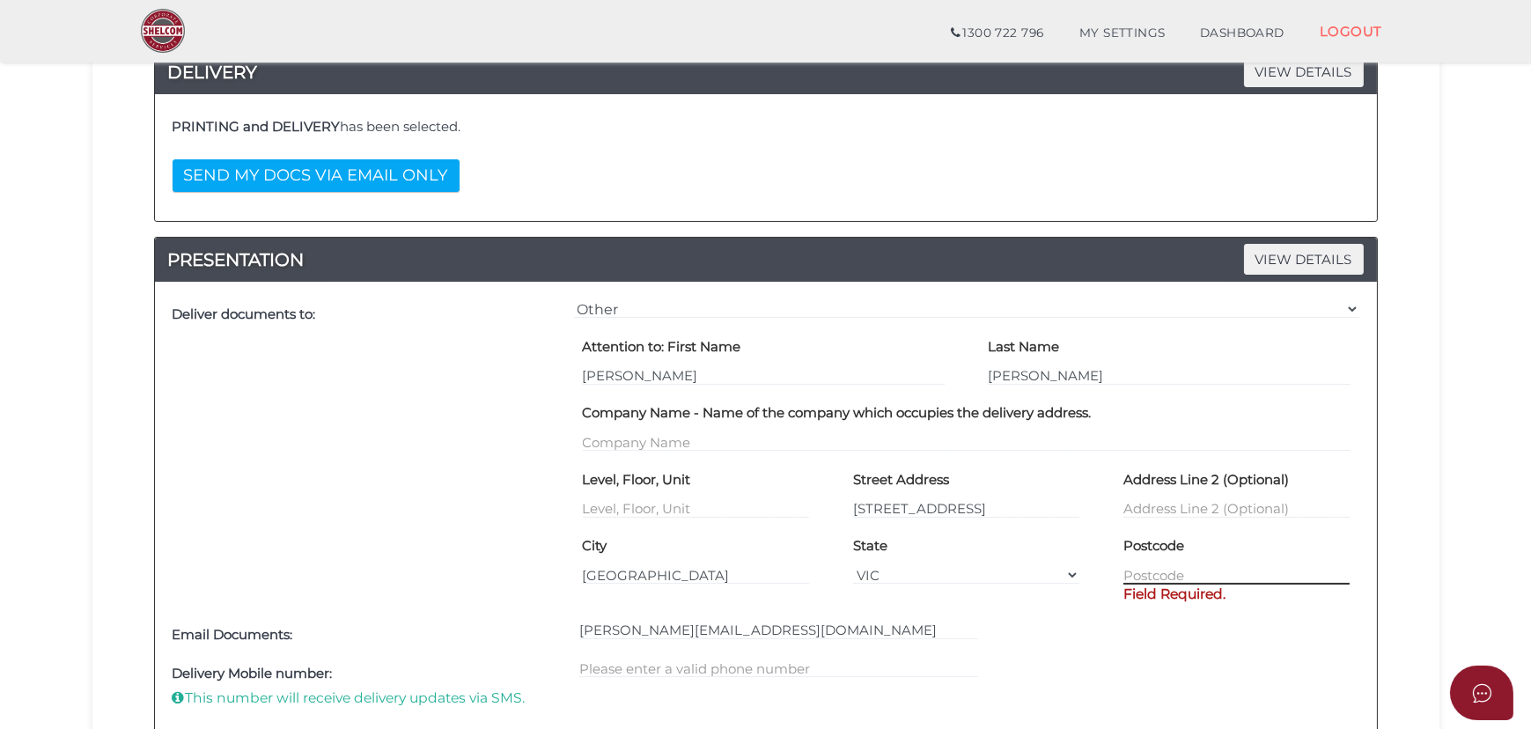
click at [1176, 569] on input "text" at bounding box center [1237, 574] width 226 height 19
paste input "3024"
type input "3024"
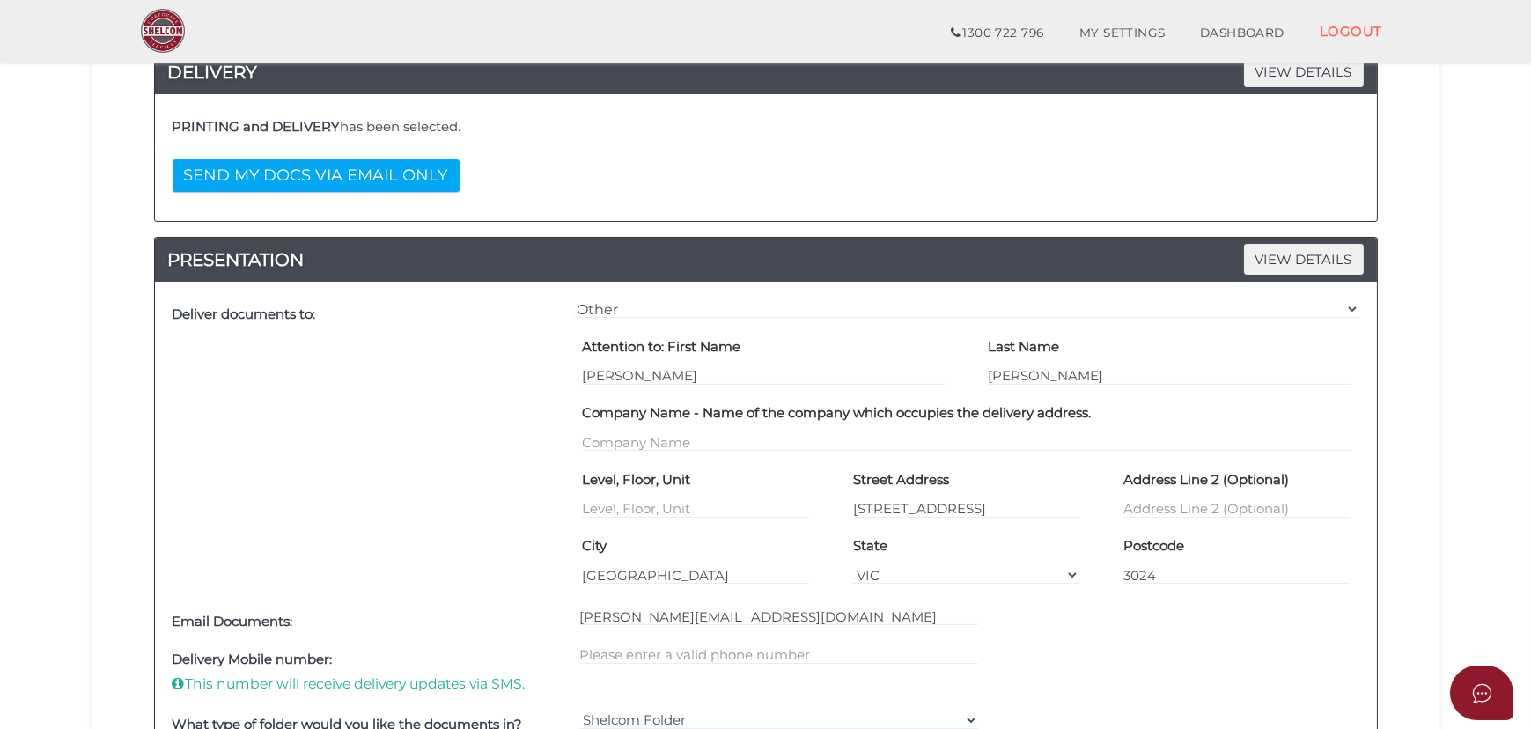
click at [1150, 607] on div "Email Documents: [PERSON_NAME][EMAIL_ADDRESS][DOMAIN_NAME]" at bounding box center [766, 621] width 1196 height 39
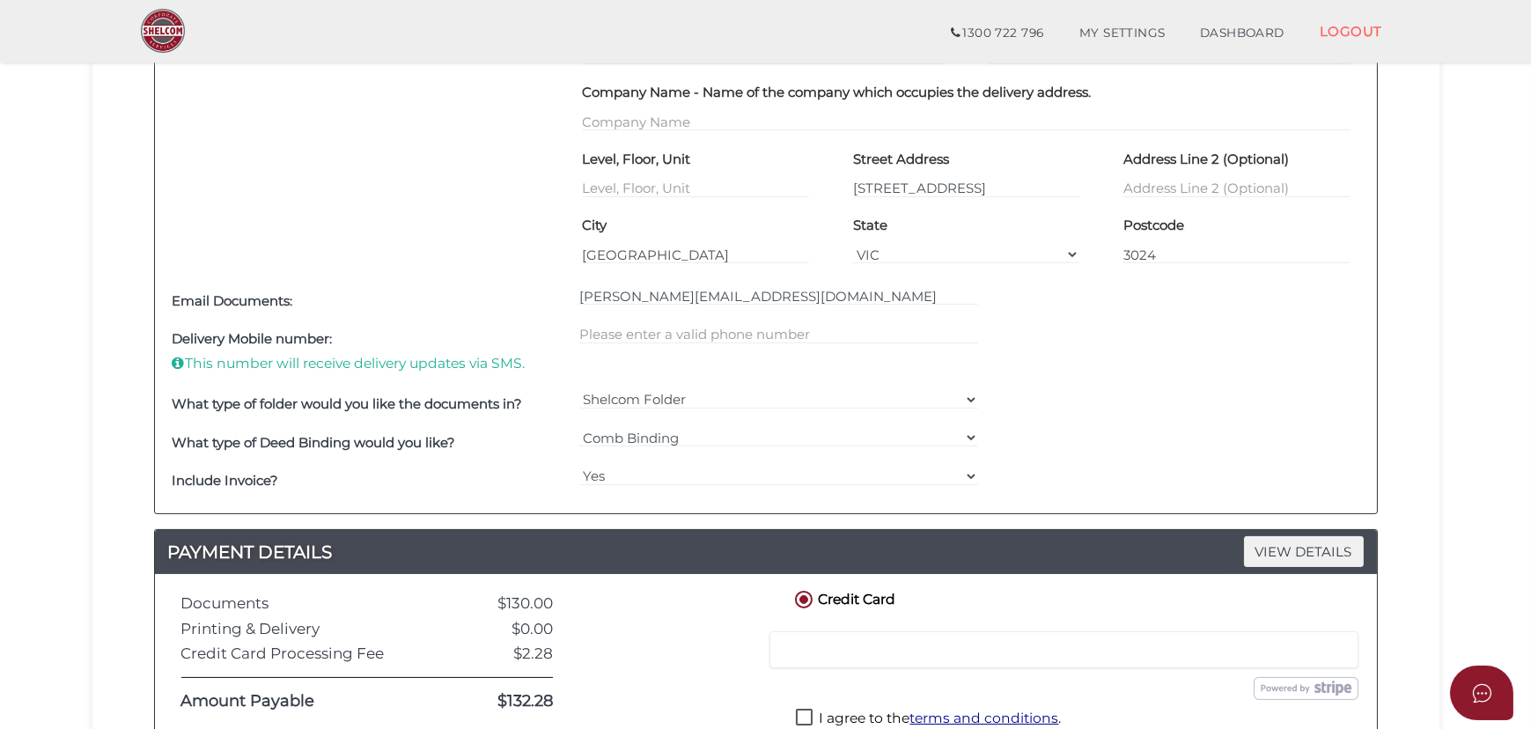
scroll to position [720, 0]
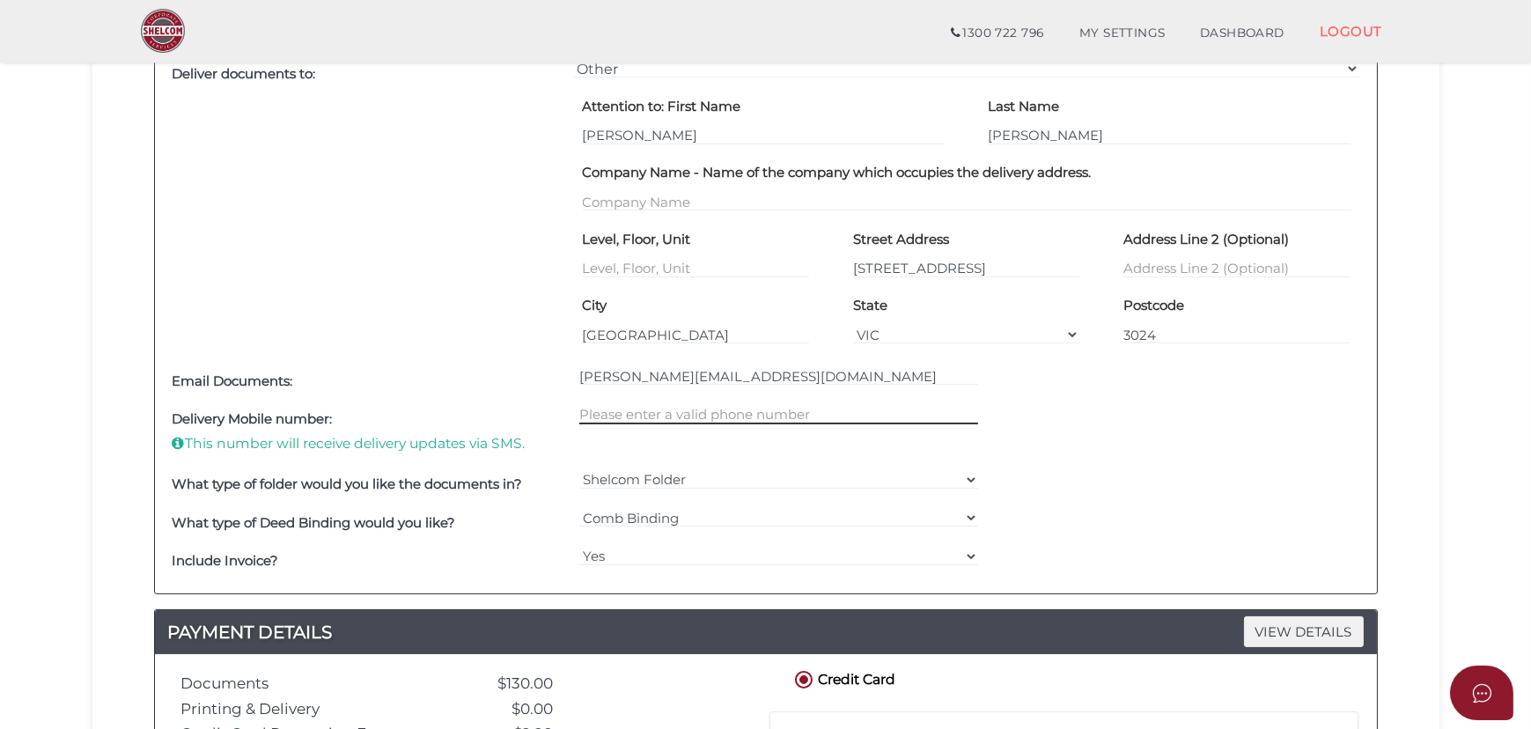
click at [708, 411] on input "text" at bounding box center [778, 414] width 399 height 19
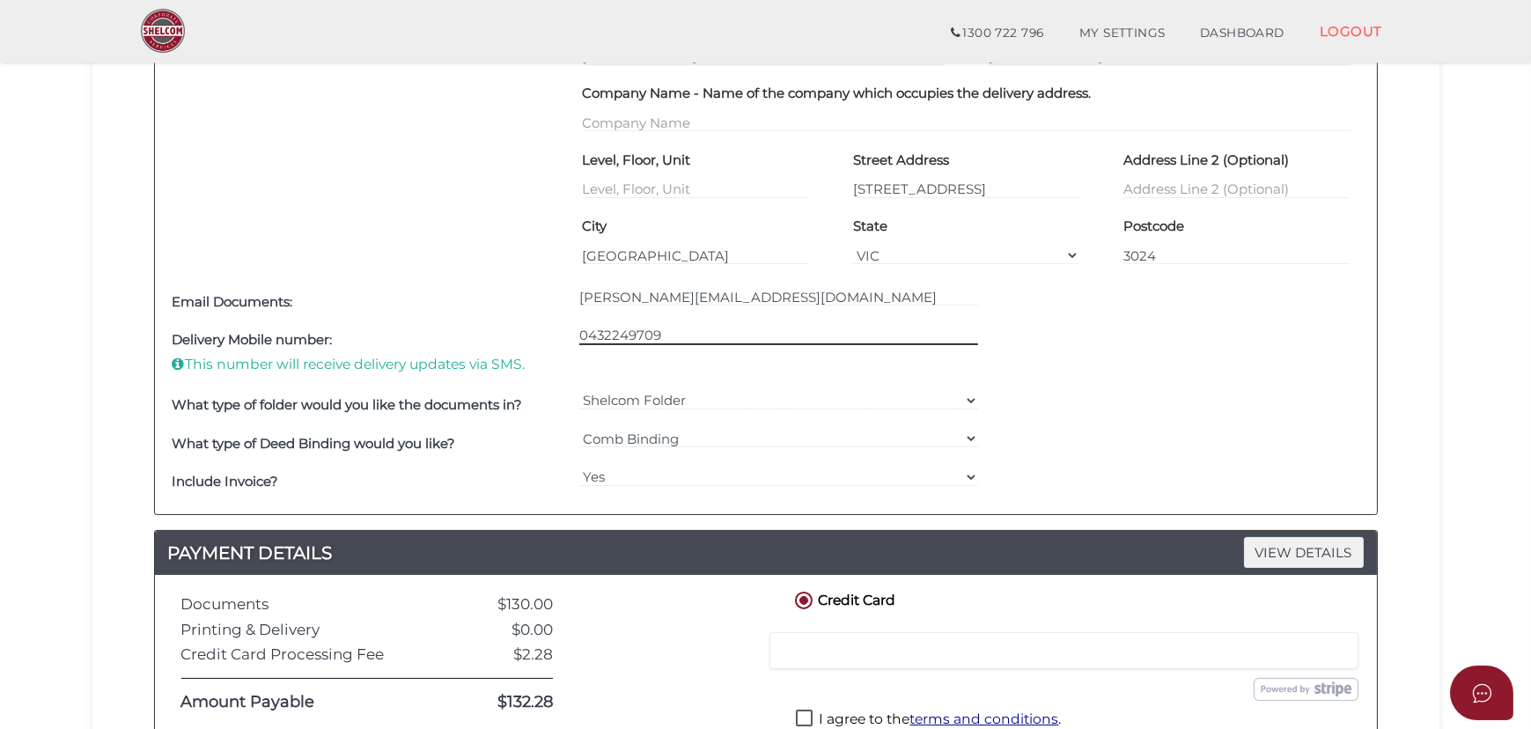
scroll to position [801, 0]
type input "0432249709"
click at [669, 483] on select "Yes No" at bounding box center [778, 476] width 399 height 19
select select "No"
click at [579, 467] on select "Yes No" at bounding box center [778, 476] width 399 height 19
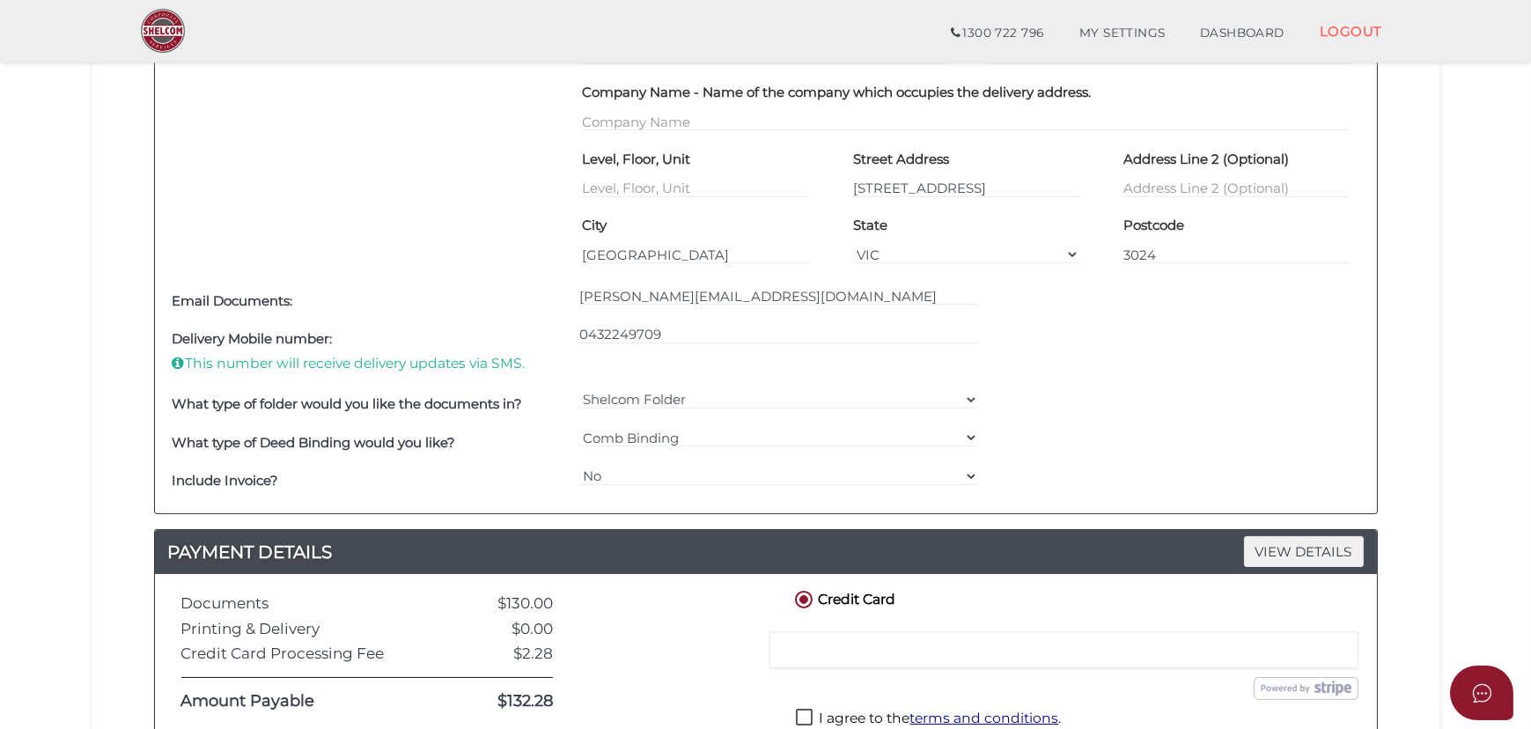
drag, startPoint x: 668, startPoint y: 367, endPoint x: 692, endPoint y: 376, distance: 25.4
click at [673, 370] on div "0432249709" at bounding box center [779, 353] width 408 height 65
click at [1182, 393] on div "What type of folder would you like the documents in? Shelcom Folder === Please …" at bounding box center [766, 405] width 1196 height 39
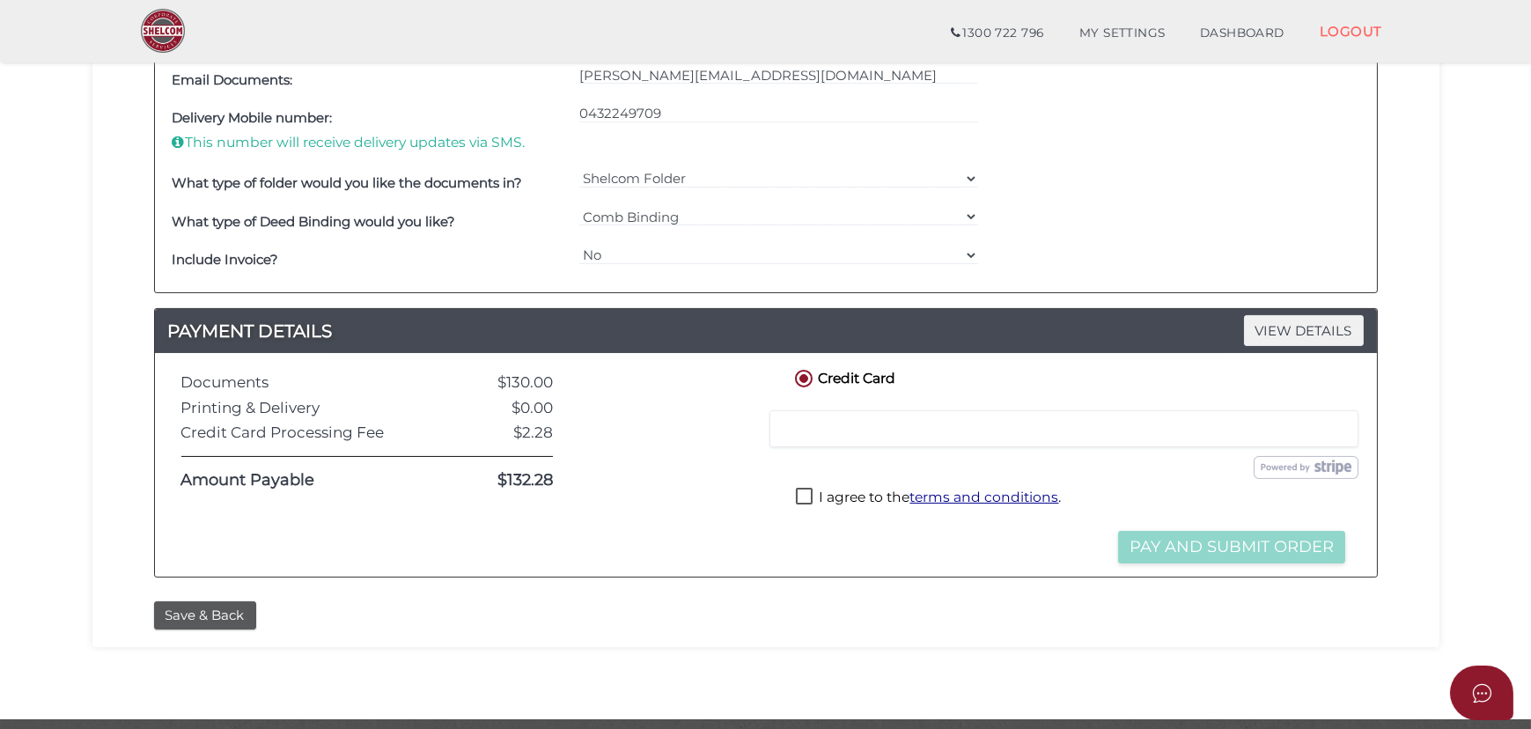
scroll to position [1040, 0]
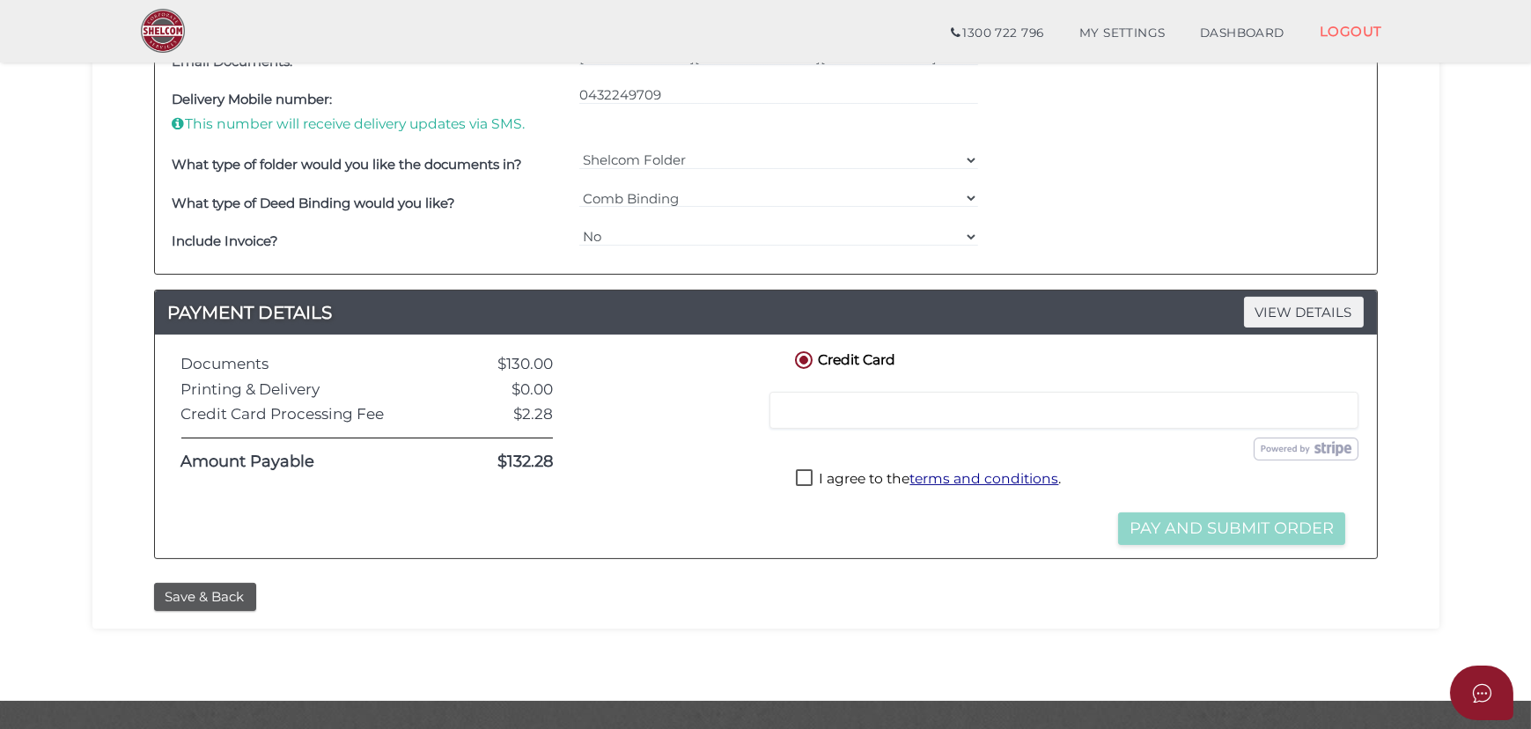
click at [827, 472] on label "I agree to the terms and conditions ." at bounding box center [928, 480] width 265 height 22
checkbox input "true"
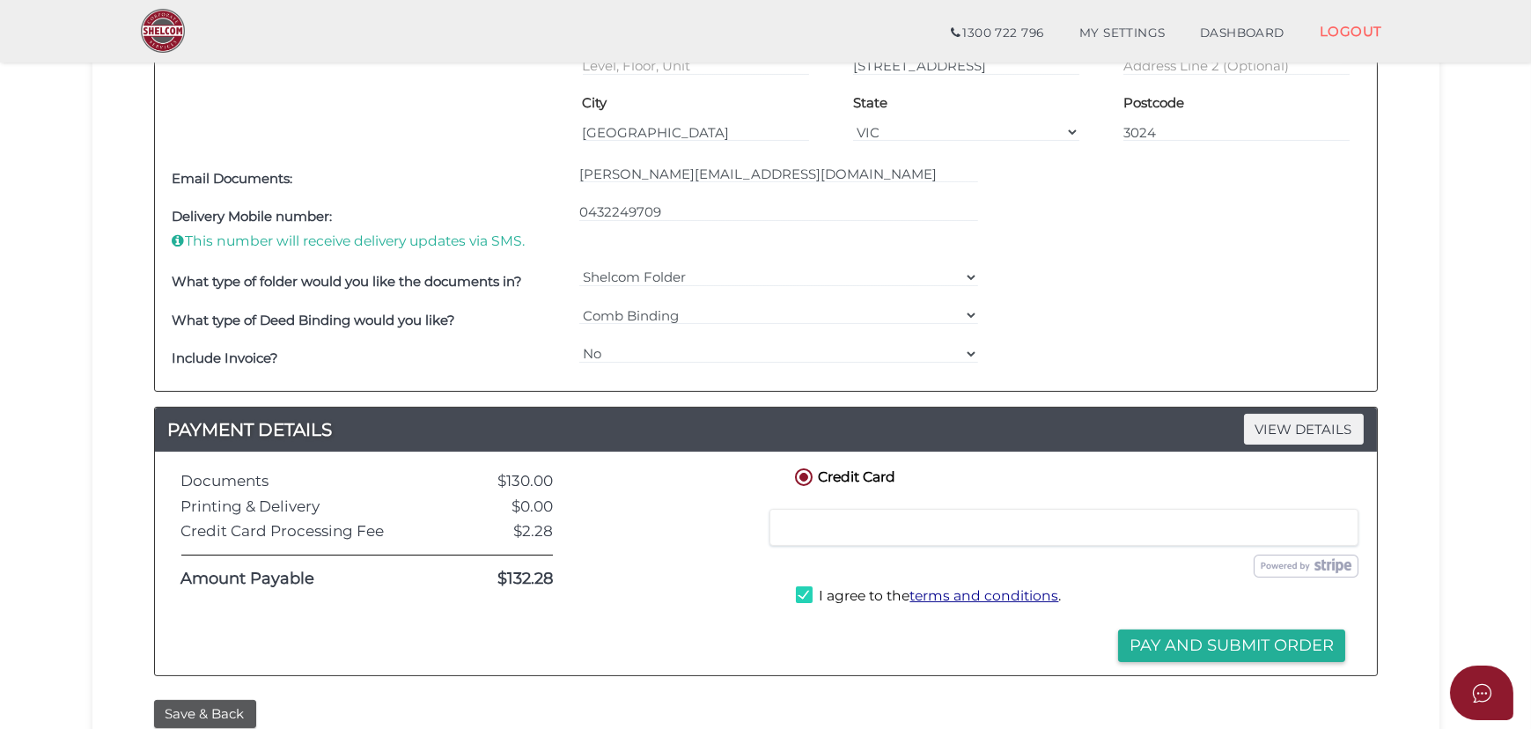
scroll to position [881, 0]
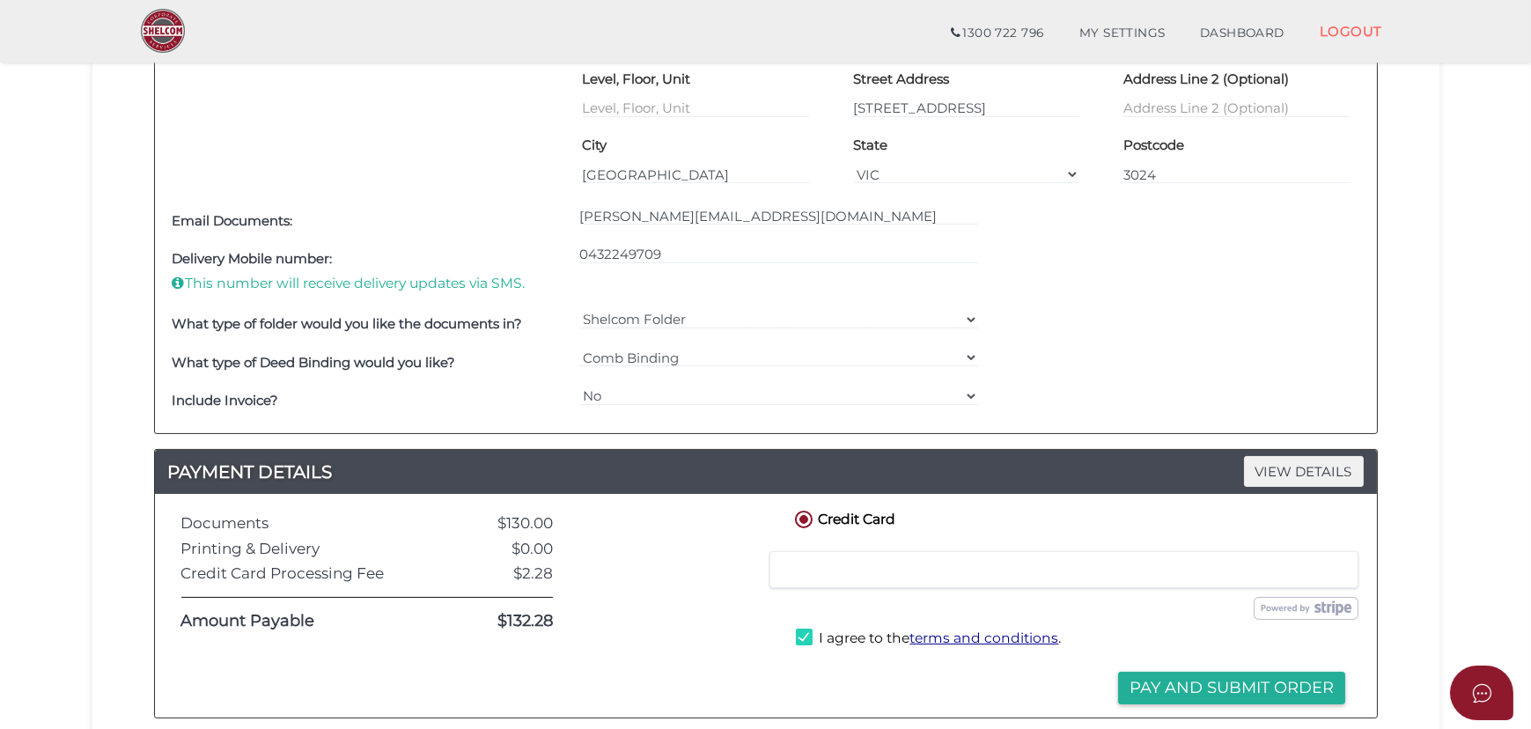
click at [914, 556] on div at bounding box center [1064, 569] width 589 height 37
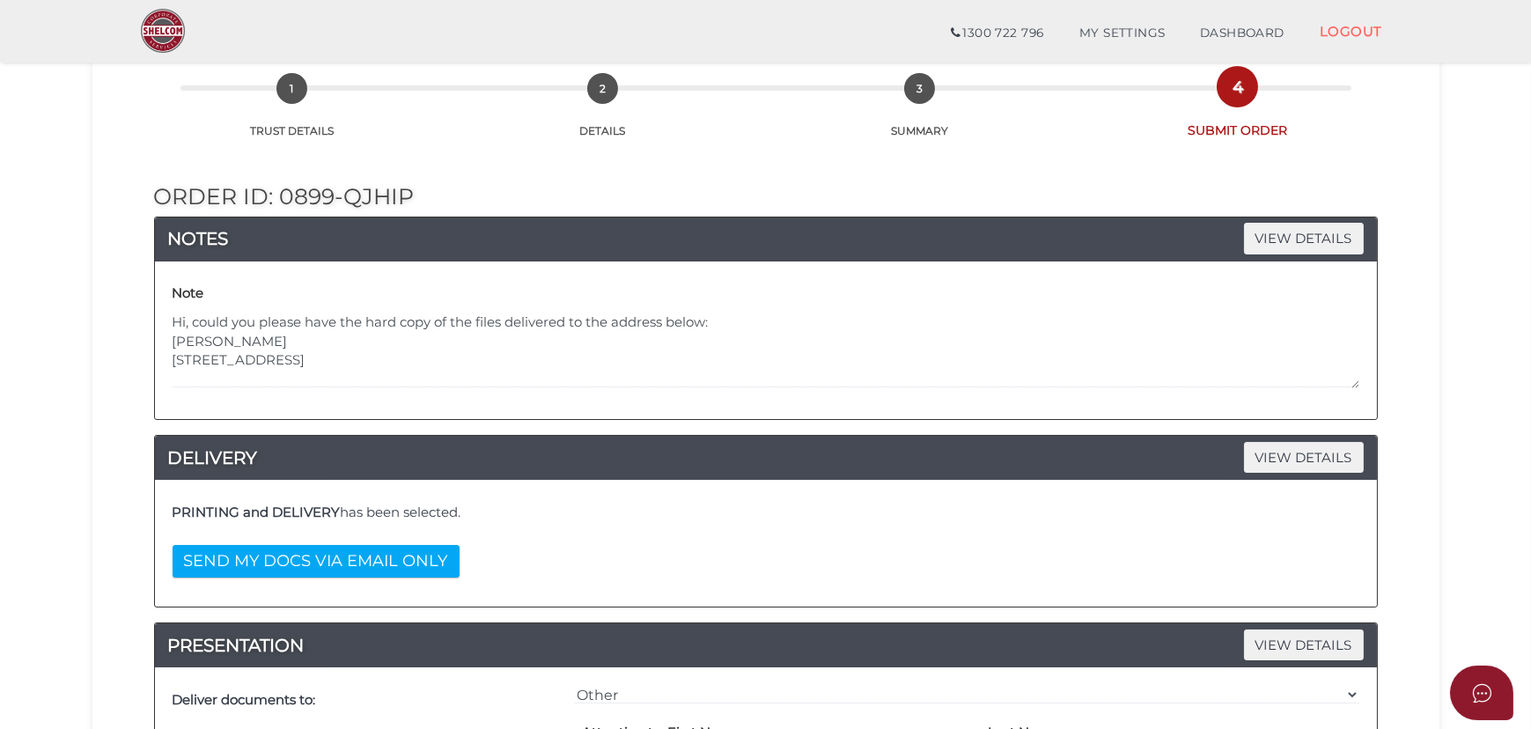
scroll to position [0, 0]
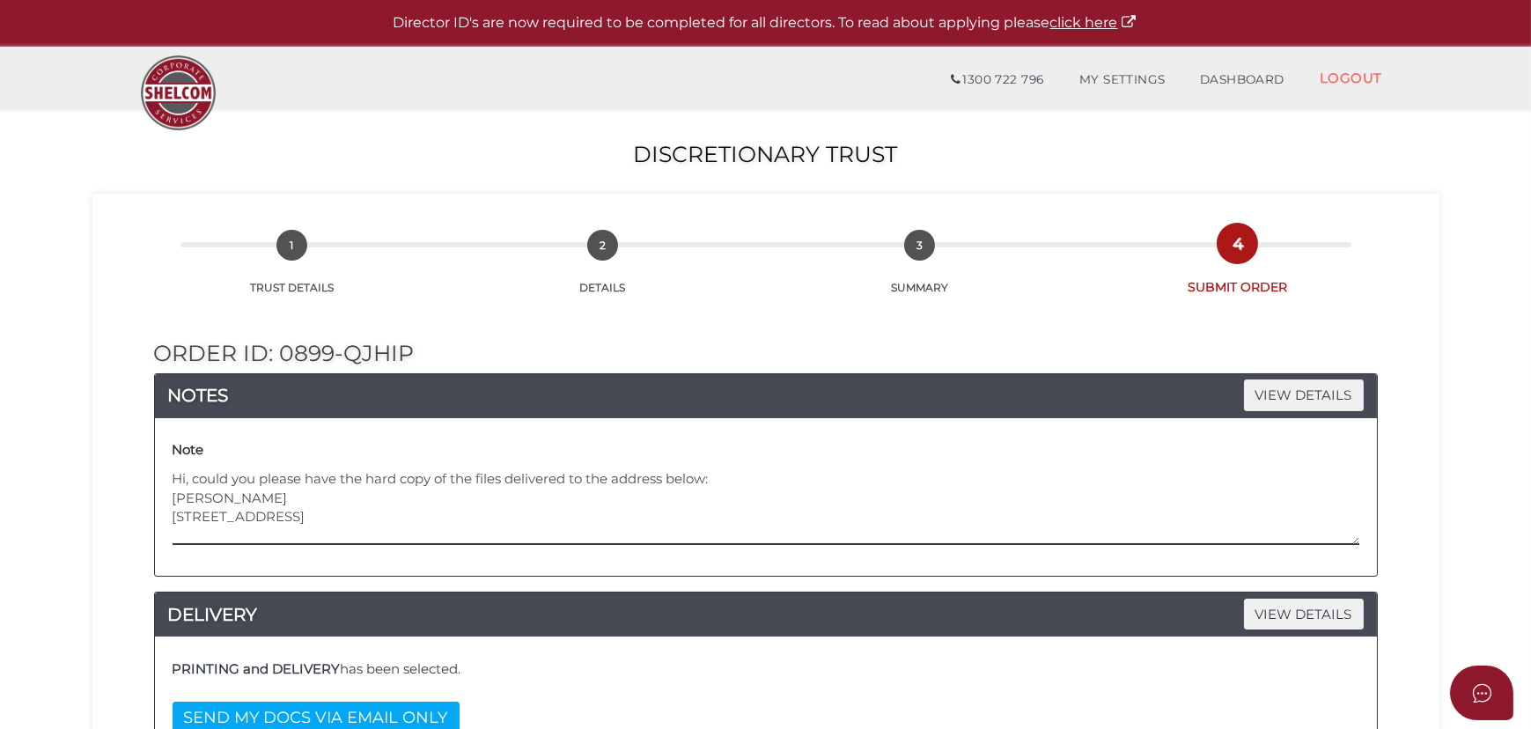
drag, startPoint x: 352, startPoint y: 534, endPoint x: 144, endPoint y: 486, distance: 213.2
click at [402, 513] on textarea "Hi, could you please have the hard copy of the files delivered to the address b…" at bounding box center [766, 507] width 1187 height 76
click at [349, 529] on textarea "Hi, could you please have the hard copy of the files delivered to the address b…" at bounding box center [766, 507] width 1187 height 76
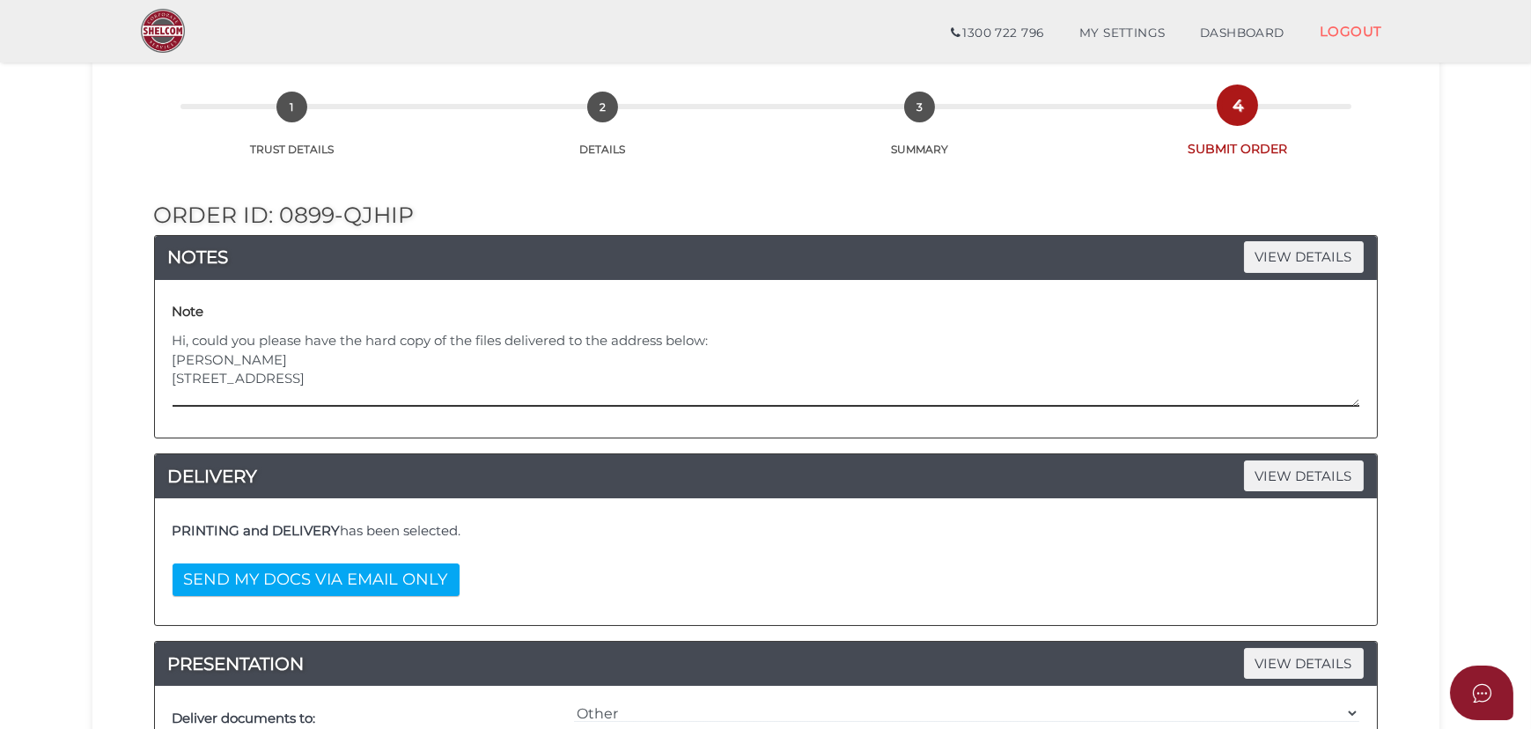
scroll to position [240, 0]
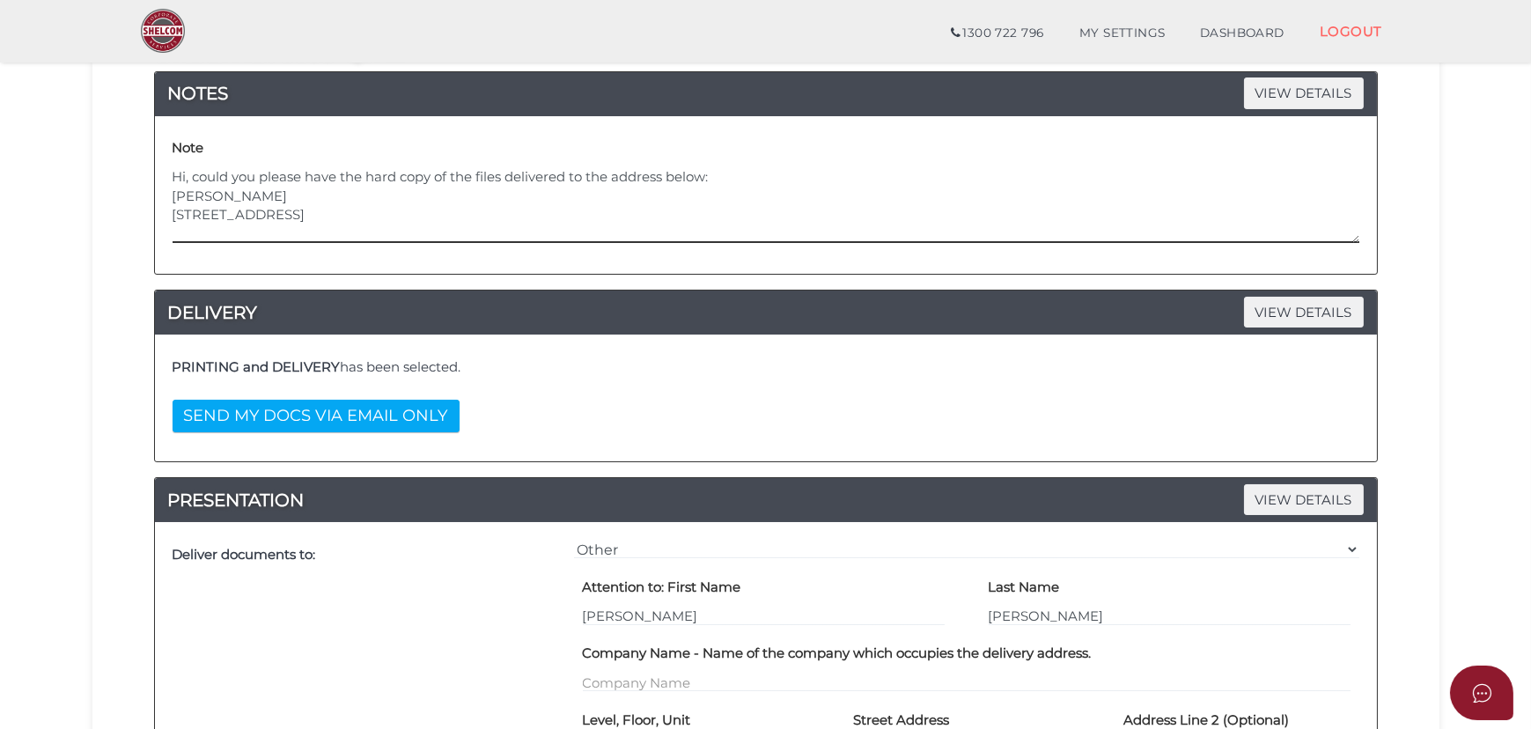
drag, startPoint x: 346, startPoint y: 231, endPoint x: 110, endPoint y: 121, distance: 260.4
click at [110, 121] on div "Order ID: 0899-QJhiP NOTES VIEW DETAILS Note Hi, could you please have the hard…" at bounding box center [766, 684] width 1321 height 1381
click at [535, 210] on textarea "Hi, could you please have the hard copy of the files delivered to the address b…" at bounding box center [766, 205] width 1187 height 76
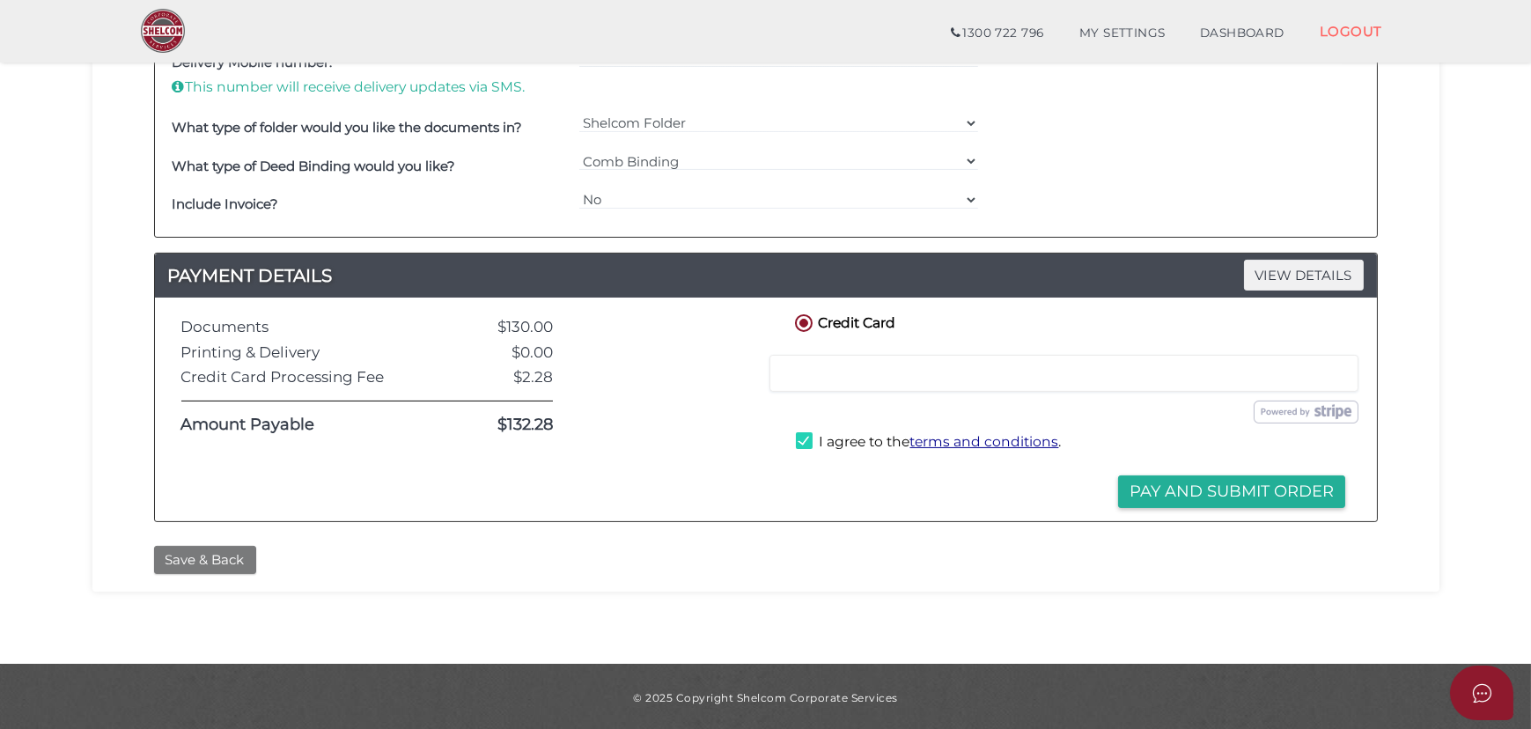
click at [218, 562] on button "Save & Back" at bounding box center [205, 560] width 102 height 29
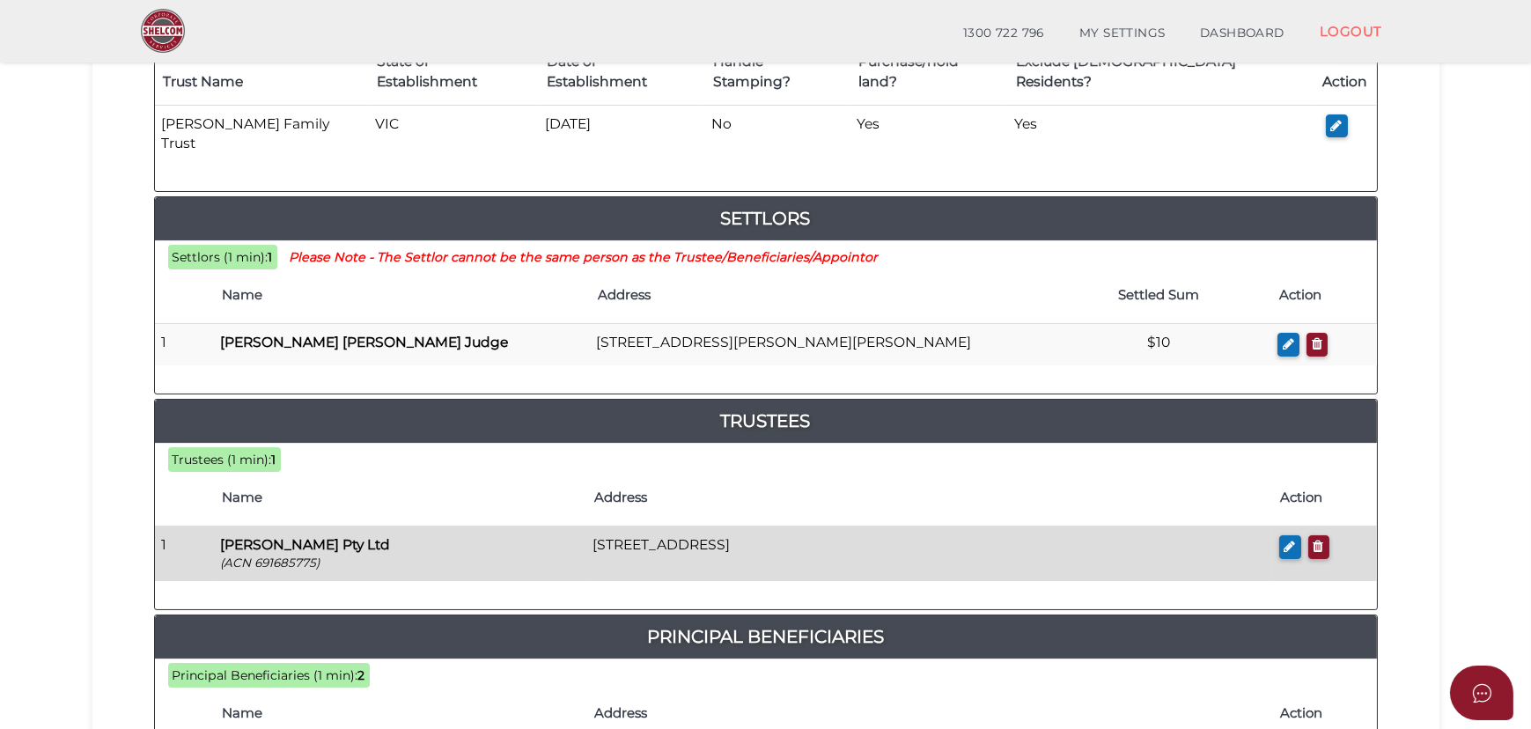
scroll to position [1022, 0]
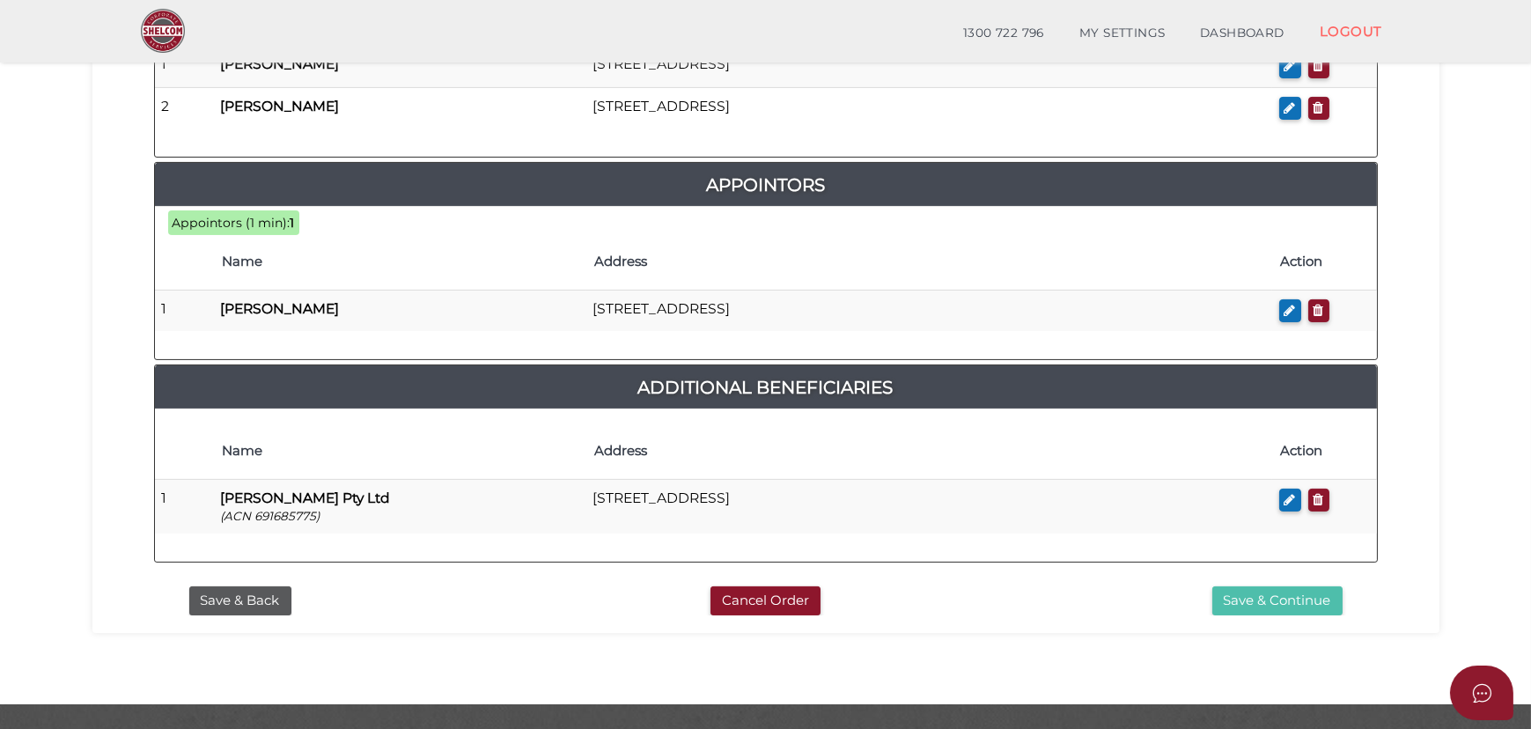
click at [1251, 587] on button "Save & Continue" at bounding box center [1278, 601] width 130 height 29
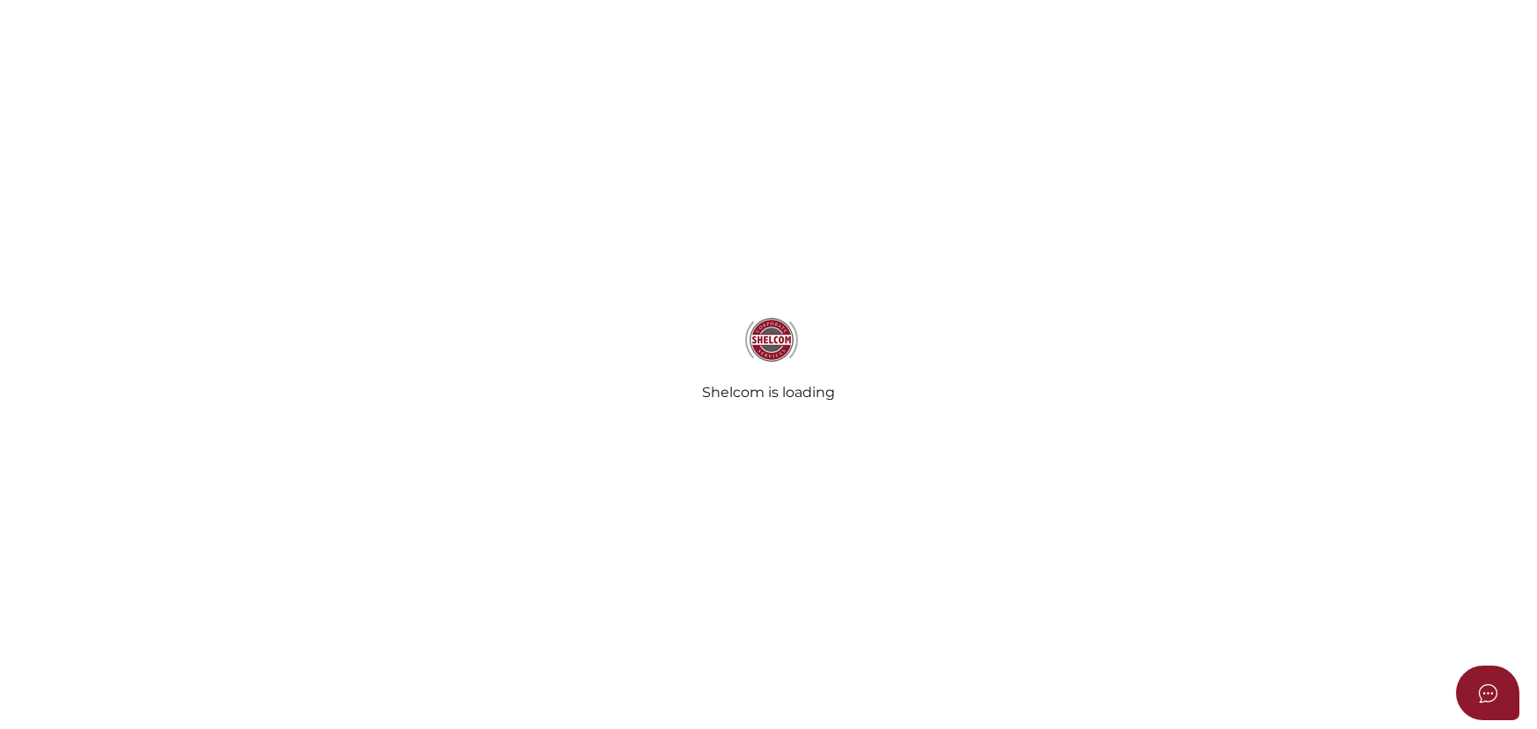
select select "Comb Binding"
radio input "true"
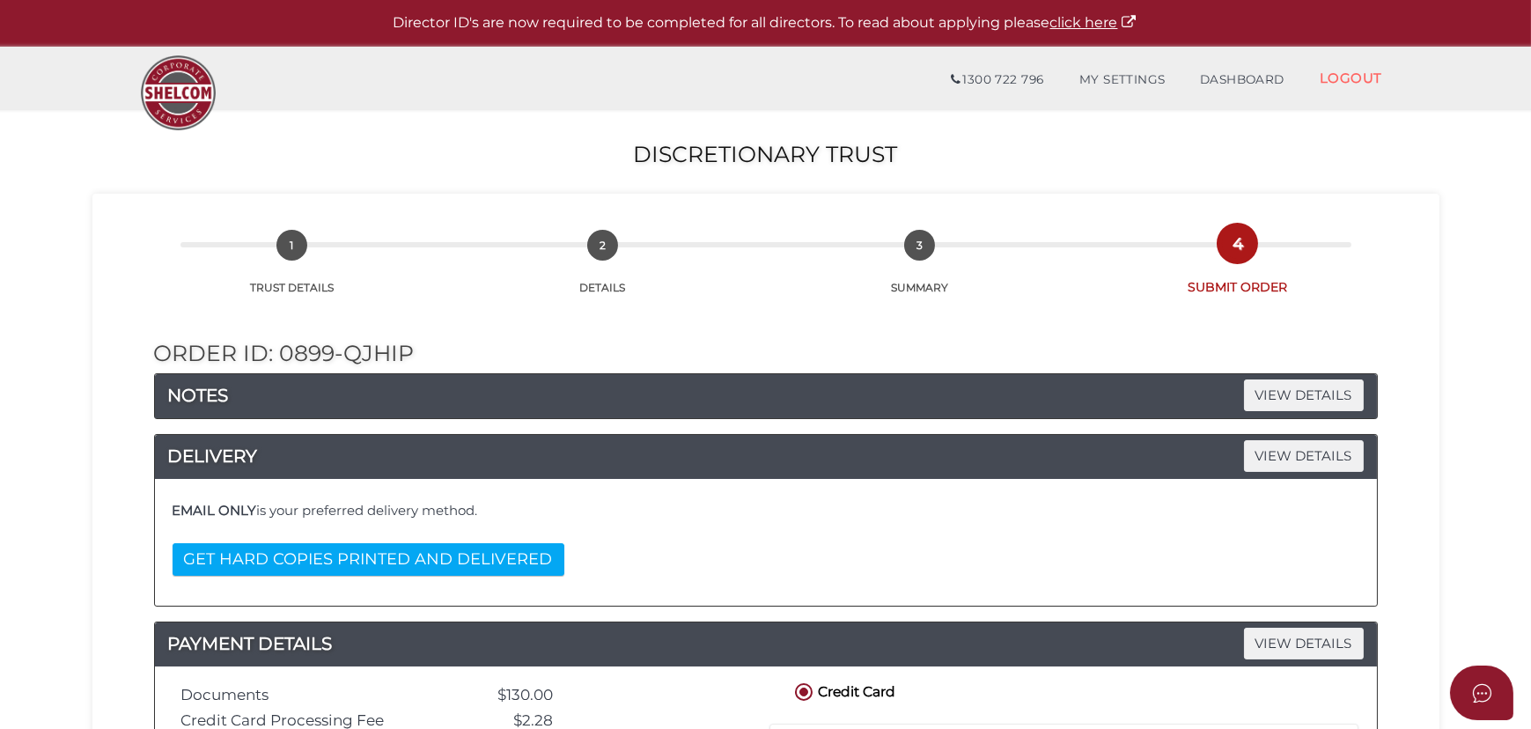
click at [457, 568] on button "GET HARD COPIES PRINTED AND DELIVERED" at bounding box center [369, 559] width 392 height 33
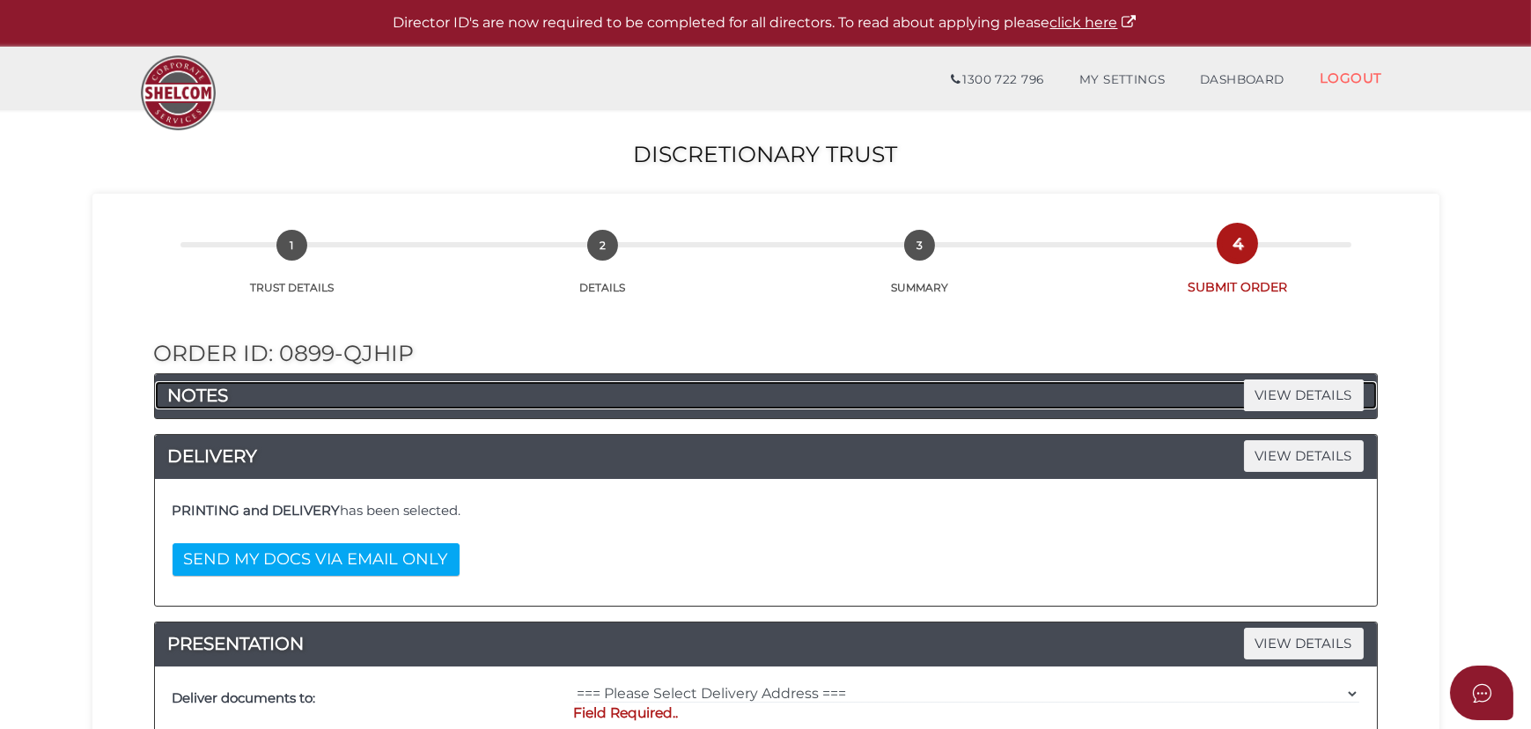
click at [1302, 396] on span "VIEW DETAILS" at bounding box center [1304, 395] width 120 height 31
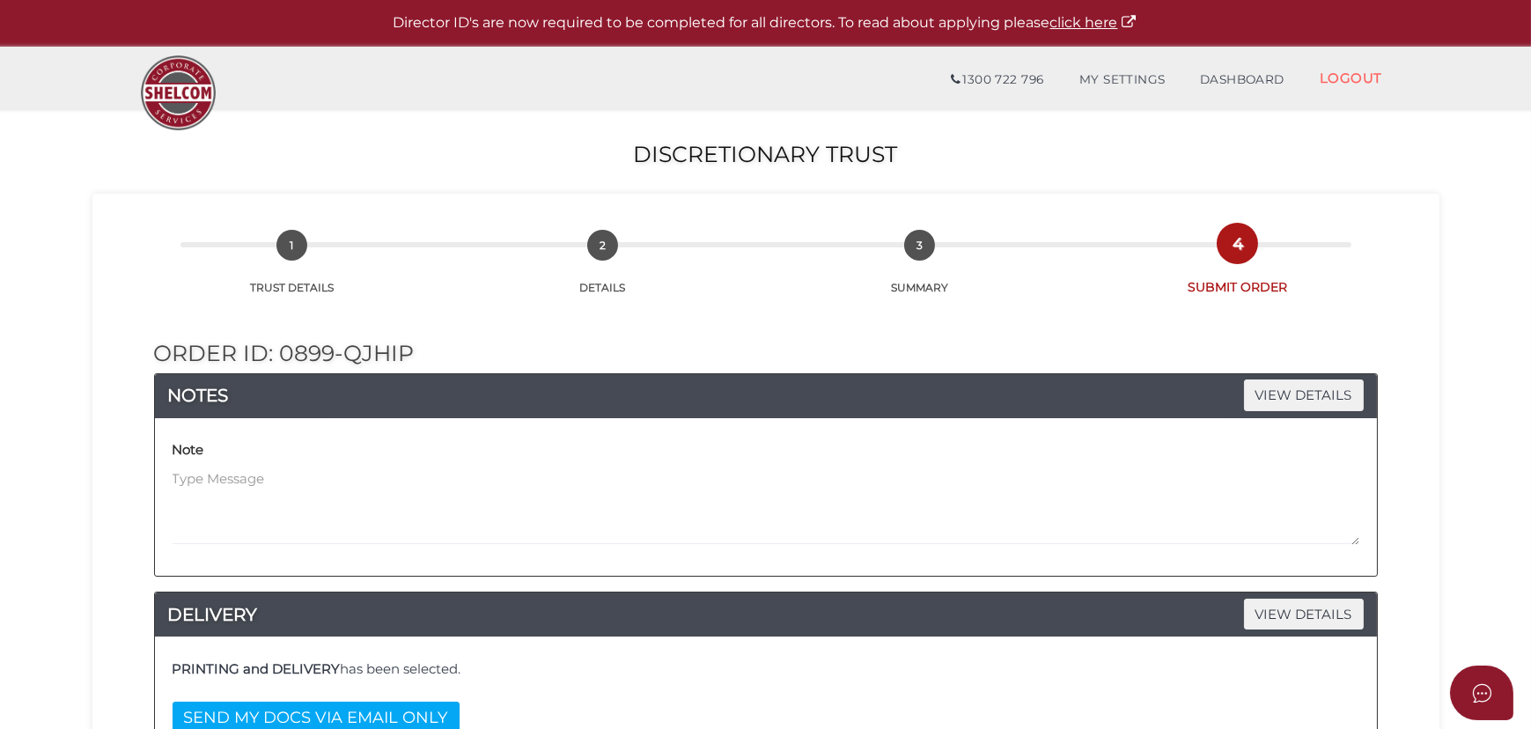
click at [502, 462] on div "Note" at bounding box center [766, 490] width 1187 height 109
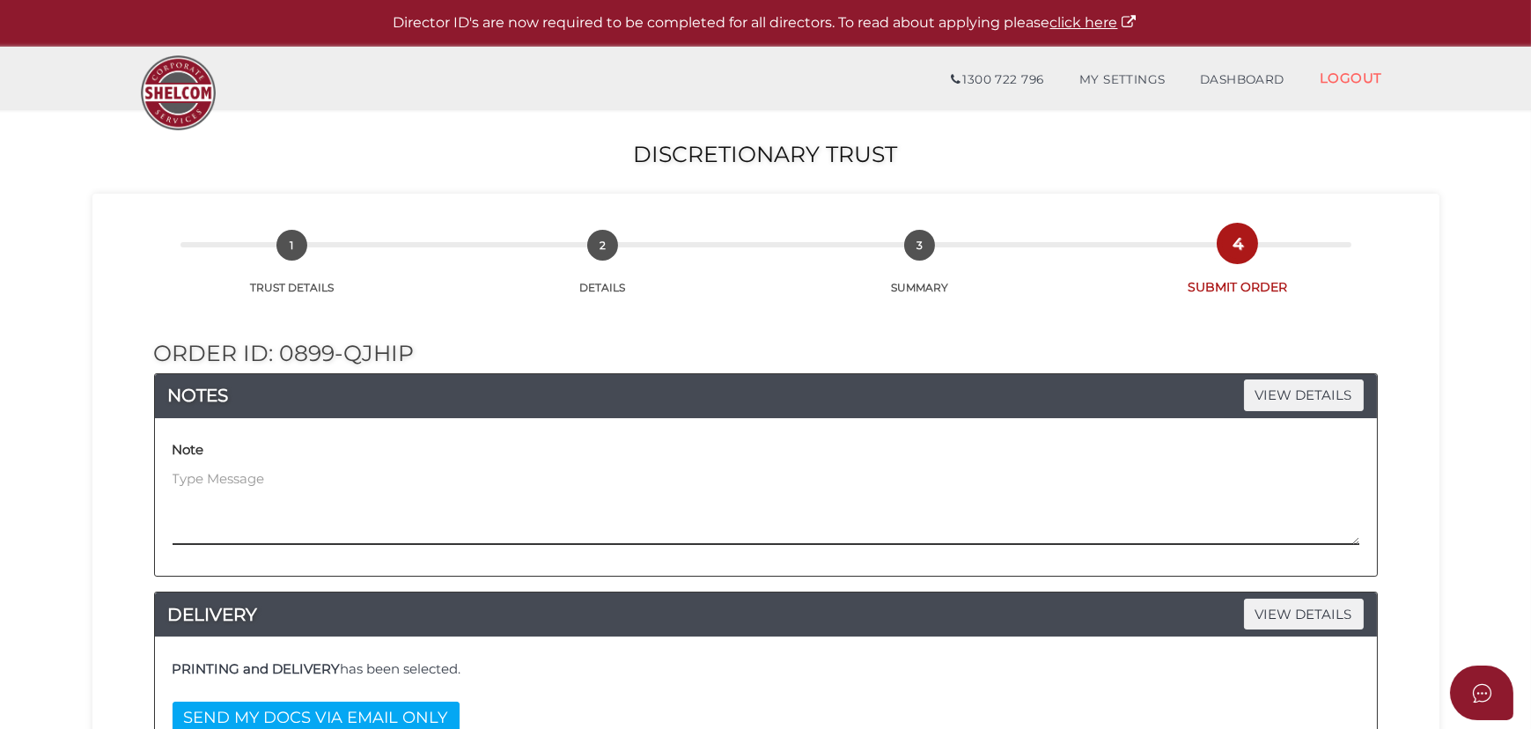
click at [297, 498] on textarea at bounding box center [766, 507] width 1187 height 76
paste textarea "Hi, could you please have the hard copy of the files delivered to the address b…"
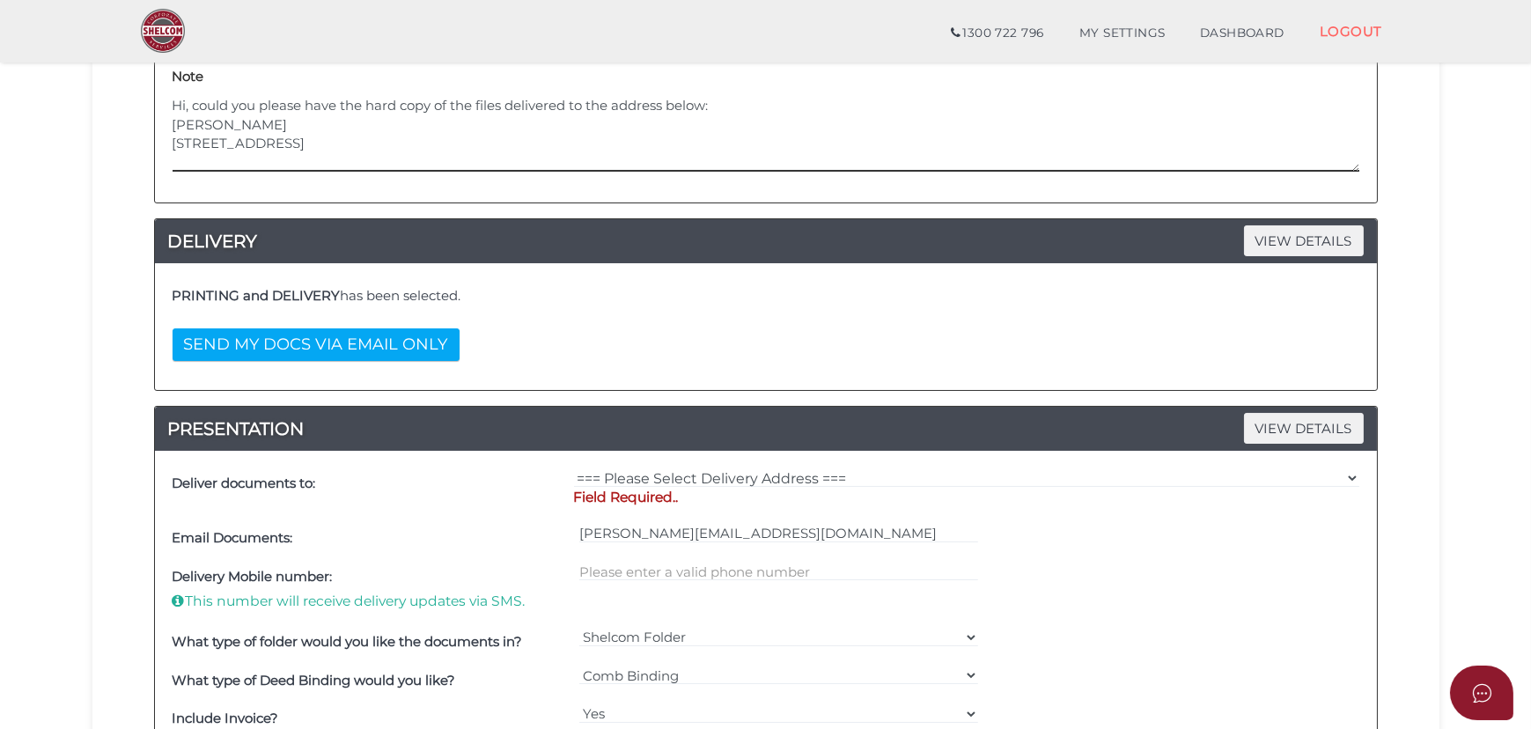
scroll to position [320, 0]
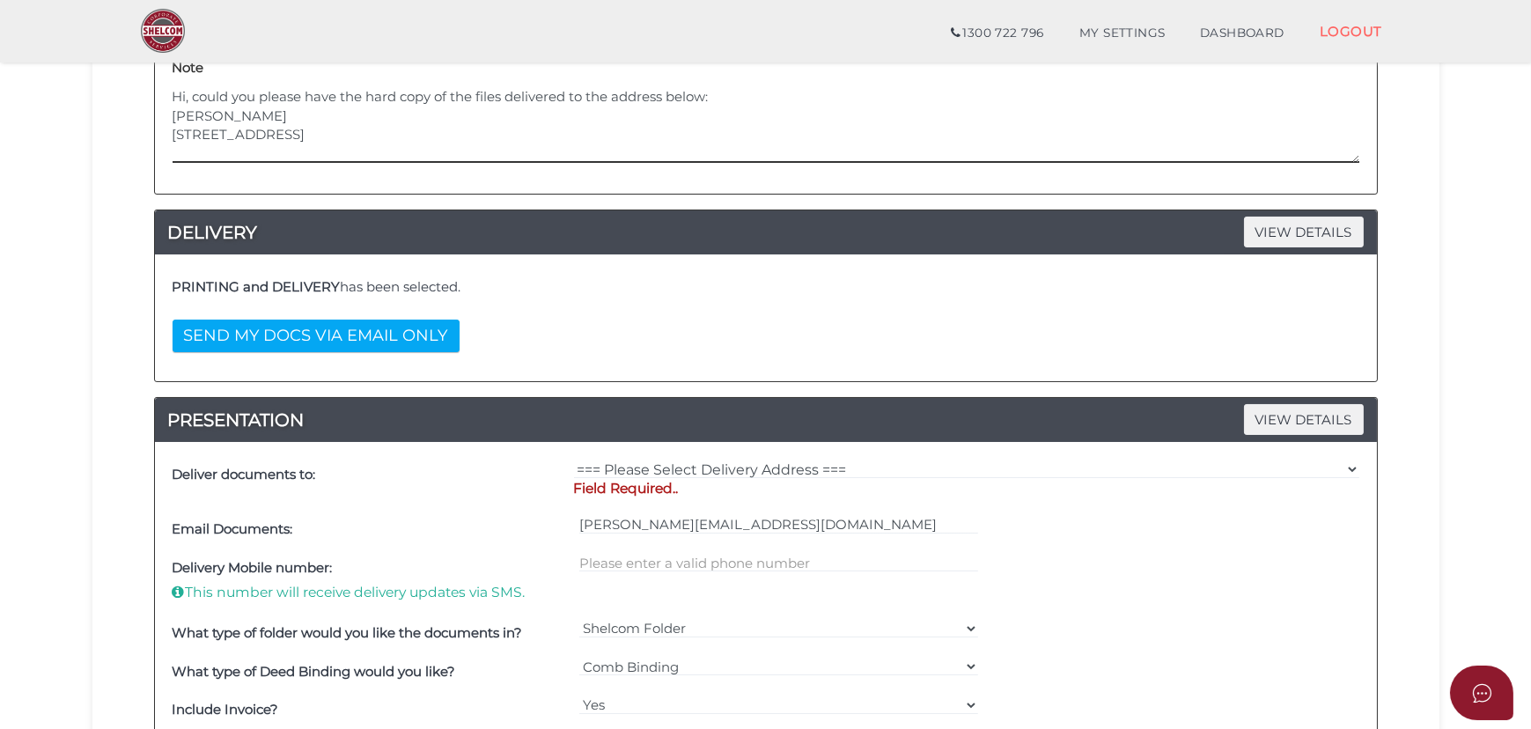
type textarea "Hi, could you please have the hard copy of the files delivered to the address b…"
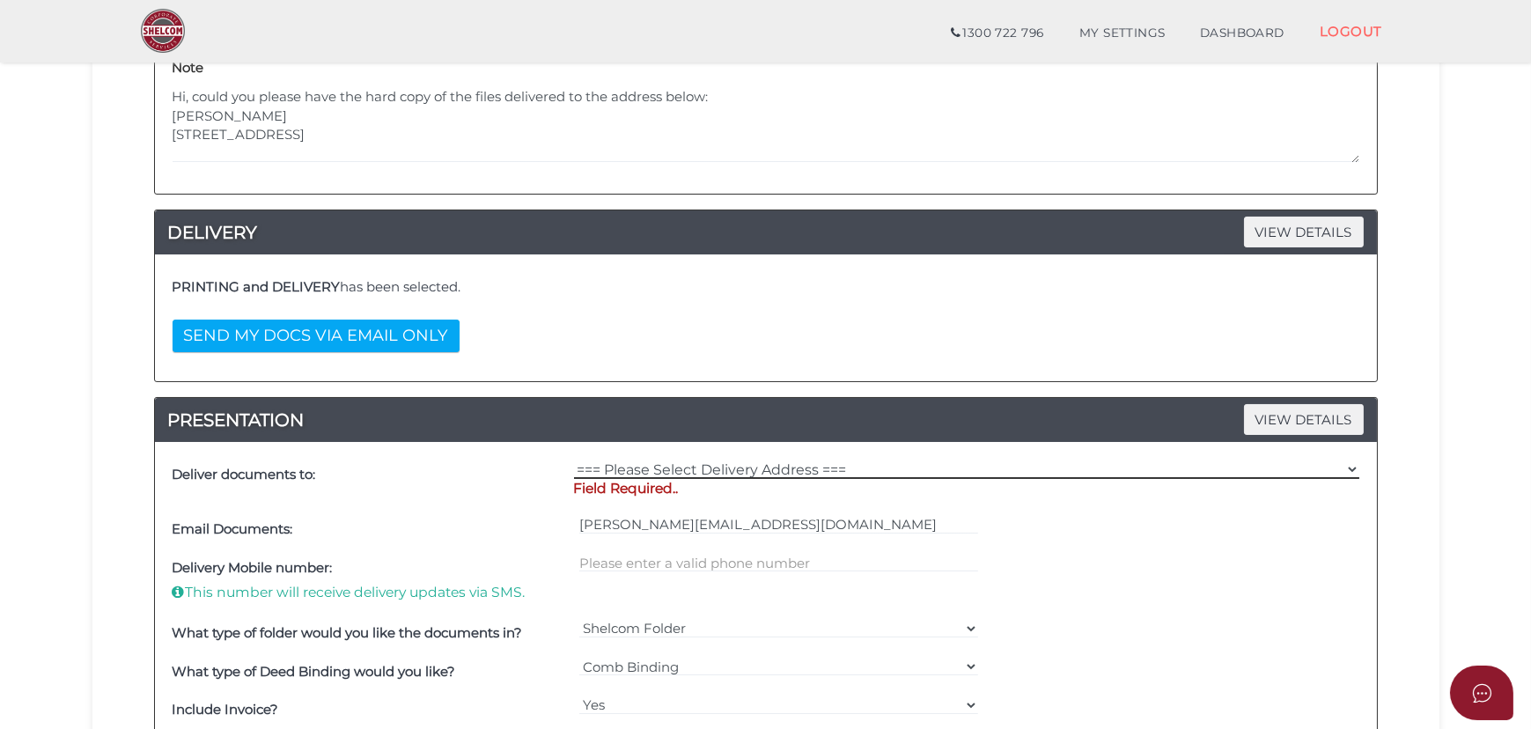
click at [710, 473] on select "=== Please Select Delivery Address === (User Address - [PERSON_NAME][GEOGRAPHIC…" at bounding box center [967, 469] width 786 height 19
select select "Other"
click at [574, 460] on select "=== Please Select Delivery Address === (User Address - [PERSON_NAME][GEOGRAPHIC…" at bounding box center [967, 469] width 786 height 19
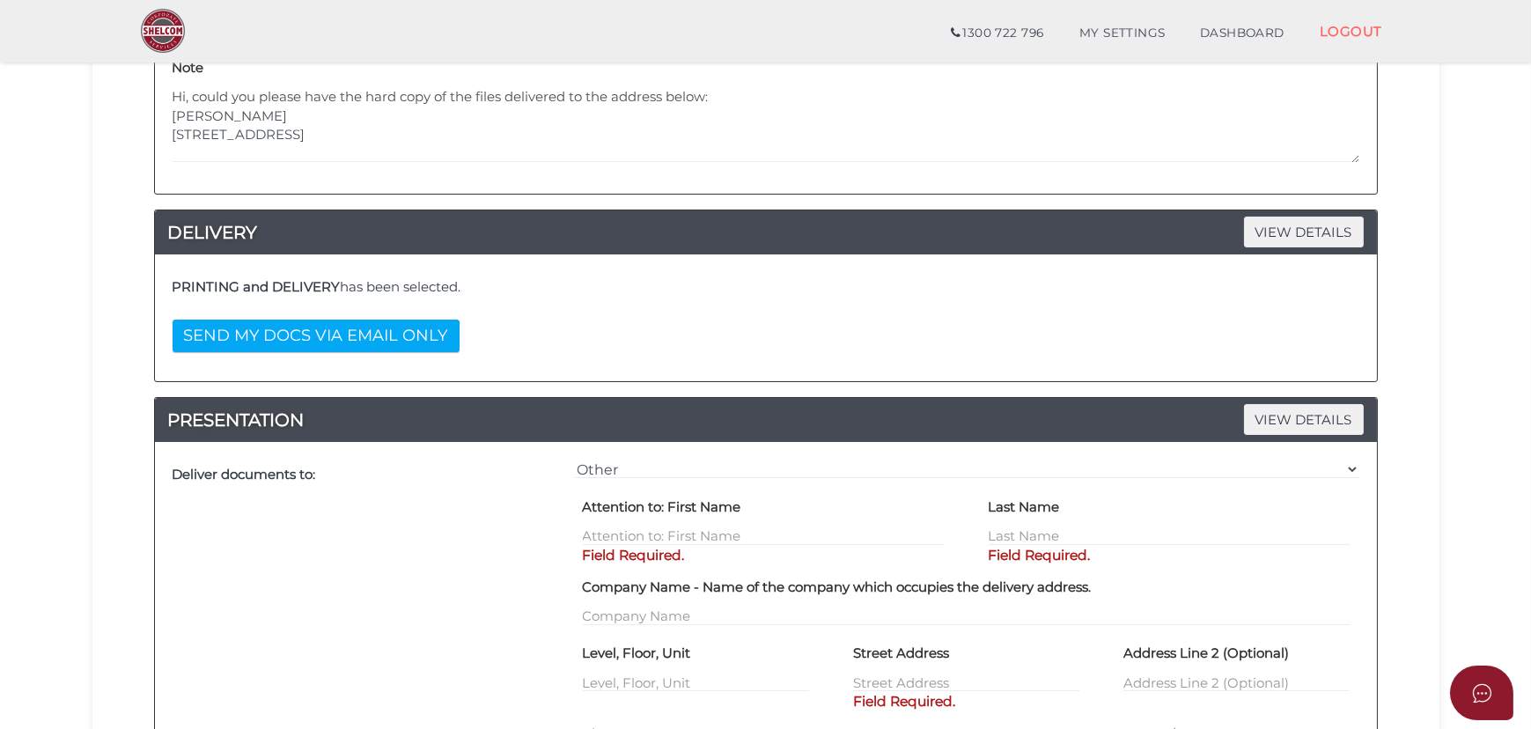
click at [657, 520] on div "Attention to: First Name Field Required." at bounding box center [764, 519] width 362 height 54
click at [653, 533] on input "text" at bounding box center [764, 536] width 362 height 19
type input "[PERSON_NAME]"
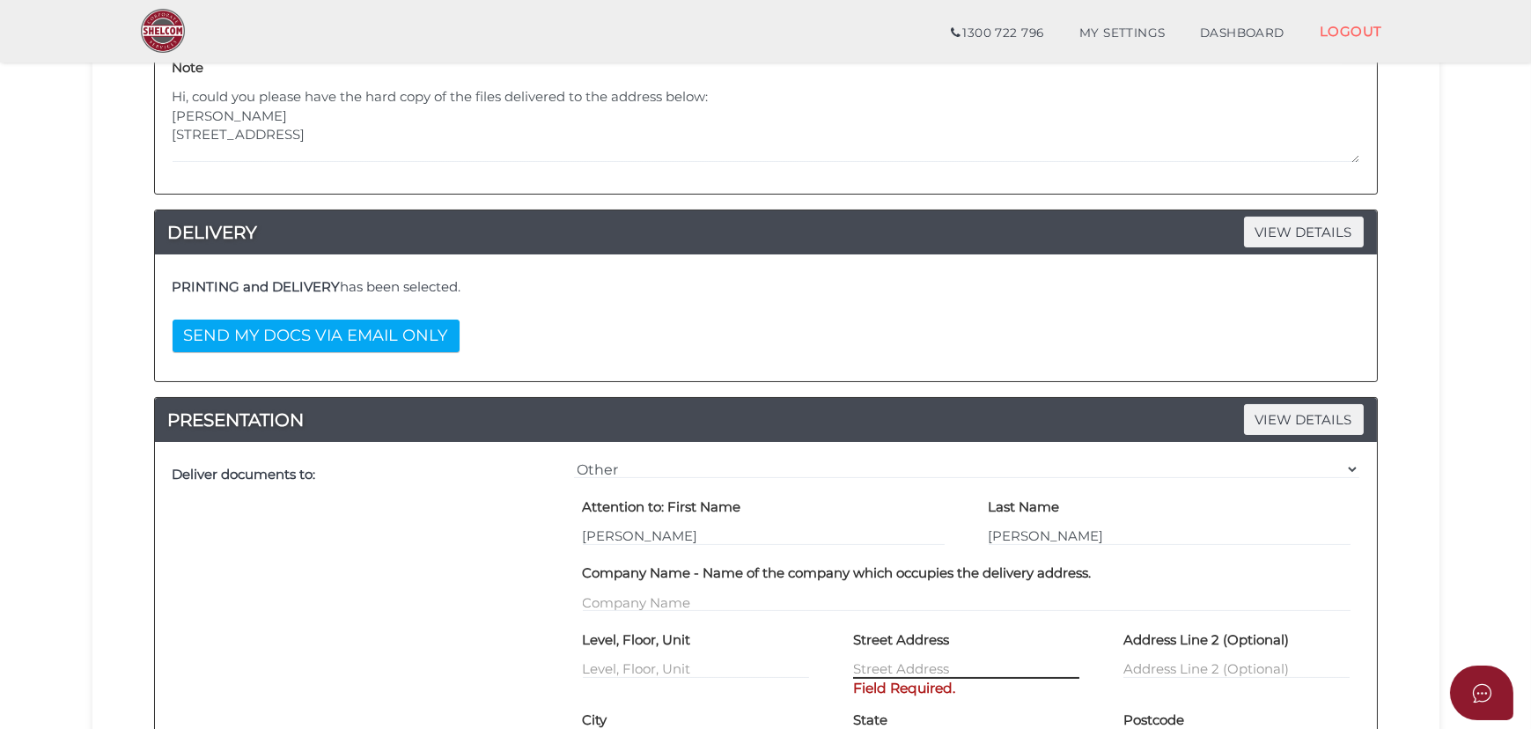
scroll to position [159, 0]
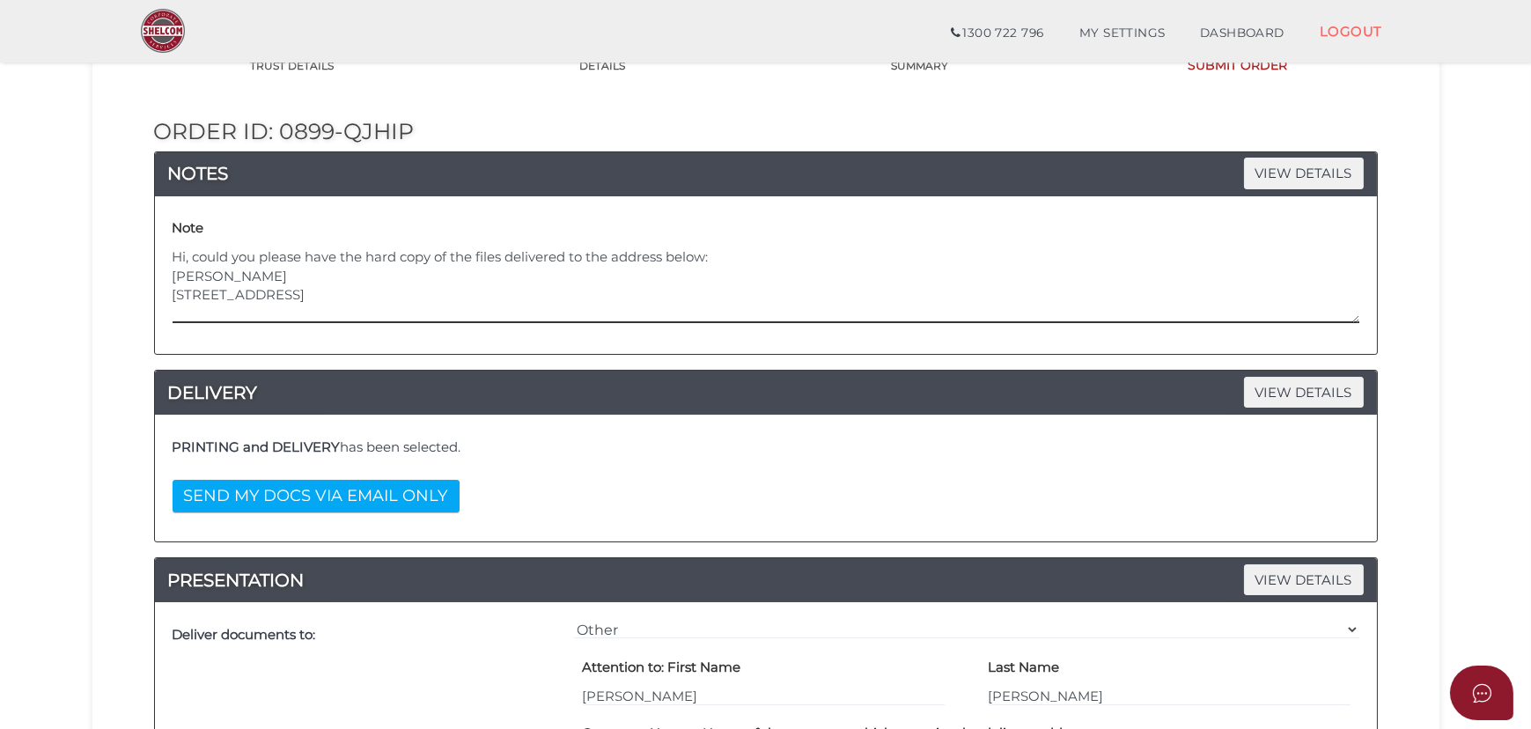
drag, startPoint x: 293, startPoint y: 291, endPoint x: 82, endPoint y: 297, distance: 211.4
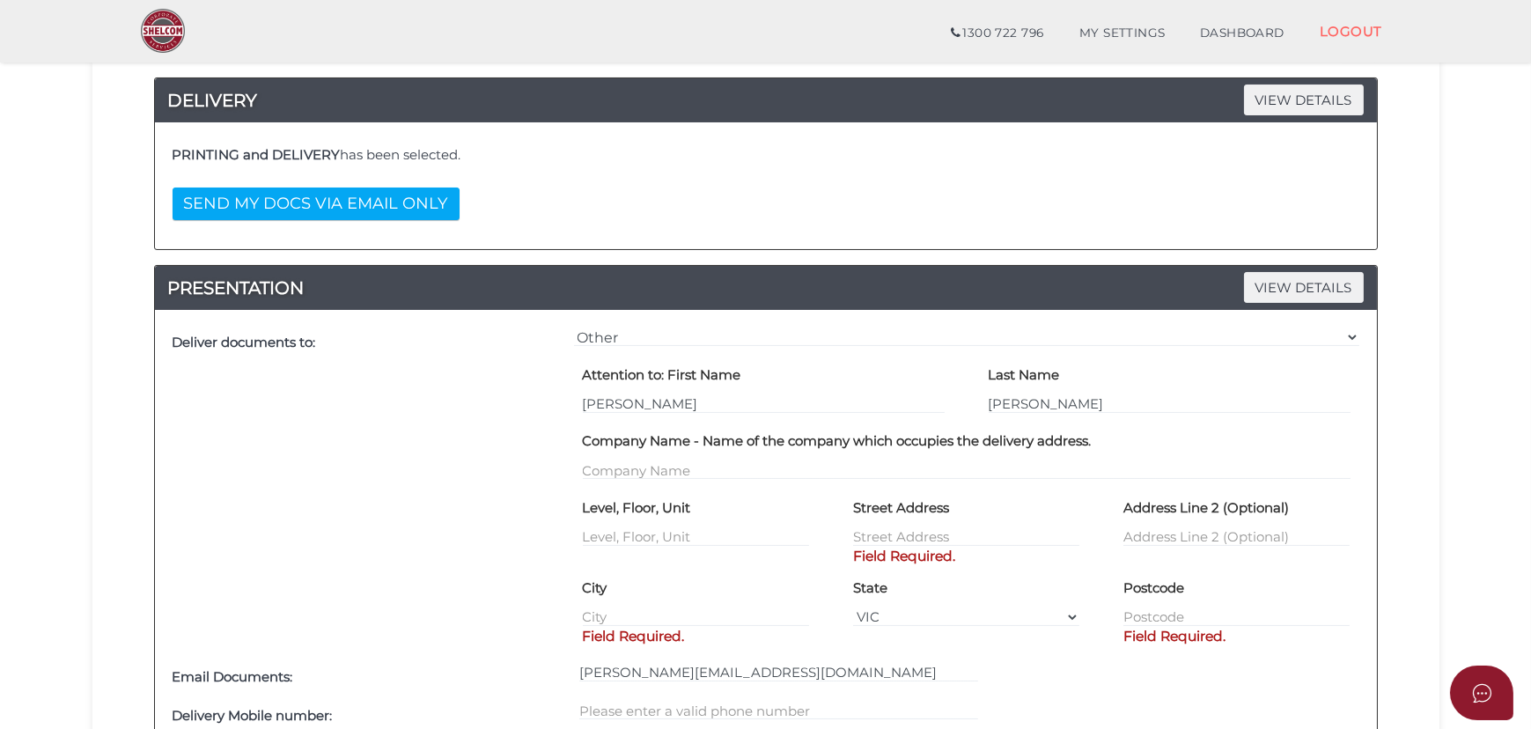
scroll to position [480, 0]
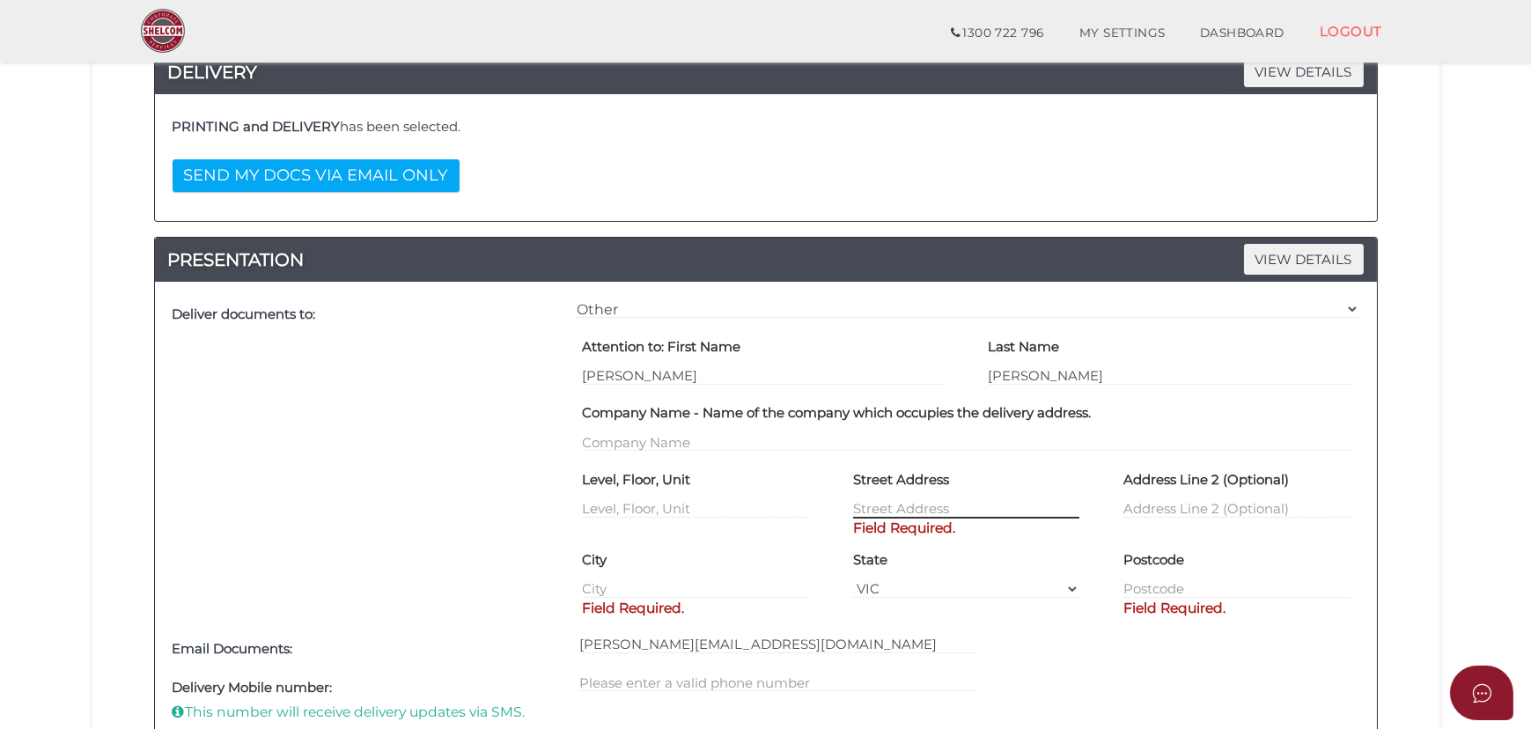
click at [924, 505] on input "text" at bounding box center [966, 508] width 226 height 19
paste input "[STREET_ADDRESS]"
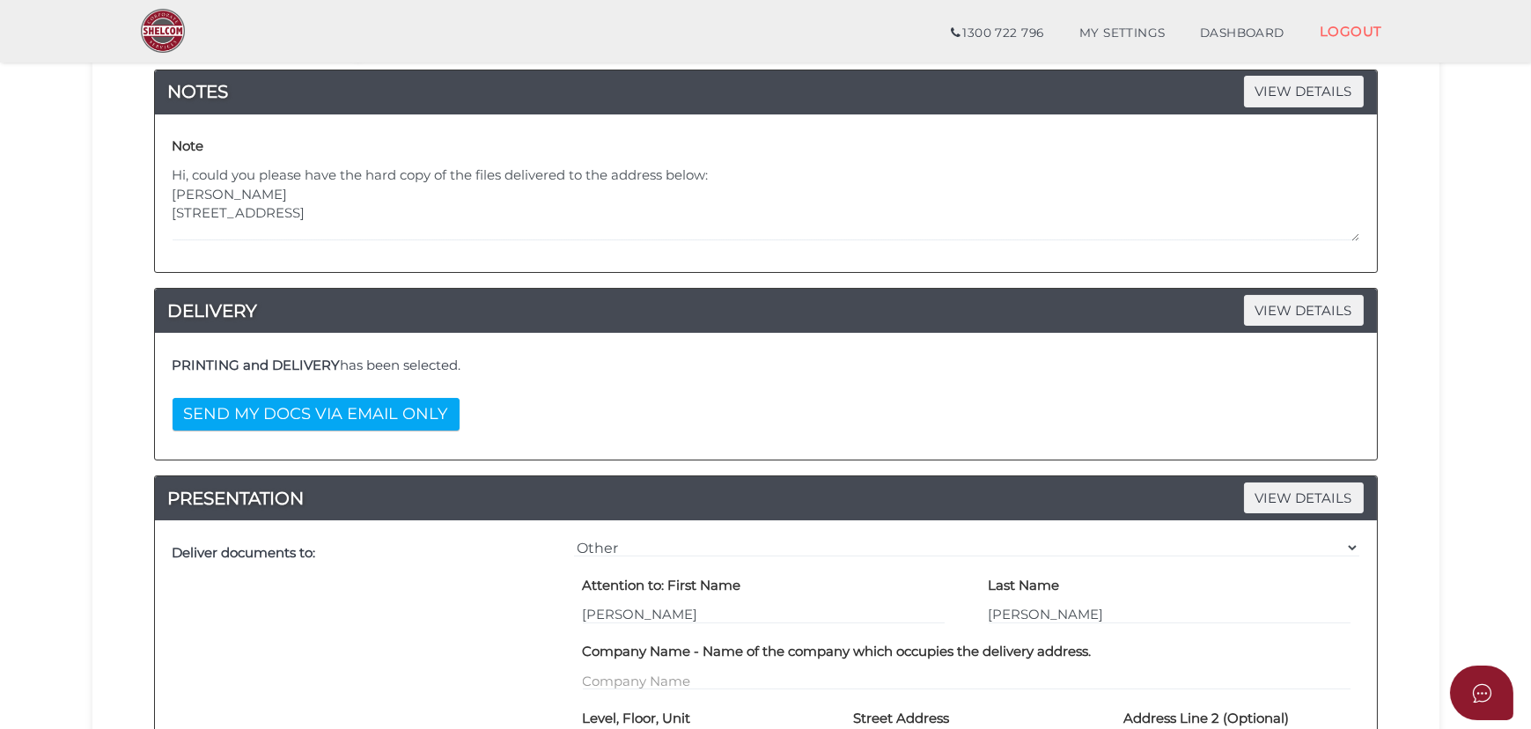
scroll to position [240, 0]
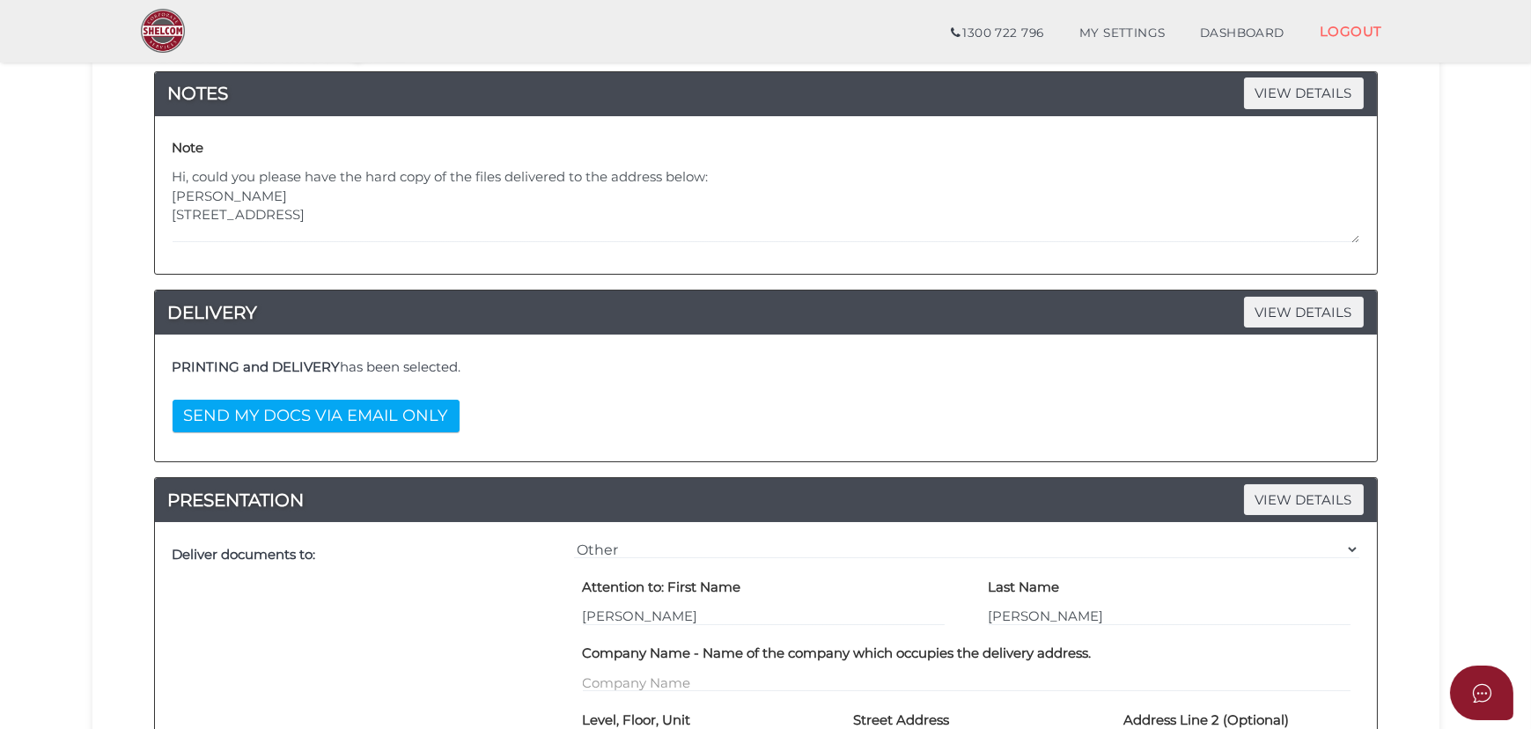
type input "[STREET_ADDRESS]"
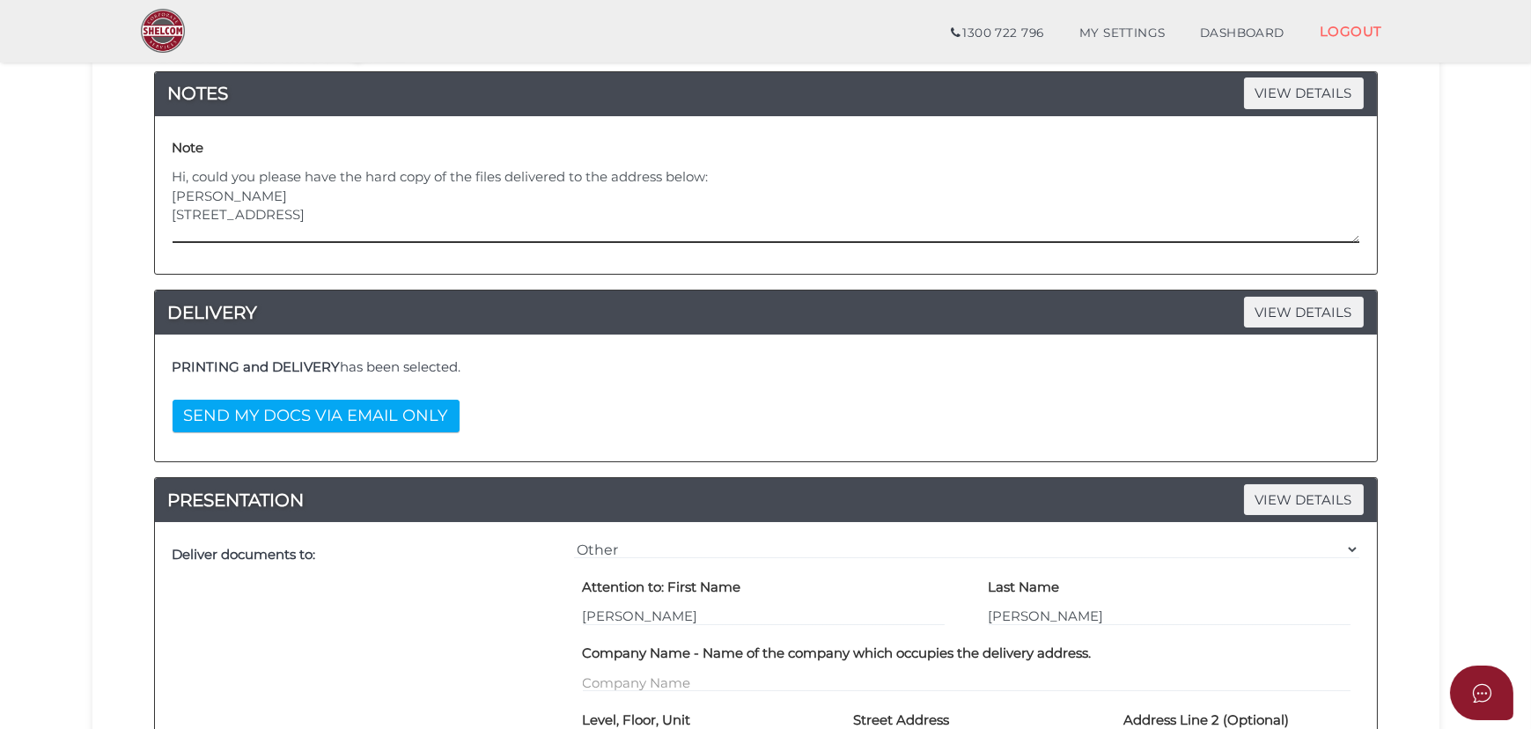
drag, startPoint x: 255, startPoint y: 232, endPoint x: 129, endPoint y: 231, distance: 125.9
click at [129, 231] on div "Order ID: 0899-QJhiP NOTES VIEW DETAILS Note Hi, could you please have the hard…" at bounding box center [766, 691] width 1321 height 1395
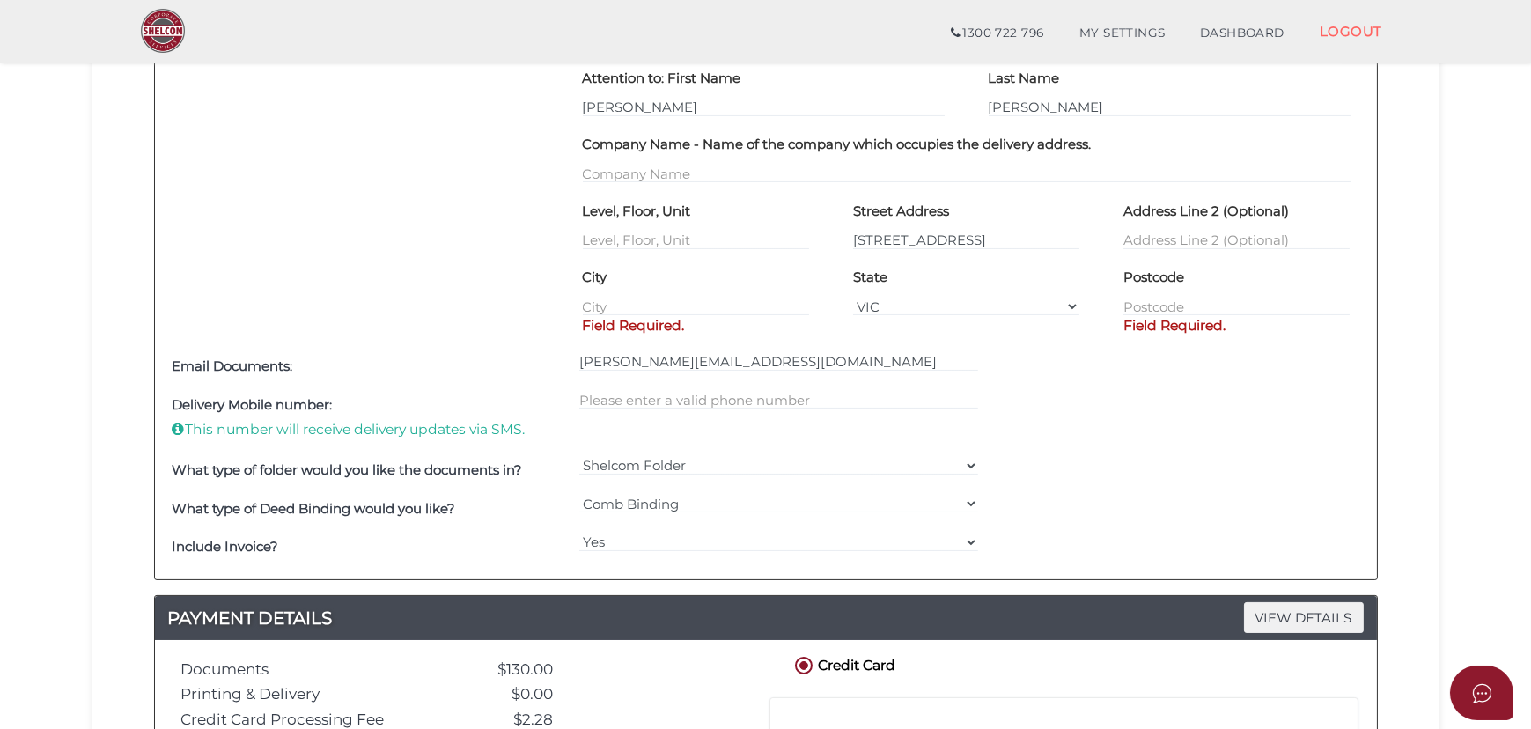
scroll to position [720, 0]
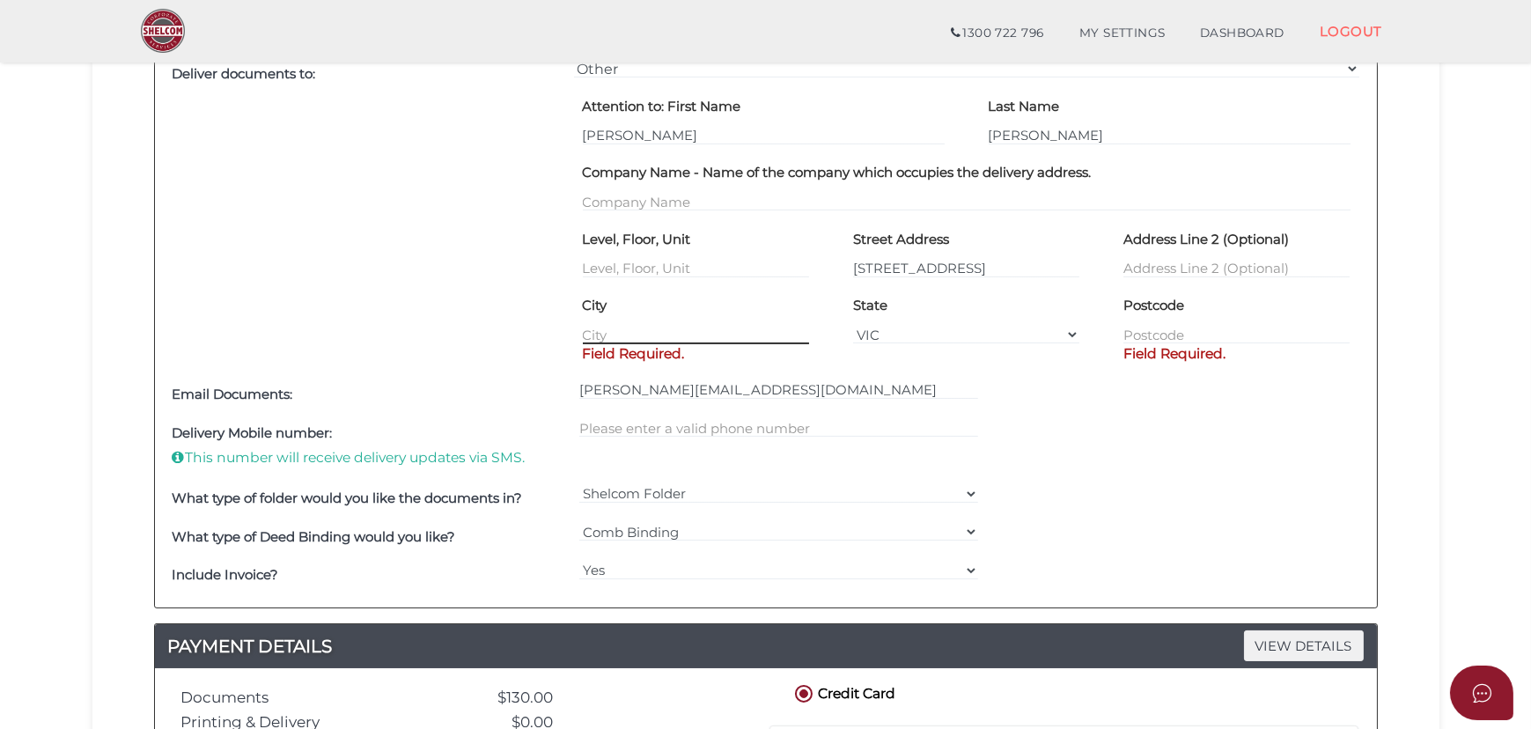
click at [687, 330] on input "text" at bounding box center [696, 334] width 226 height 19
paste input "[GEOGRAPHIC_DATA]"
type input "[GEOGRAPHIC_DATA]"
click at [1147, 331] on input "text" at bounding box center [1237, 334] width 226 height 19
type input "3024"
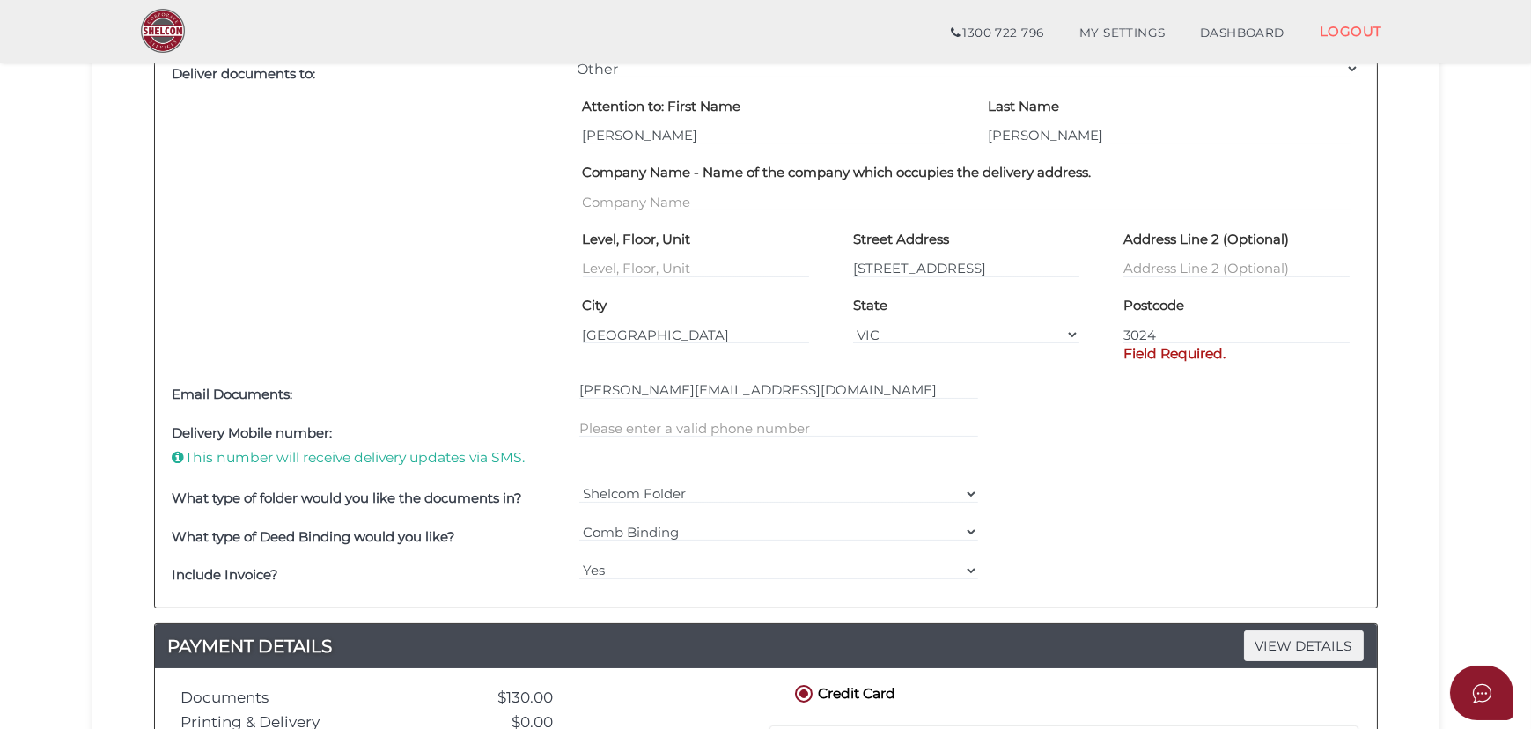
click at [1090, 396] on div "Email Documents: [PERSON_NAME][EMAIL_ADDRESS][DOMAIN_NAME]" at bounding box center [766, 395] width 1196 height 39
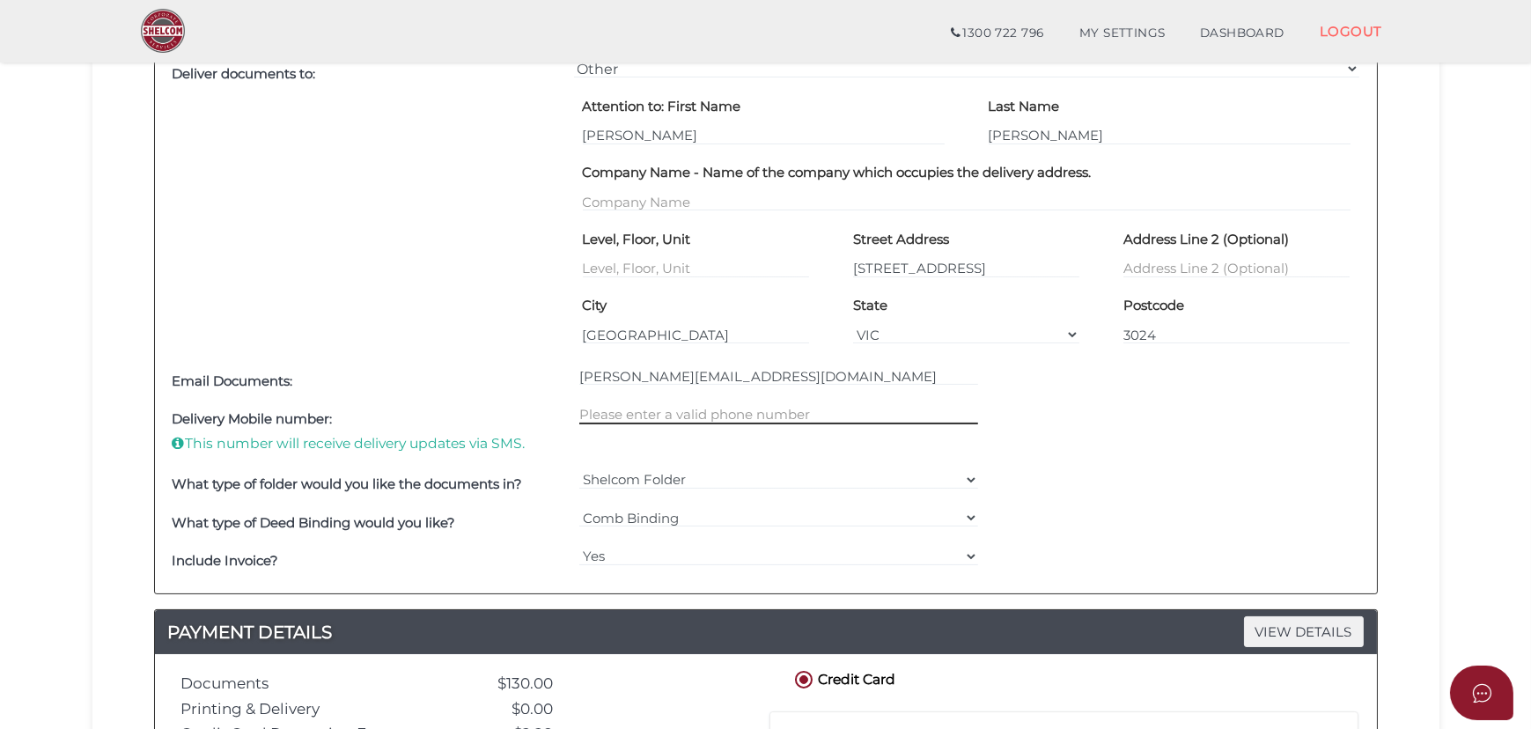
click at [925, 413] on input "text" at bounding box center [778, 414] width 399 height 19
type input "0432249709"
click at [1265, 491] on div "What type of folder would you like the documents in? Shelcom Folder === Please …" at bounding box center [766, 485] width 1196 height 39
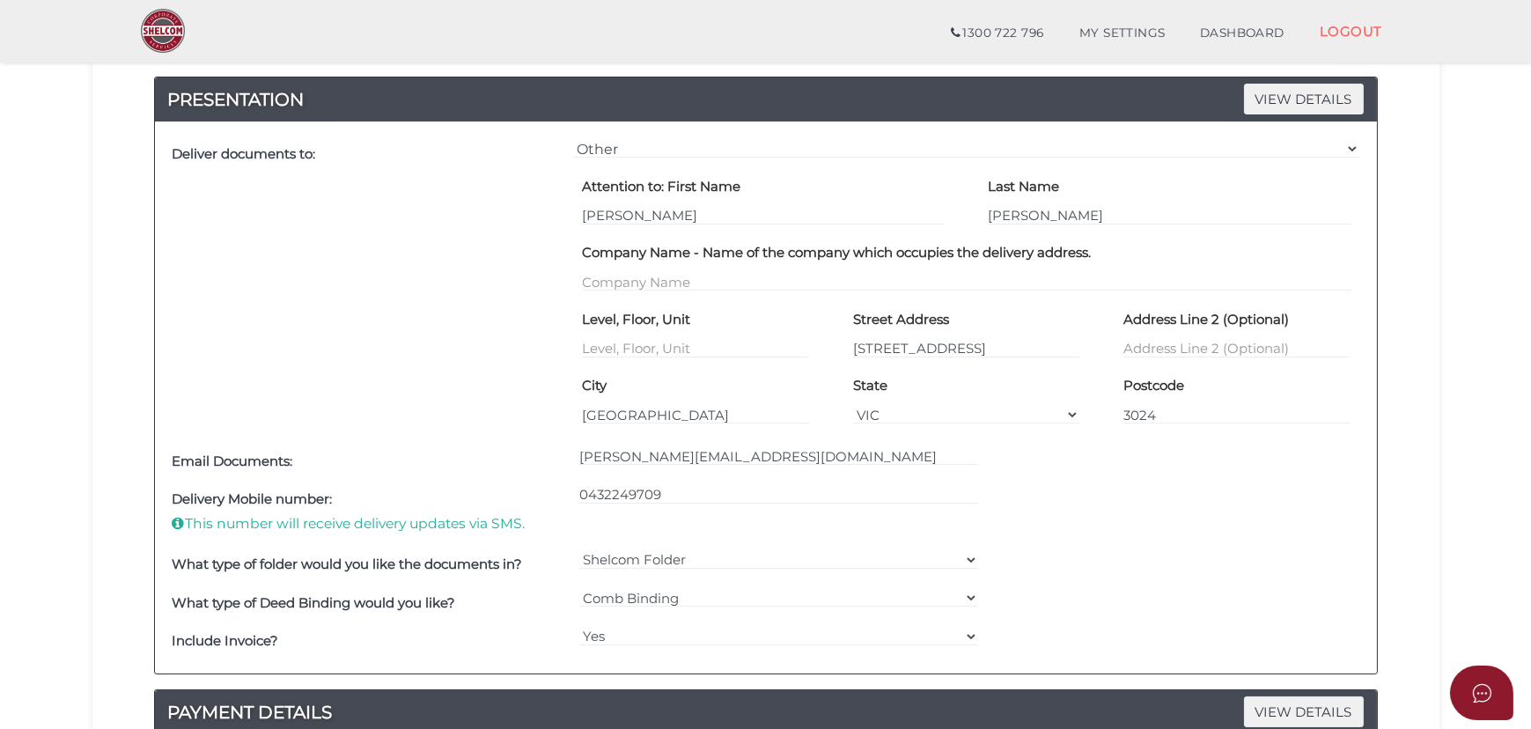
click at [636, 624] on div "Yes No" at bounding box center [779, 642] width 408 height 39
click at [643, 627] on select "Yes No" at bounding box center [778, 636] width 399 height 19
select select "No"
click at [579, 627] on select "Yes No" at bounding box center [778, 636] width 399 height 19
click at [1254, 563] on div "What type of folder would you like the documents in? Shelcom Folder === Please …" at bounding box center [766, 565] width 1196 height 39
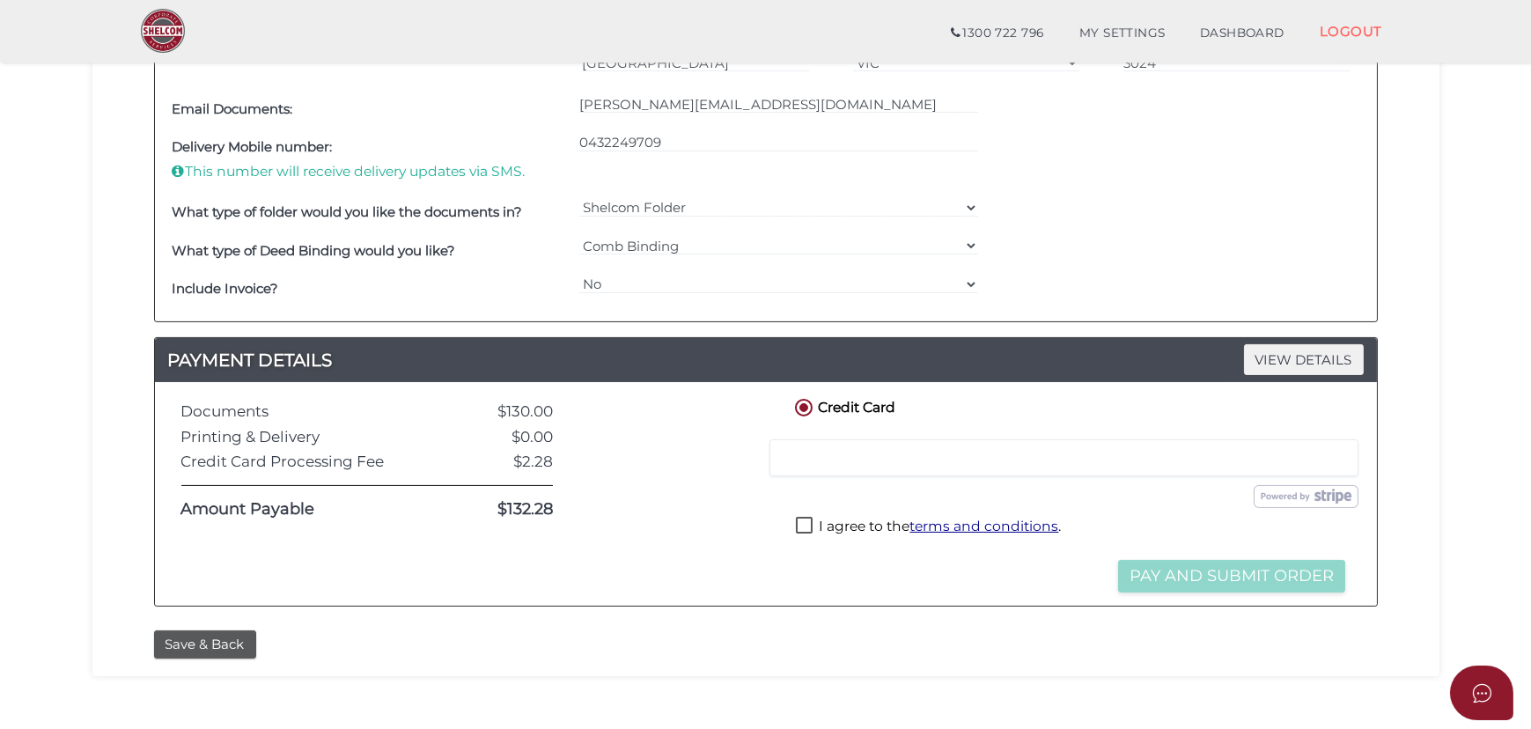
scroll to position [1040, 0]
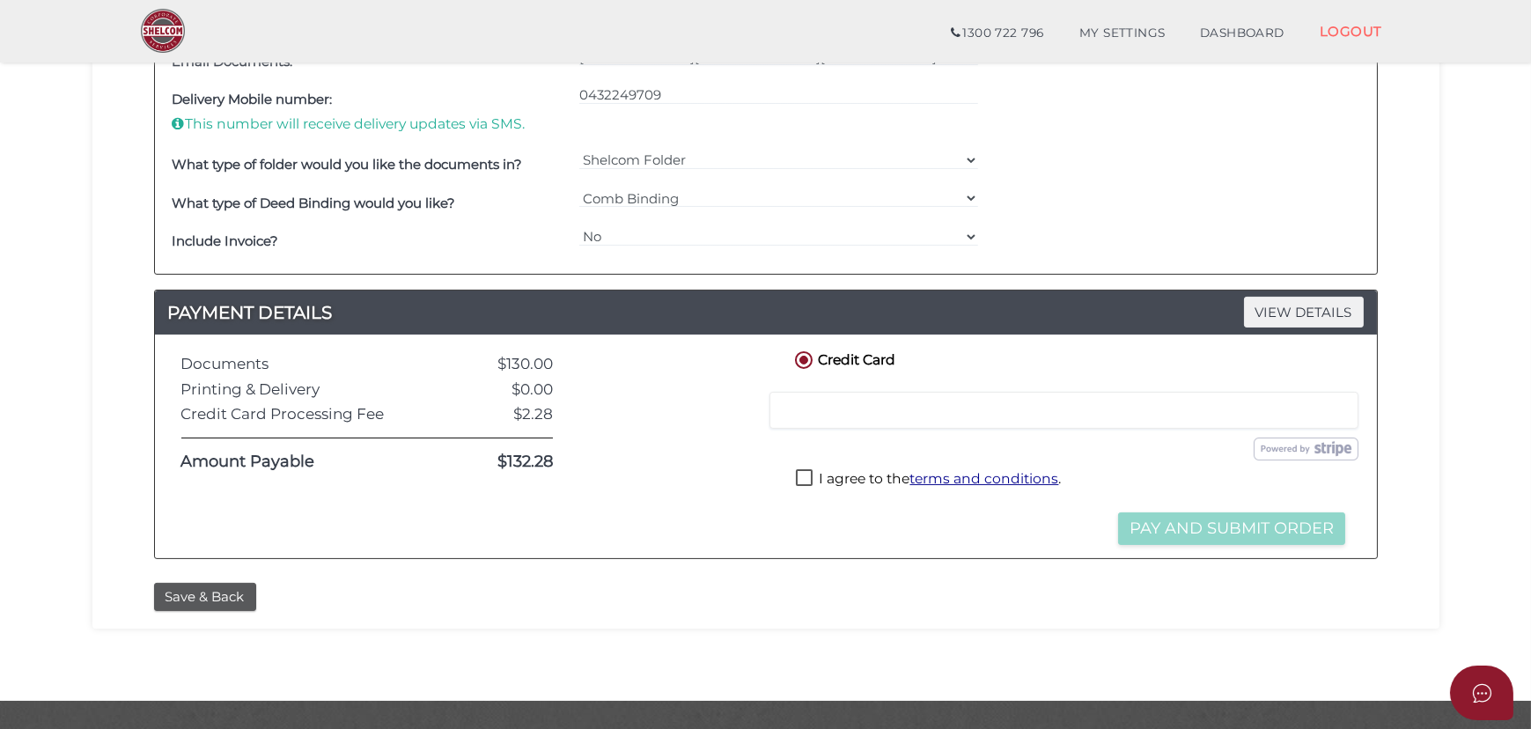
click at [823, 484] on label "I agree to the terms and conditions ." at bounding box center [928, 480] width 265 height 22
checkbox input "true"
click at [856, 426] on div at bounding box center [1064, 410] width 589 height 37
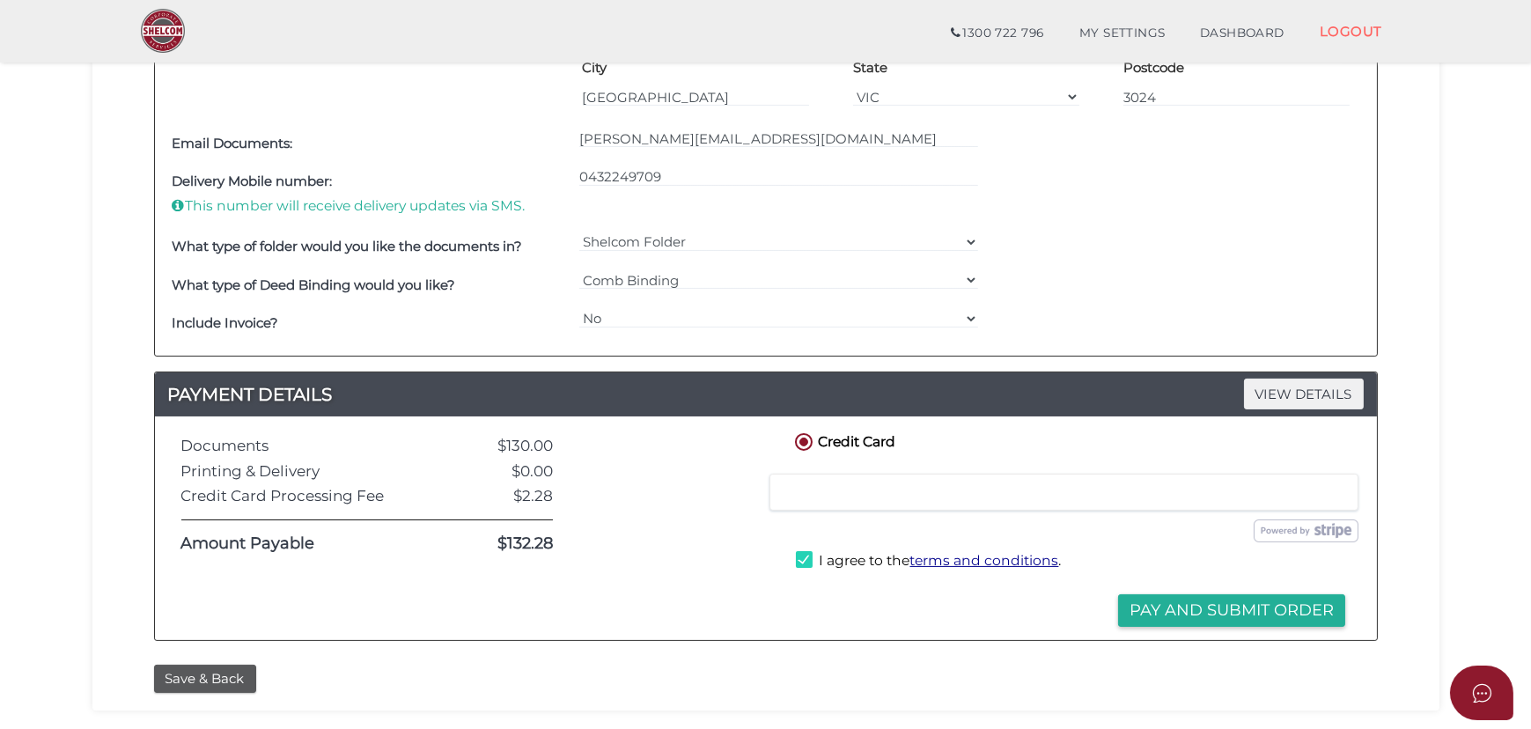
scroll to position [1077, 0]
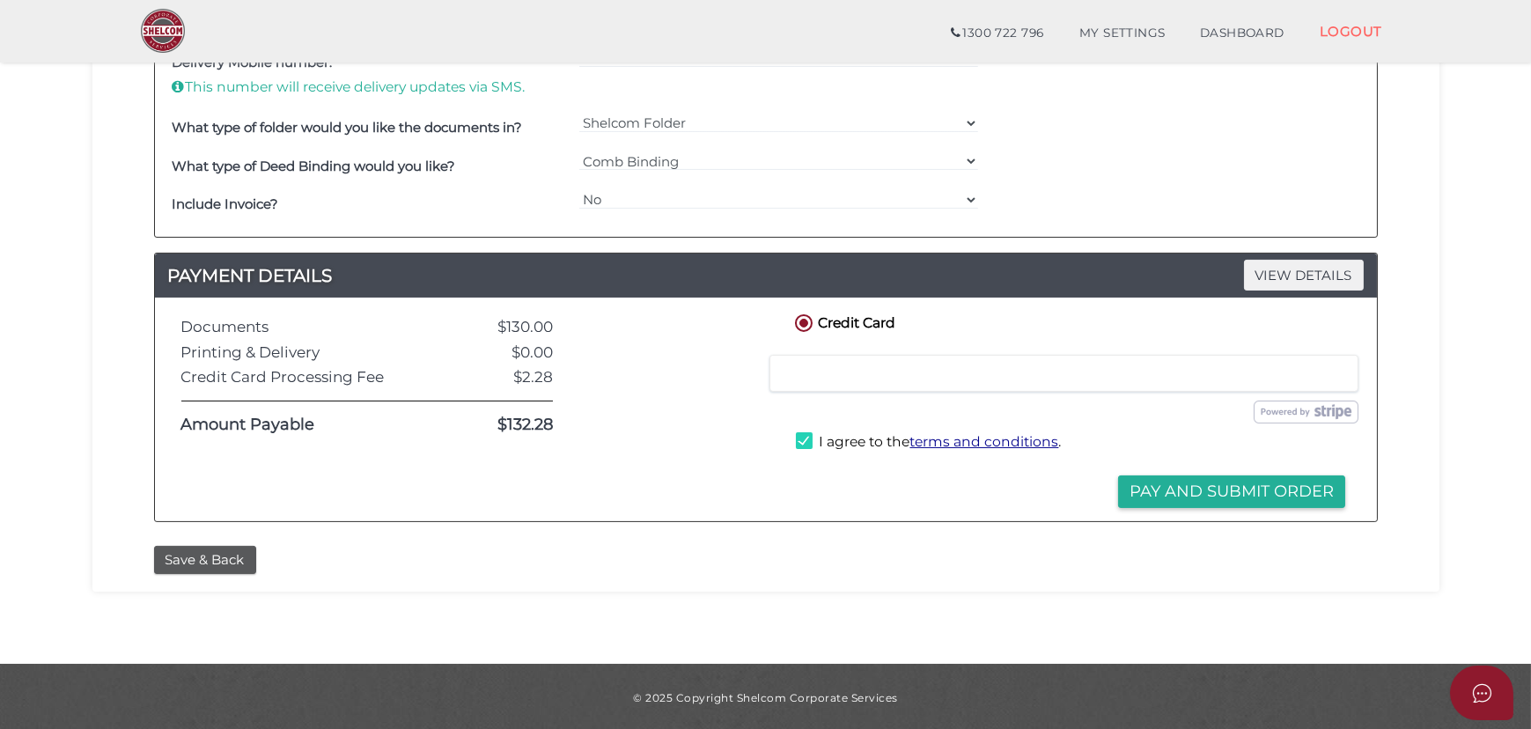
click at [1286, 483] on button "Pay and Submit Order" at bounding box center [1231, 492] width 227 height 33
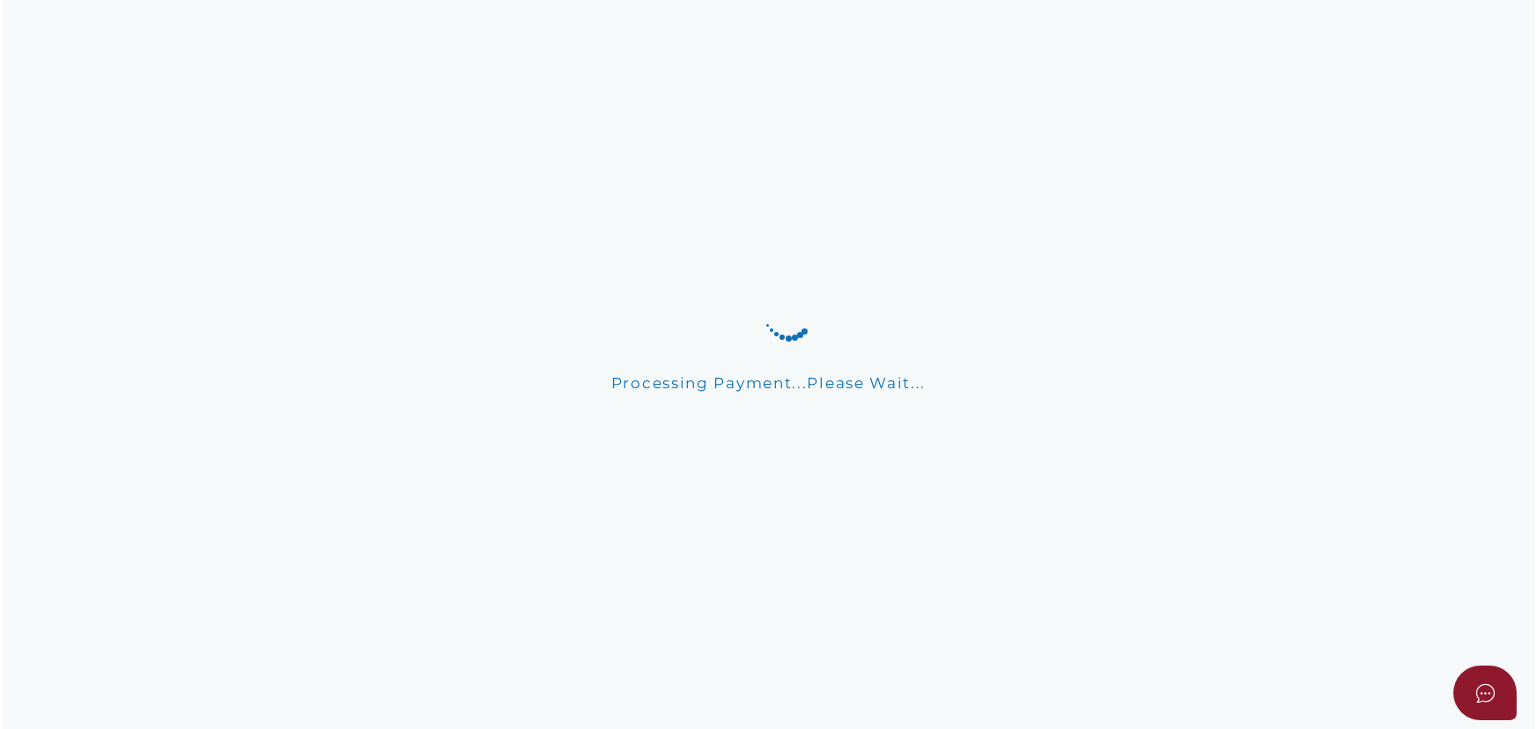
scroll to position [0, 0]
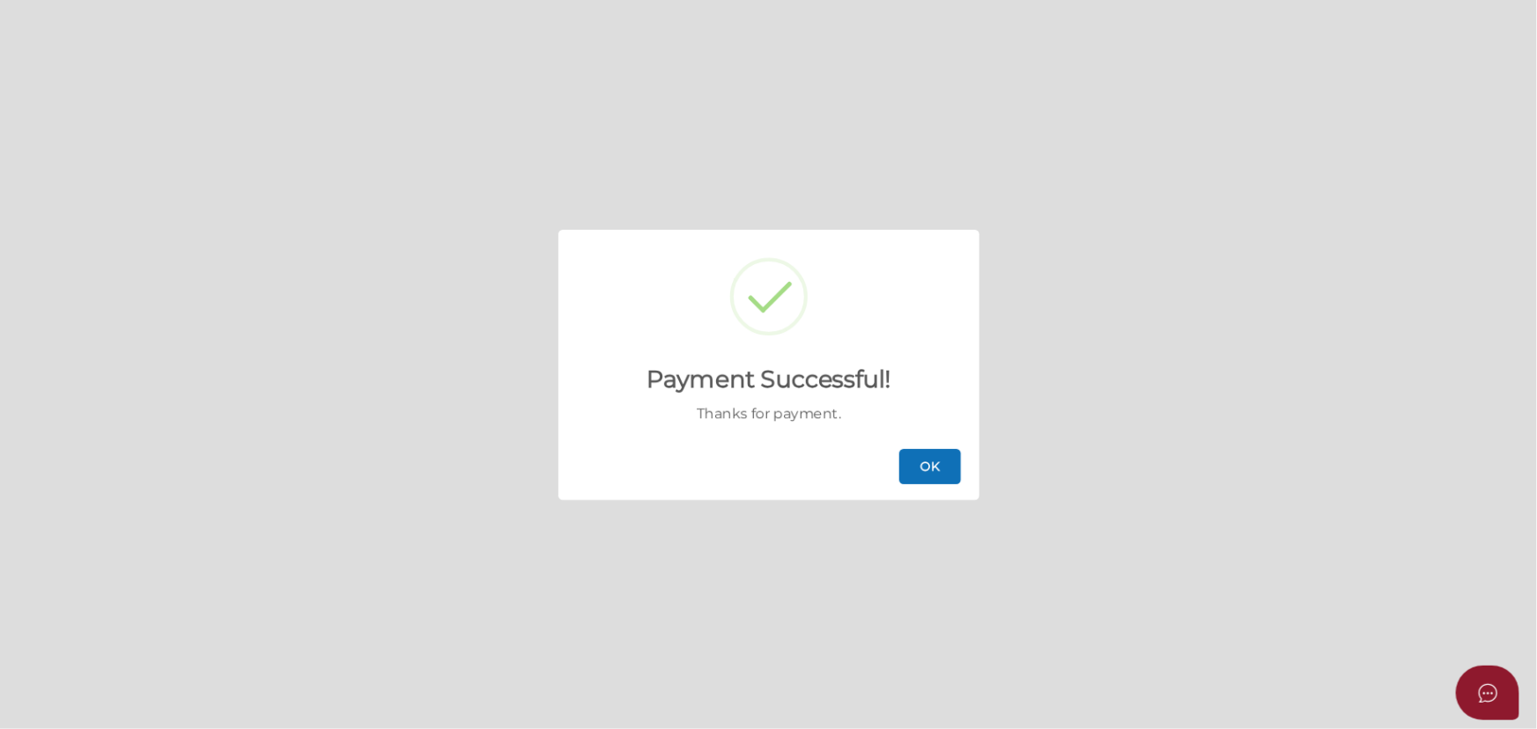
click at [899, 449] on button "OK" at bounding box center [930, 466] width 62 height 35
